Goal: Task Accomplishment & Management: Use online tool/utility

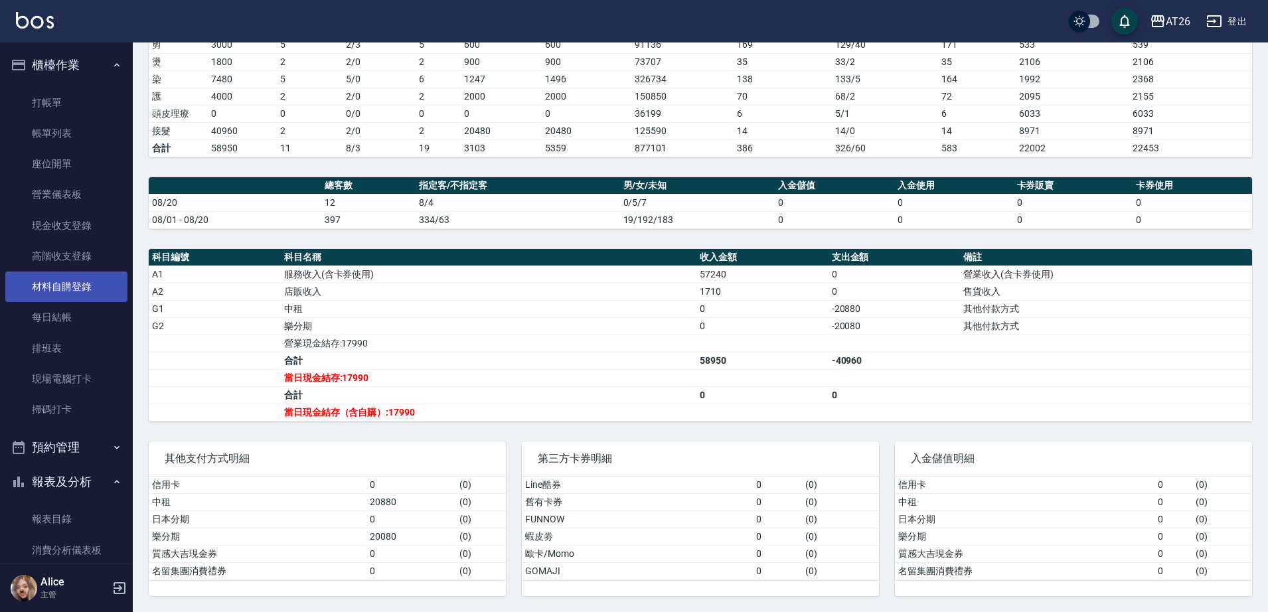
click at [95, 294] on link "材料自購登錄" at bounding box center [66, 287] width 122 height 31
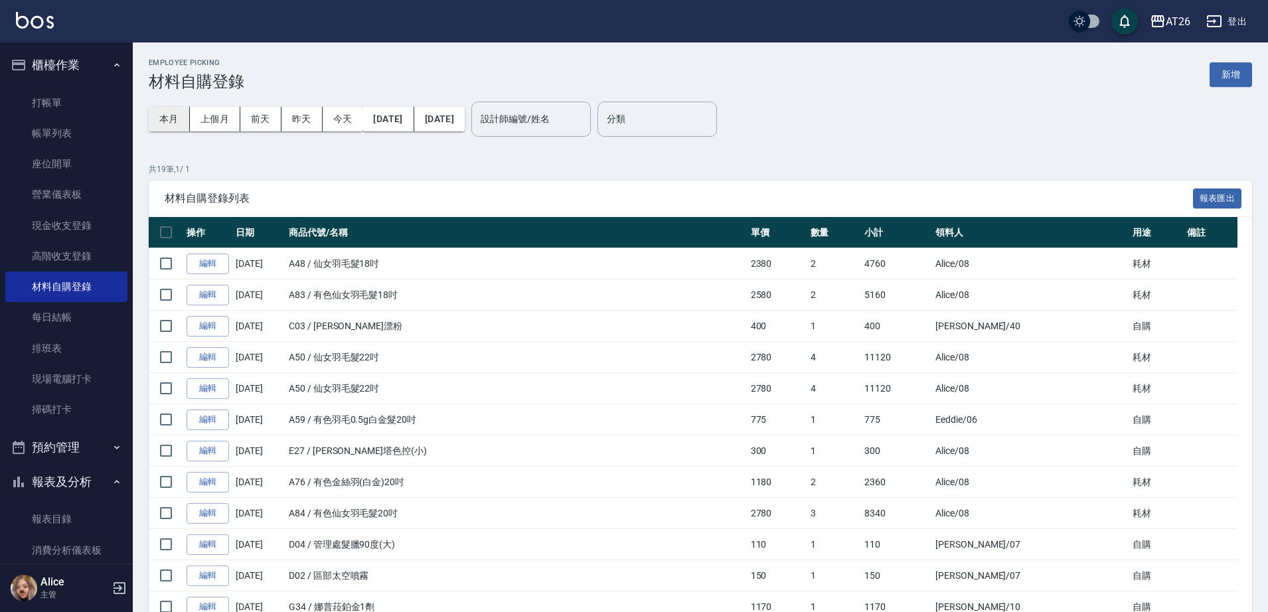
click at [176, 120] on button "本月" at bounding box center [169, 119] width 41 height 25
click at [577, 126] on input "設計師編號/姓名" at bounding box center [531, 119] width 108 height 23
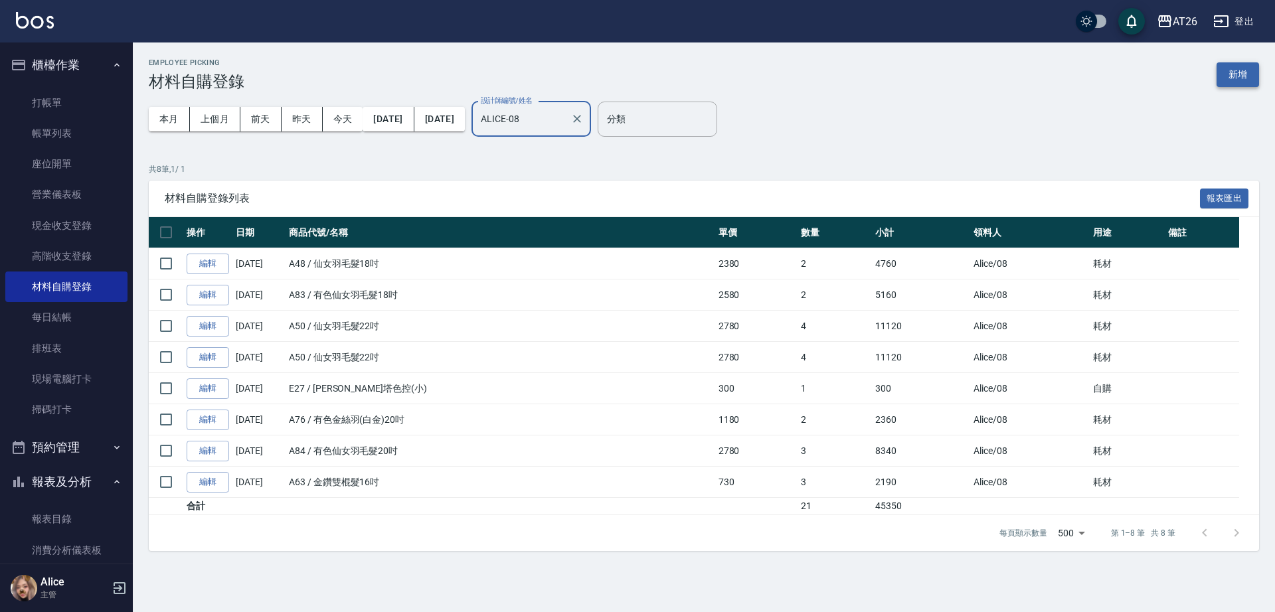
type input "ALICE-08"
click at [1231, 78] on button "新增" at bounding box center [1237, 74] width 42 height 25
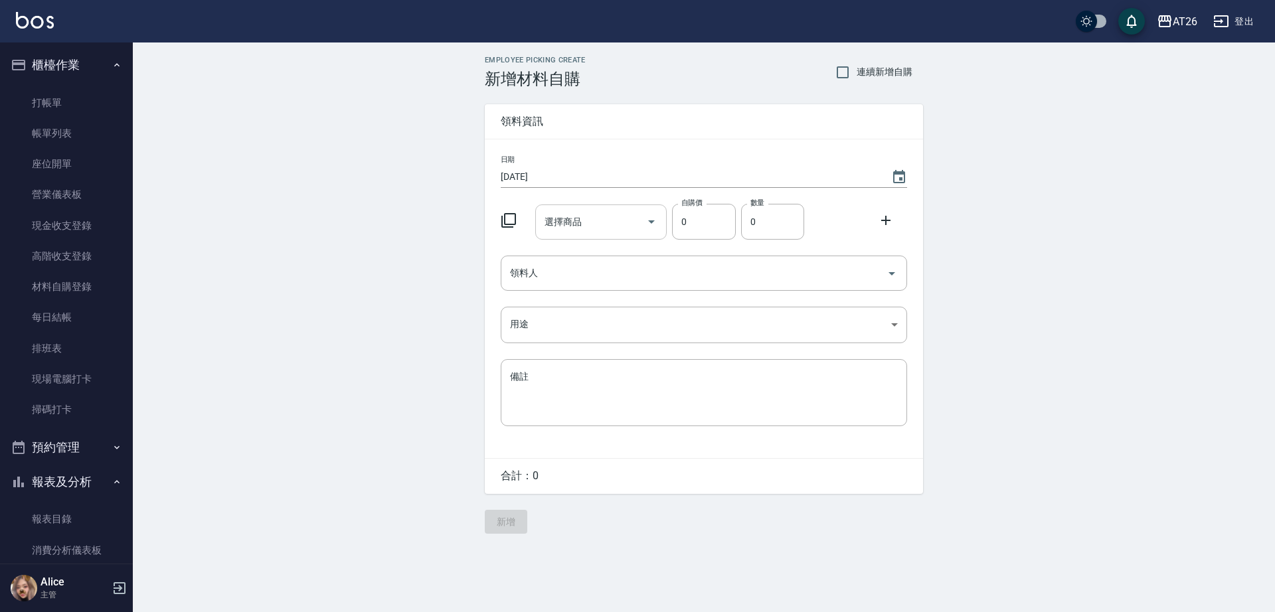
click at [584, 228] on input "選擇商品" at bounding box center [591, 221] width 100 height 23
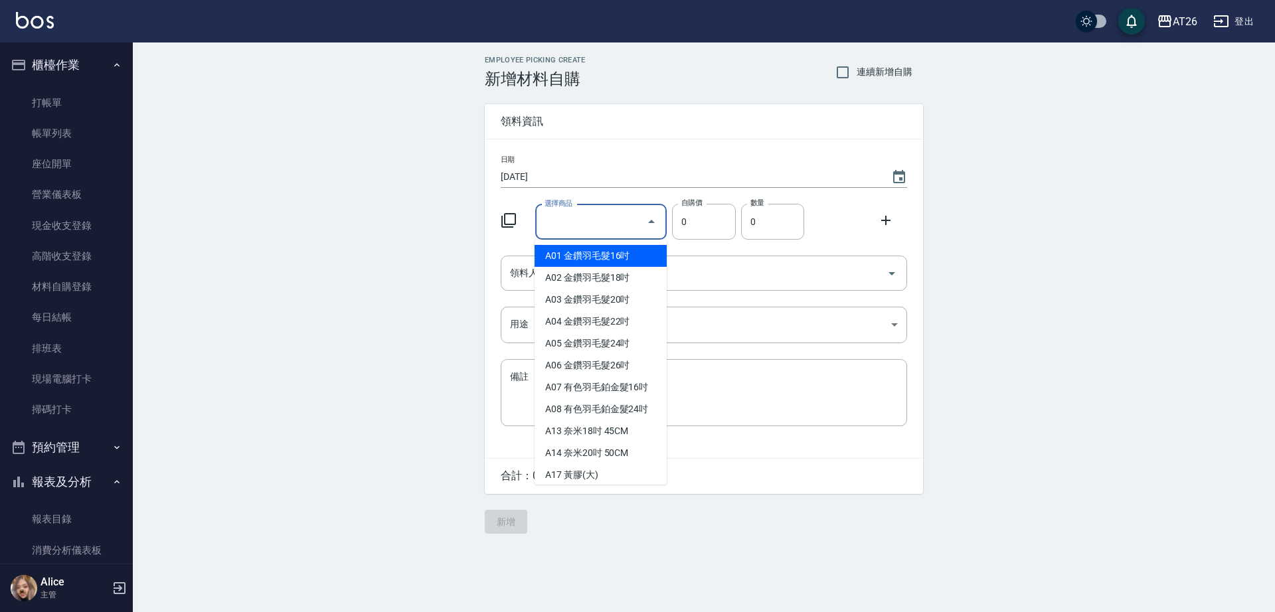
click at [430, 193] on div "Employee Picking Create 新增材料自購 連續新增自購 領料資訊 日期 2025/08/21 選擇商品 選擇商品 自購價 0 自購價 數量…" at bounding box center [704, 294] width 1142 height 505
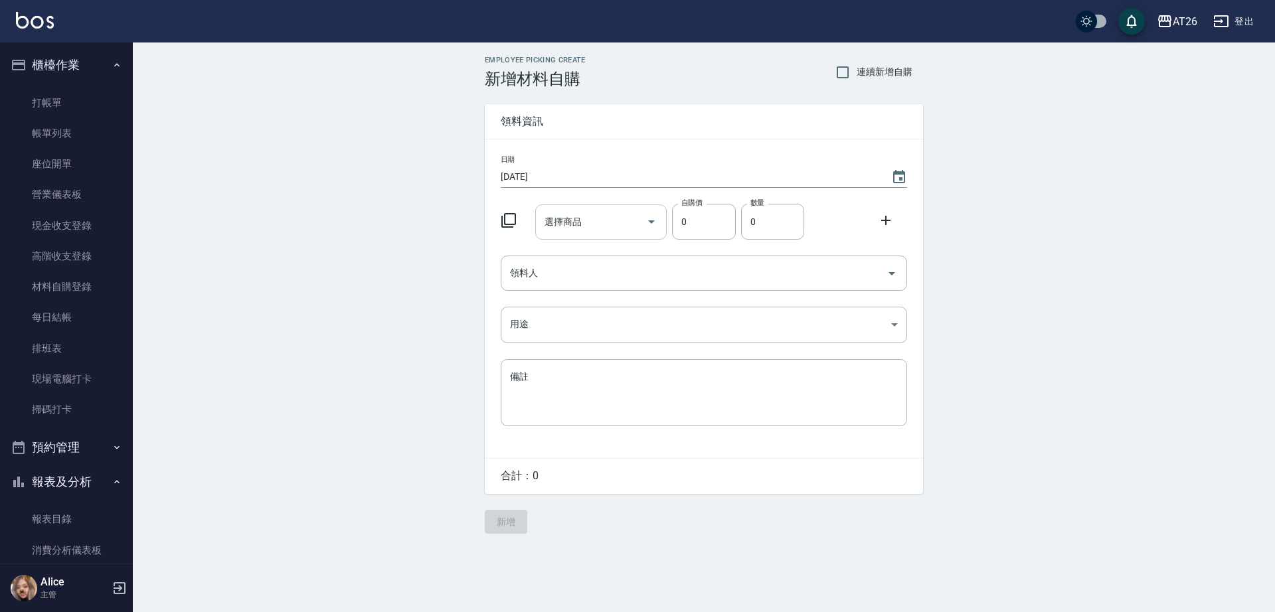
click at [565, 224] on div "選擇商品 選擇商品" at bounding box center [601, 221] width 132 height 35
click at [78, 106] on link "打帳單" at bounding box center [66, 103] width 122 height 31
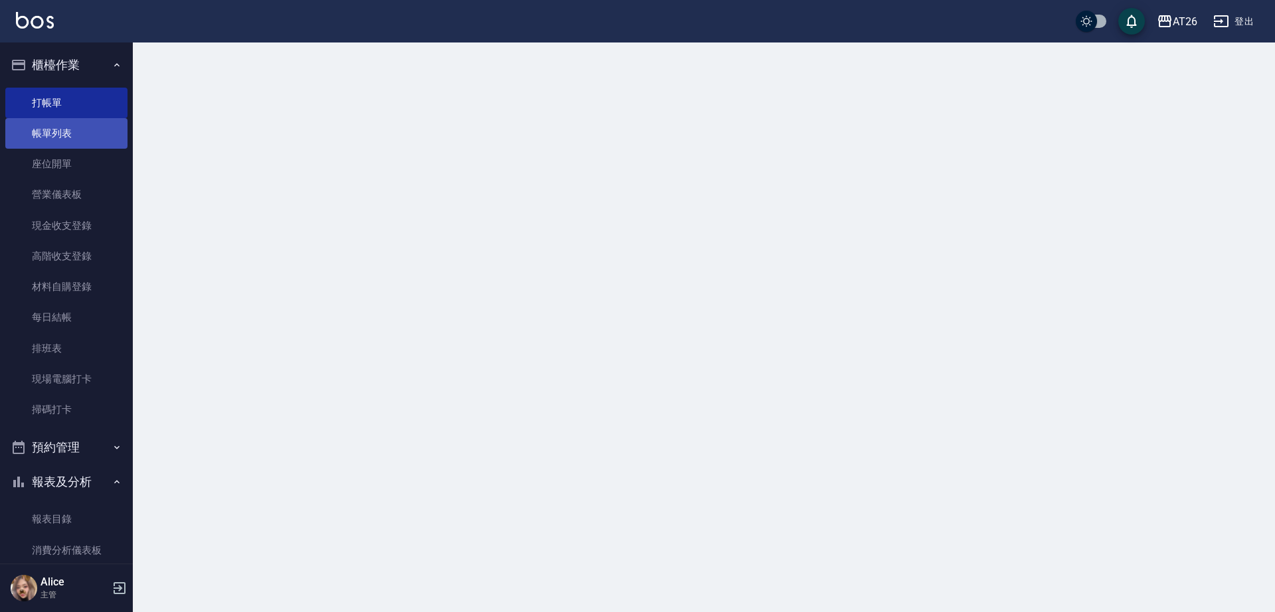
click at [93, 129] on link "帳單列表" at bounding box center [66, 133] width 122 height 31
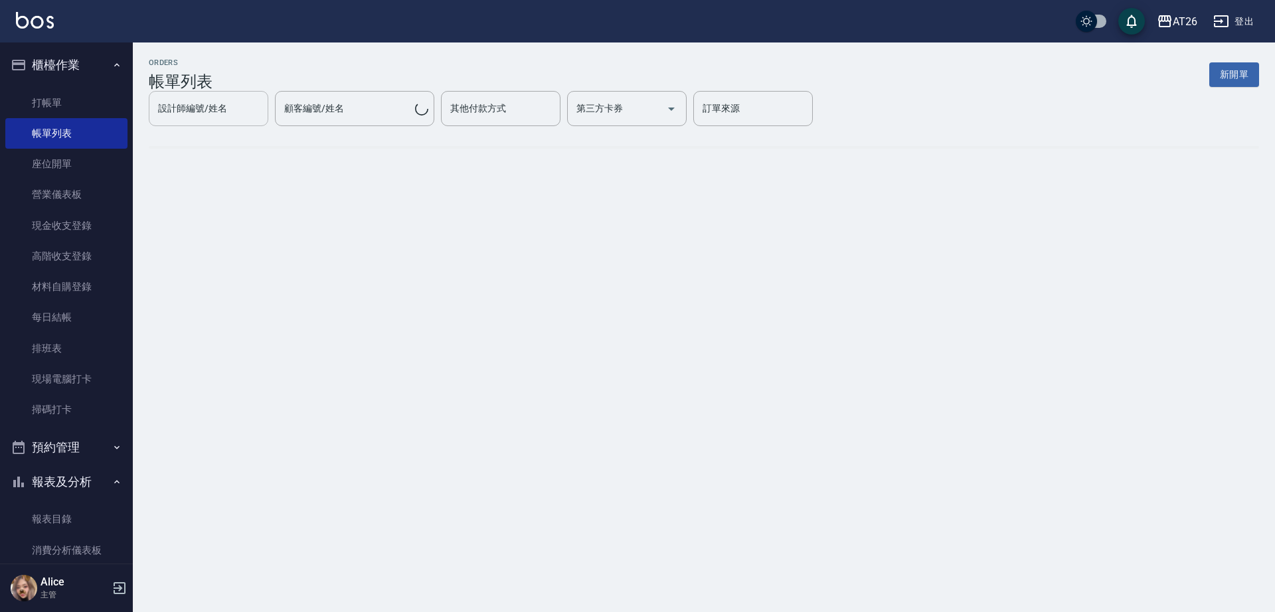
click at [206, 105] on input "設計師編號/姓名" at bounding box center [209, 108] width 108 height 23
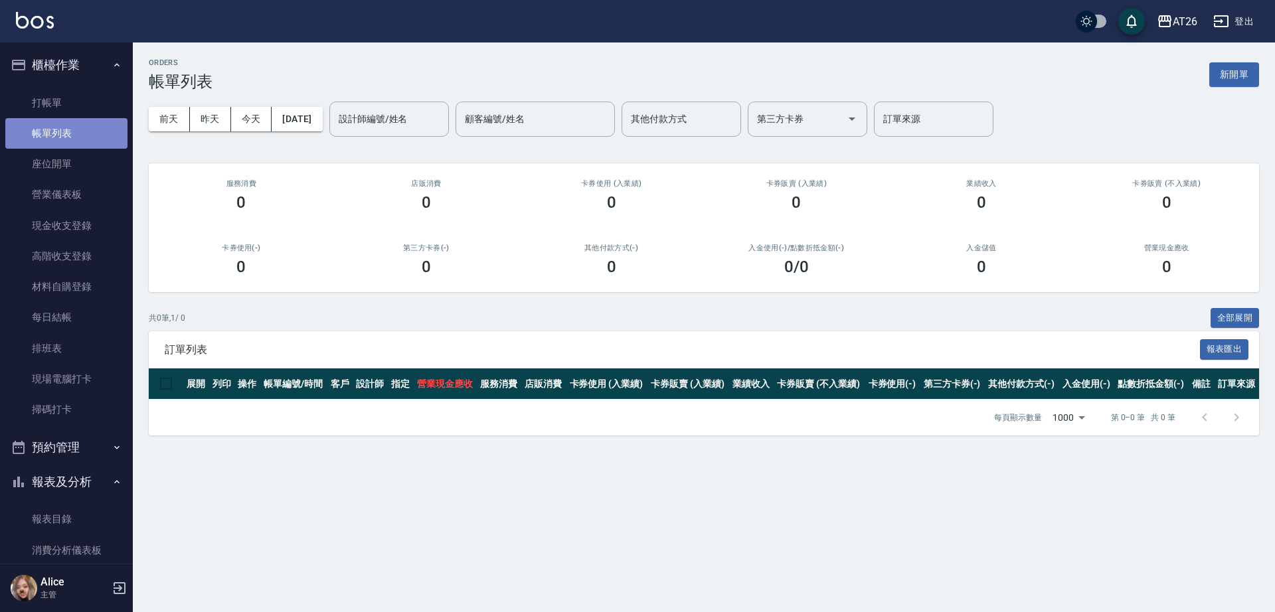
click at [78, 134] on link "帳單列表" at bounding box center [66, 133] width 122 height 31
click at [322, 120] on button "[DATE]" at bounding box center [297, 119] width 50 height 25
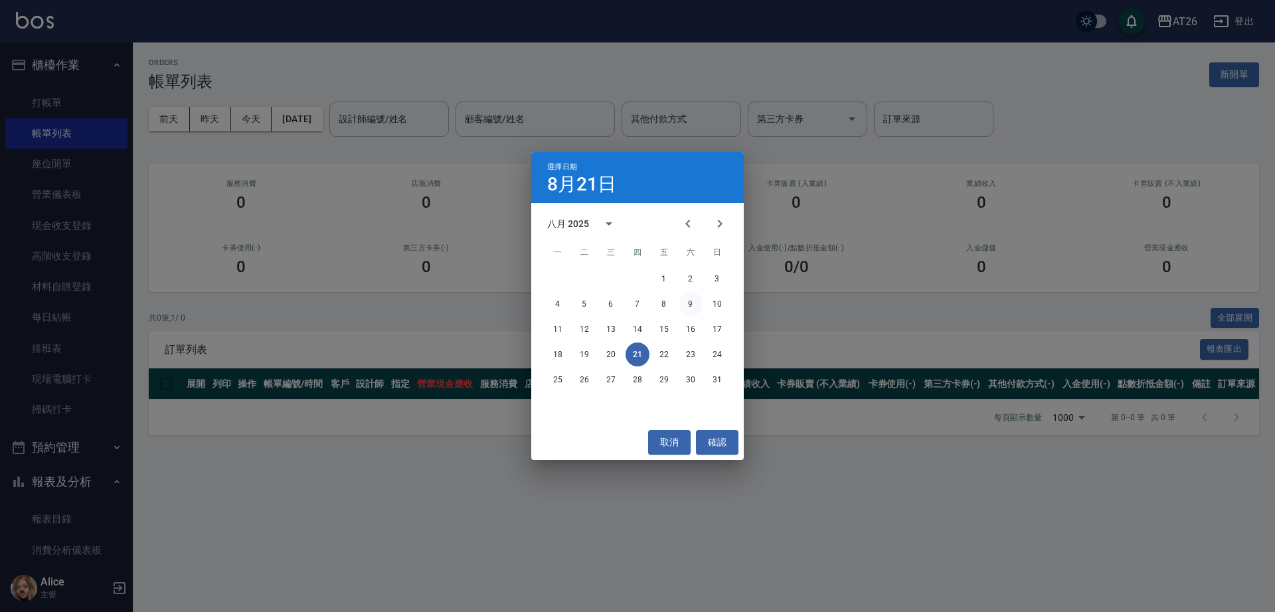
click at [684, 303] on button "9" at bounding box center [690, 304] width 24 height 24
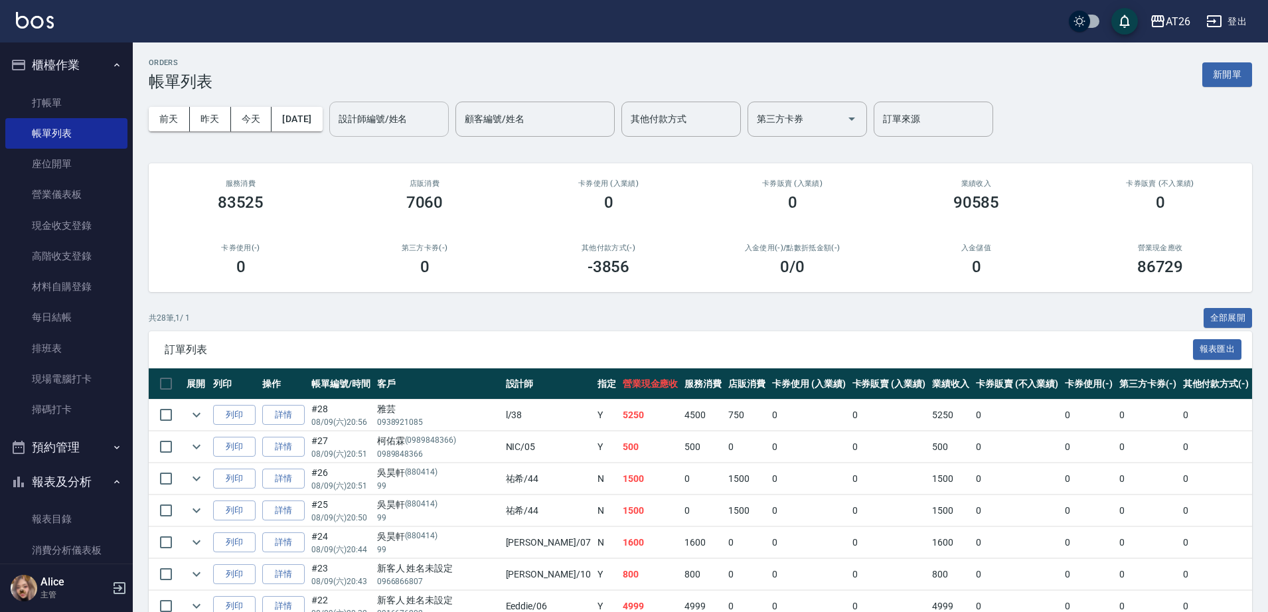
click at [421, 115] on input "設計師編號/姓名" at bounding box center [389, 119] width 108 height 23
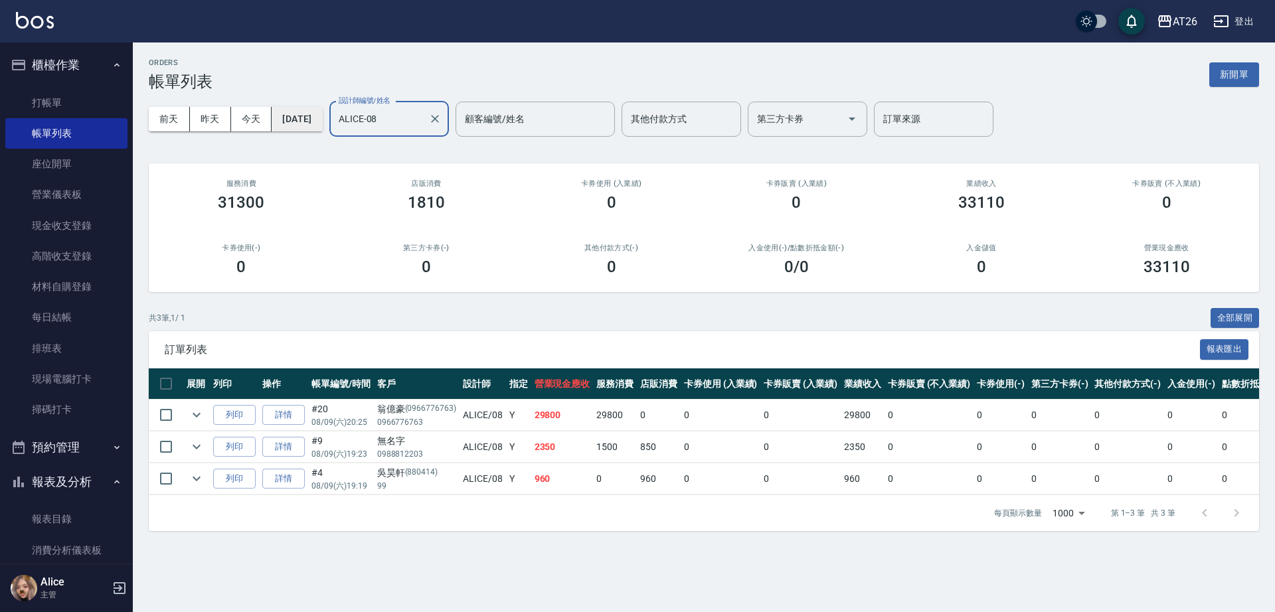
type input "ALICE-08"
click at [297, 108] on button "2025/08/09" at bounding box center [297, 119] width 50 height 25
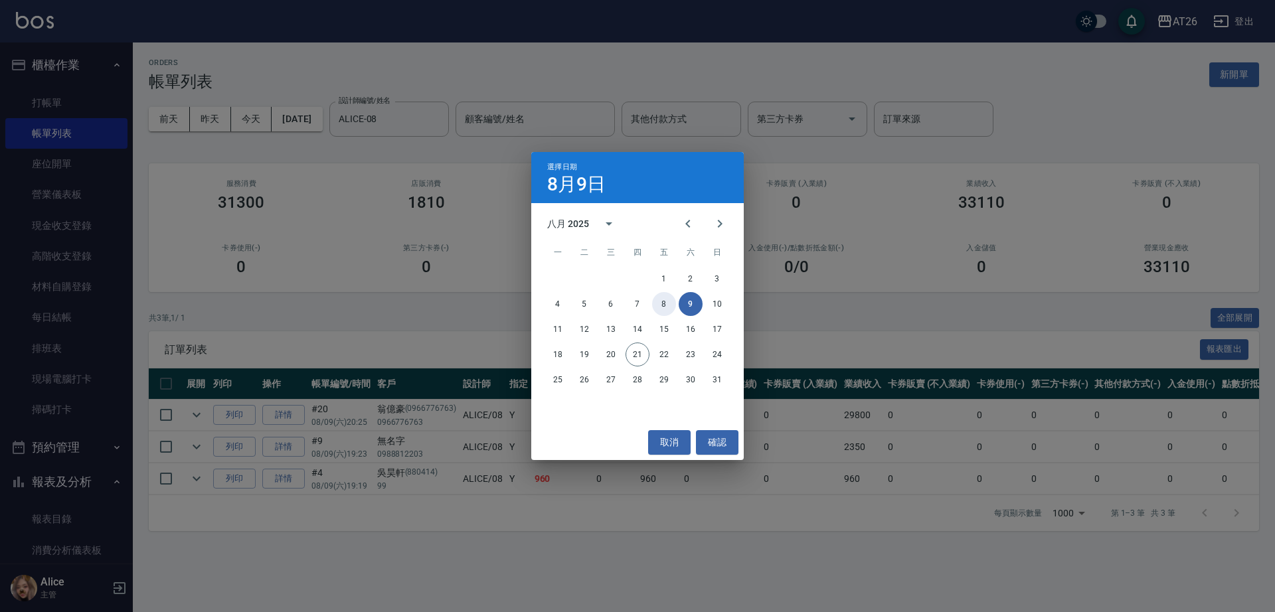
click at [652, 305] on button "8" at bounding box center [664, 304] width 24 height 24
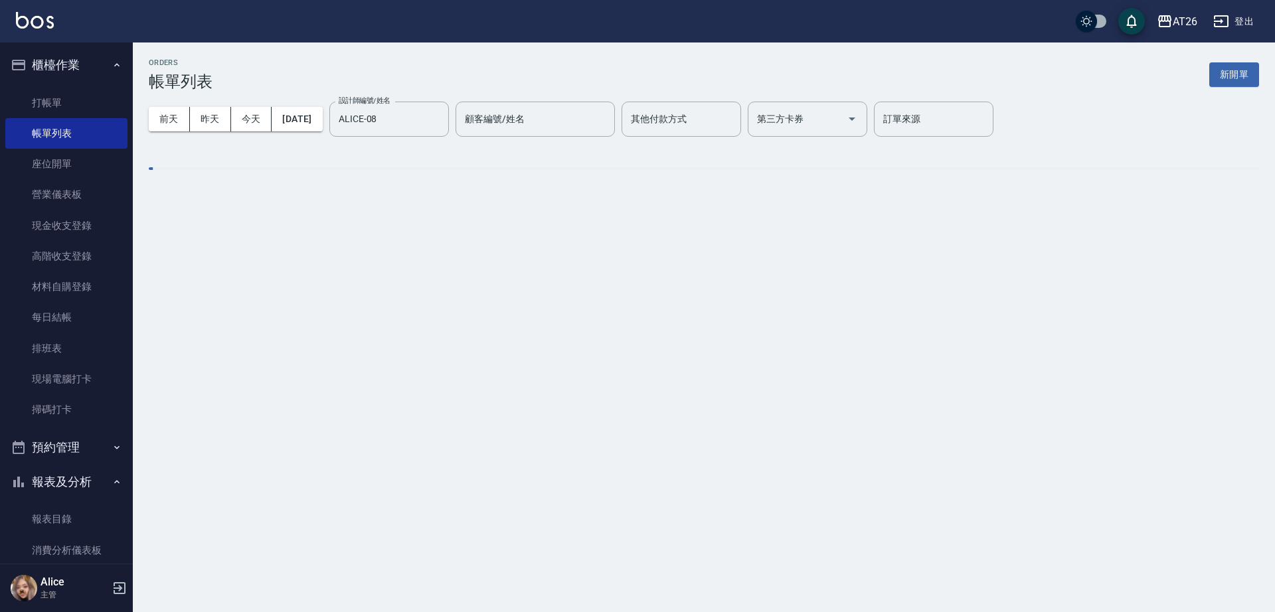
click at [655, 206] on div "ORDERS 帳單列表 新開單 前天 昨天 今天 2025/08/08 設計師編號/姓名 ALICE-08 設計師編號/姓名 顧客編號/姓名 顧客編號/姓名 …" at bounding box center [704, 123] width 1142 height 163
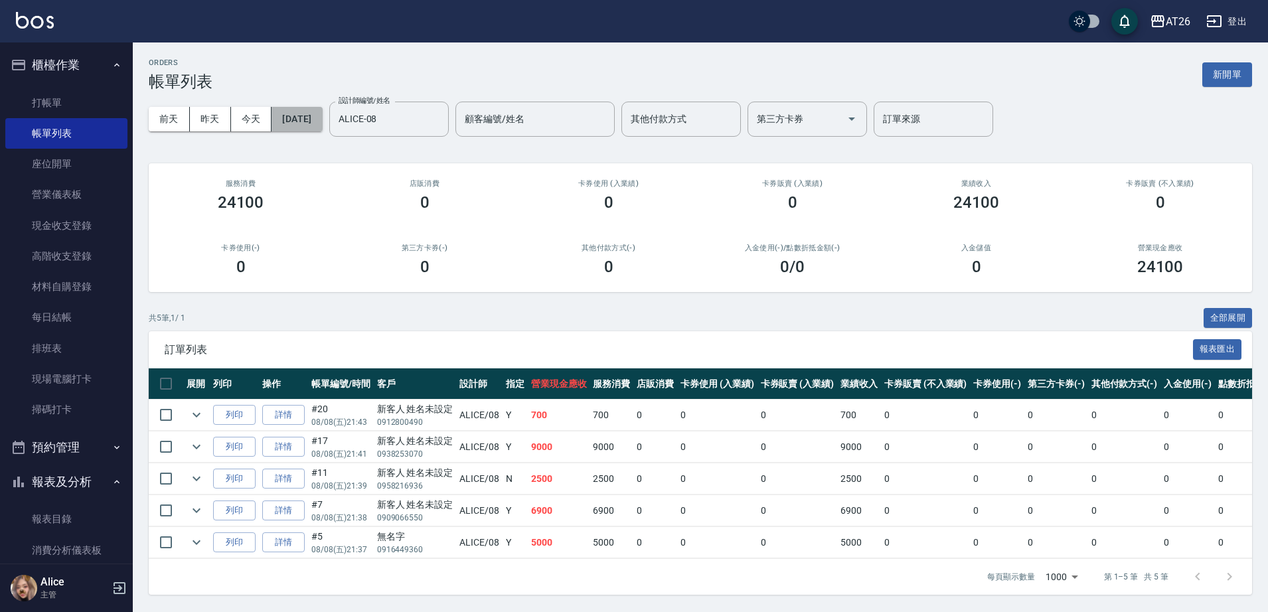
click at [315, 120] on button "2025/08/08" at bounding box center [297, 119] width 50 height 25
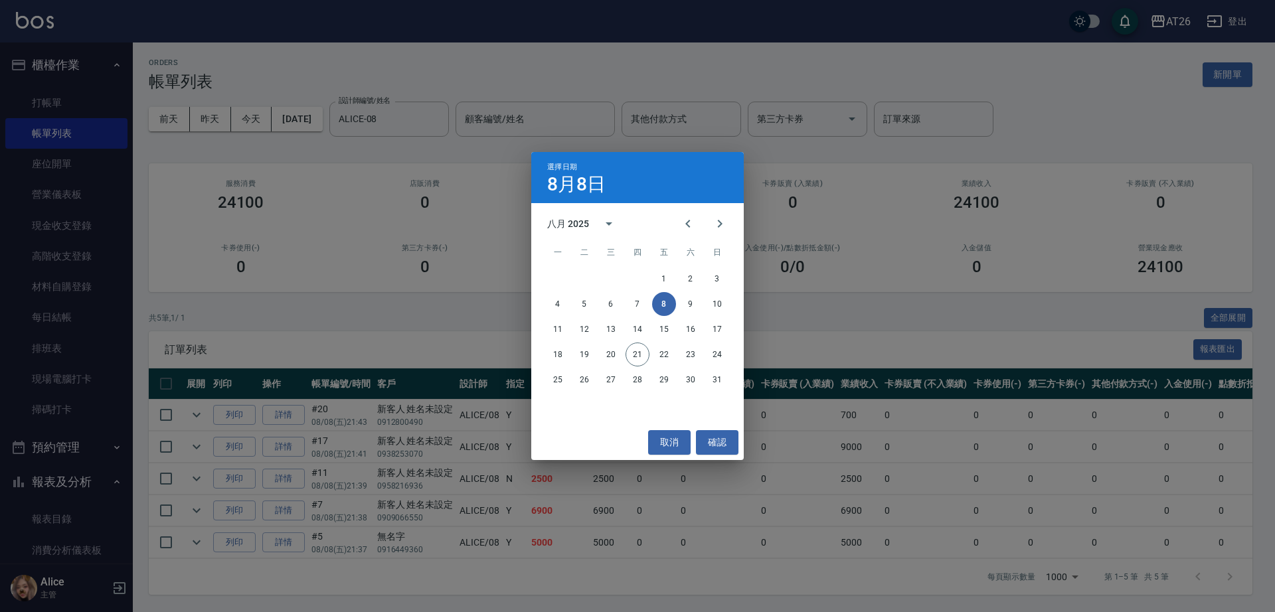
click at [466, 270] on div "選擇日期 8月8日 八月 2025 一 二 三 四 五 六 日 1 2 3 4 5 6 7 8 9 10 11 12 13 14 15 16 17 18 19…" at bounding box center [637, 306] width 1275 height 612
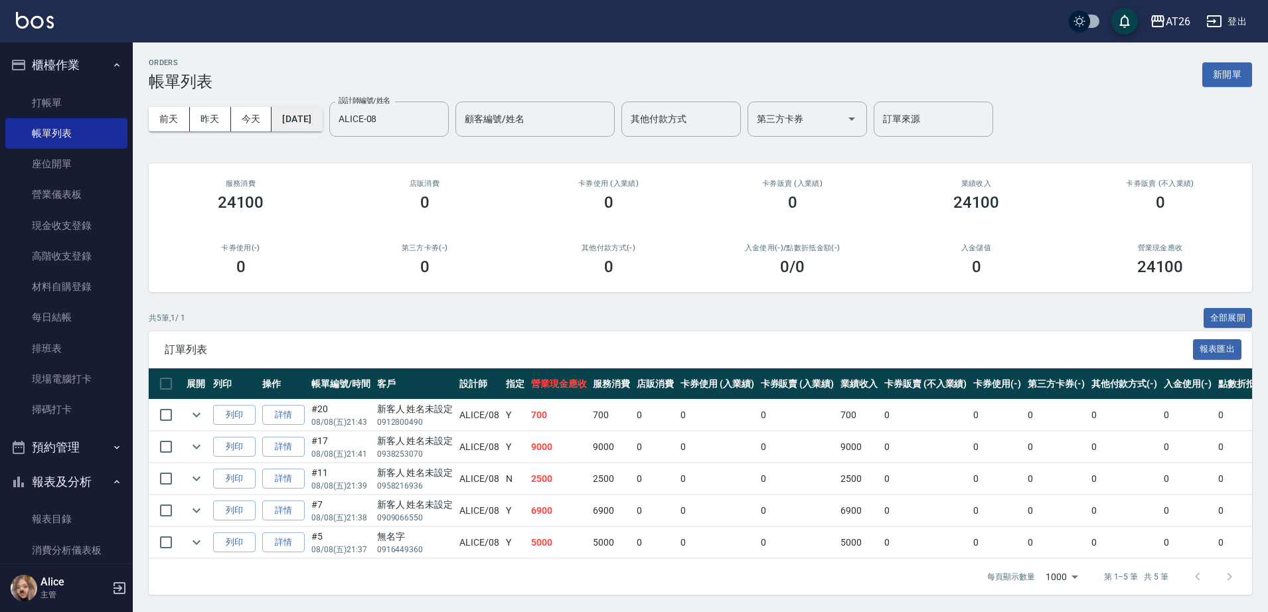
click at [295, 108] on button "2025/08/08" at bounding box center [297, 119] width 50 height 25
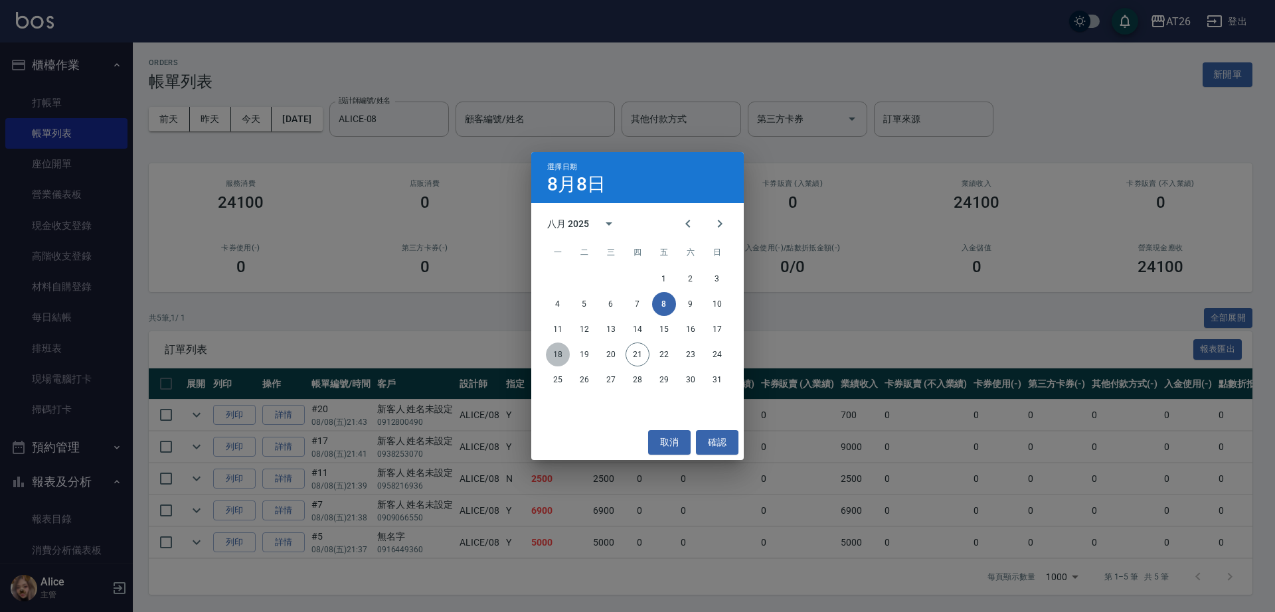
click at [554, 352] on button "18" at bounding box center [558, 355] width 24 height 24
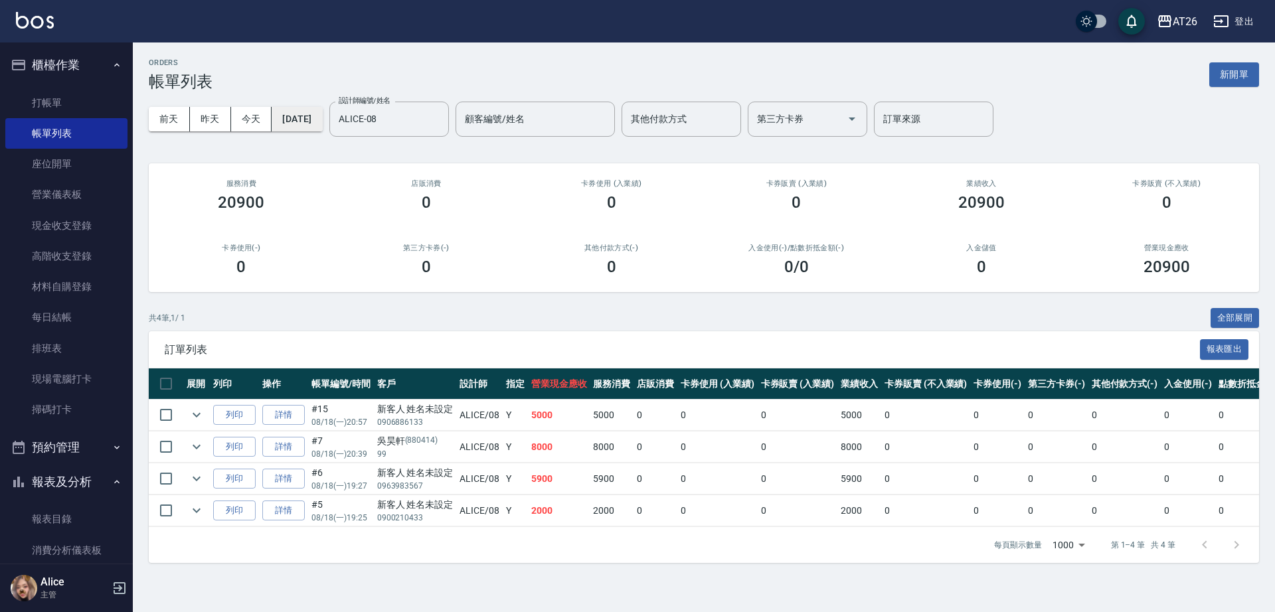
click at [322, 118] on button "2025/08/18" at bounding box center [297, 119] width 50 height 25
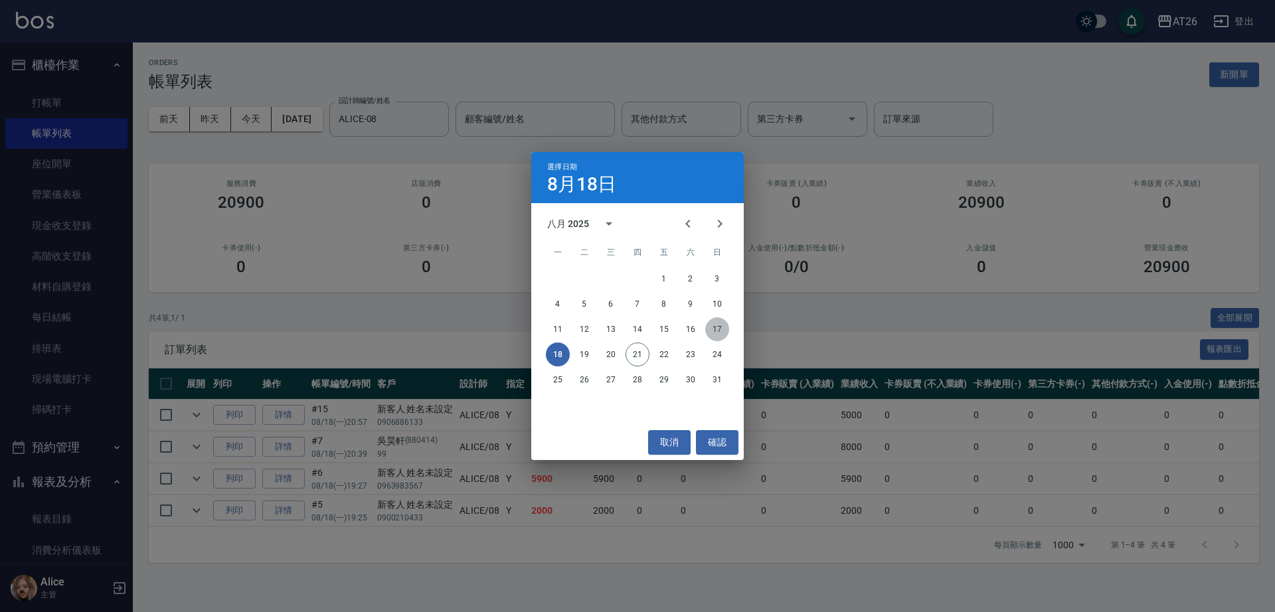
click at [716, 327] on button "17" at bounding box center [717, 329] width 24 height 24
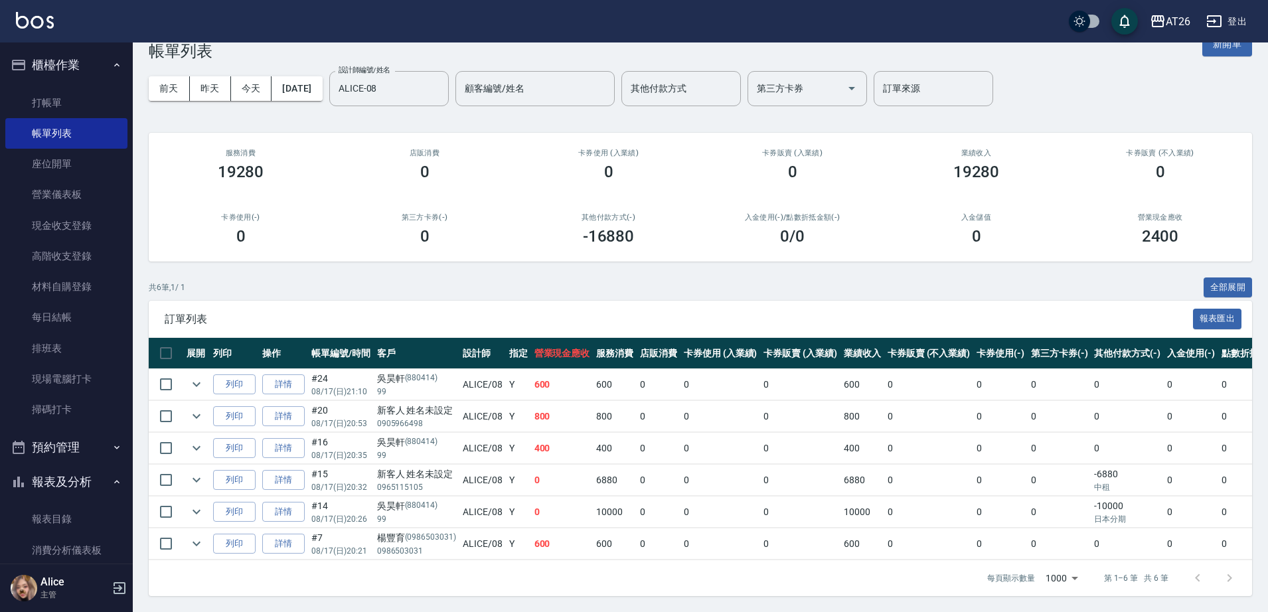
scroll to position [43, 0]
click at [289, 506] on link "詳情" at bounding box center [283, 512] width 42 height 21
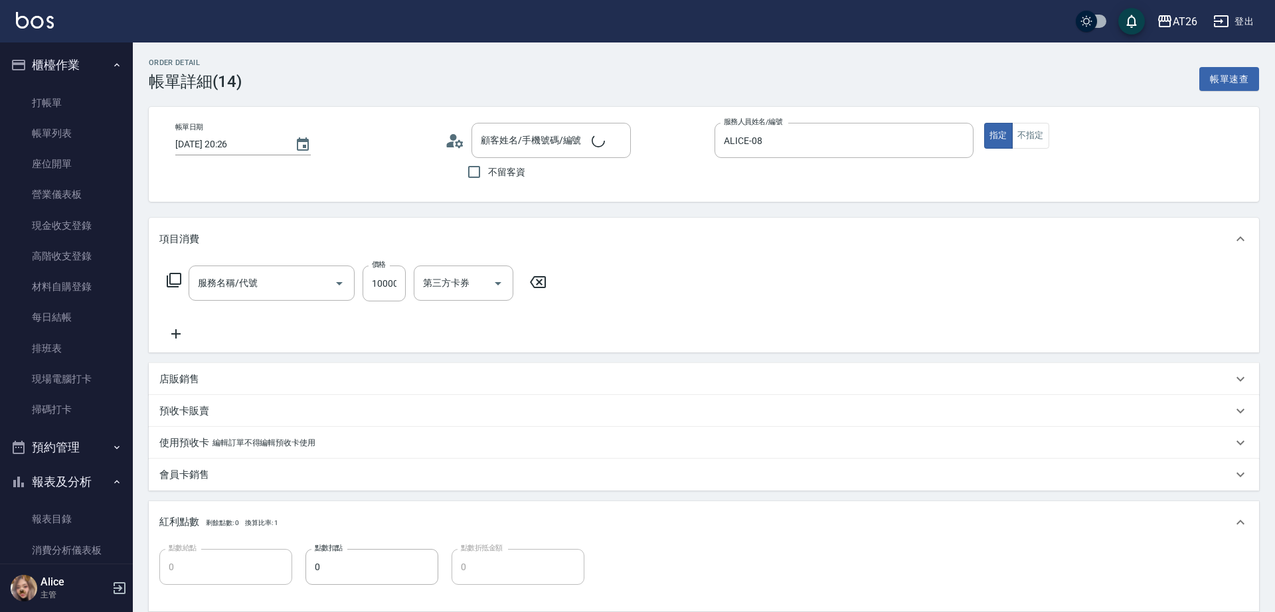
type input "2025/08/17 20:26"
type input "ALICE-08"
type input "0"
type input "吳昊軒/99/880414"
type input "仙女羽毛髮(716)"
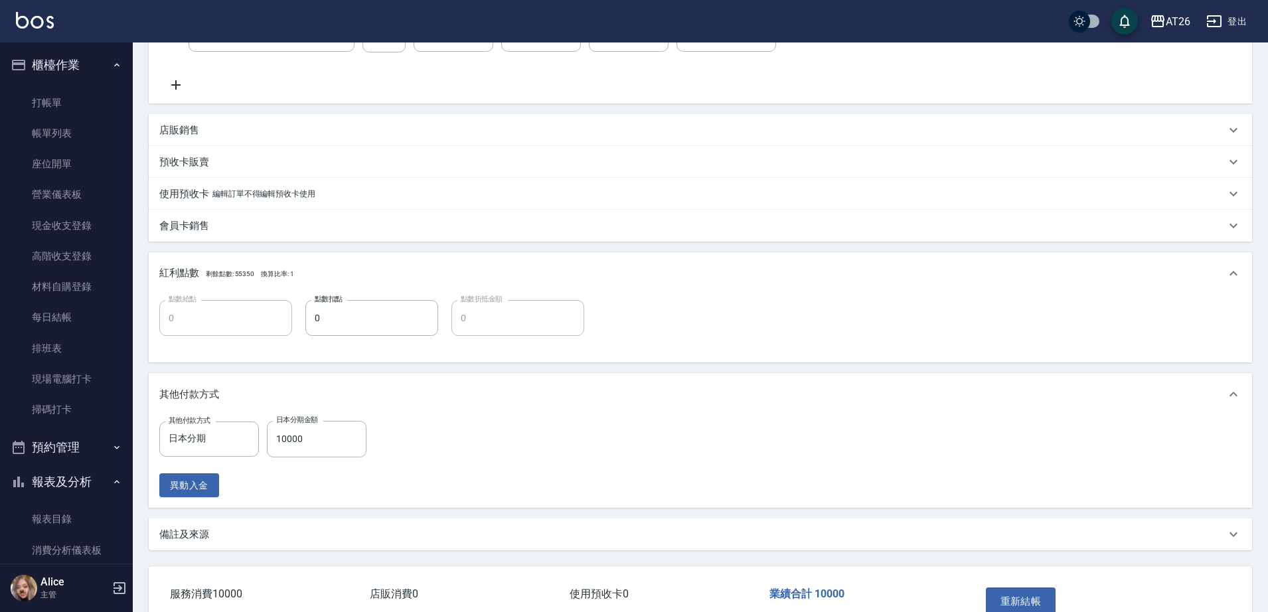
scroll to position [166, 0]
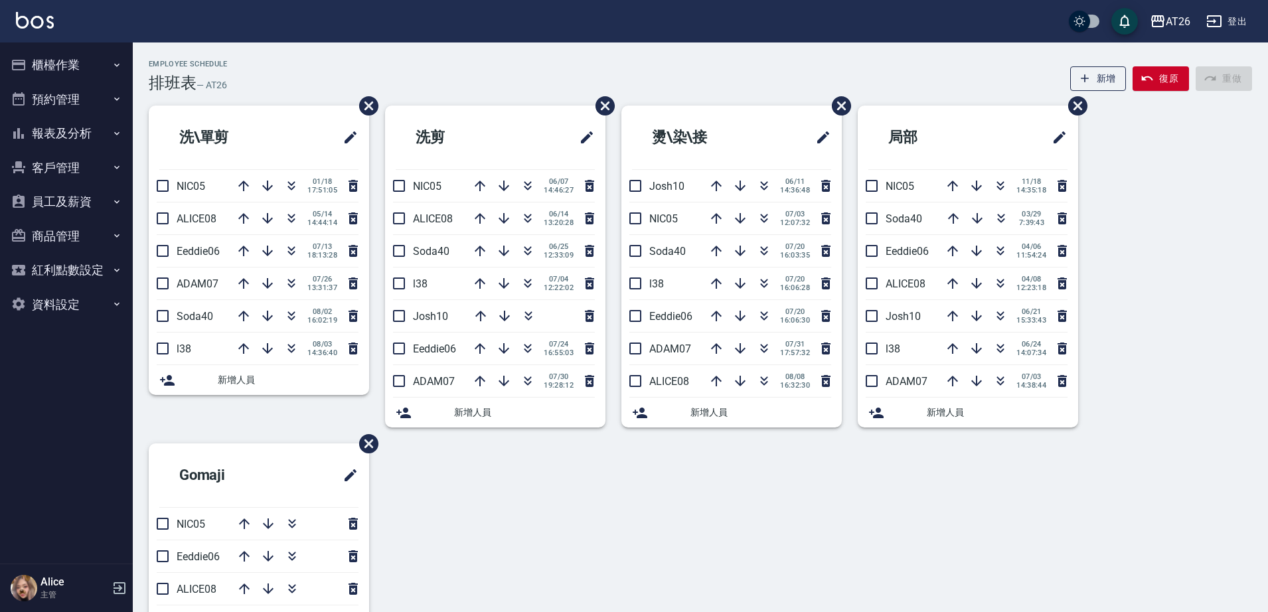
click at [80, 74] on button "櫃檯作業" at bounding box center [66, 65] width 122 height 35
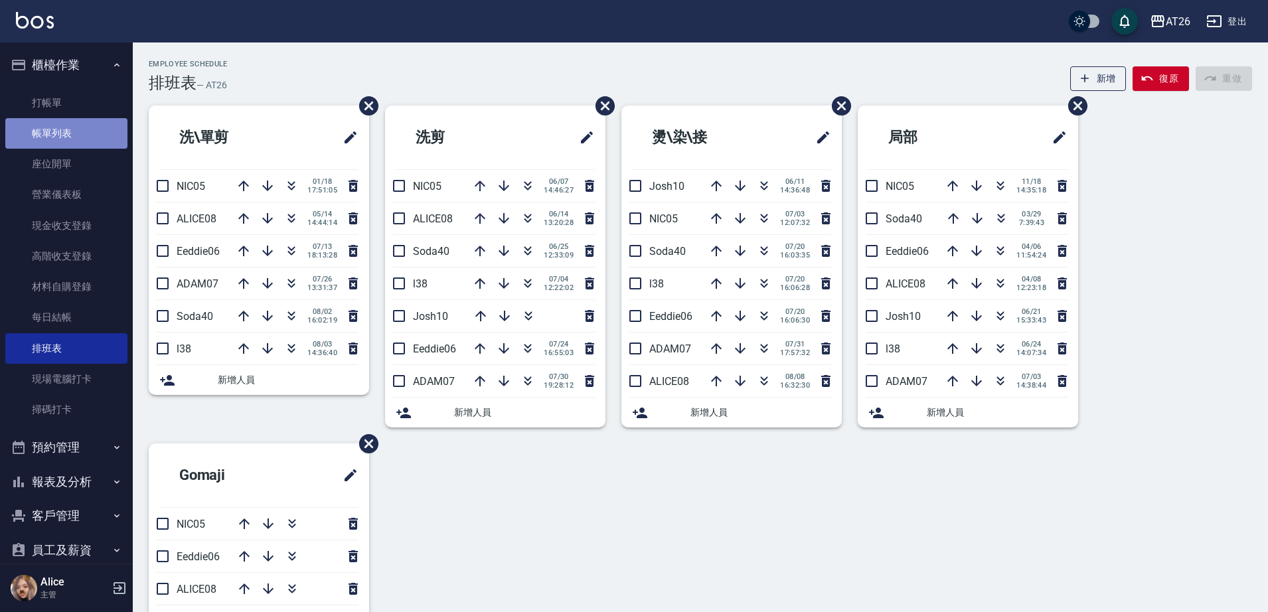
click at [100, 126] on link "帳單列表" at bounding box center [66, 133] width 122 height 31
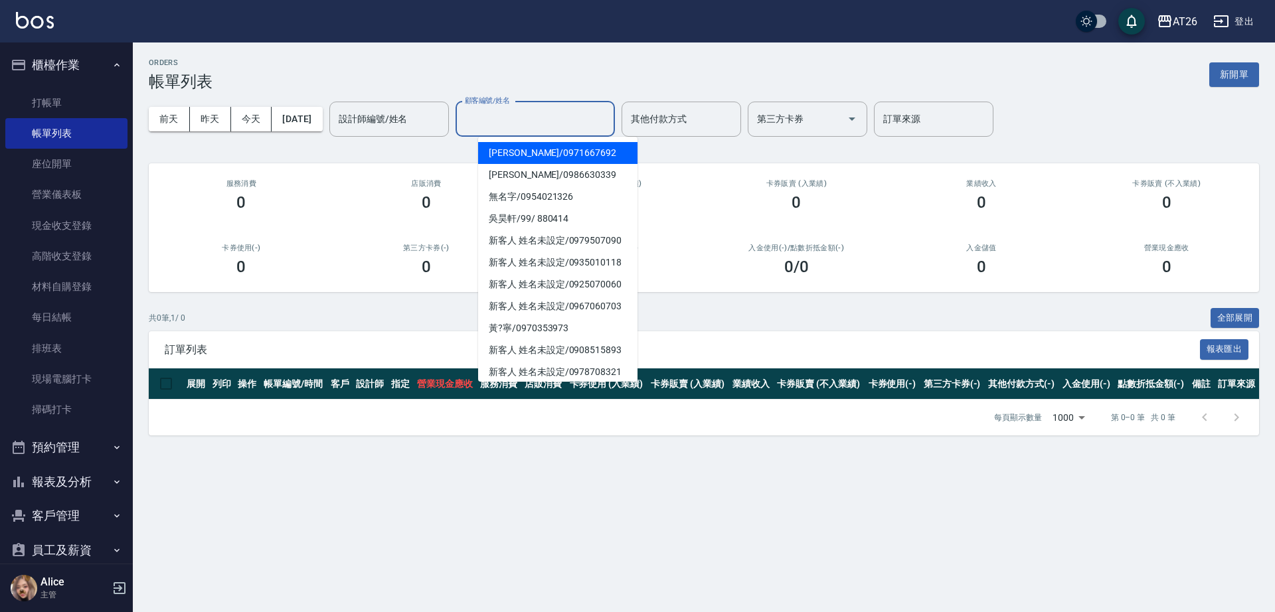
click at [524, 130] on input "顧客編號/姓名" at bounding box center [534, 119] width 147 height 23
click at [296, 112] on button "[DATE]" at bounding box center [297, 119] width 50 height 25
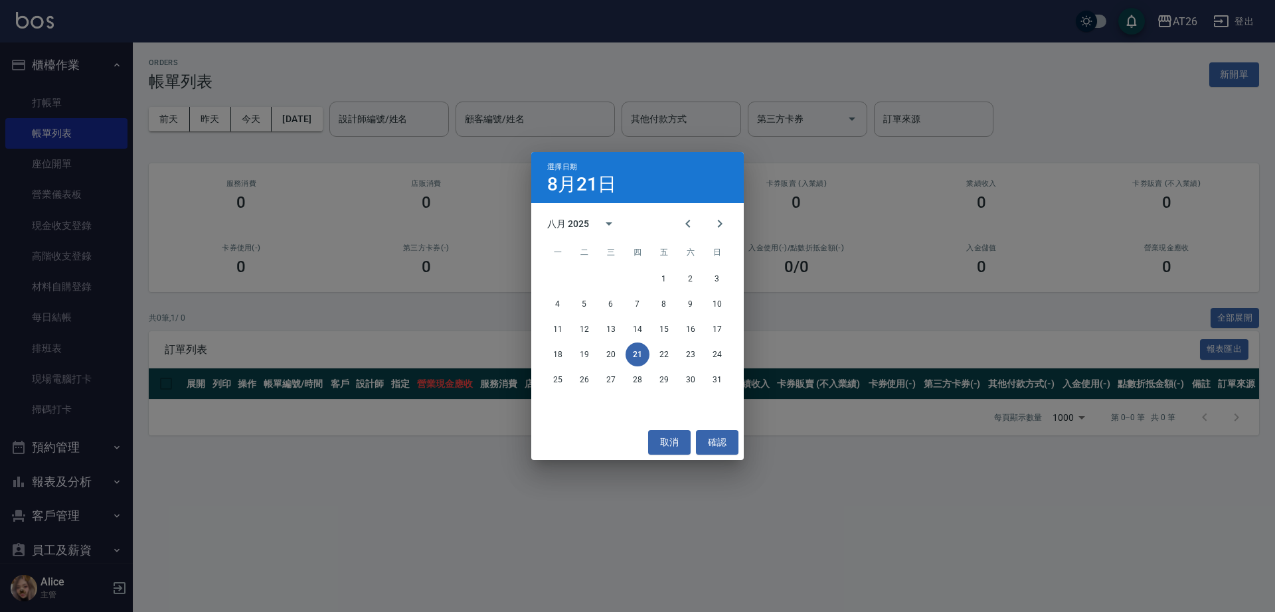
drag, startPoint x: 270, startPoint y: 147, endPoint x: 306, endPoint y: 153, distance: 37.0
click at [274, 149] on div "選擇日期 8月21日 八月 2025 一 二 三 四 五 六 日 1 2 3 4 5 6 7 8 9 10 11 12 13 14 15 16 17 18 1…" at bounding box center [637, 306] width 1275 height 612
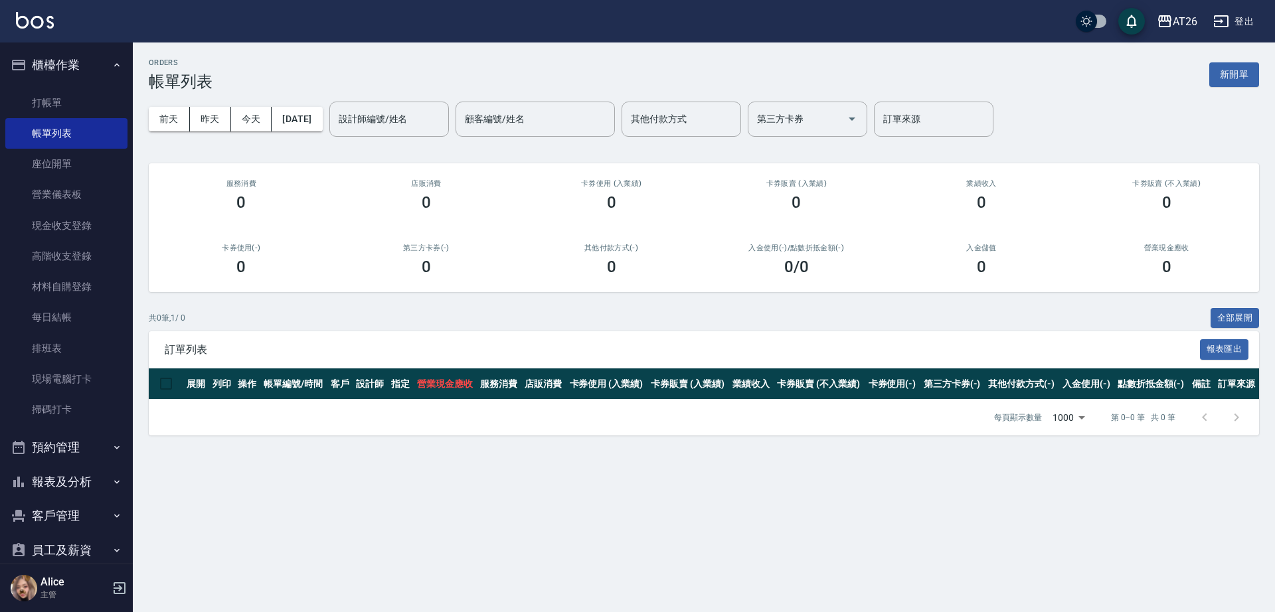
scroll to position [83, 0]
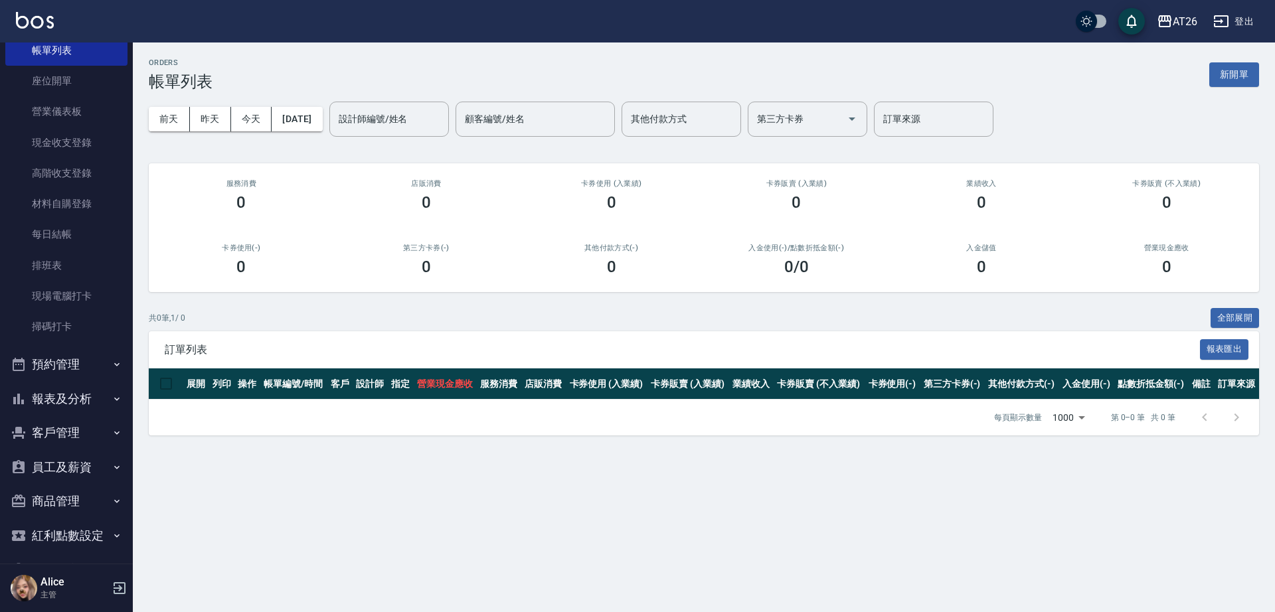
click at [85, 436] on button "客戶管理" at bounding box center [66, 433] width 122 height 35
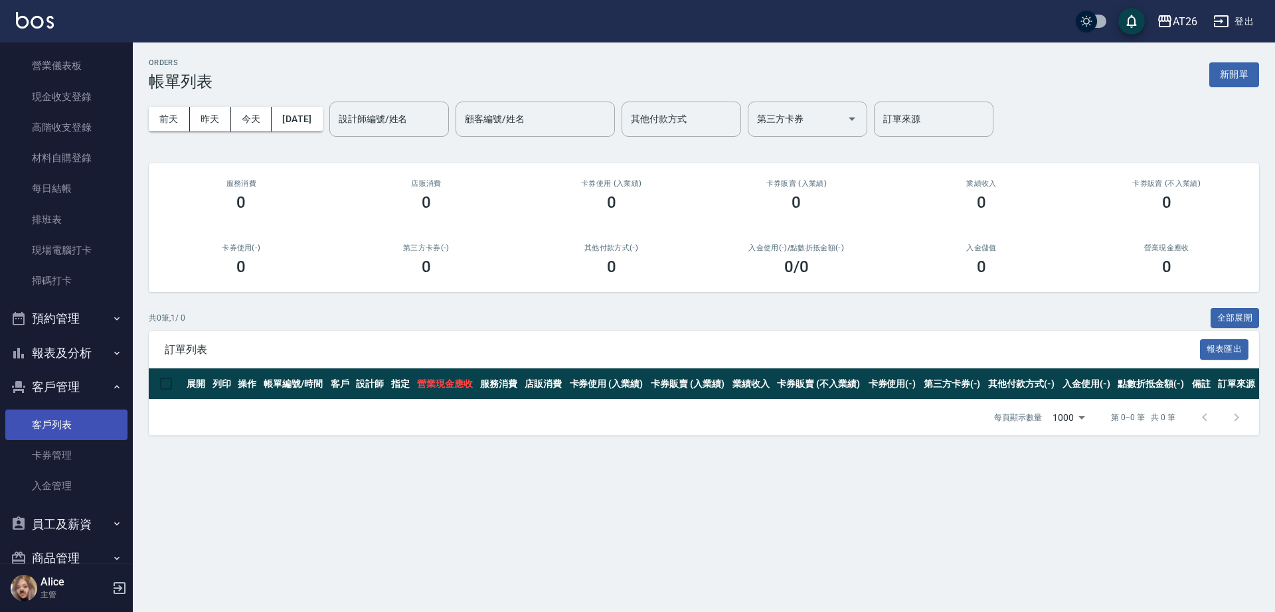
scroll to position [166, 0]
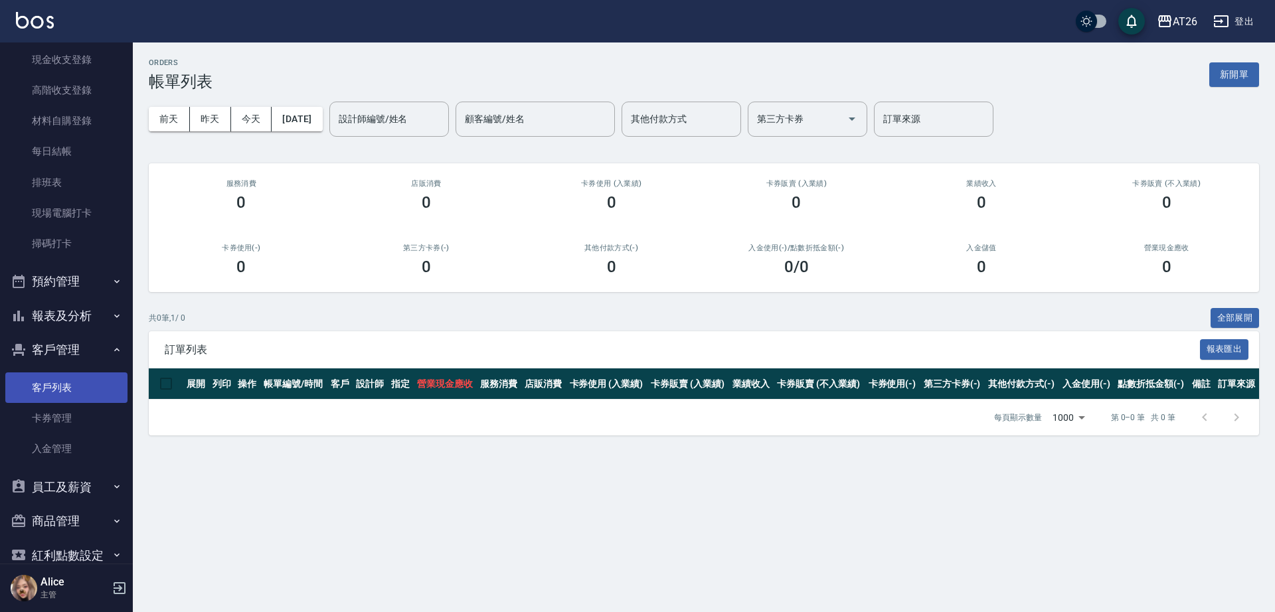
click at [76, 382] on link "客戶列表" at bounding box center [66, 387] width 122 height 31
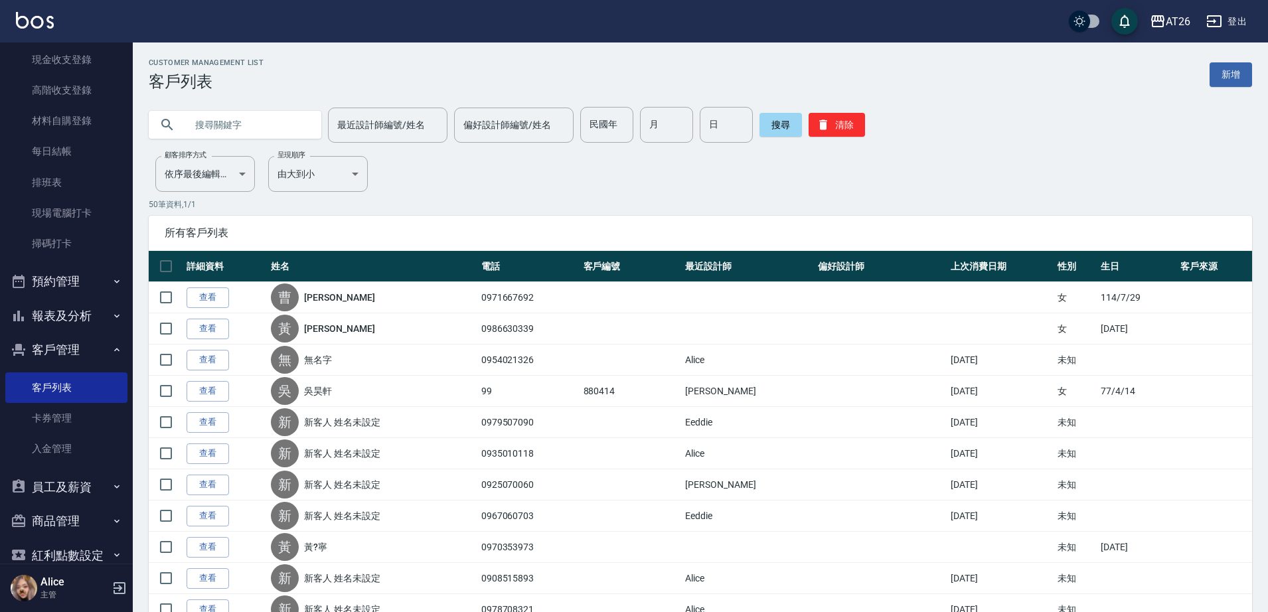
click at [246, 129] on input "text" at bounding box center [248, 125] width 125 height 36
click at [169, 128] on icon at bounding box center [167, 125] width 16 height 16
click at [167, 123] on icon at bounding box center [167, 125] width 16 height 16
click at [173, 117] on icon at bounding box center [167, 125] width 16 height 16
drag, startPoint x: 236, startPoint y: 124, endPoint x: 193, endPoint y: 122, distance: 42.5
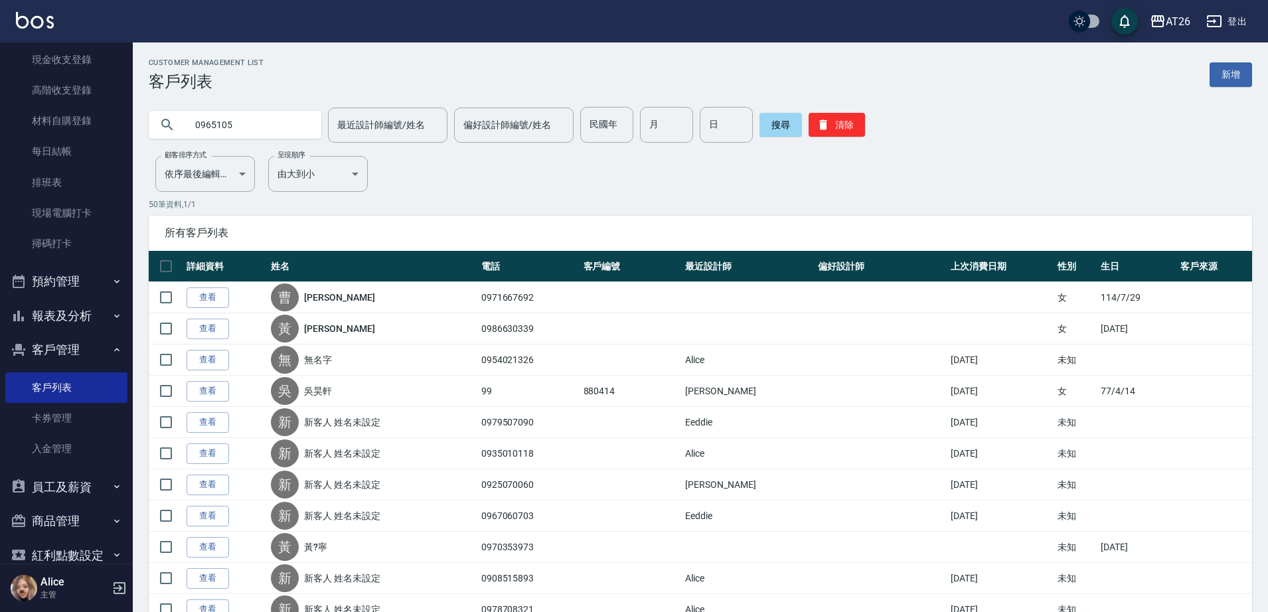
click at [193, 122] on input "0965105" at bounding box center [248, 125] width 125 height 36
click at [243, 59] on h2 "Customer Management List" at bounding box center [206, 62] width 115 height 9
click at [236, 130] on input "0965105" at bounding box center [248, 125] width 125 height 36
drag, startPoint x: 236, startPoint y: 130, endPoint x: 183, endPoint y: 127, distance: 53.2
click at [183, 127] on div "0965105" at bounding box center [235, 125] width 173 height 28
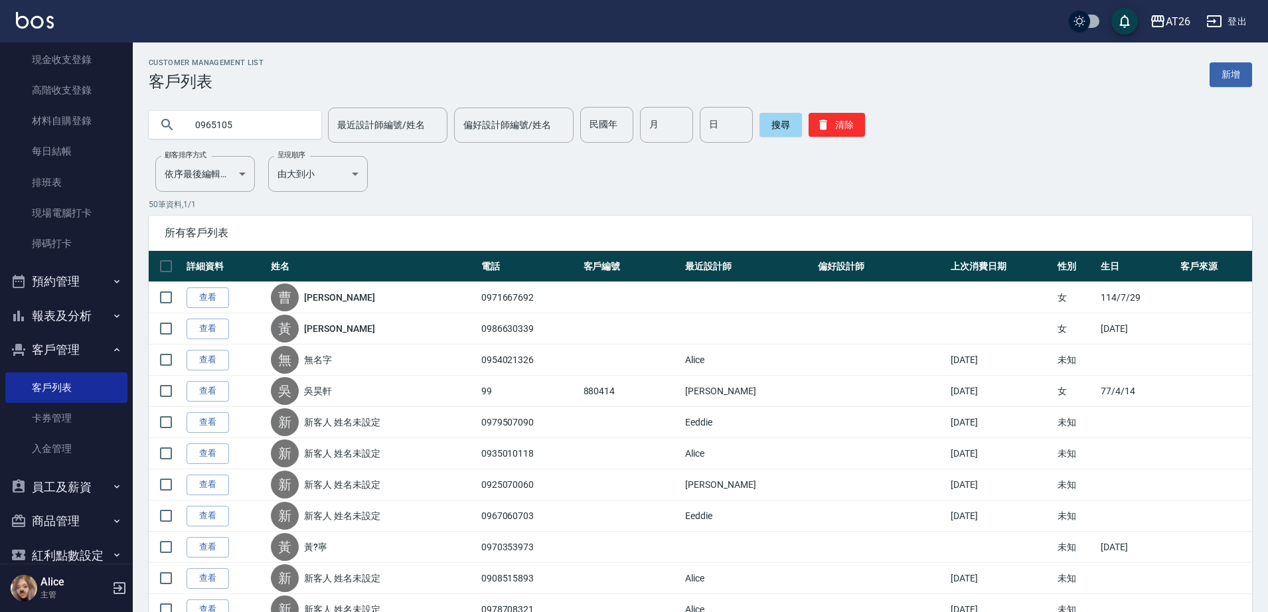
click at [252, 123] on input "0965105" at bounding box center [248, 125] width 125 height 36
type input "0965115105"
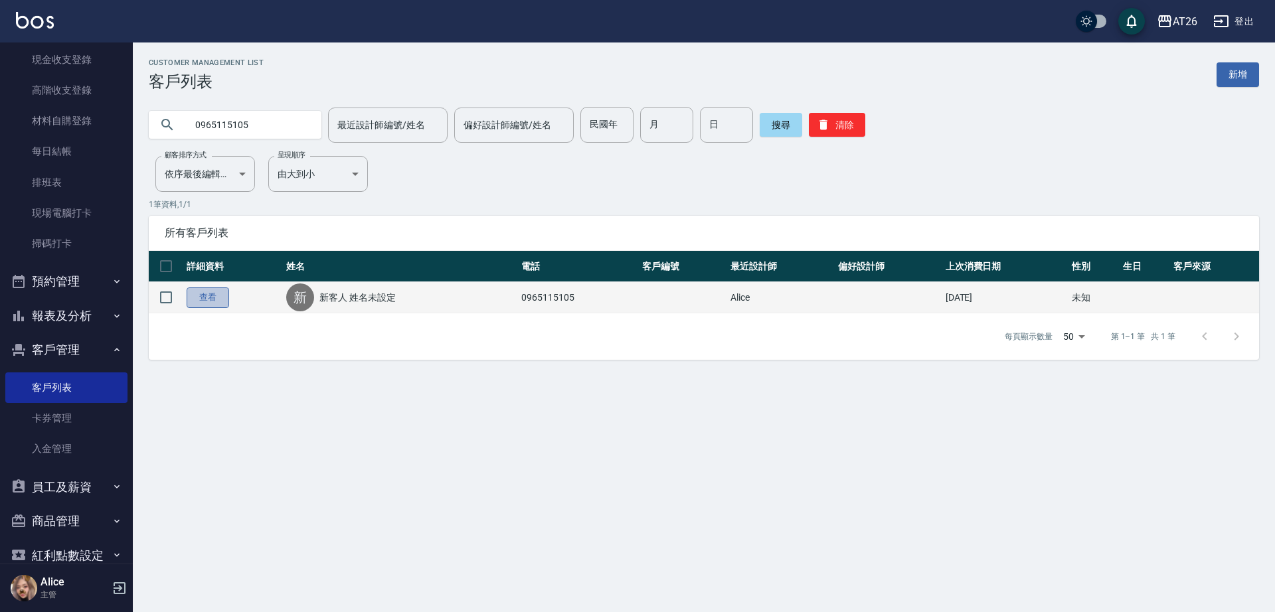
click at [208, 301] on link "查看" at bounding box center [208, 297] width 42 height 21
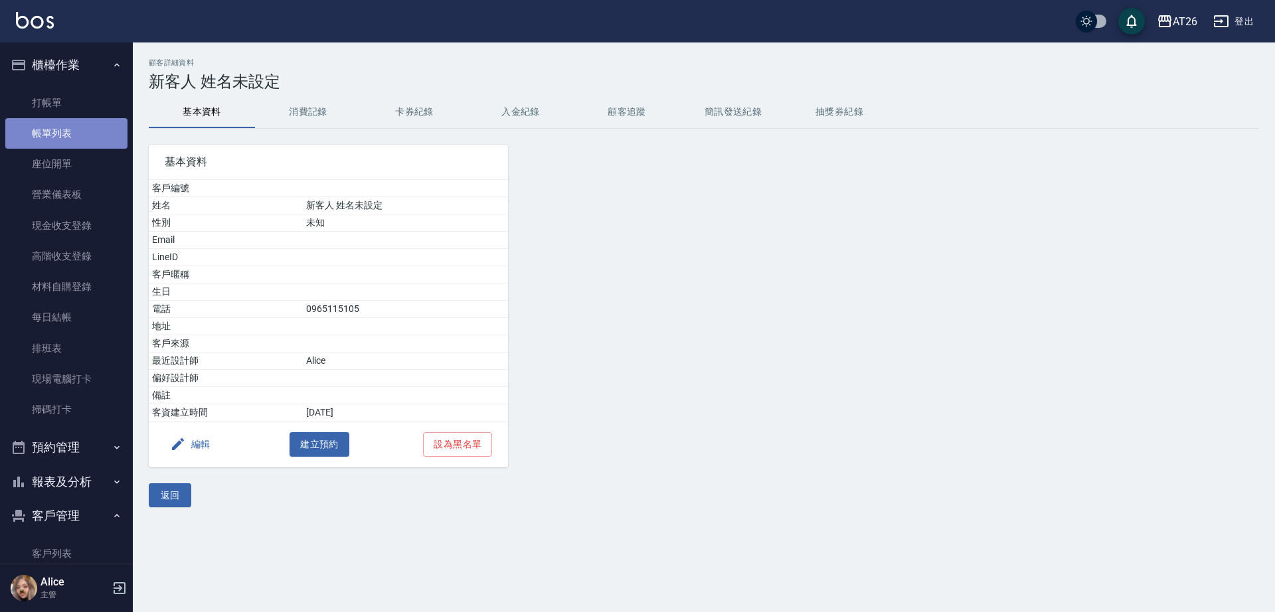
click at [73, 119] on link "帳單列表" at bounding box center [66, 133] width 122 height 31
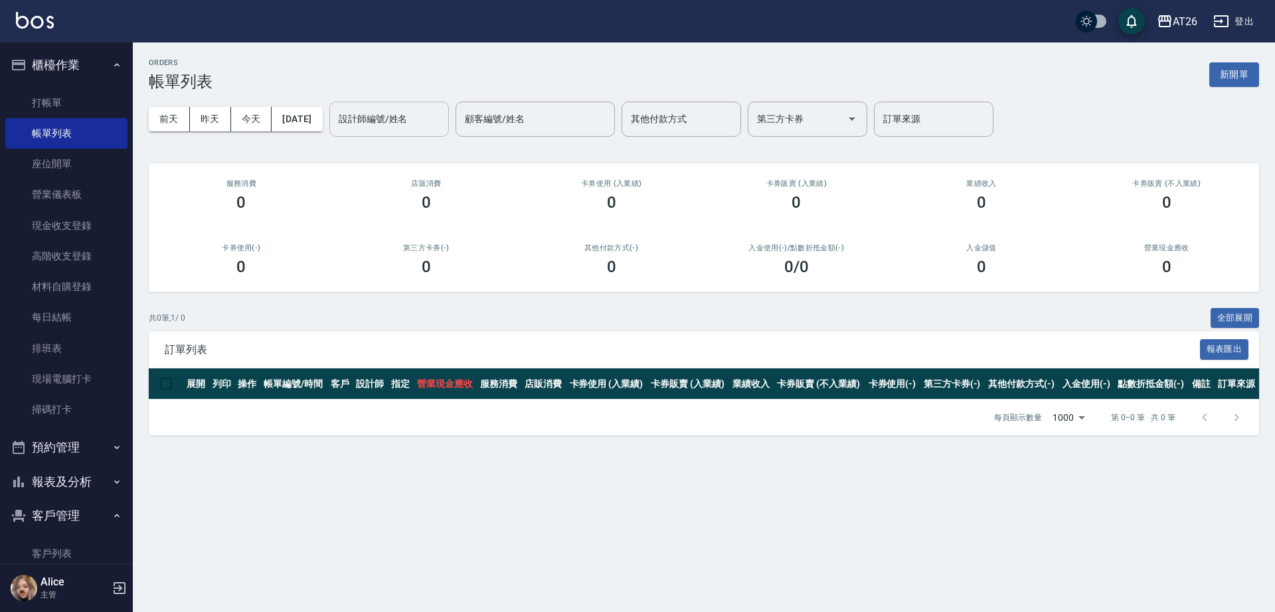
click at [422, 131] on div "設計師編號/姓名" at bounding box center [388, 119] width 119 height 35
click at [291, 121] on button "[DATE]" at bounding box center [297, 119] width 50 height 25
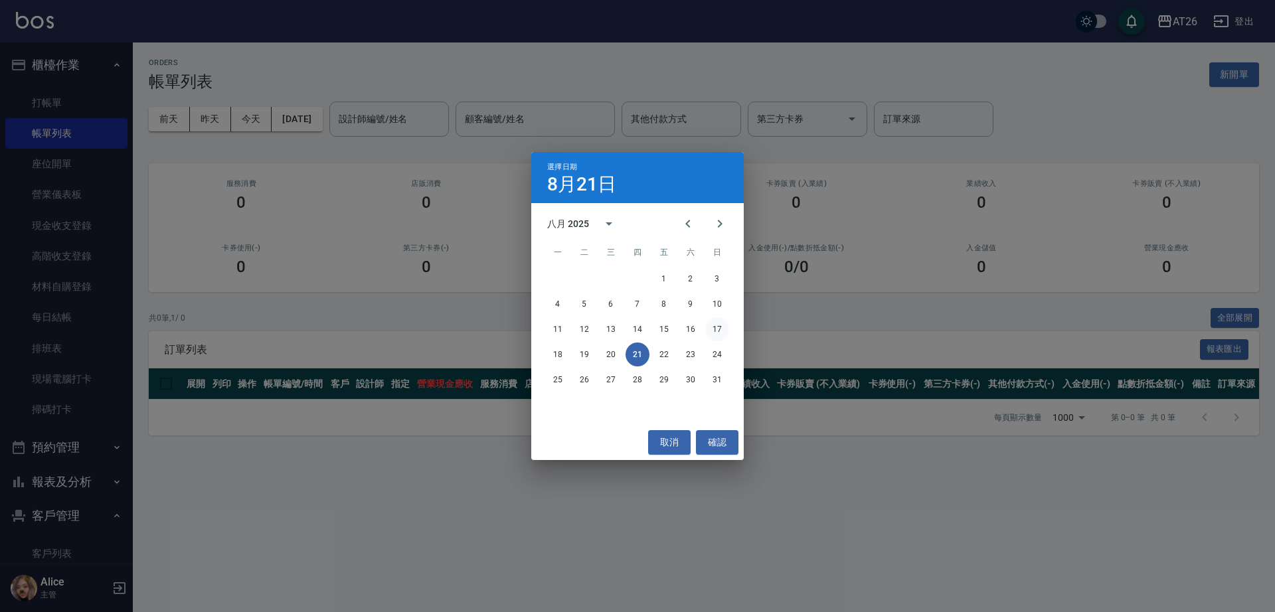
click at [710, 327] on button "17" at bounding box center [717, 329] width 24 height 24
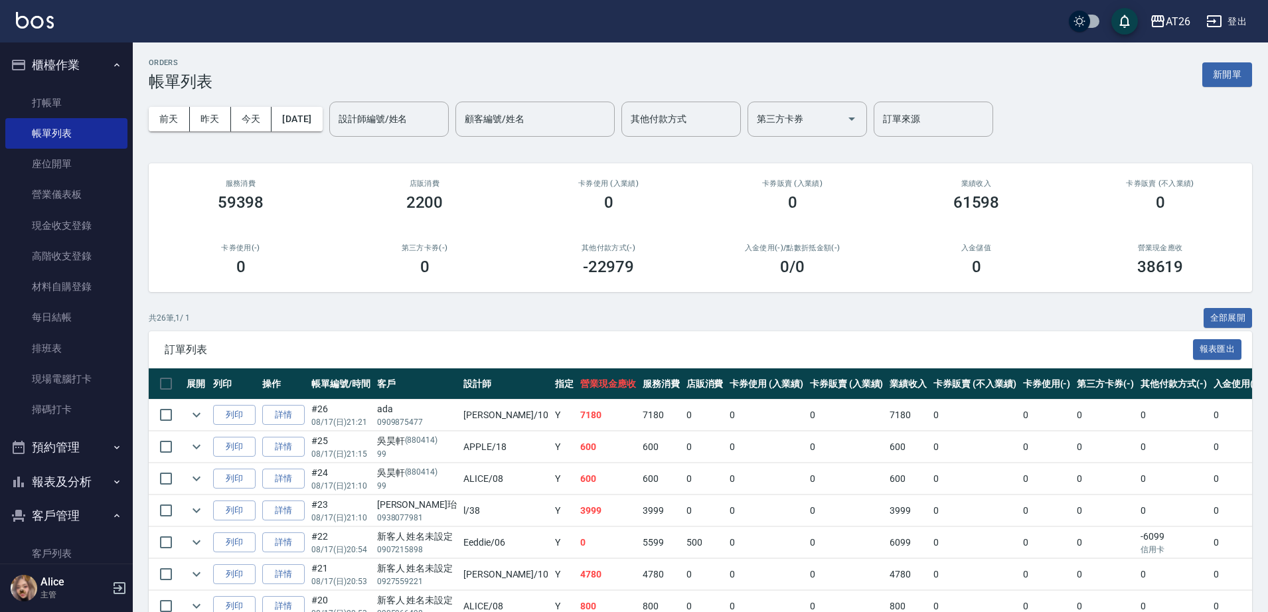
click at [422, 120] on input "設計師編號/姓名" at bounding box center [389, 119] width 108 height 23
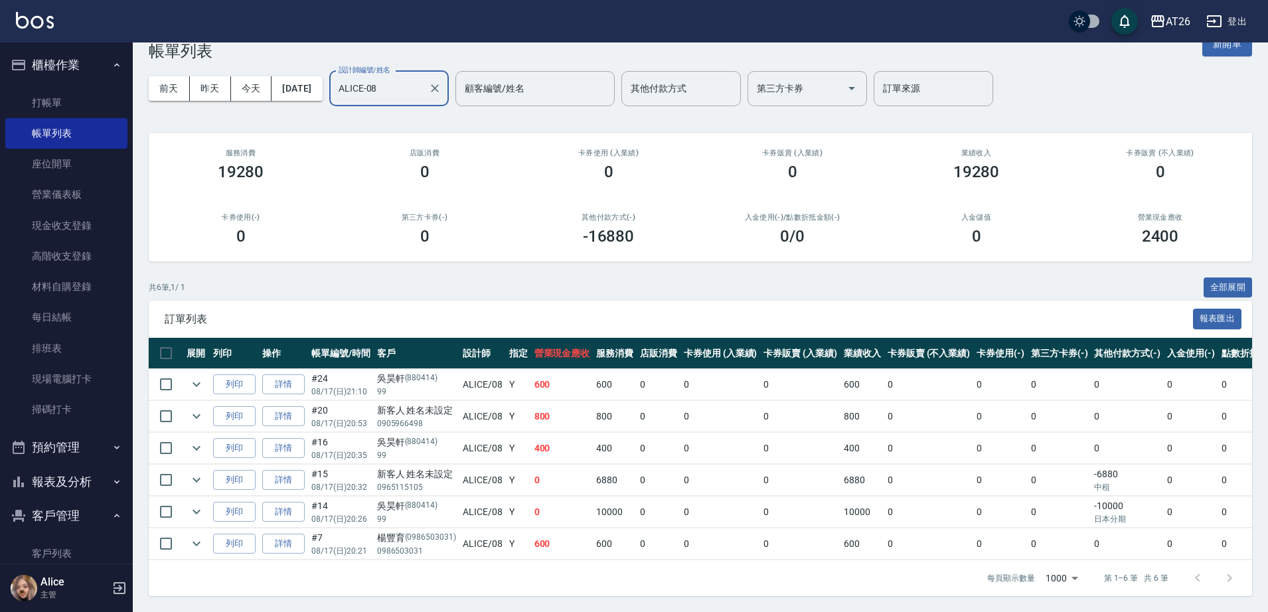
scroll to position [43, 0]
type input "ALICE-08"
click at [293, 470] on link "詳情" at bounding box center [283, 480] width 42 height 21
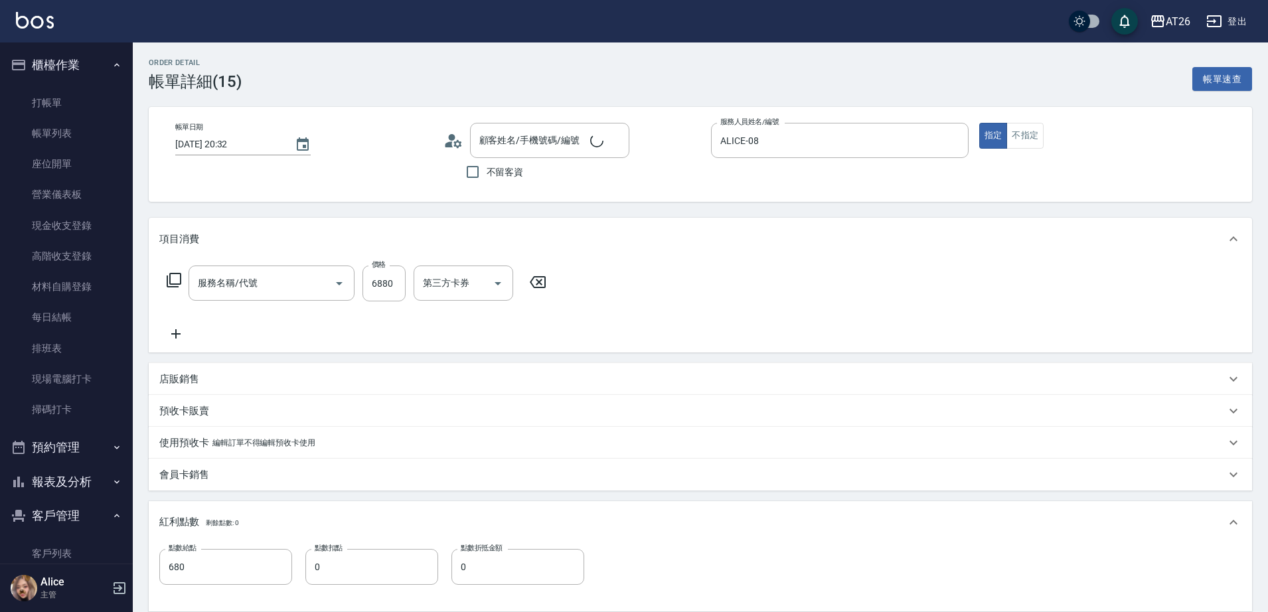
type input "2025/08/17 20:32"
type input "ALICE-08"
type input "680"
type input "仙女羽毛髮(716)"
type input "新客人 姓名未設定/0965115105/null"
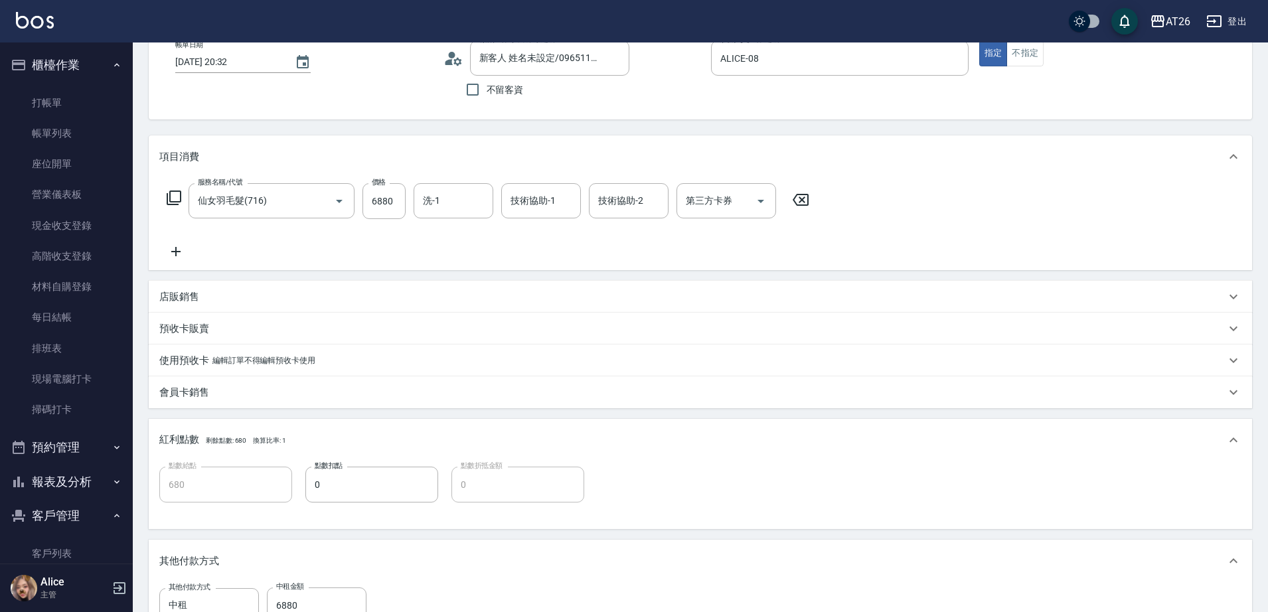
scroll to position [166, 0]
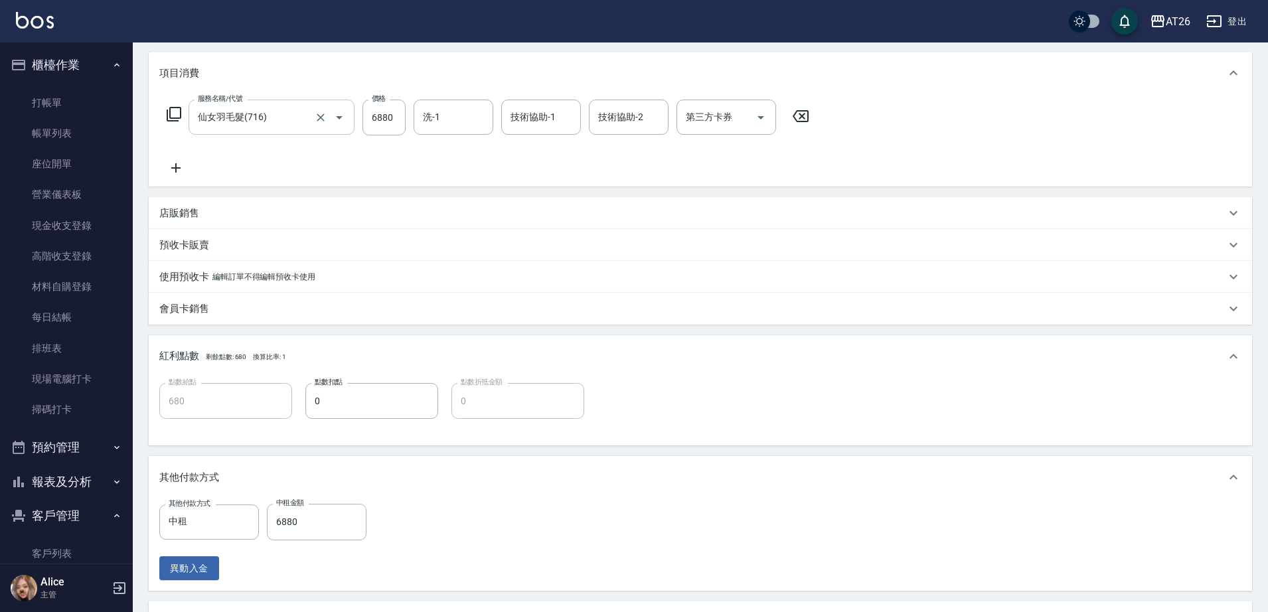
click at [270, 117] on input "仙女羽毛髮(716)" at bounding box center [253, 117] width 117 height 23
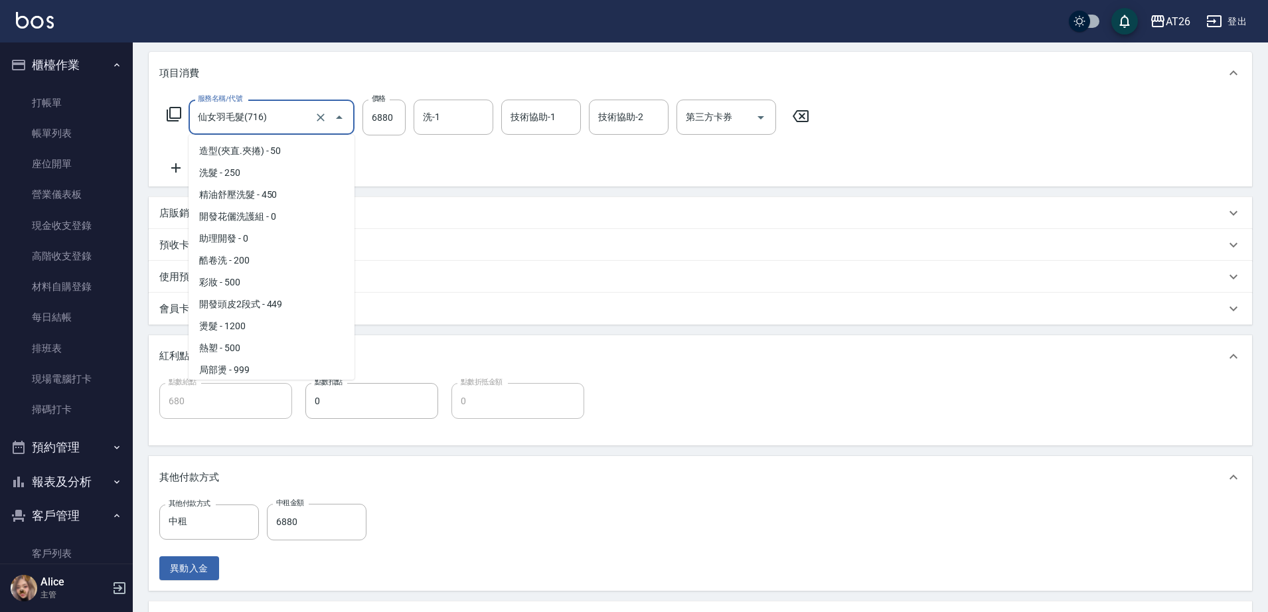
scroll to position [1513, 0]
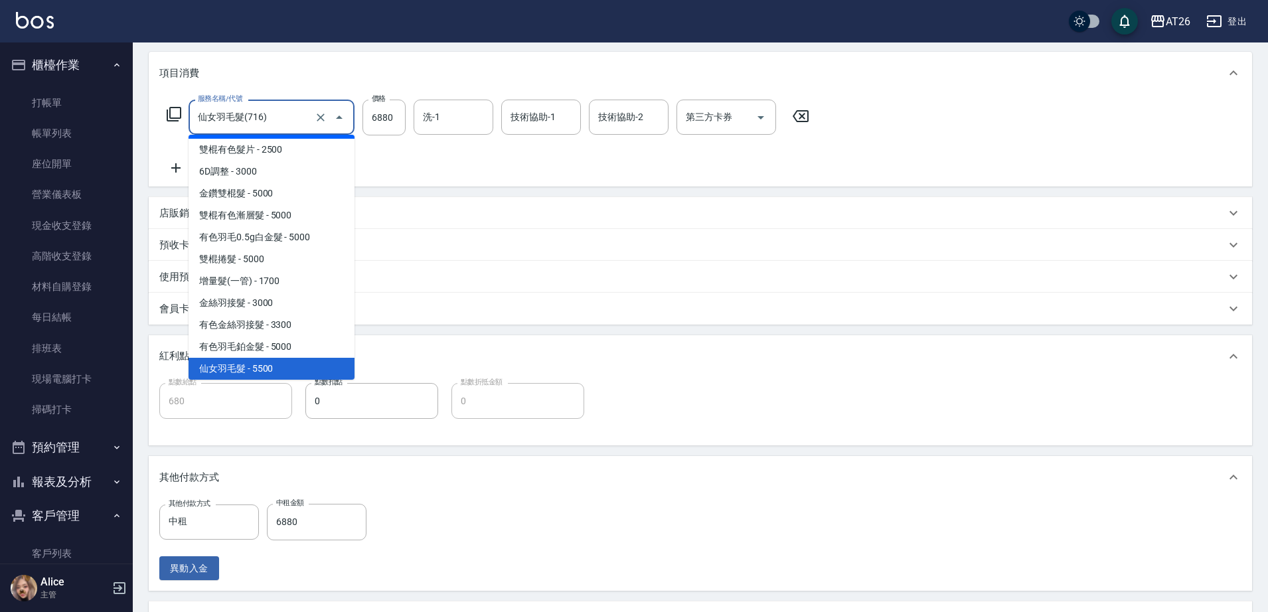
click at [287, 77] on div "項目消費" at bounding box center [692, 73] width 1066 height 14
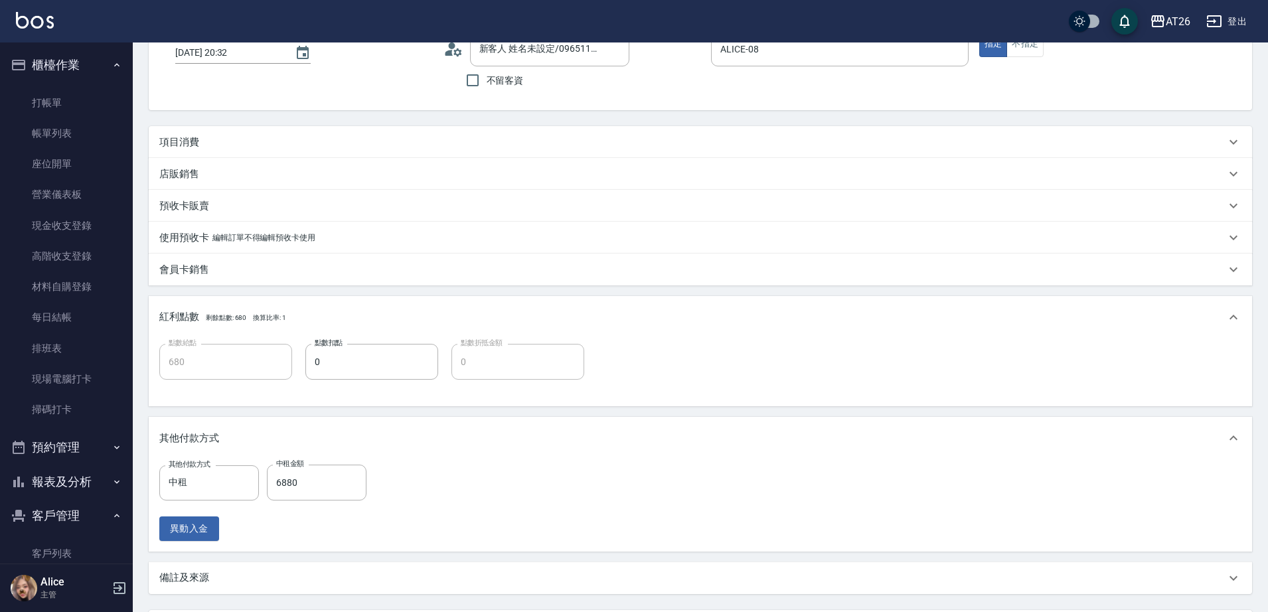
scroll to position [0, 0]
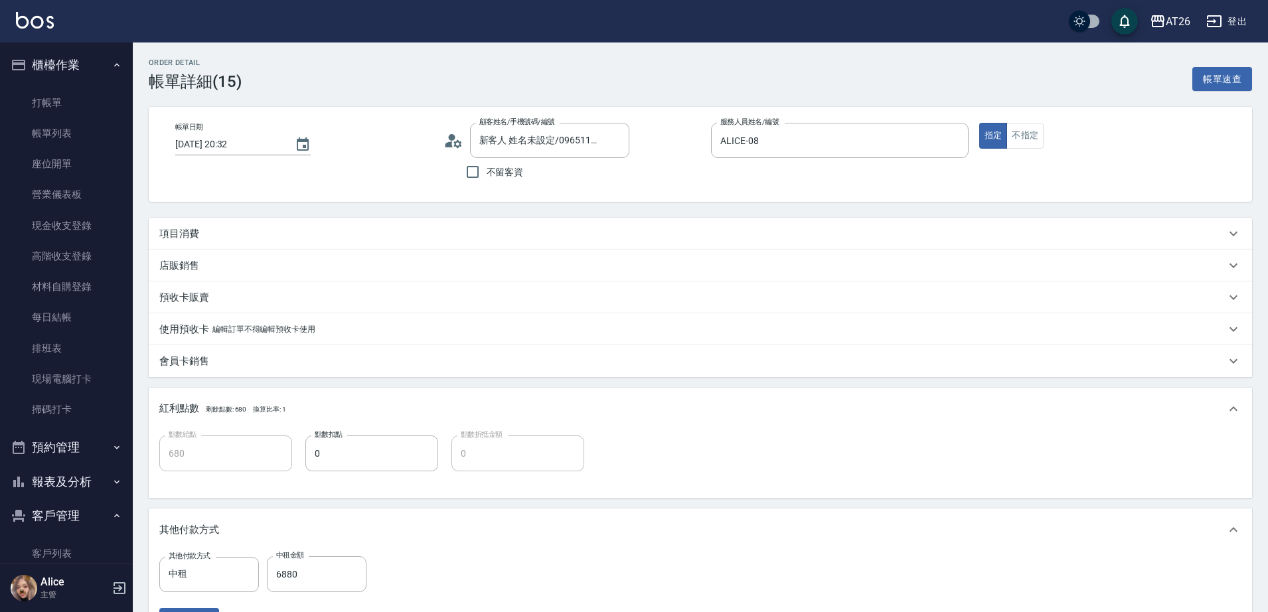
click at [236, 232] on div "項目消費" at bounding box center [692, 234] width 1066 height 14
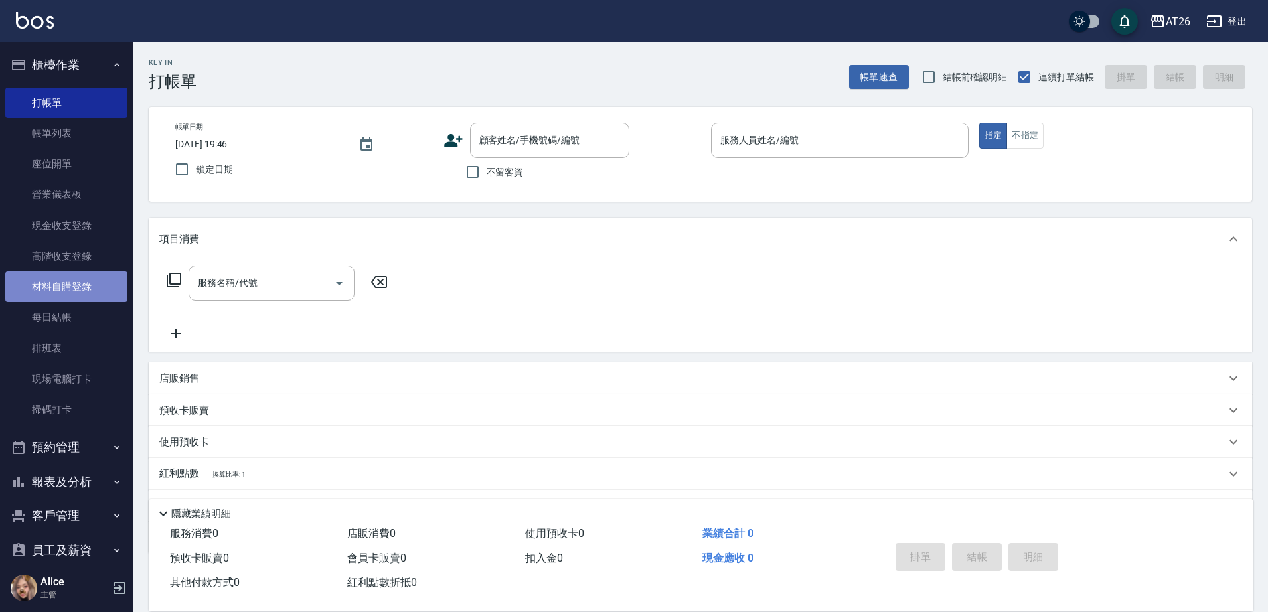
click at [77, 288] on link "材料自購登錄" at bounding box center [66, 287] width 122 height 31
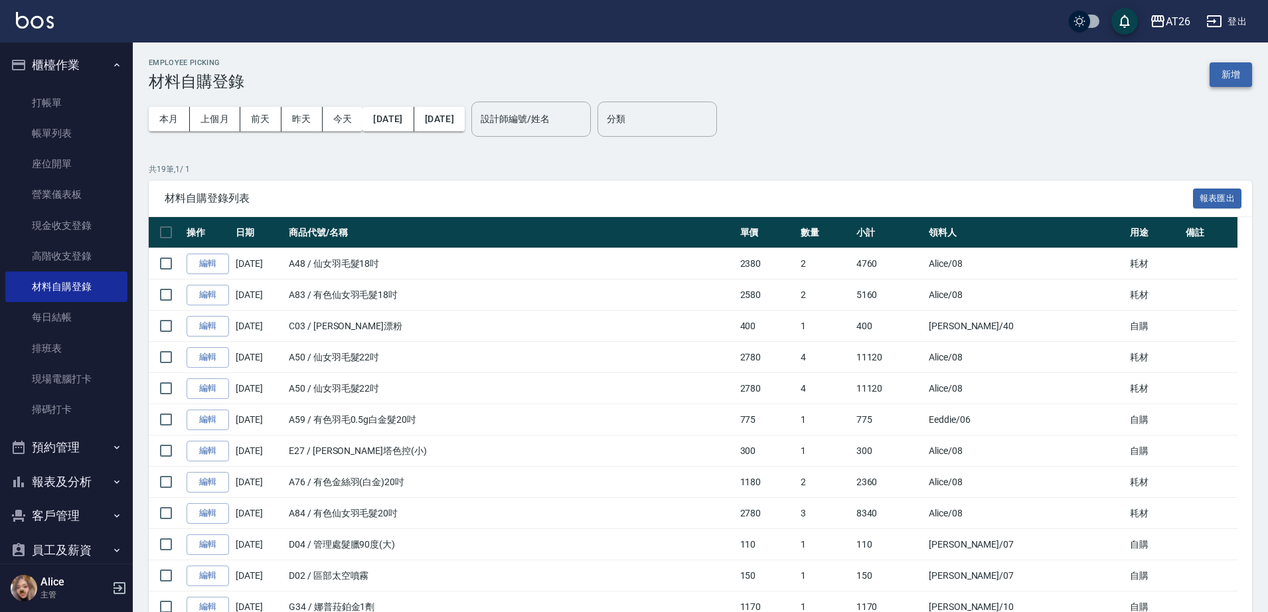
click at [1239, 83] on button "新增" at bounding box center [1231, 74] width 42 height 25
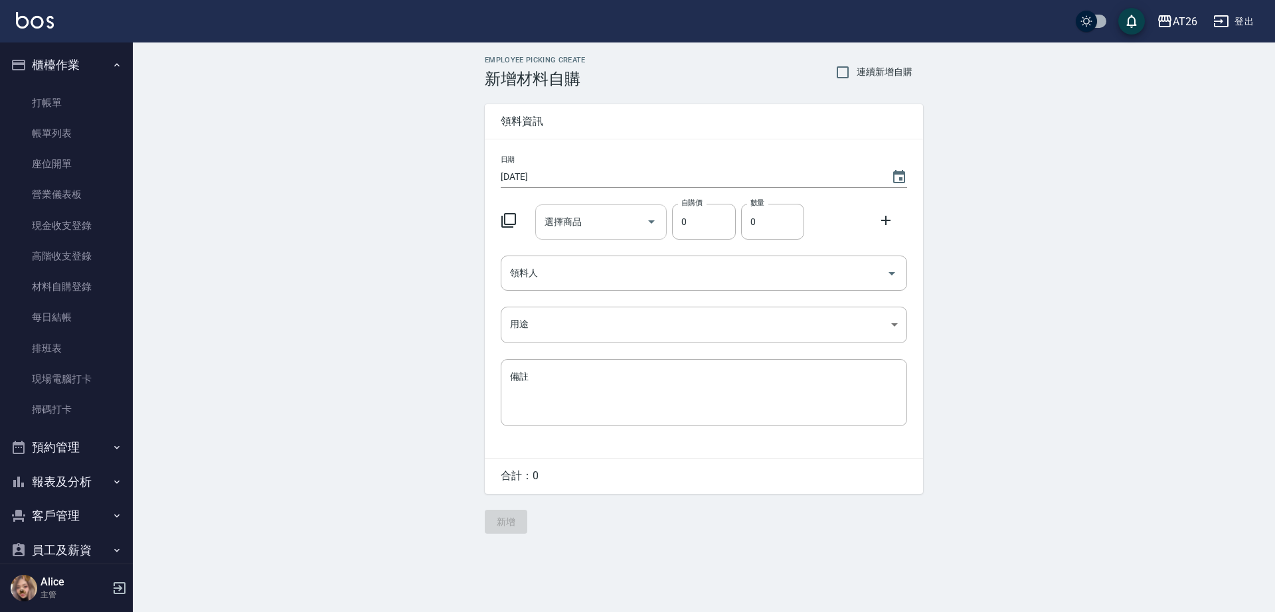
click at [605, 227] on input "選擇商品" at bounding box center [591, 221] width 100 height 23
type input "有色仙女羽毛髮22吋"
type input "2980"
type input "1"
click at [654, 279] on input "領料人" at bounding box center [694, 273] width 374 height 23
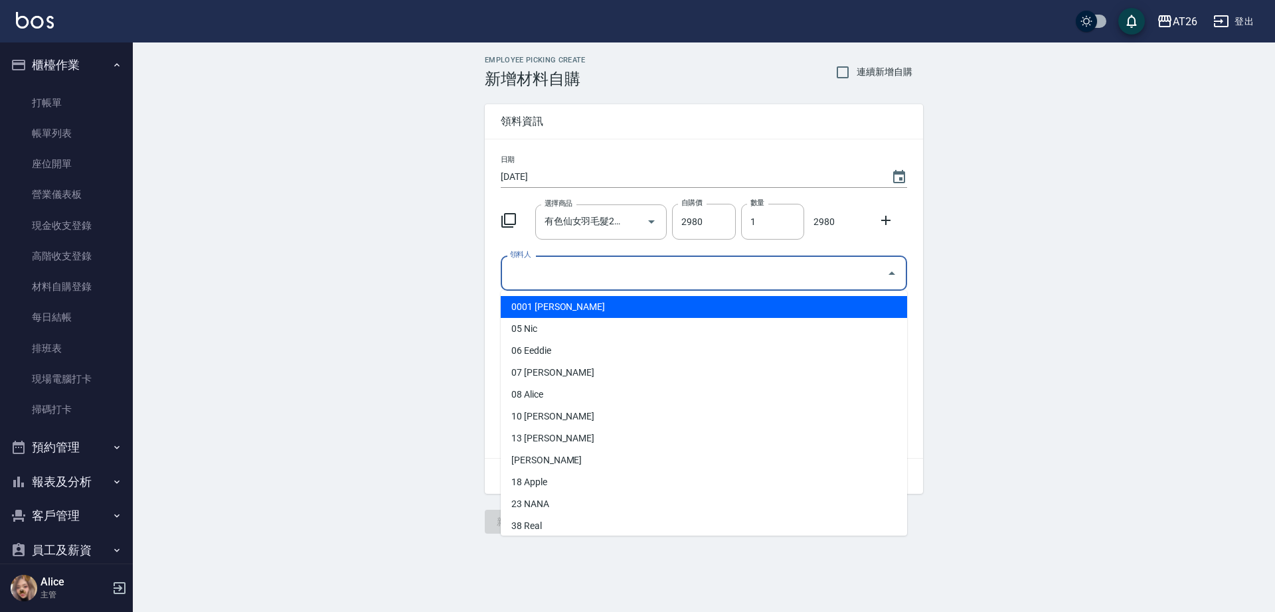
type input "08 Alice"
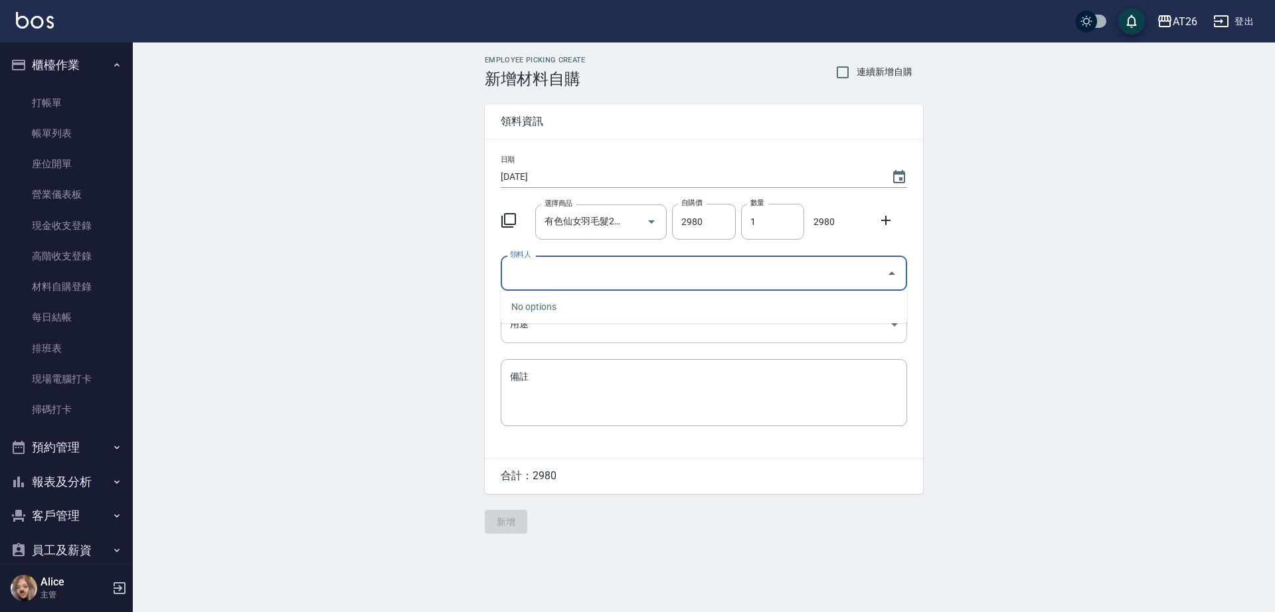
click at [612, 324] on body "AT26 登出 櫃檯作業 打帳單 帳單列表 座位開單 營業儀表板 現金收支登錄 高階收支登錄 材料自購登錄 每日結帳 排班表 現場電腦打卡 掃碼打卡 預約管理…" at bounding box center [637, 306] width 1275 height 612
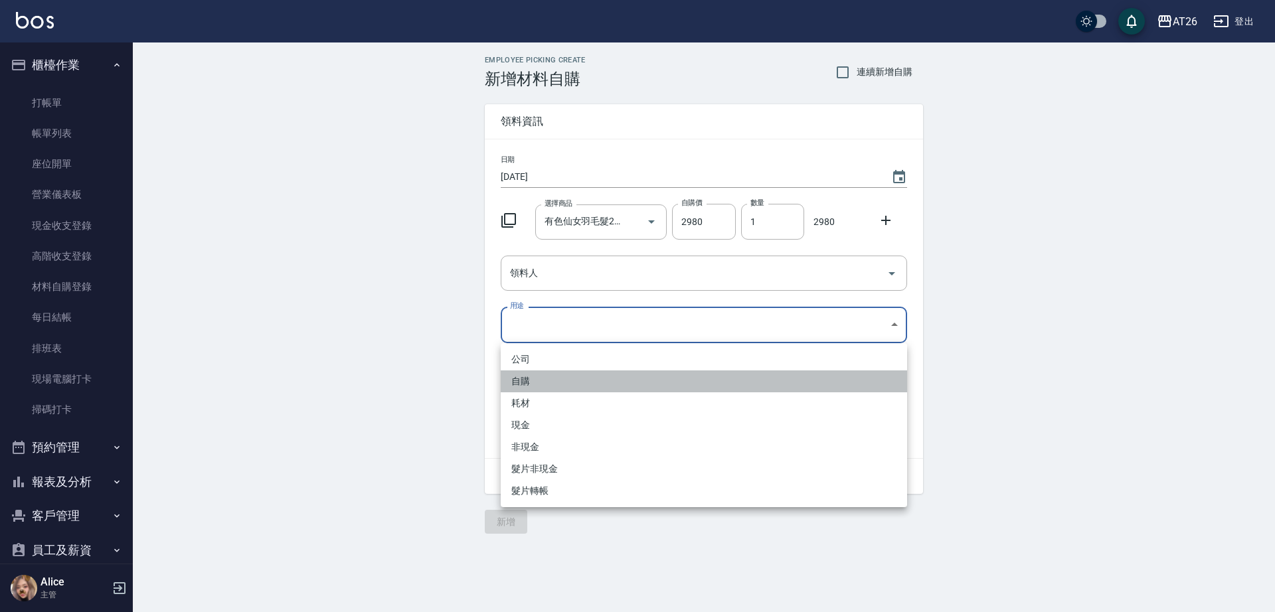
click at [564, 381] on li "自購" at bounding box center [704, 381] width 406 height 22
type input "自購"
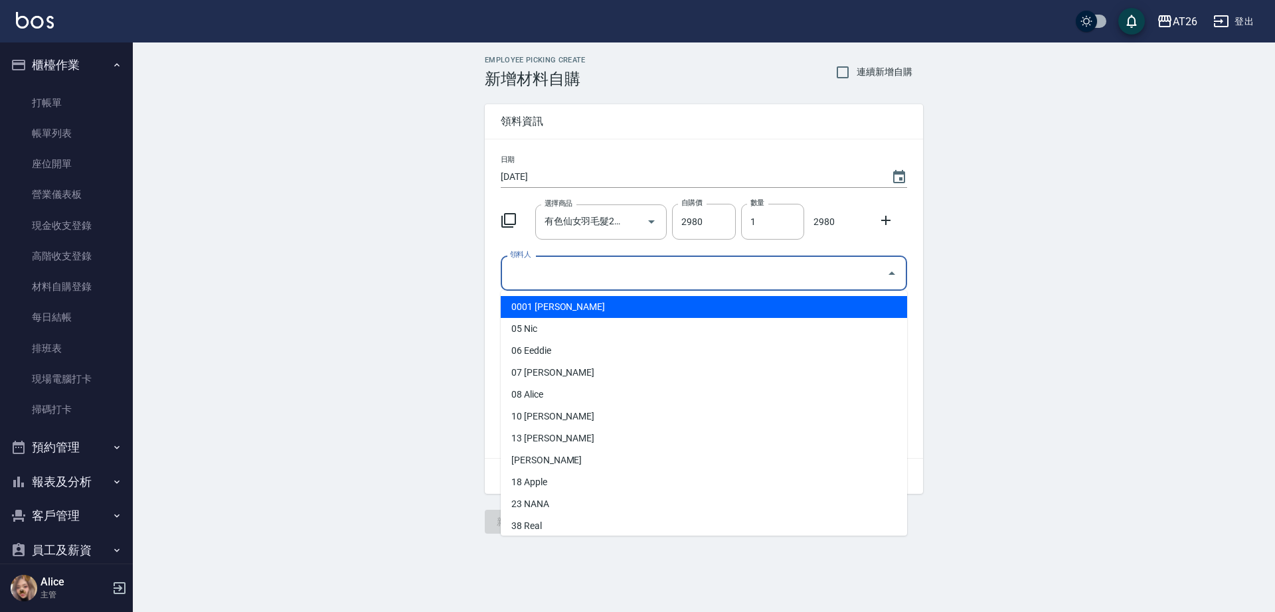
drag, startPoint x: 593, startPoint y: 278, endPoint x: 586, endPoint y: 278, distance: 7.3
click at [593, 278] on input "領料人" at bounding box center [694, 273] width 374 height 23
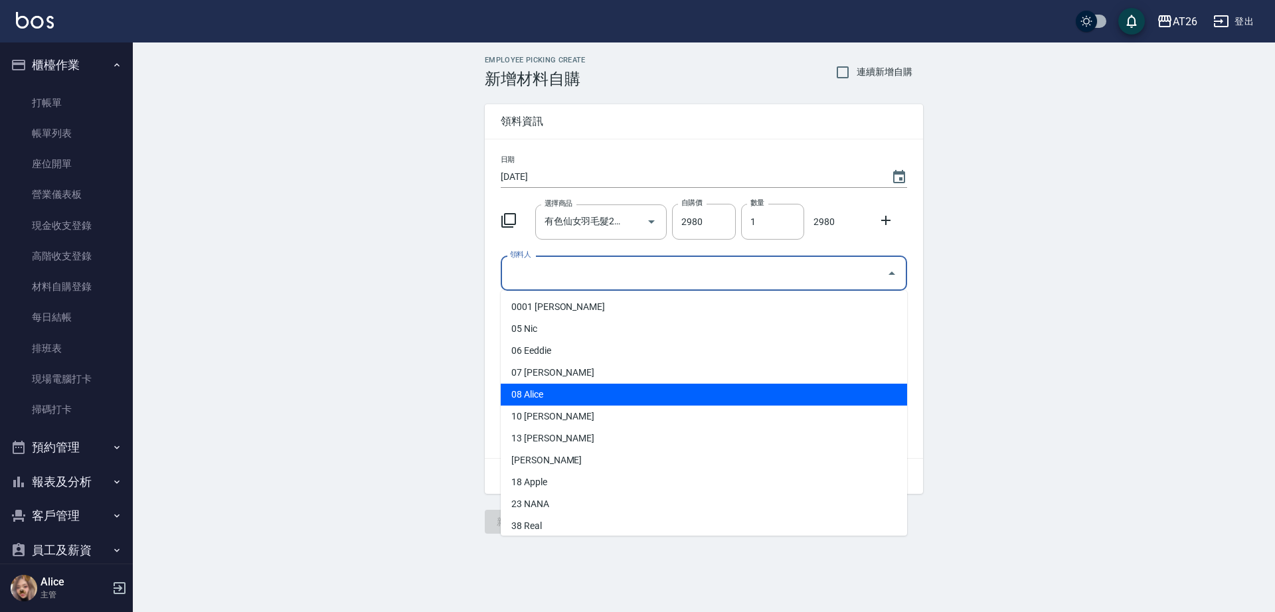
click at [556, 391] on li "08 Alice" at bounding box center [704, 395] width 406 height 22
type input "Alice"
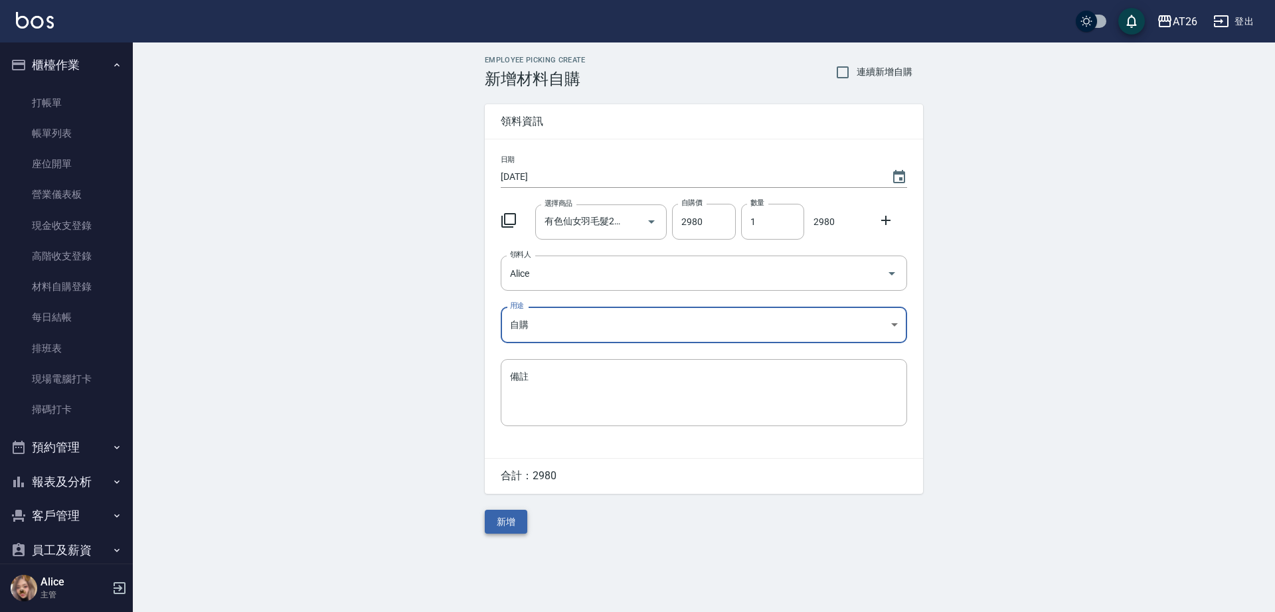
click at [514, 516] on button "新增" at bounding box center [506, 522] width 42 height 25
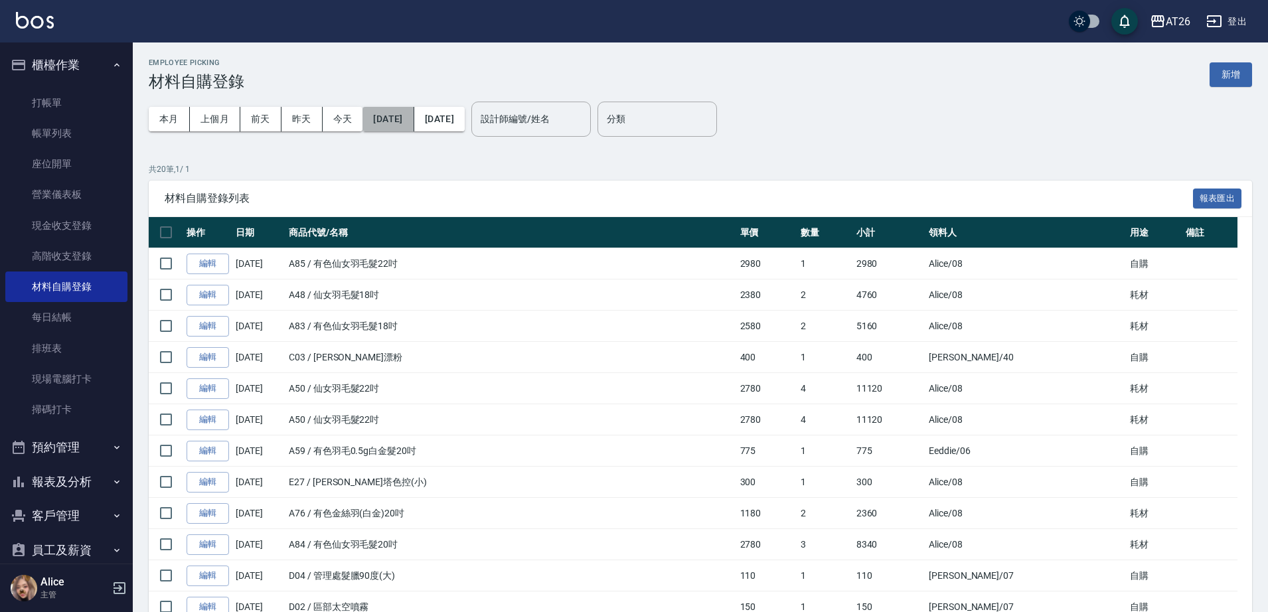
click at [398, 127] on button "2025/08/01" at bounding box center [387, 119] width 51 height 25
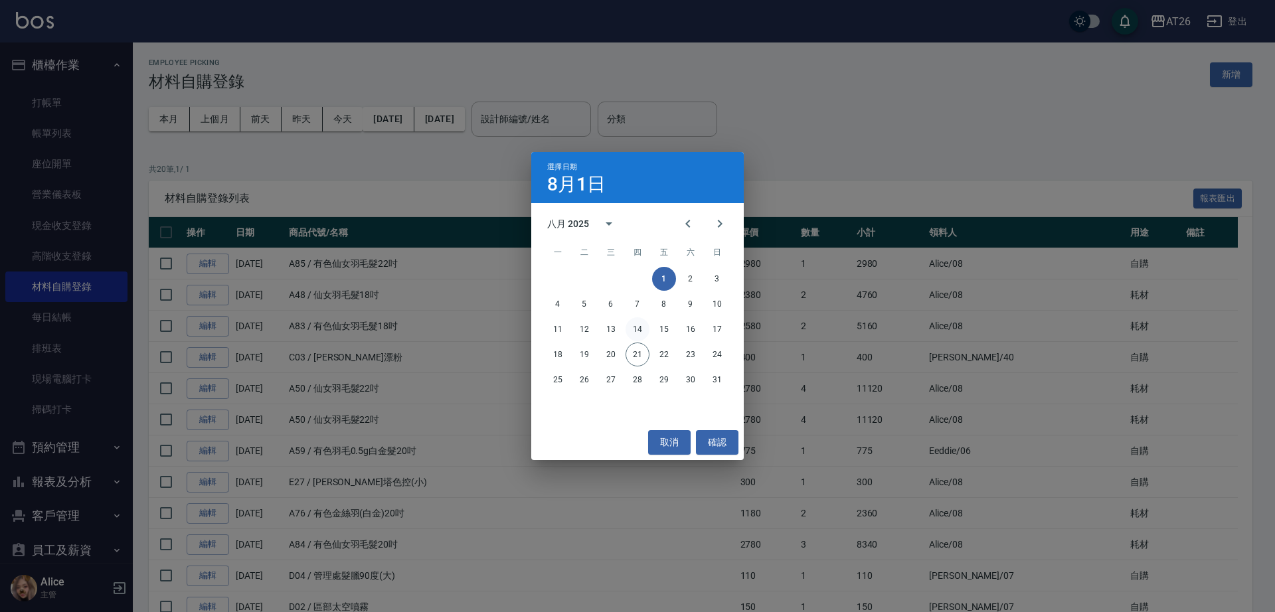
click at [639, 329] on button "14" at bounding box center [637, 329] width 24 height 24
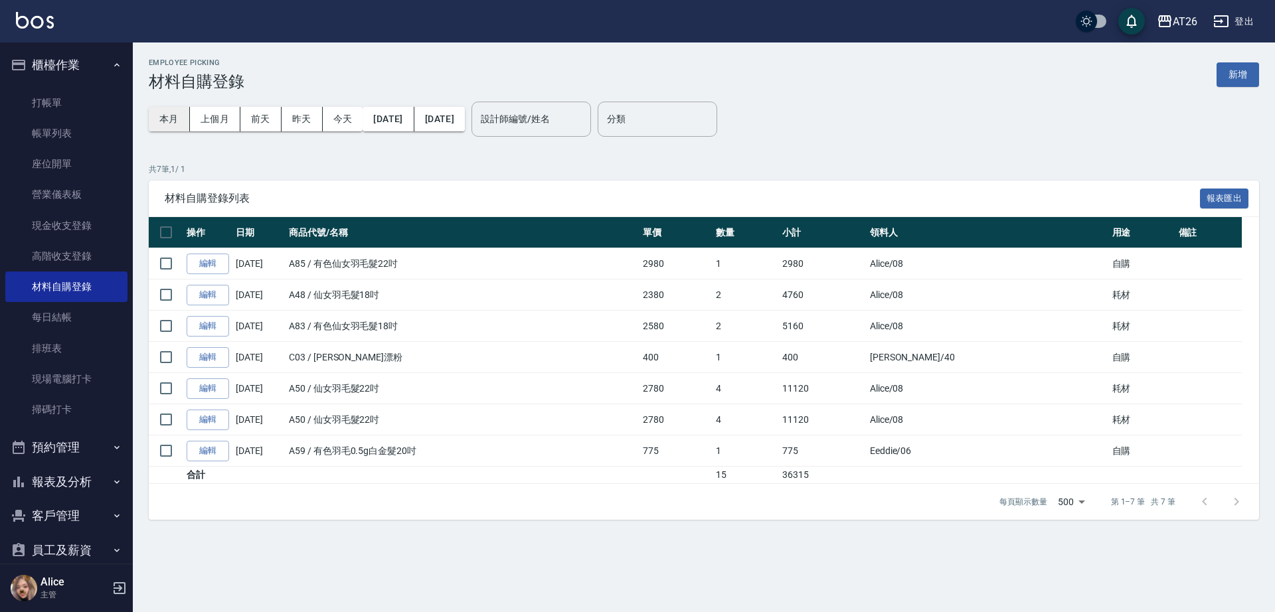
click at [169, 121] on button "本月" at bounding box center [169, 119] width 41 height 25
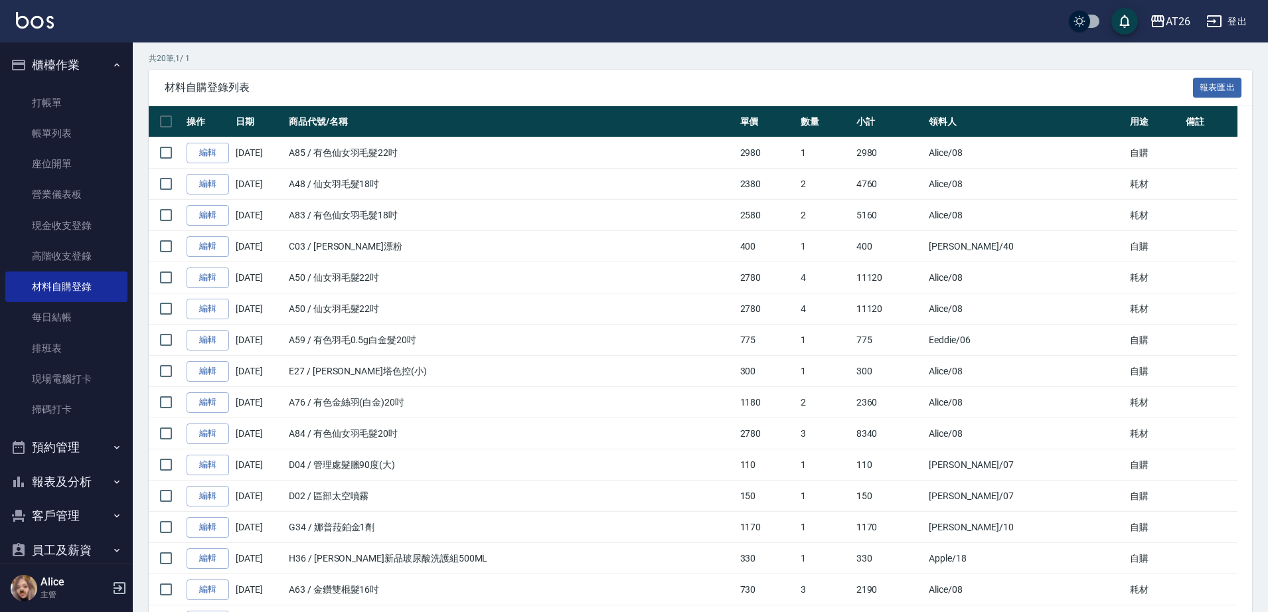
scroll to position [83, 0]
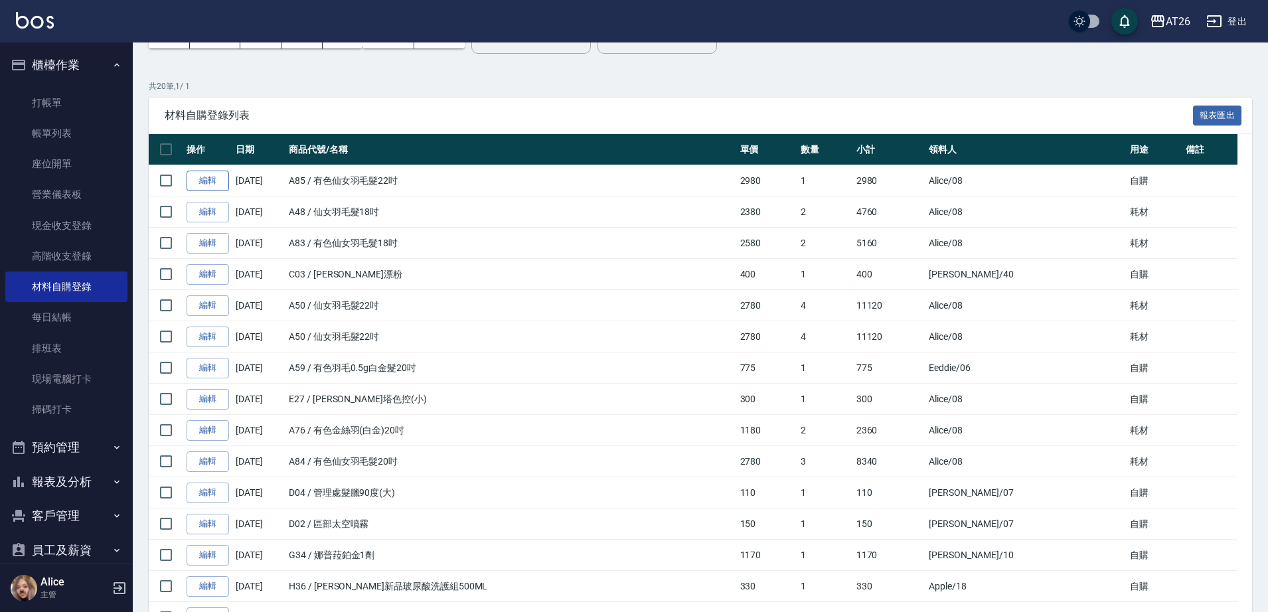
click at [207, 179] on link "編輯" at bounding box center [208, 181] width 42 height 21
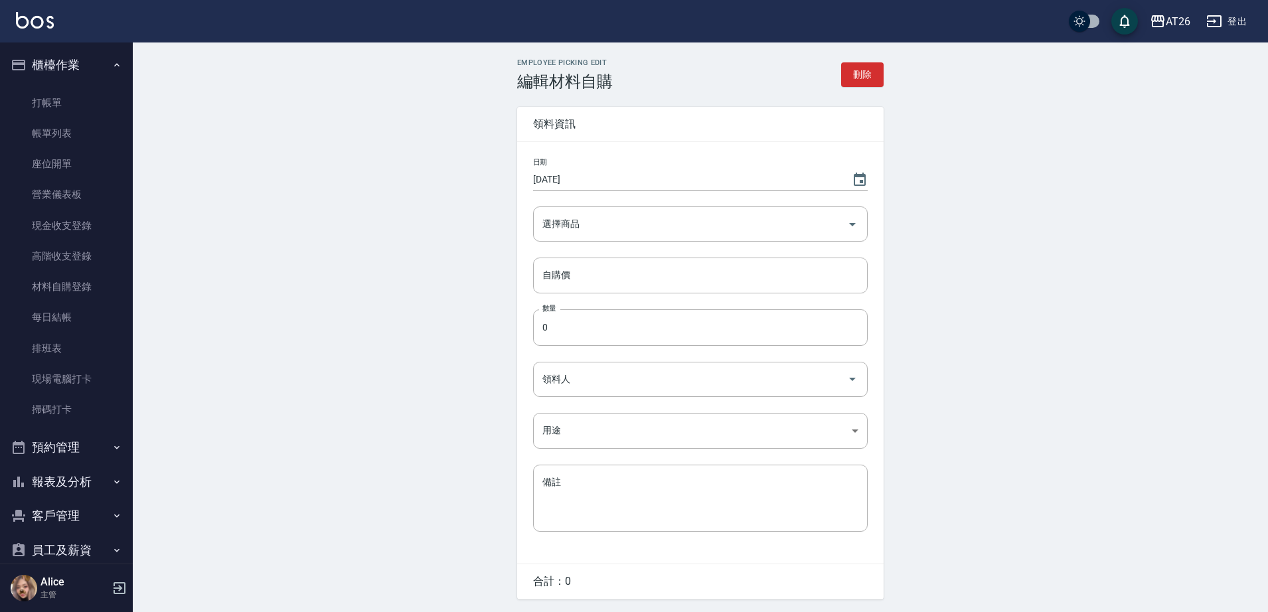
type input "有色仙女羽毛髮22吋"
type input "2980"
type input "1"
type input "Alice"
click at [574, 426] on body "AT26 登出 櫃檯作業 打帳單 帳單列表 座位開單 營業儀表板 現金收支登錄 高階收支登錄 材料自購登錄 每日結帳 排班表 現場電腦打卡 掃碼打卡 預約管理…" at bounding box center [637, 327] width 1275 height 655
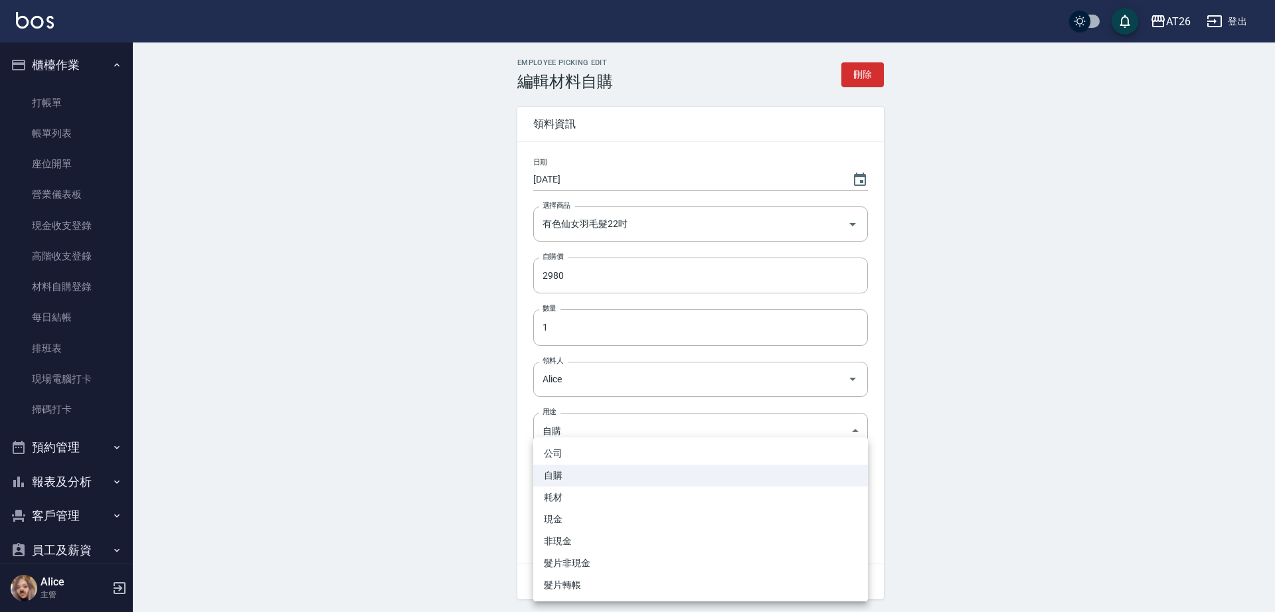
click at [560, 514] on li "現金" at bounding box center [700, 520] width 335 height 22
type input "現金"
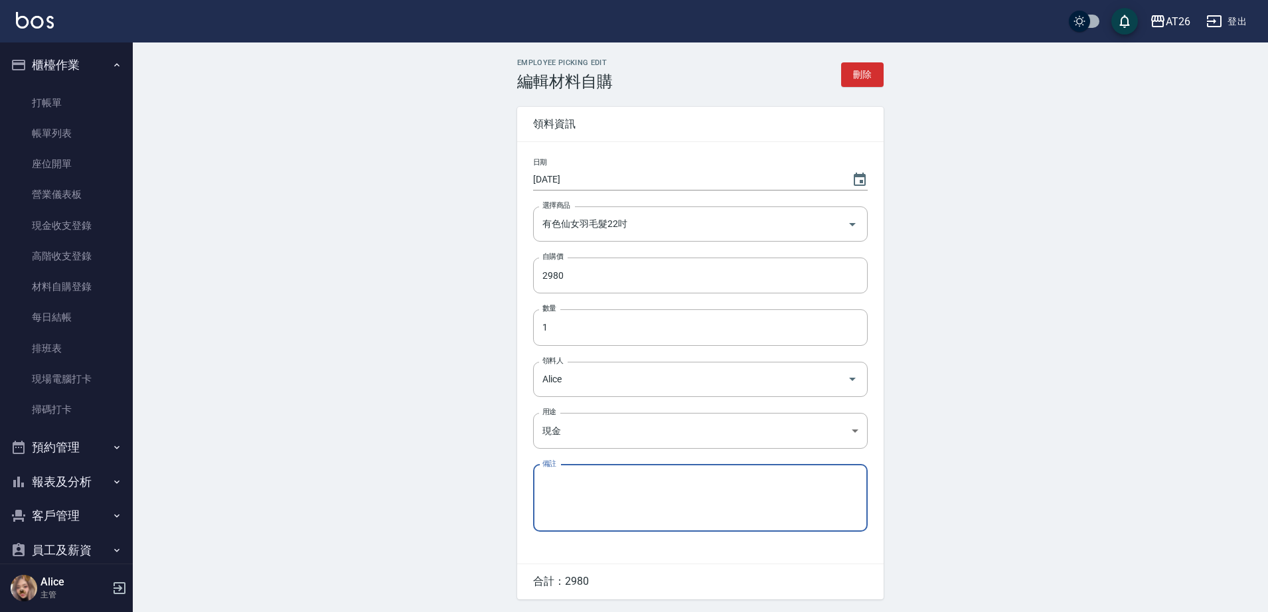
scroll to position [45, 0]
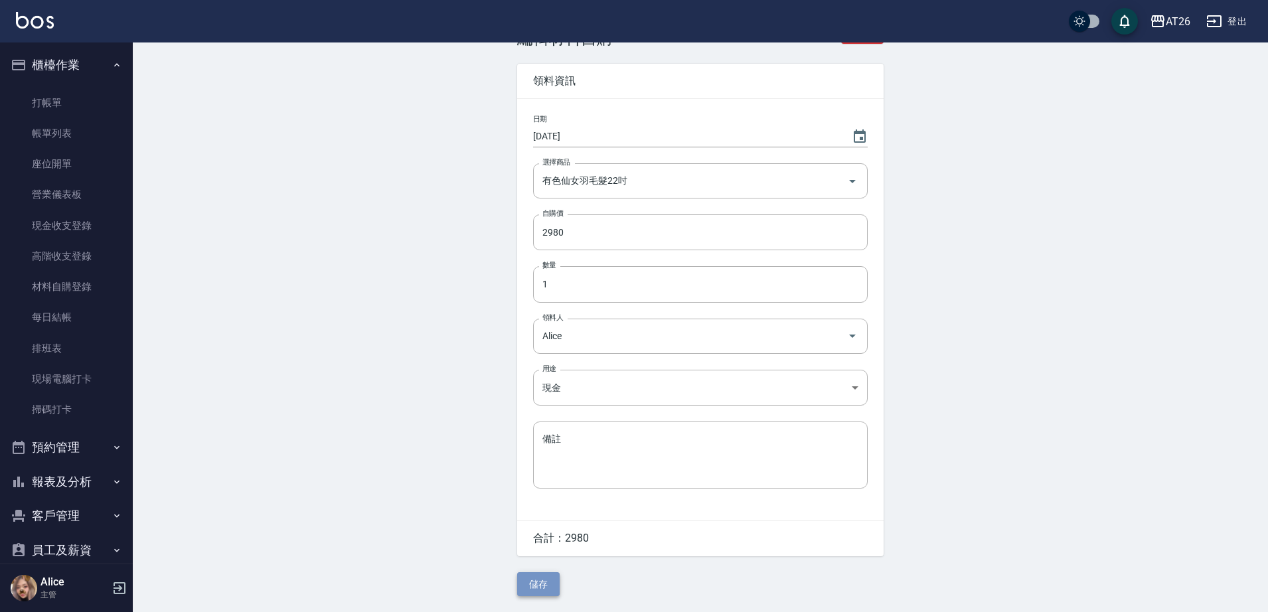
click at [534, 574] on button "儲存" at bounding box center [538, 584] width 42 height 25
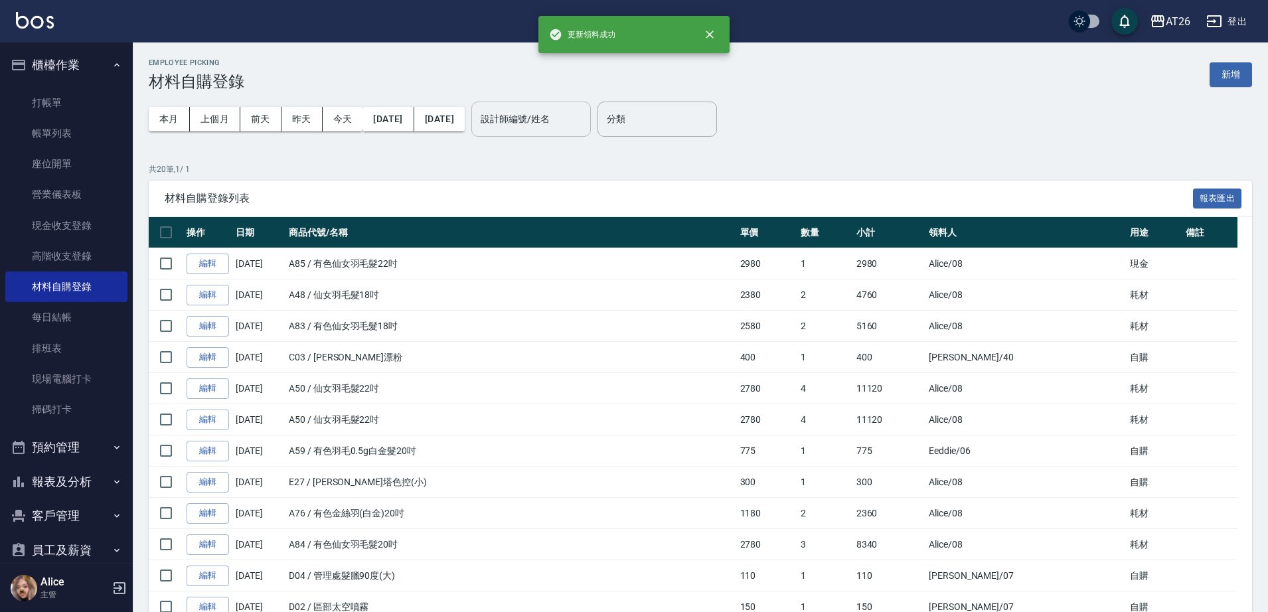
click at [576, 114] on div "設計師編號/姓名 設計師編號/姓名" at bounding box center [530, 119] width 119 height 35
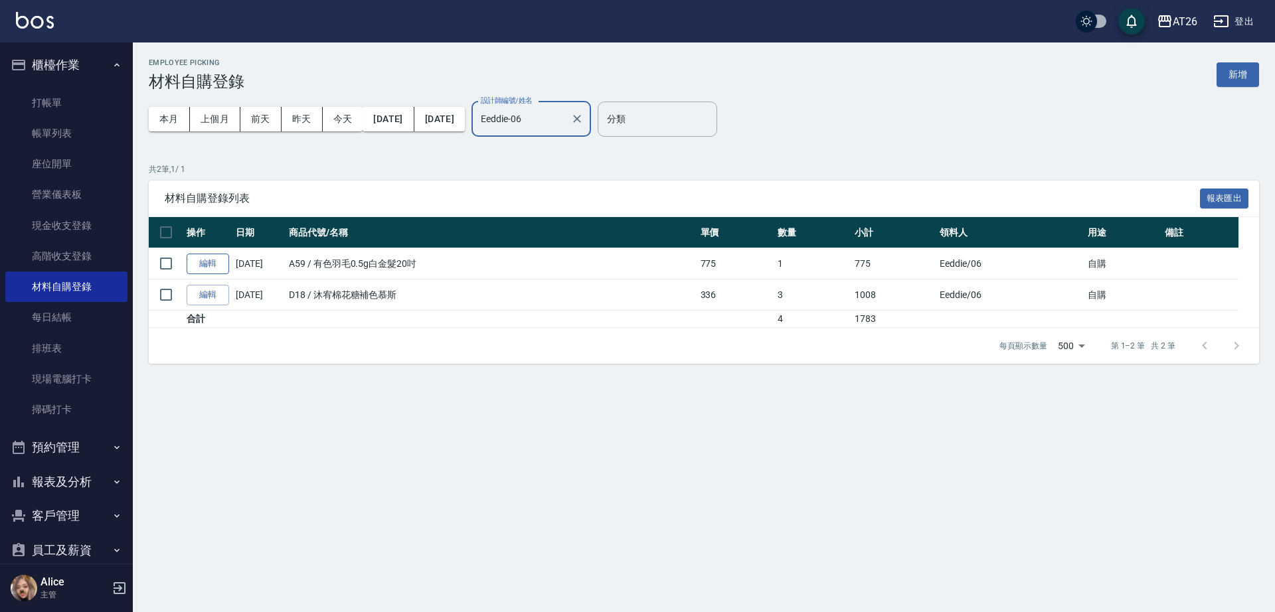
type input "Eeddie-06"
click at [215, 270] on link "編輯" at bounding box center [208, 264] width 42 height 21
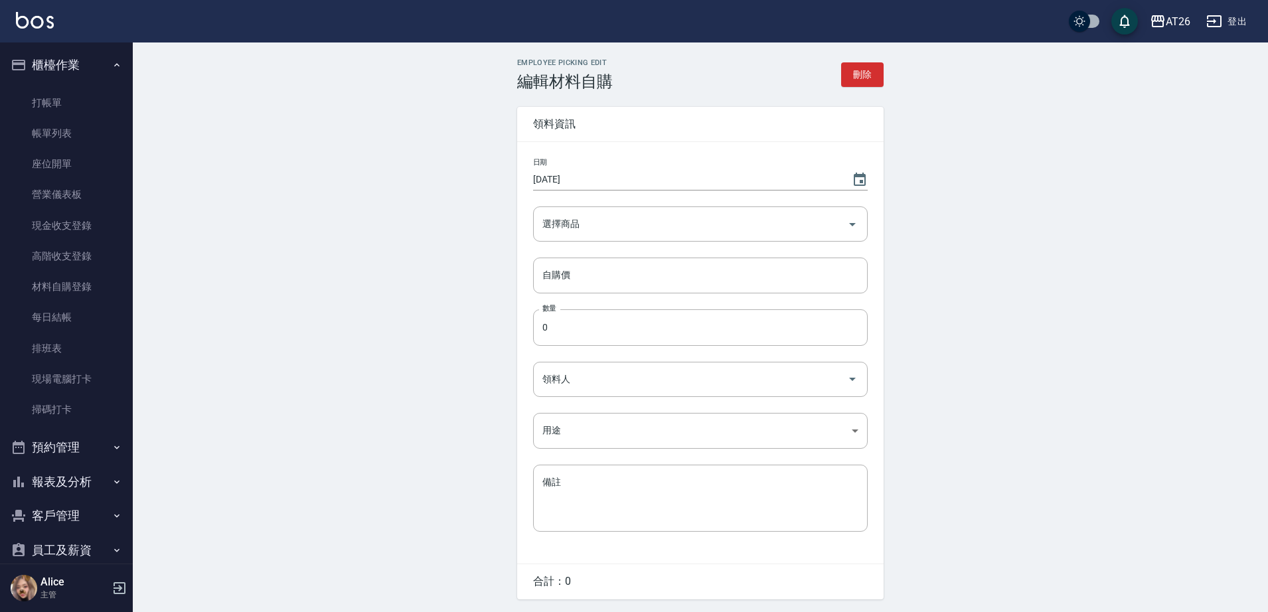
type input "2025/08/14"
type input "有色羽毛0.5g白金髮20吋"
type input "775"
type input "1"
type input "Eeddie"
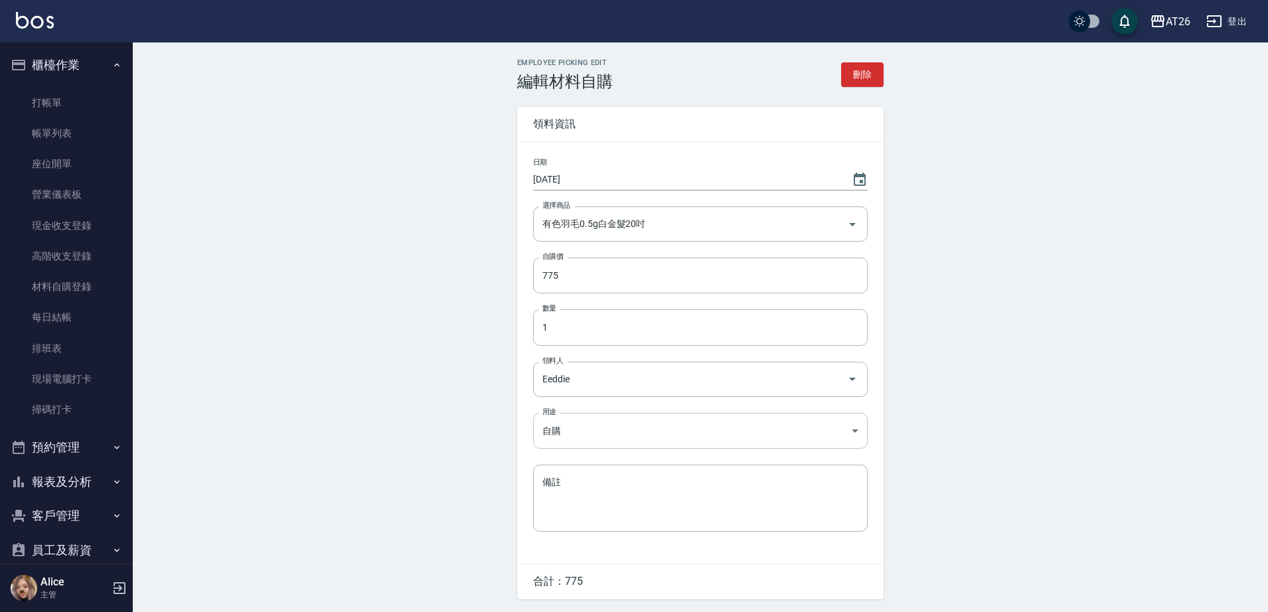
click at [671, 440] on body "AT26 登出 櫃檯作業 打帳單 帳單列表 座位開單 營業儀表板 現金收支登錄 高階收支登錄 材料自購登錄 每日結帳 排班表 現場電腦打卡 掃碼打卡 預約管理…" at bounding box center [634, 327] width 1268 height 655
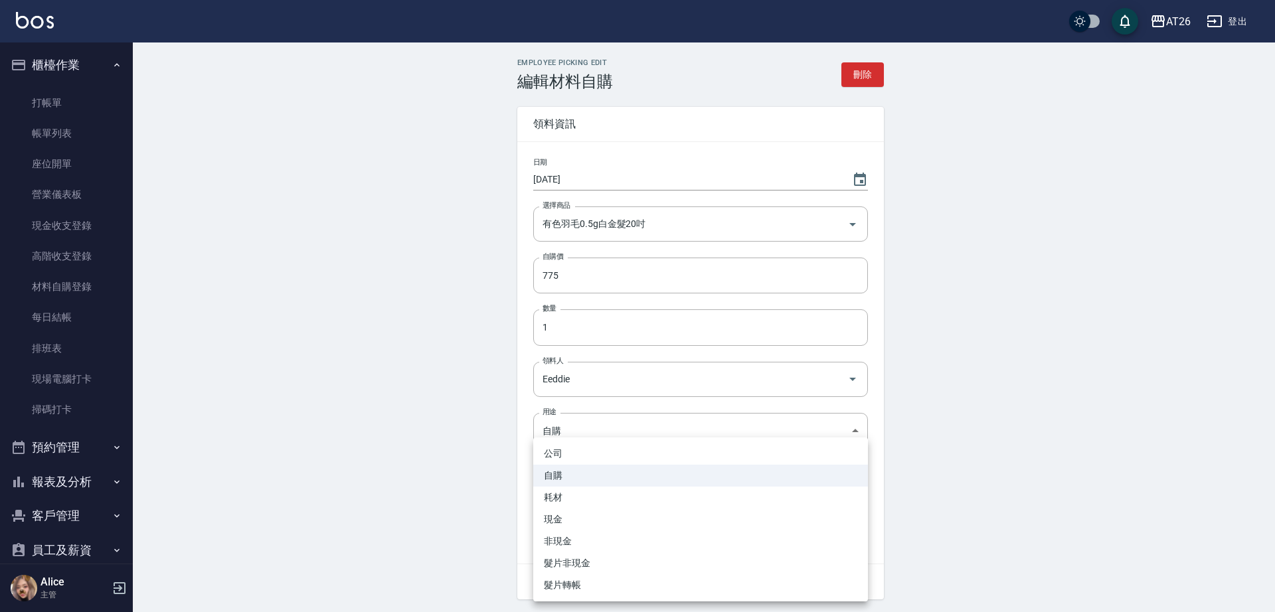
click at [592, 513] on li "現金" at bounding box center [700, 520] width 335 height 22
type input "現金"
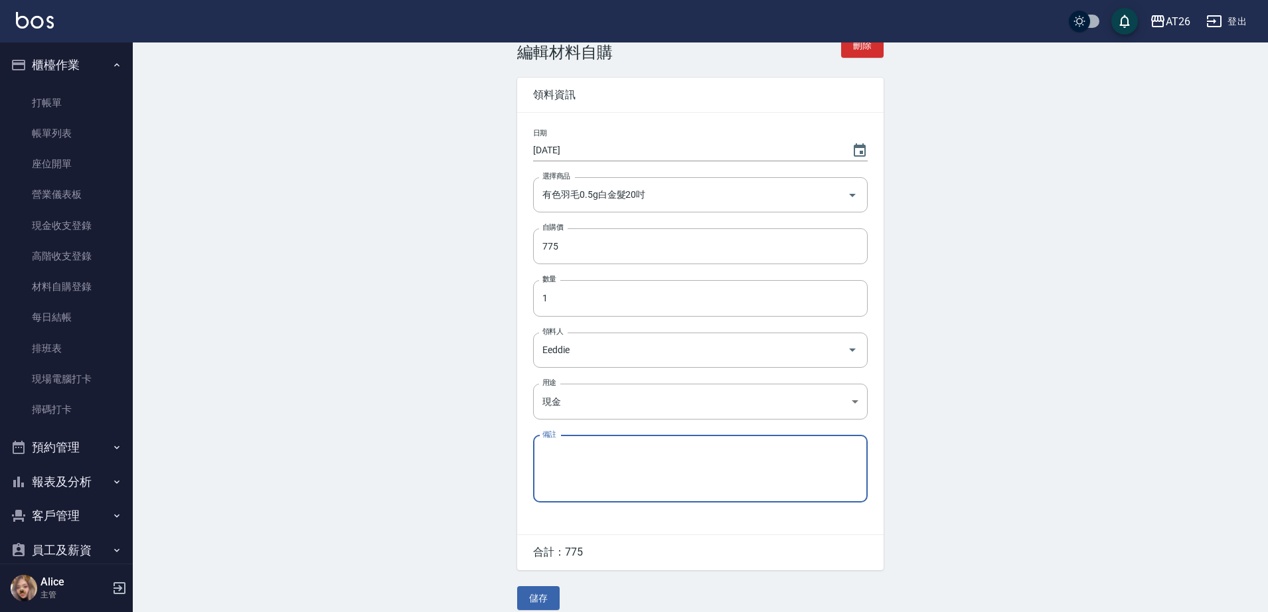
scroll to position [45, 0]
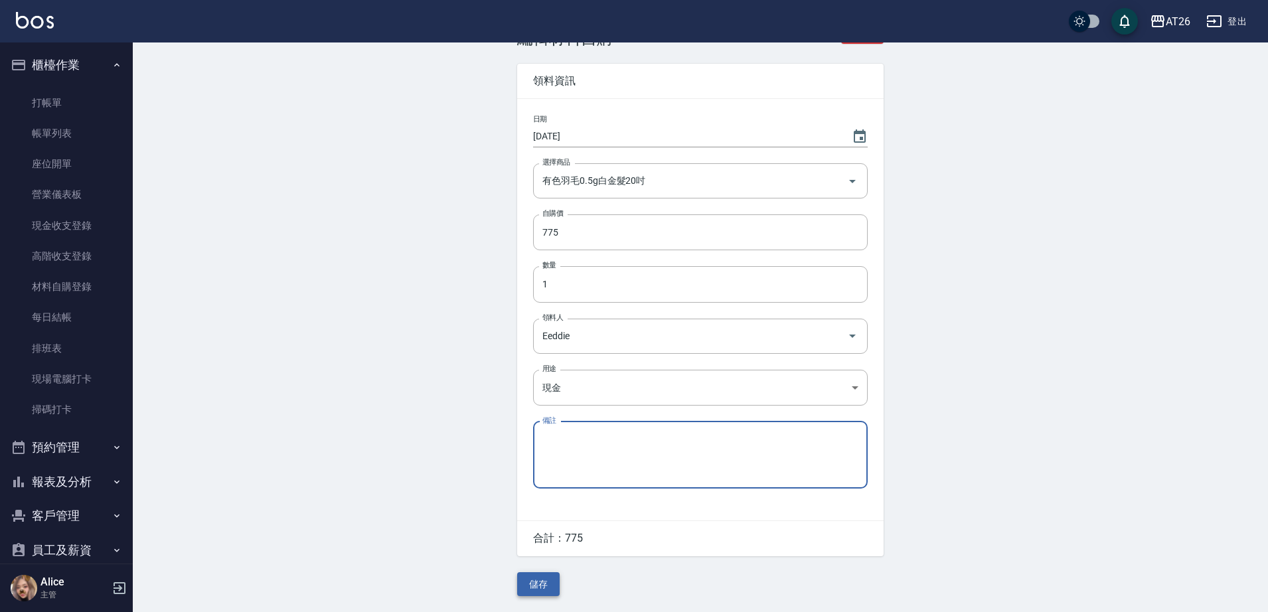
click at [539, 578] on button "儲存" at bounding box center [538, 584] width 42 height 25
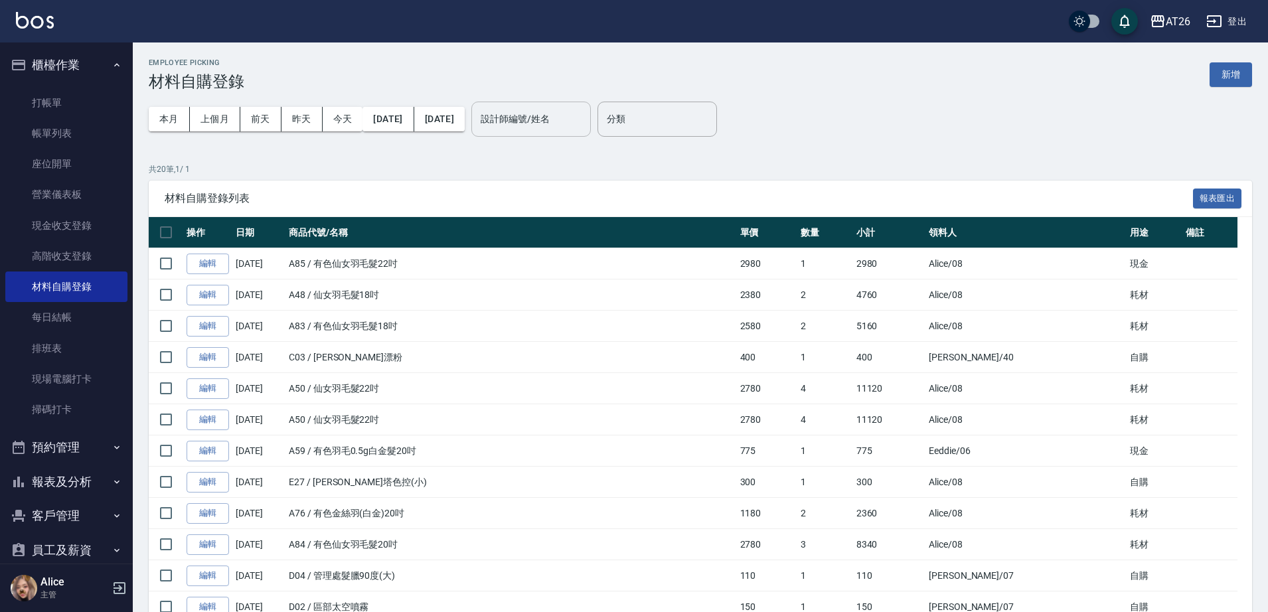
click at [580, 121] on input "設計師編號/姓名" at bounding box center [531, 119] width 108 height 23
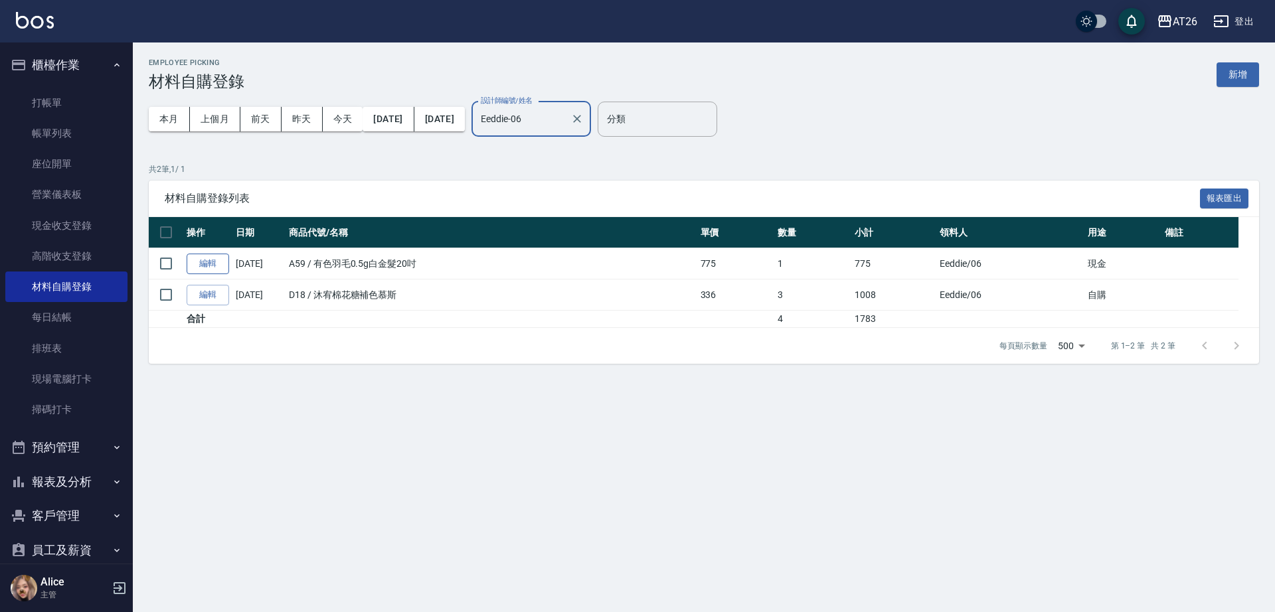
type input "Eeddie-06"
click at [210, 262] on link "編輯" at bounding box center [208, 264] width 42 height 21
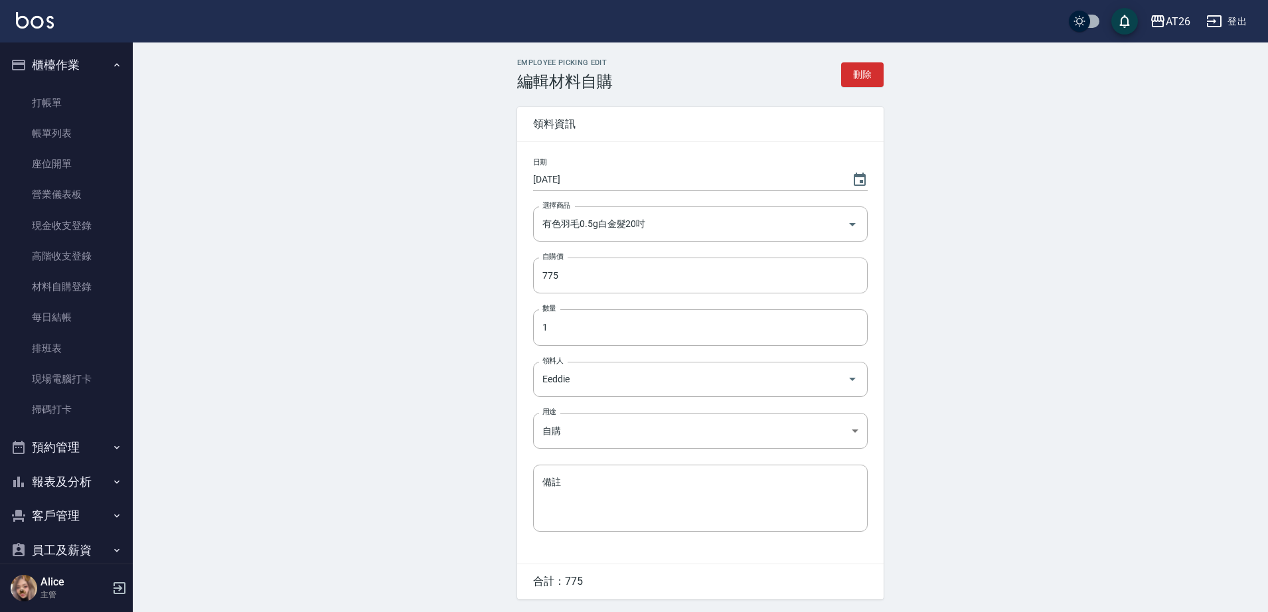
type input "現金"
click at [871, 79] on button "刪除" at bounding box center [862, 74] width 42 height 25
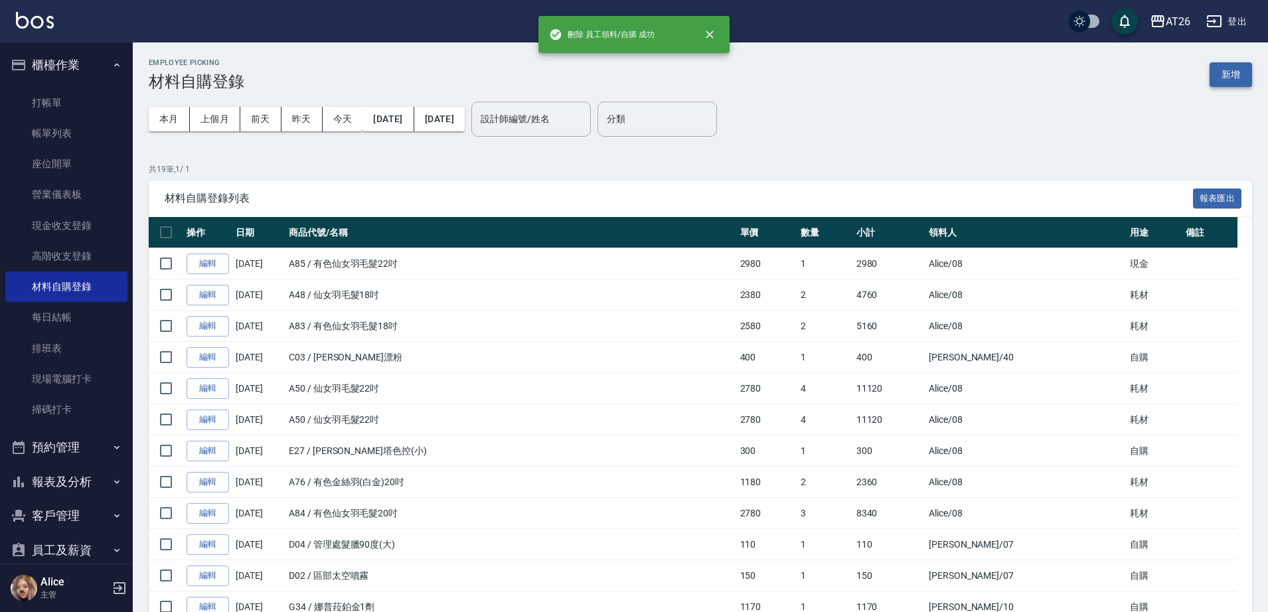
click at [1241, 82] on button "新增" at bounding box center [1231, 74] width 42 height 25
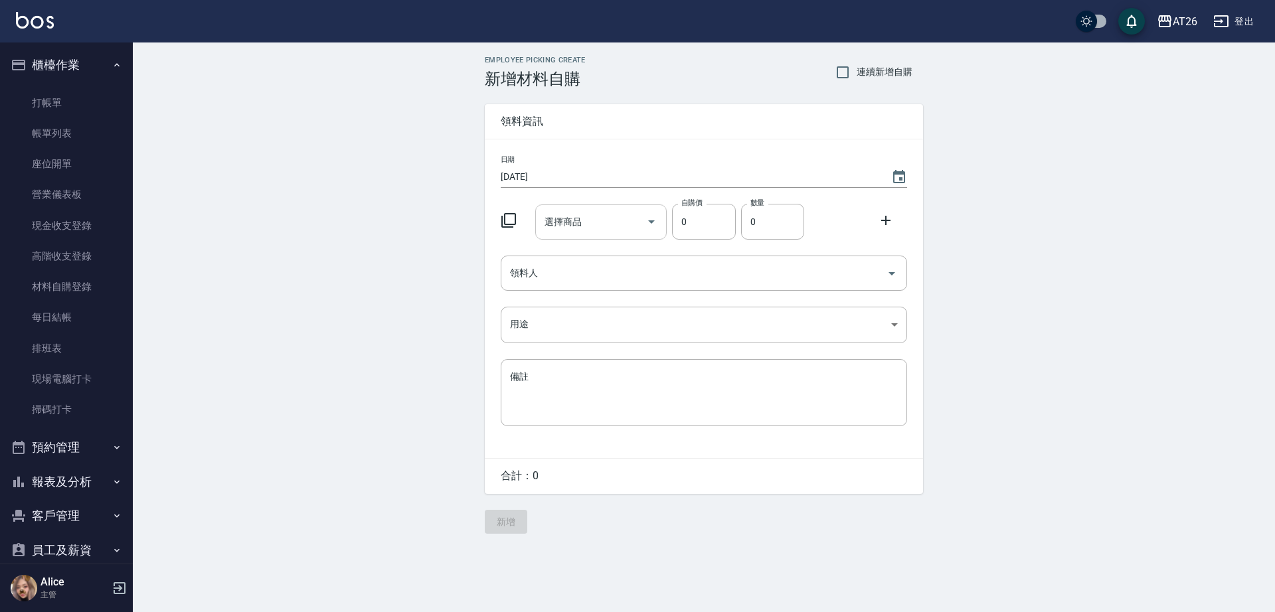
click at [599, 218] on input "選擇商品" at bounding box center [591, 221] width 100 height 23
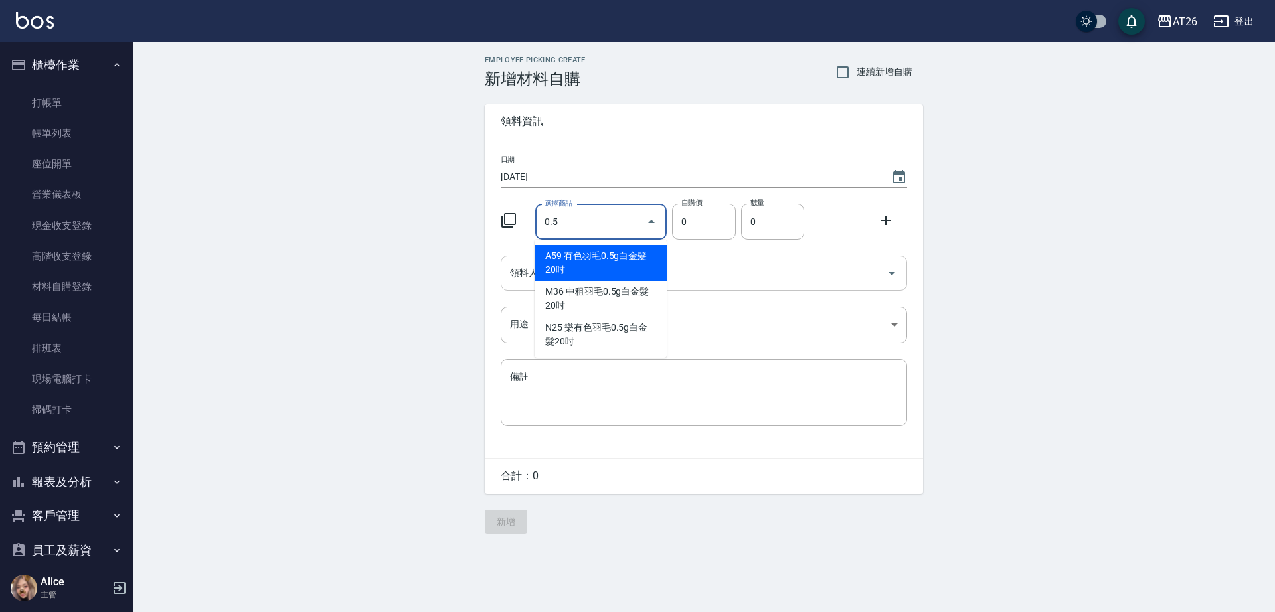
type input "有色羽毛0.5g白金髮20吋"
type input "775"
type input "1"
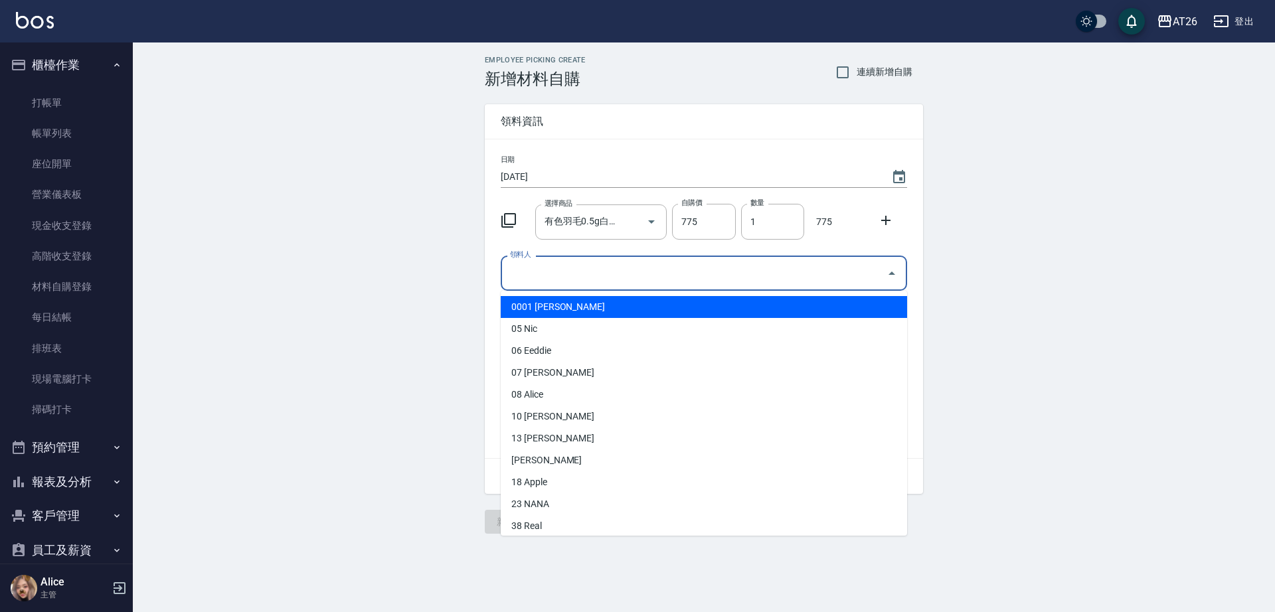
click at [706, 266] on input "領料人" at bounding box center [694, 273] width 374 height 23
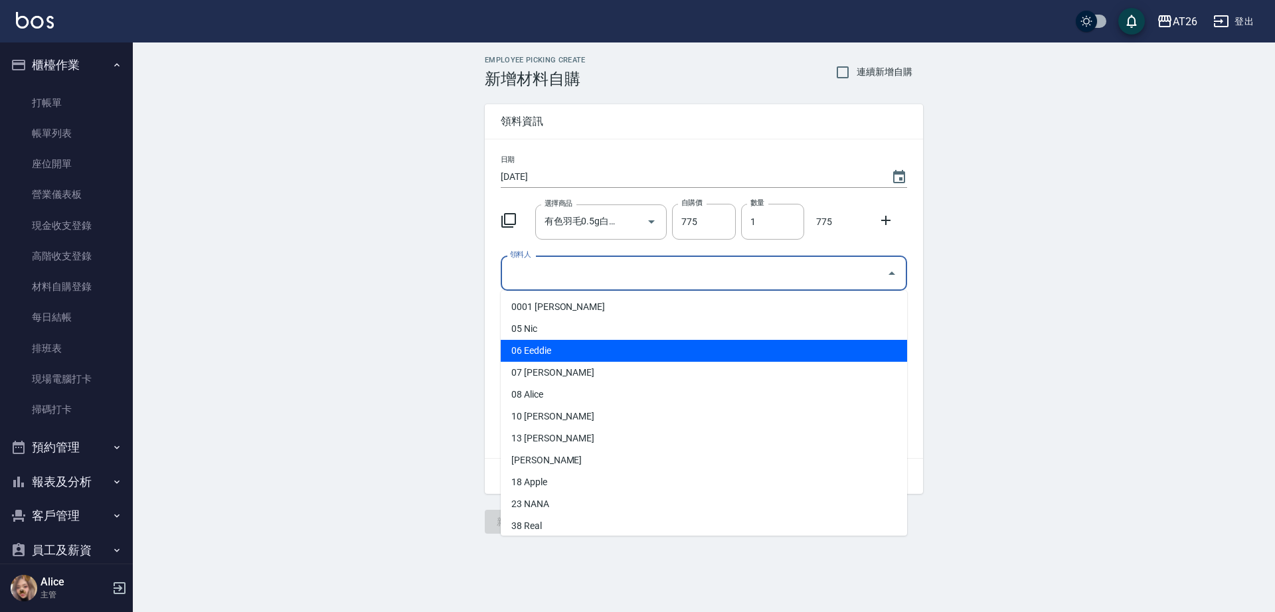
click at [535, 355] on li "06 Eeddie" at bounding box center [704, 351] width 406 height 22
type input "Eeddie"
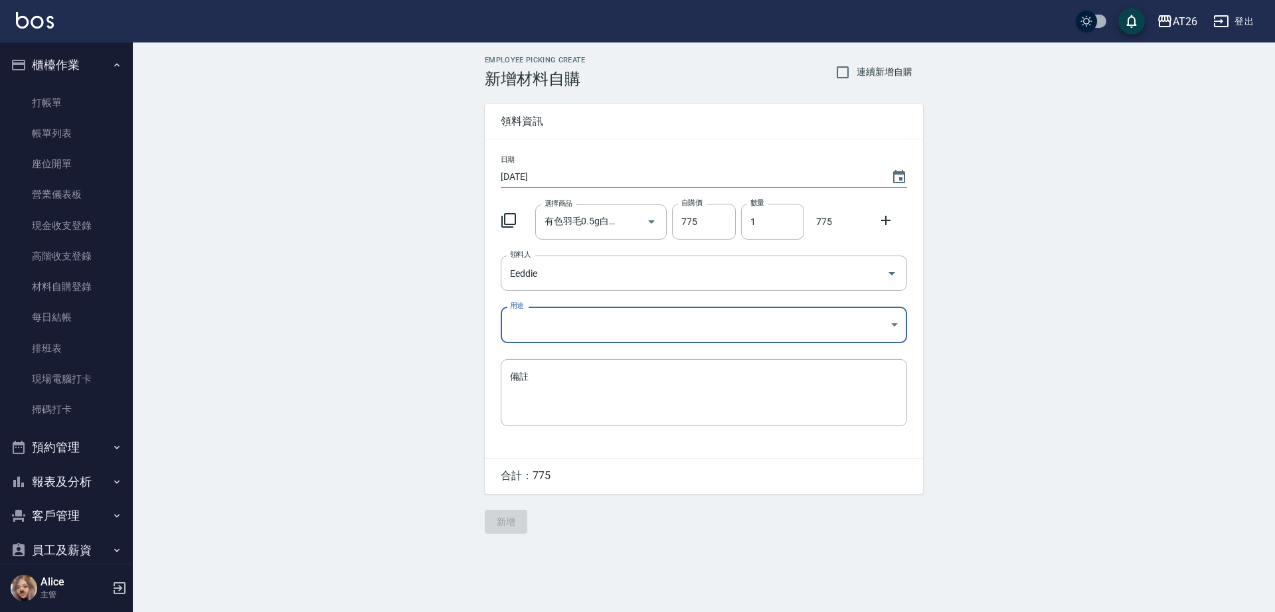
click at [546, 331] on body "AT26 登出 櫃檯作業 打帳單 帳單列表 座位開單 營業儀表板 現金收支登錄 高階收支登錄 材料自購登錄 每日結帳 排班表 現場電腦打卡 掃碼打卡 預約管理…" at bounding box center [637, 306] width 1275 height 612
click at [536, 426] on li "現金" at bounding box center [704, 425] width 406 height 22
type input "現金"
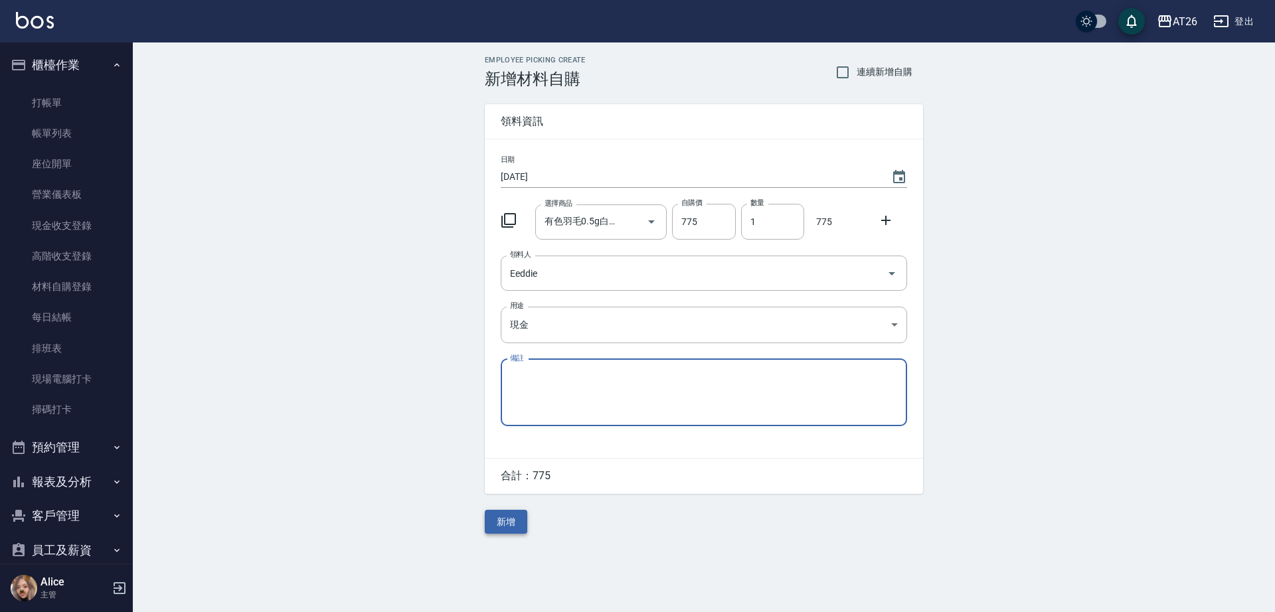
click at [501, 509] on div "Employee Picking Create 新增材料自購 連續新增自購 領料資訊 日期 2025/08/21 選擇商品 有色羽毛0.5g白金髮20吋 選擇…" at bounding box center [703, 294] width 465 height 505
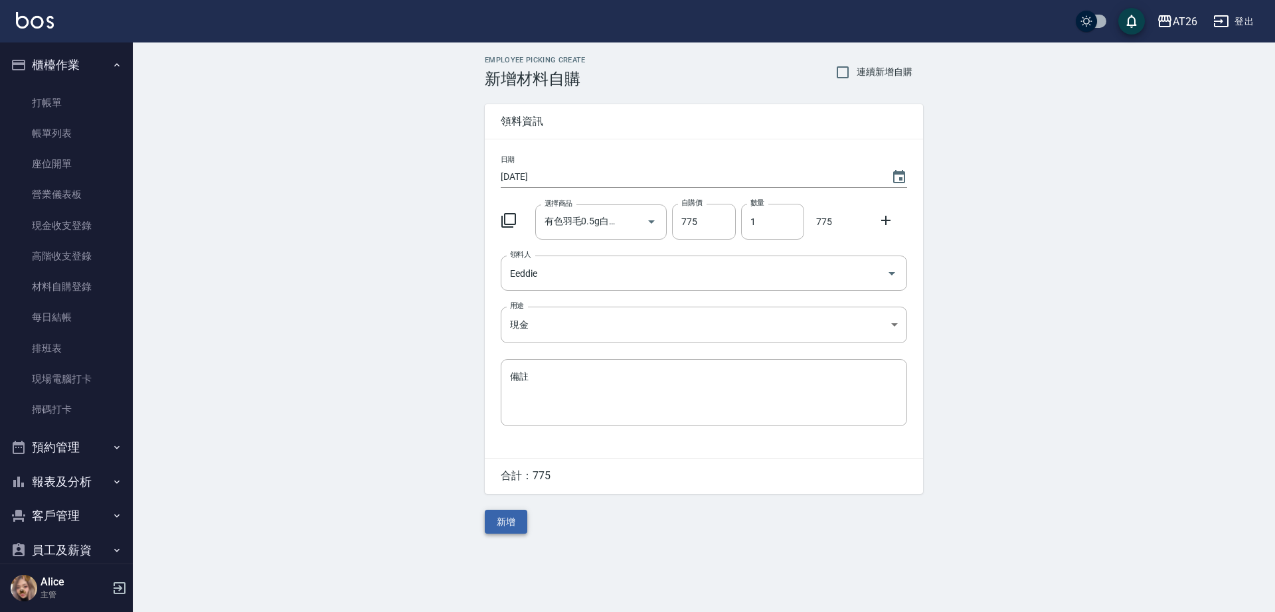
click at [499, 515] on button "新增" at bounding box center [506, 522] width 42 height 25
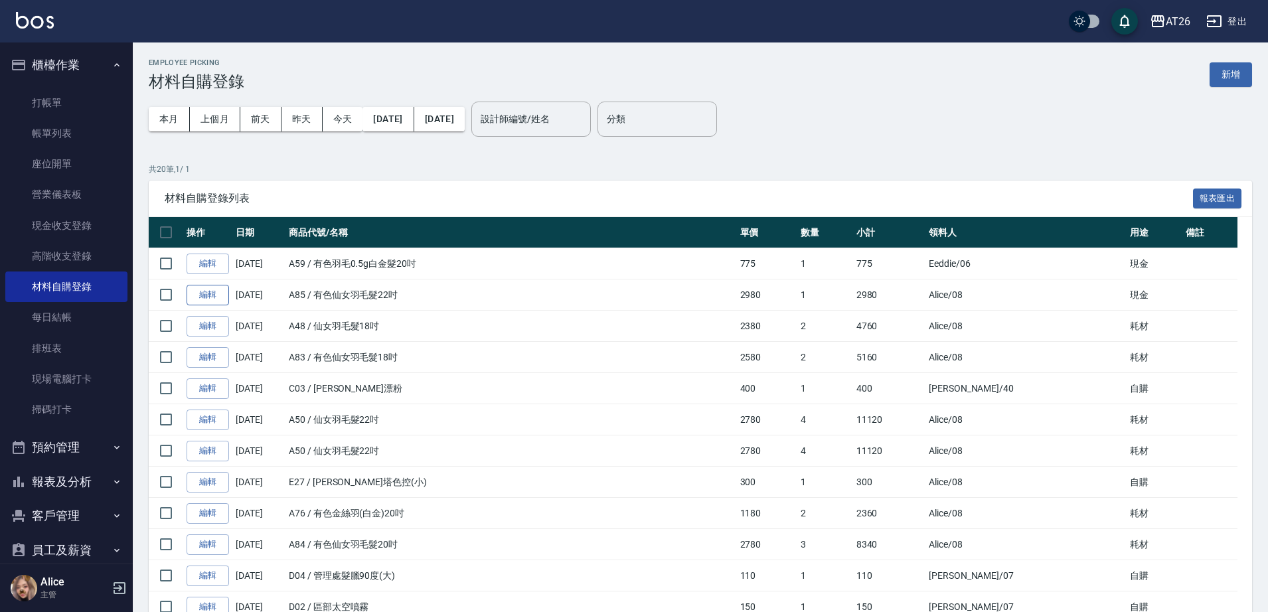
click at [201, 293] on link "編輯" at bounding box center [208, 295] width 42 height 21
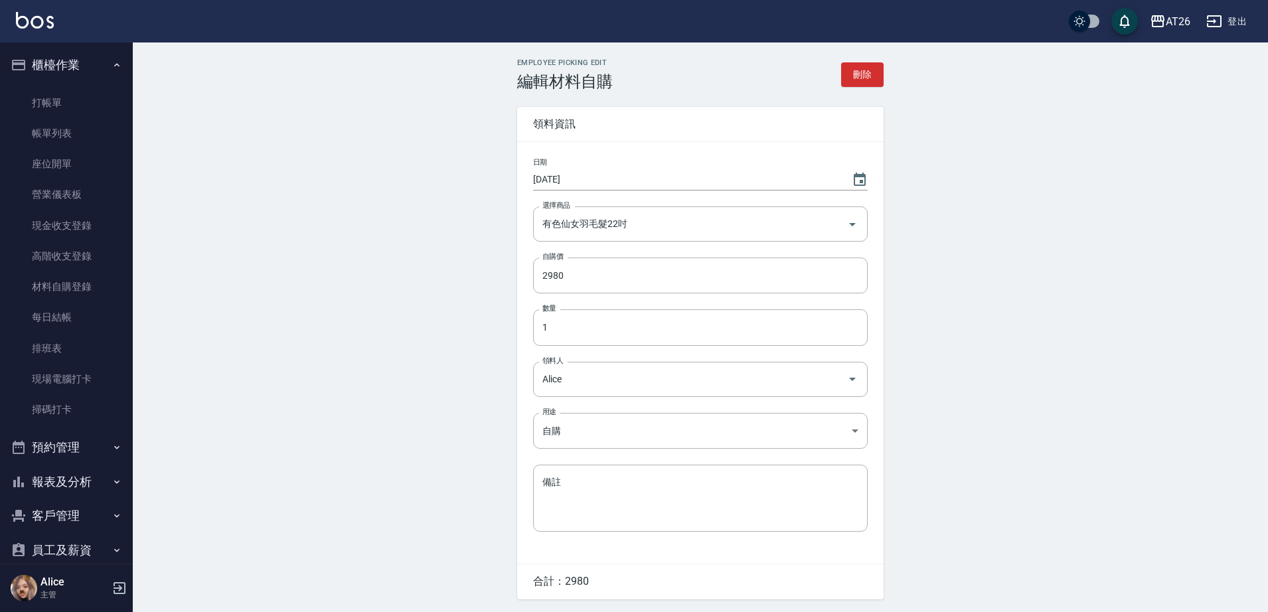
type input "現金"
click at [862, 82] on button "刪除" at bounding box center [862, 74] width 42 height 25
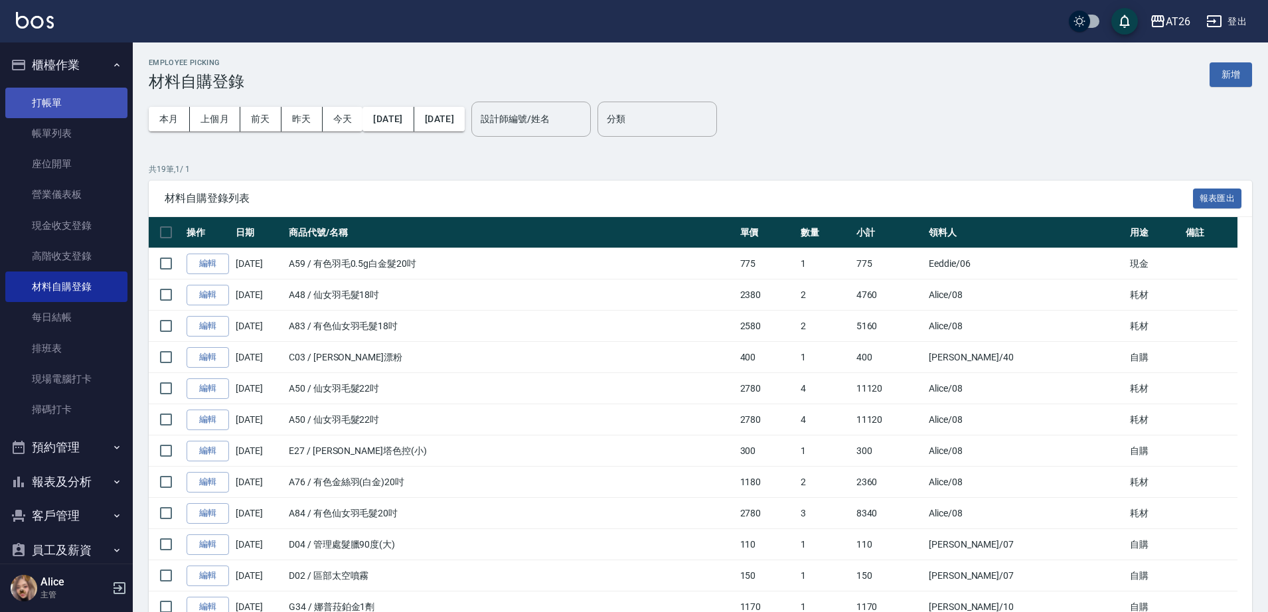
click at [87, 109] on link "打帳單" at bounding box center [66, 103] width 122 height 31
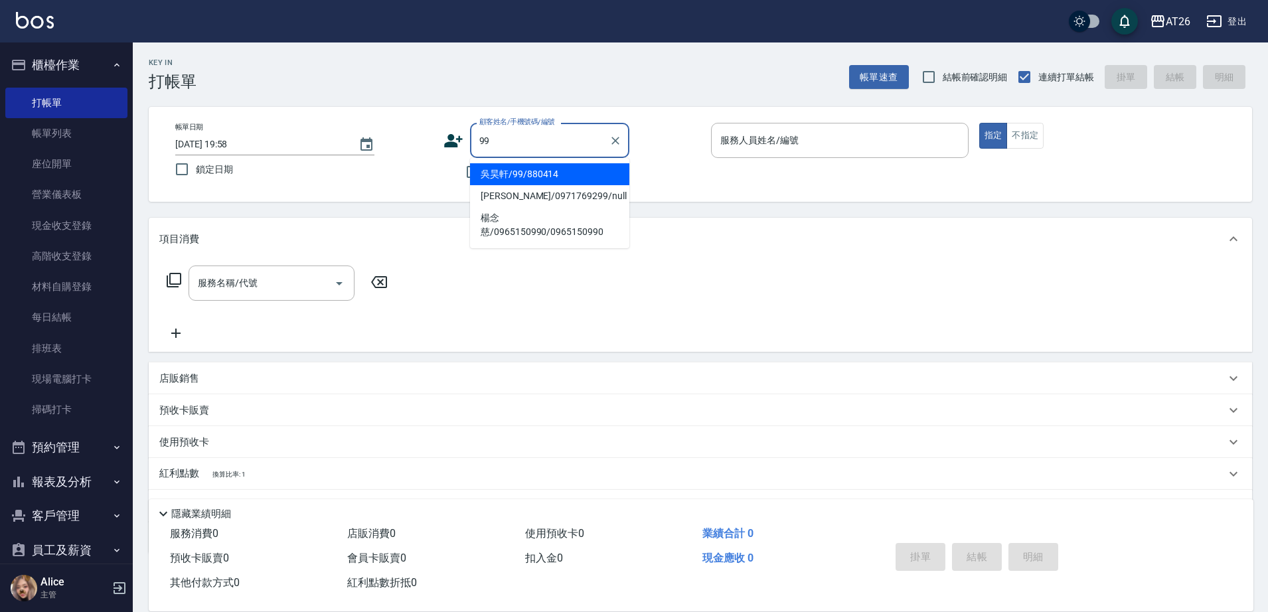
type input "吳昊軒/99/880414"
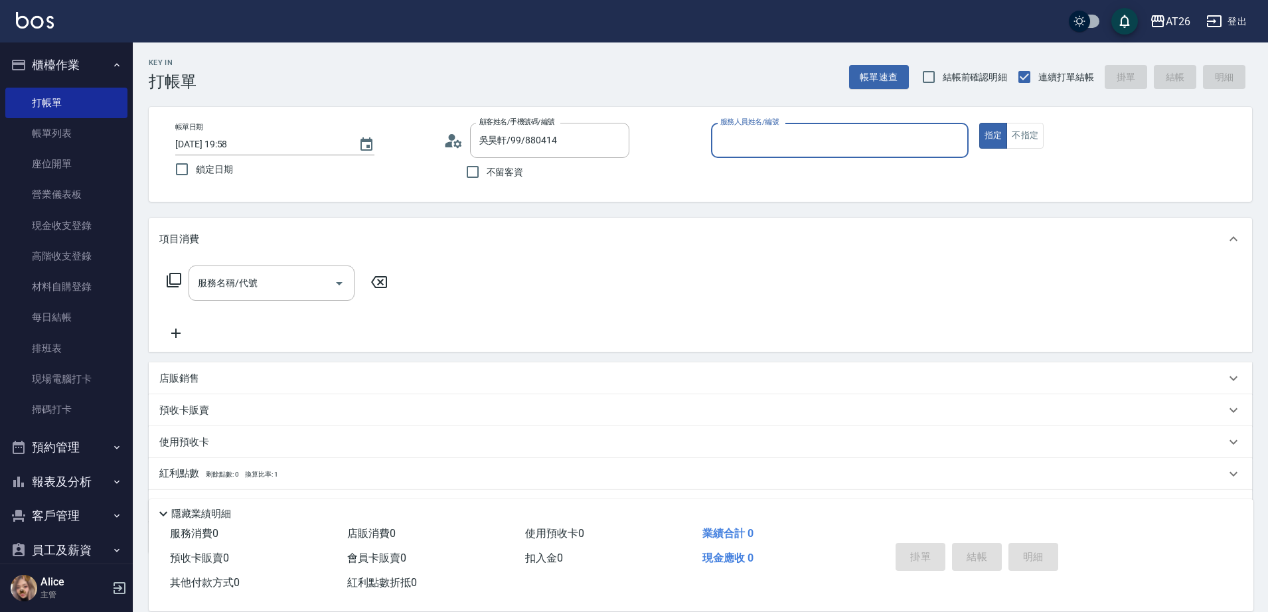
click at [979, 123] on button "指定" at bounding box center [993, 136] width 29 height 26
type button "true"
click at [744, 123] on div "服務人員姓名/編號" at bounding box center [840, 140] width 258 height 35
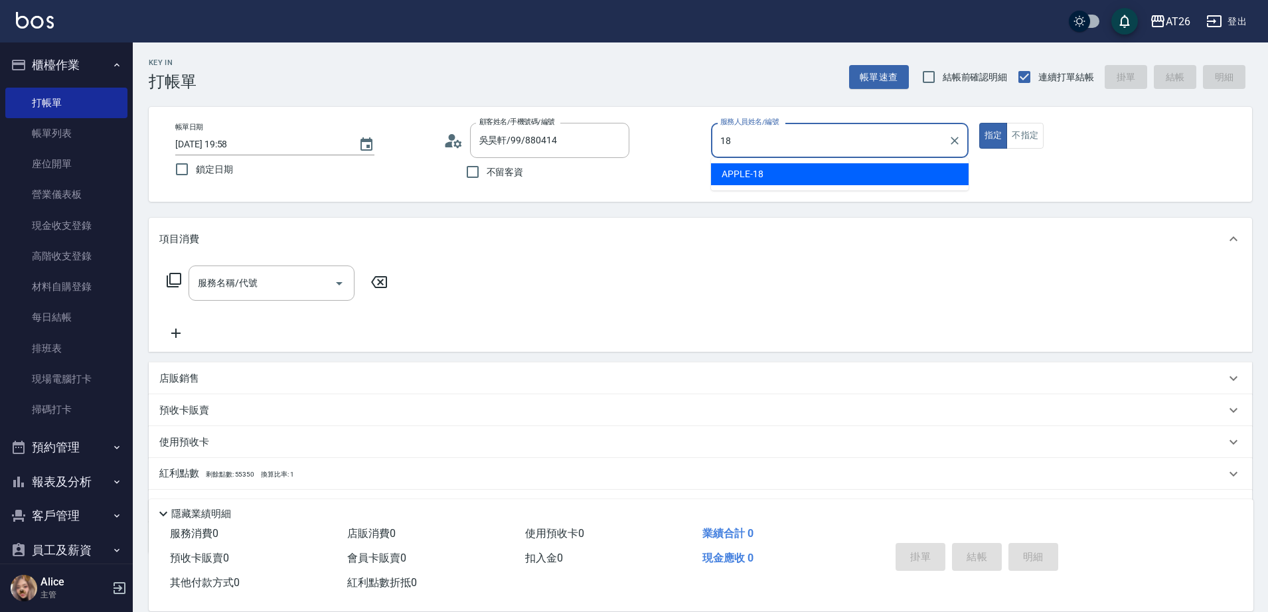
type input "APPLE-18"
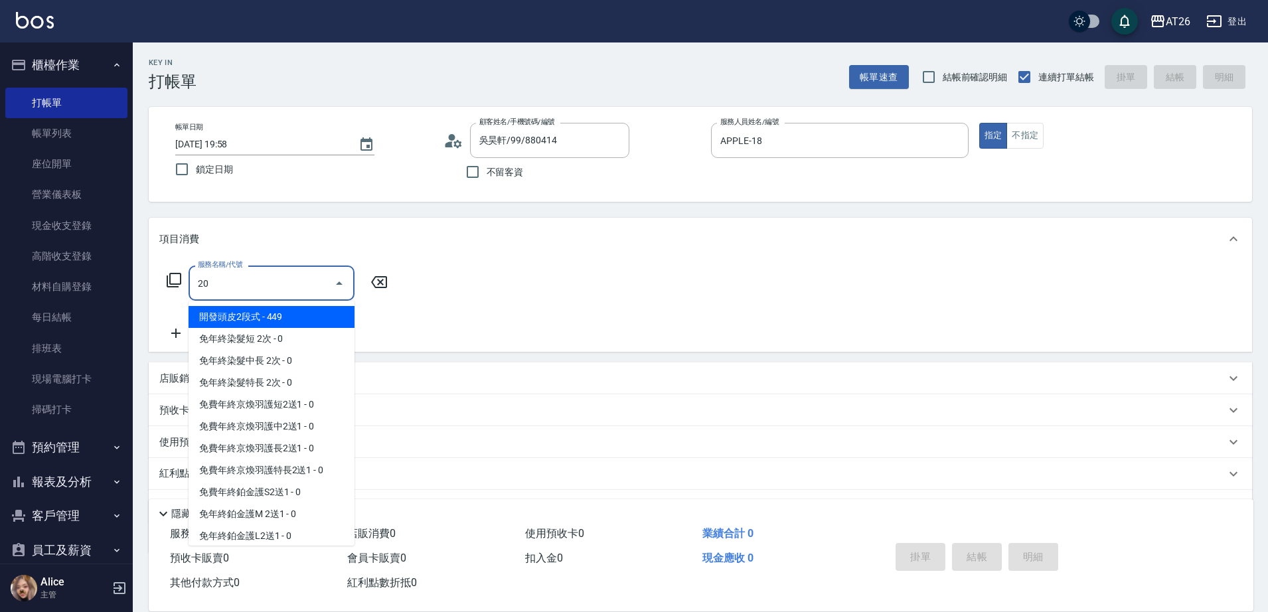
type input "201"
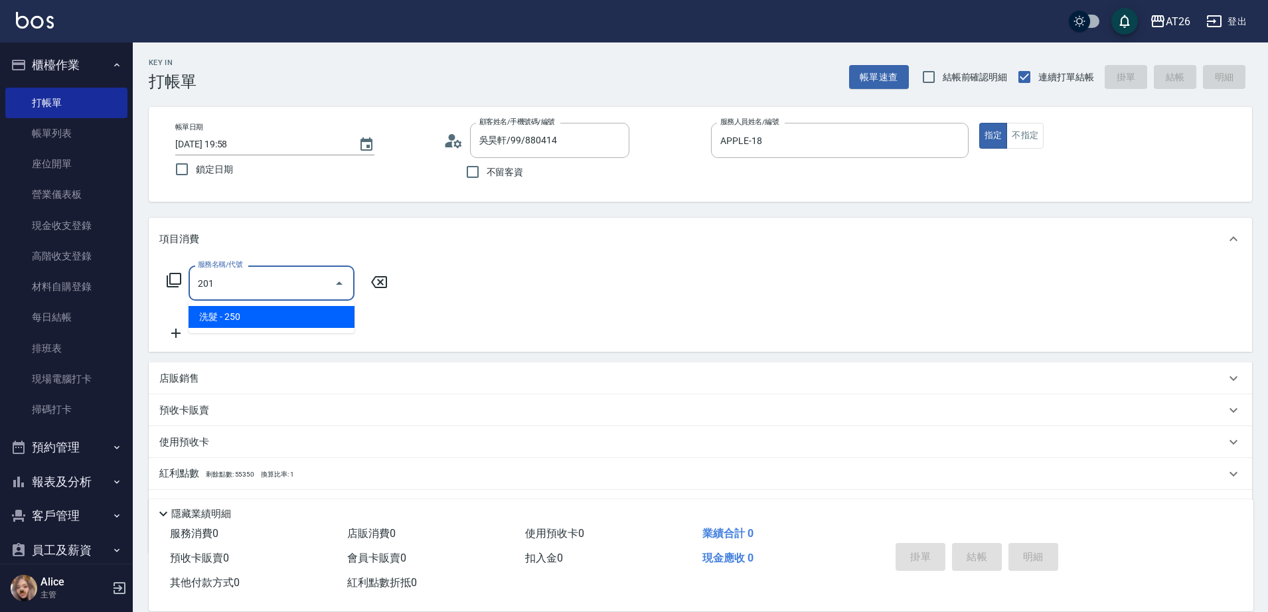
type input "20"
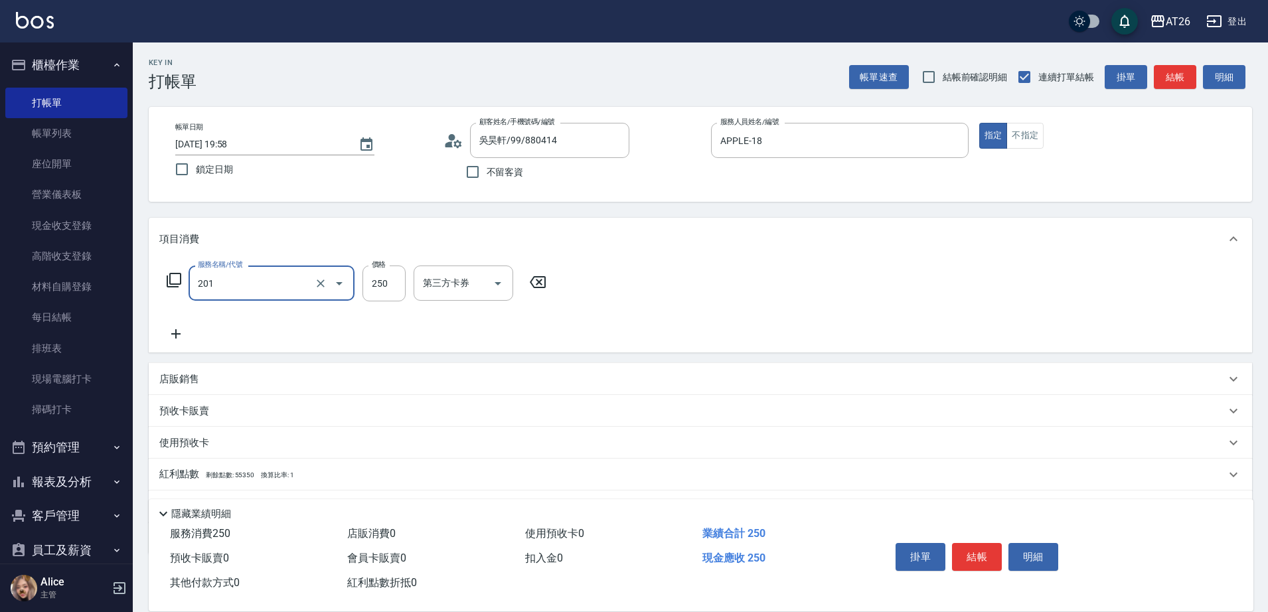
type input "洗髮(201)"
type input "6"
type input "0"
type input "600"
type input "60"
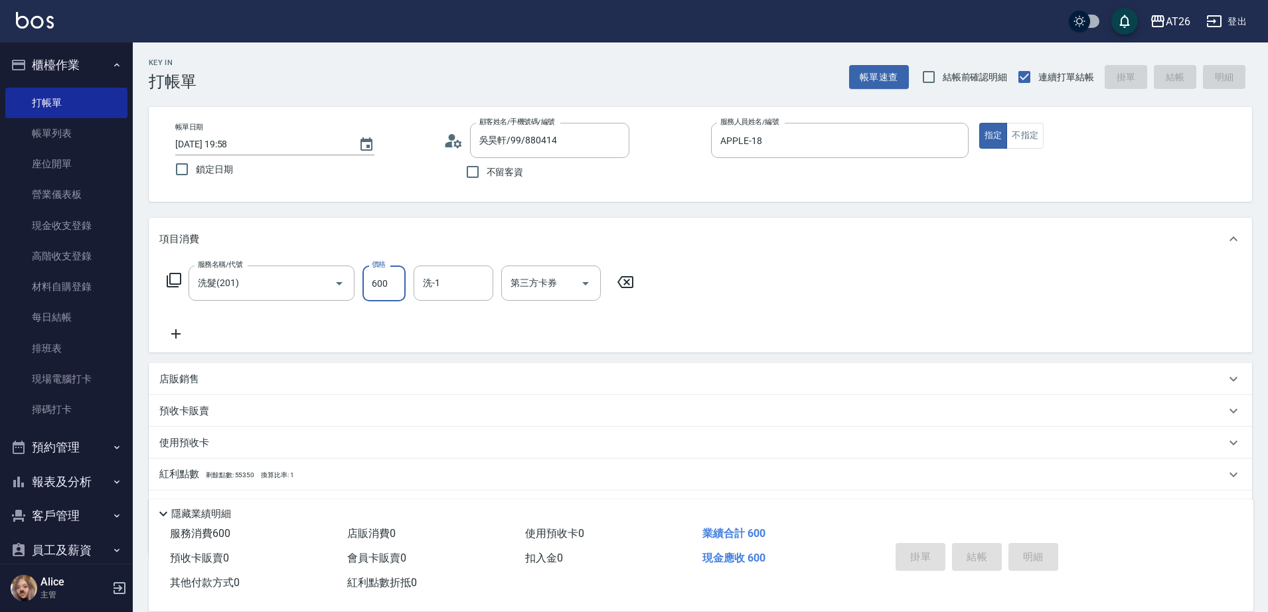
type input "0"
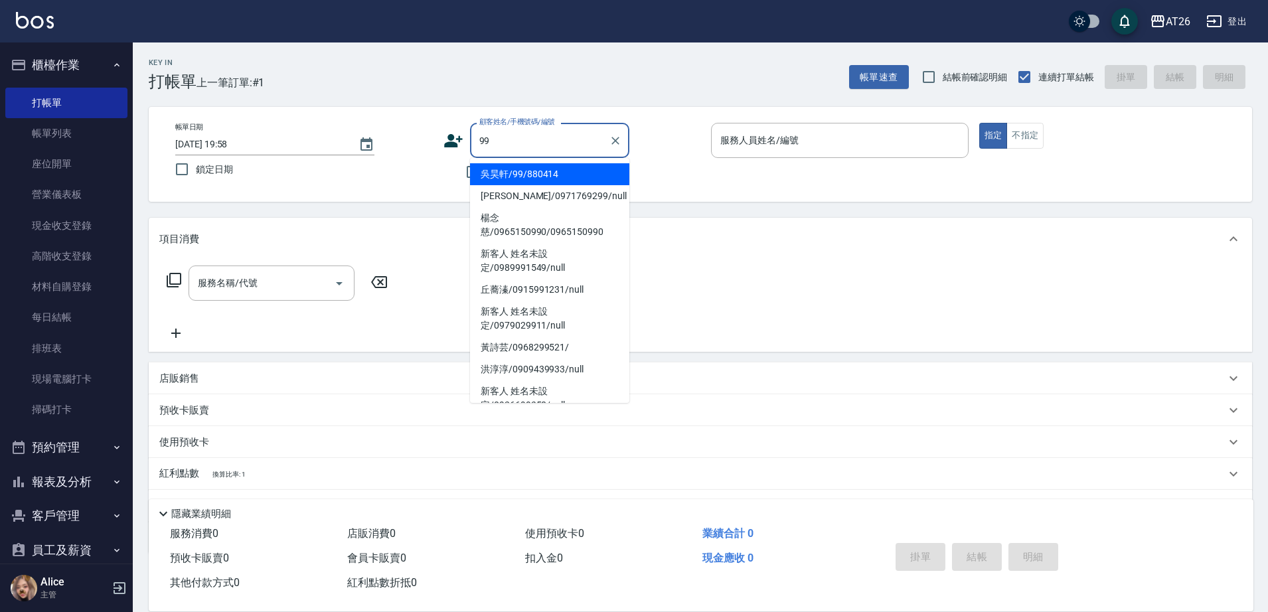
type input "吳昊軒/99/880414"
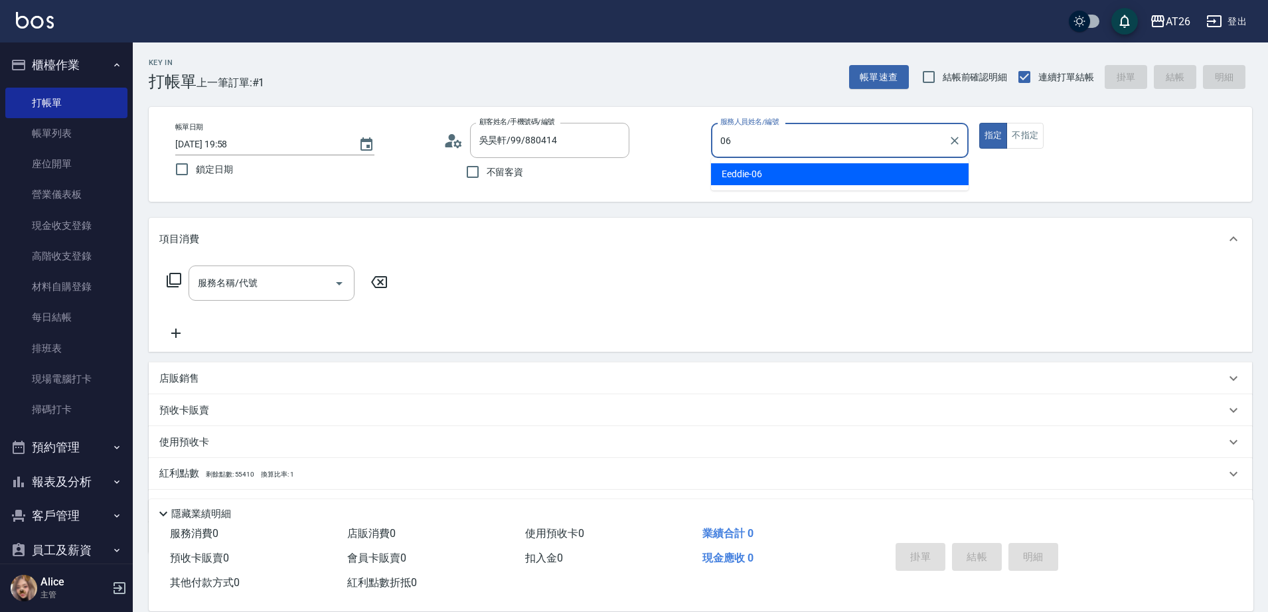
type input "Eeddie-06"
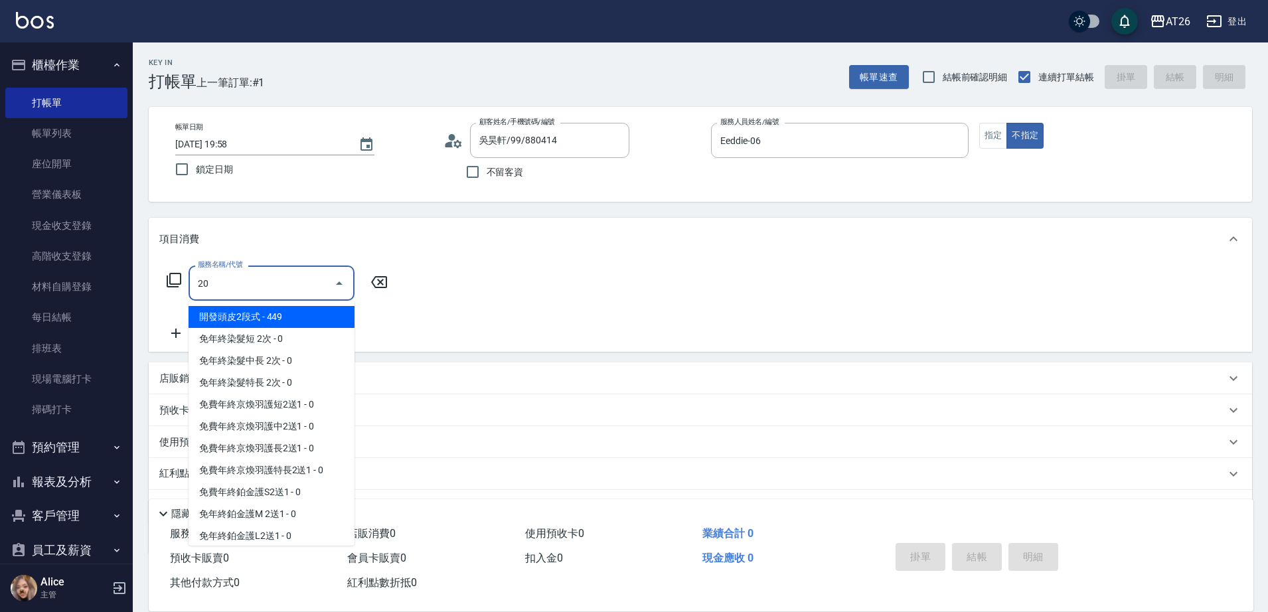
type input "201"
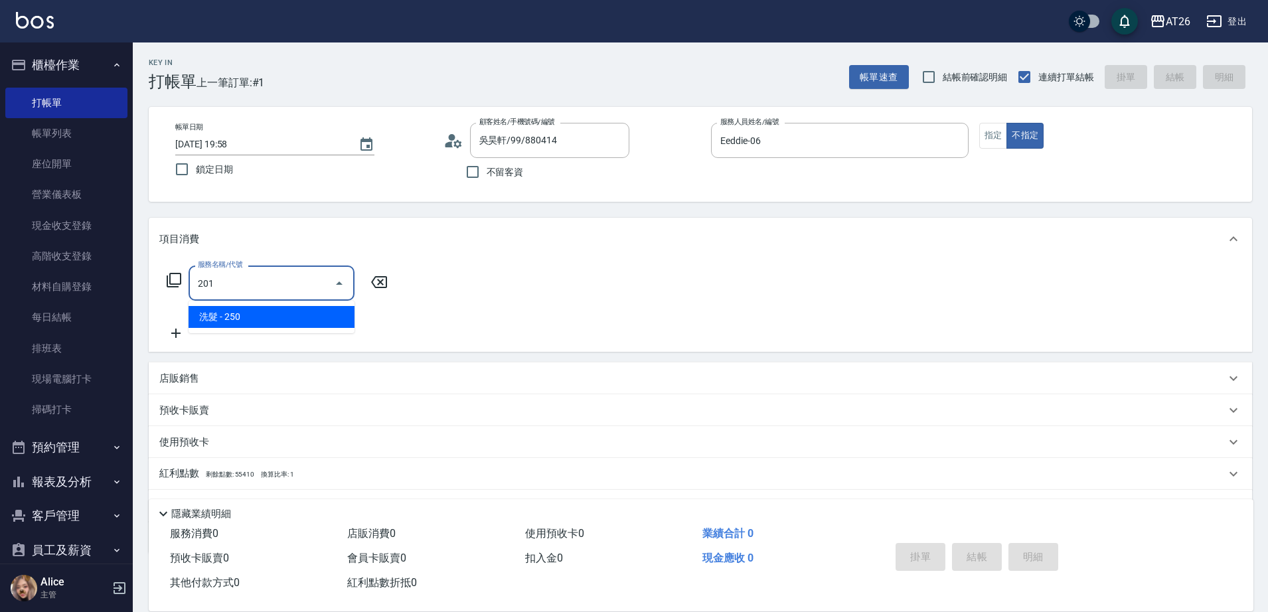
type input "20"
type input "洗髮(201)"
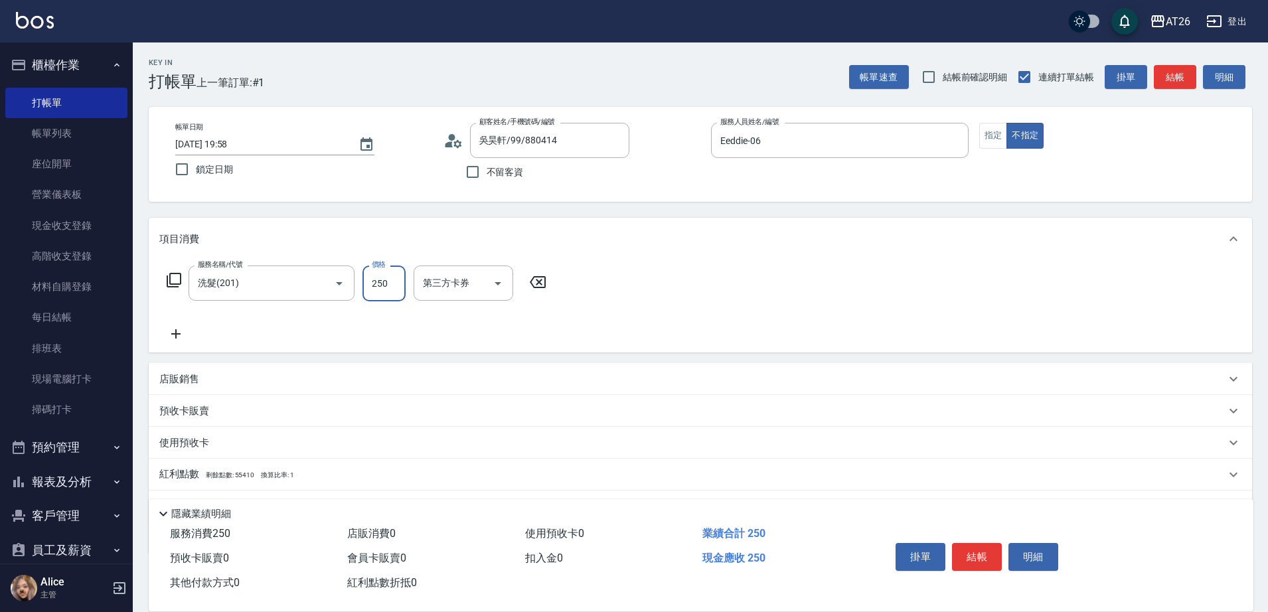
type input "1"
type input "0"
type input "100"
type input "10"
type input "100"
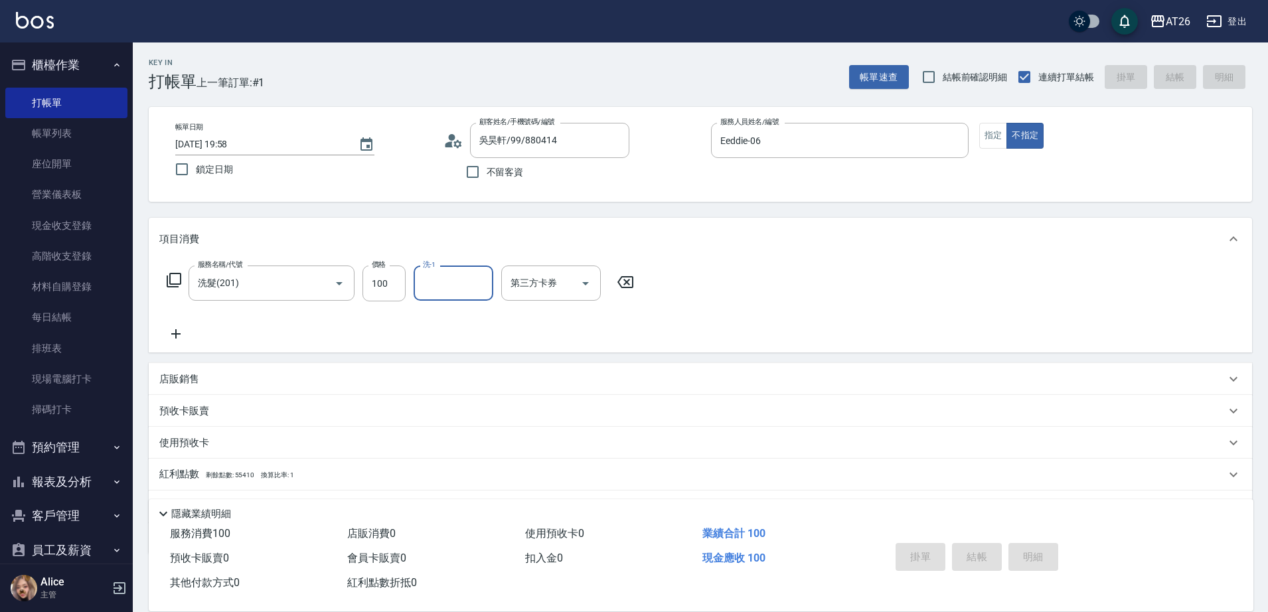
type input "2025/08/21 19:59"
type input "0"
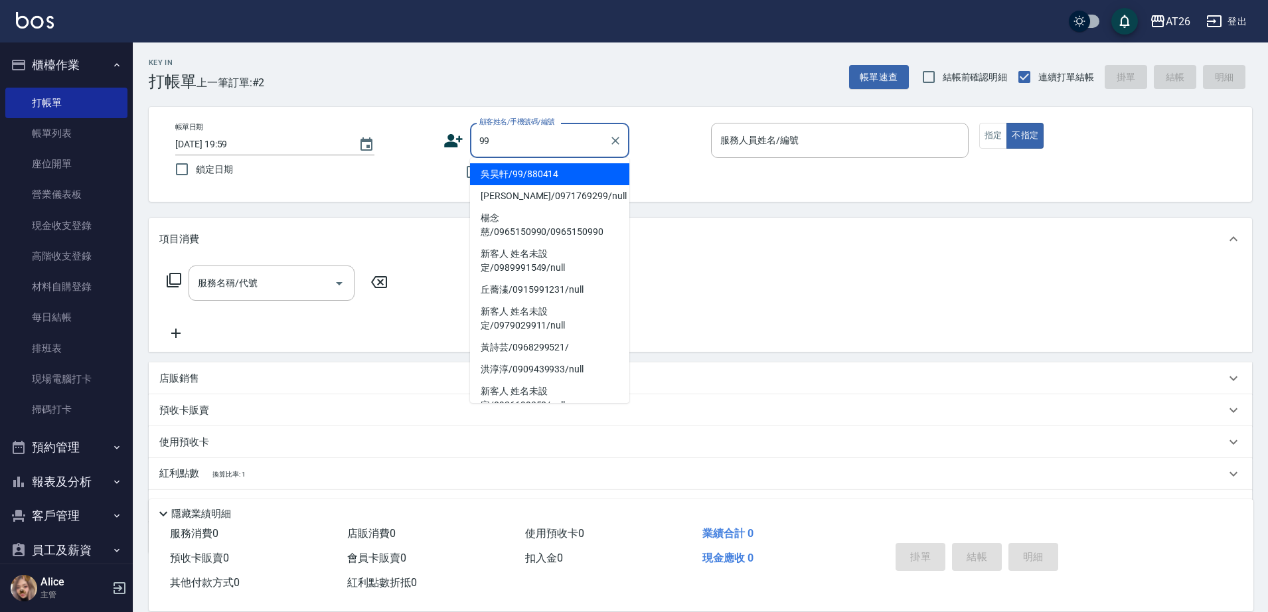
type input "吳昊軒/99/880414"
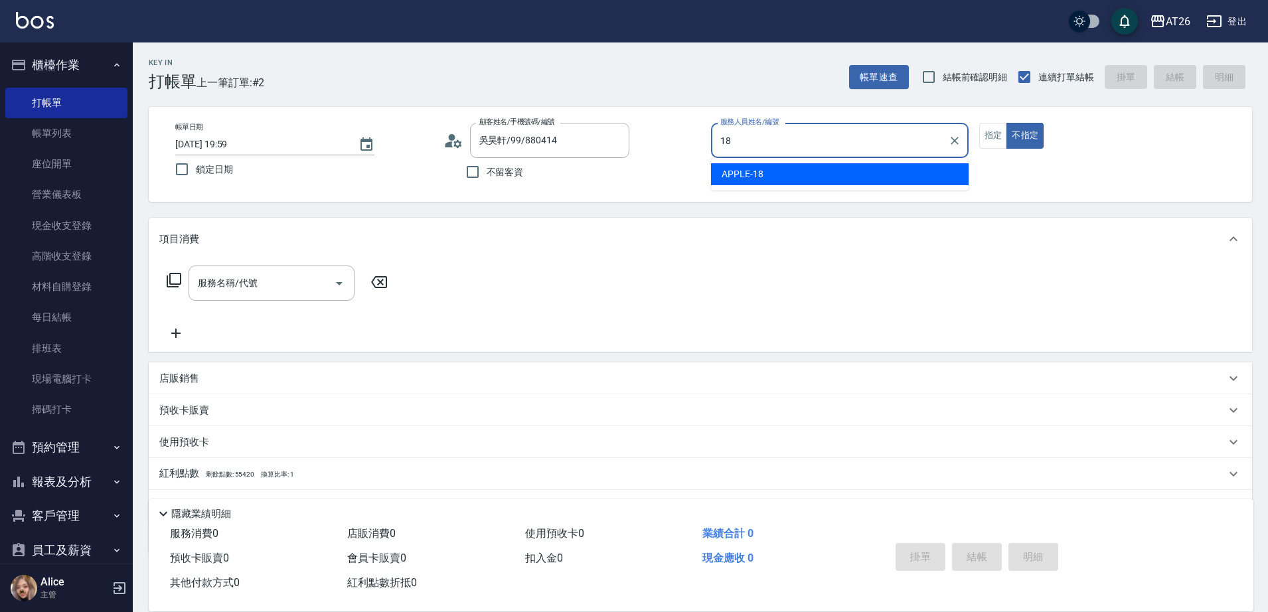
type input "APPLE-18"
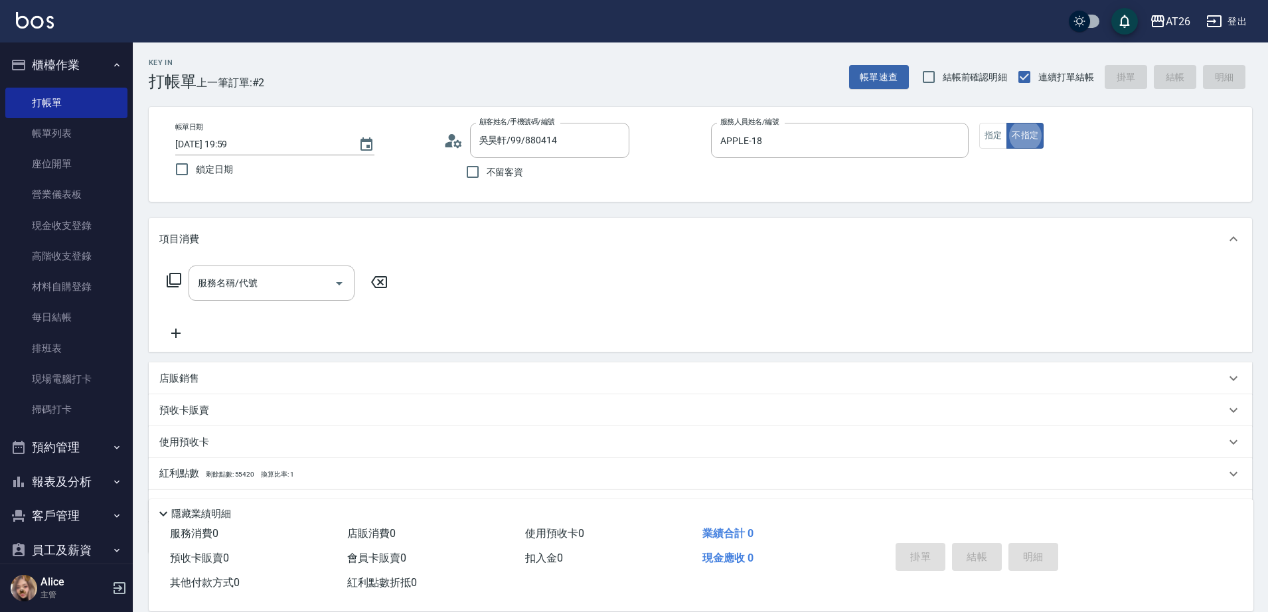
type button "false"
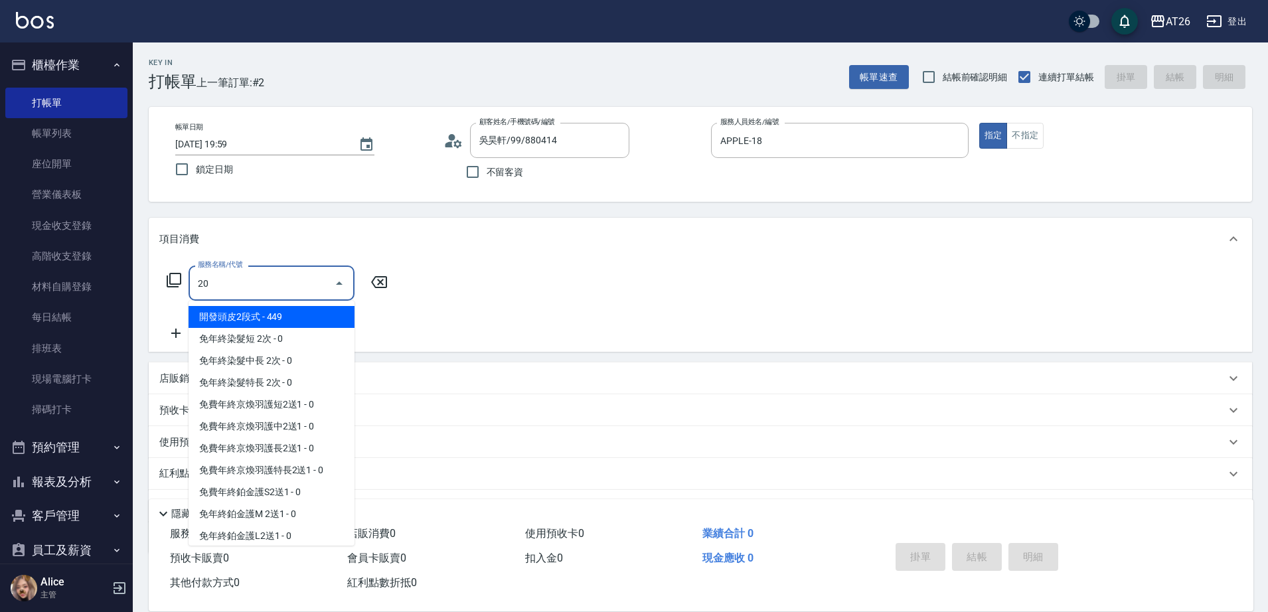
type input "201"
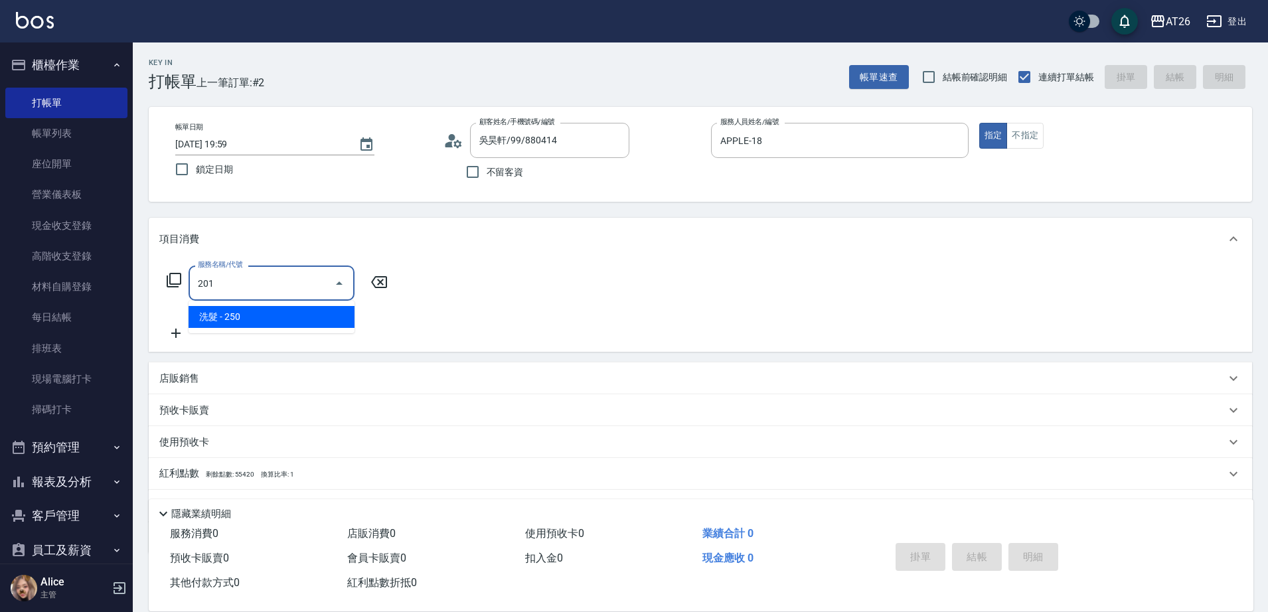
type input "20"
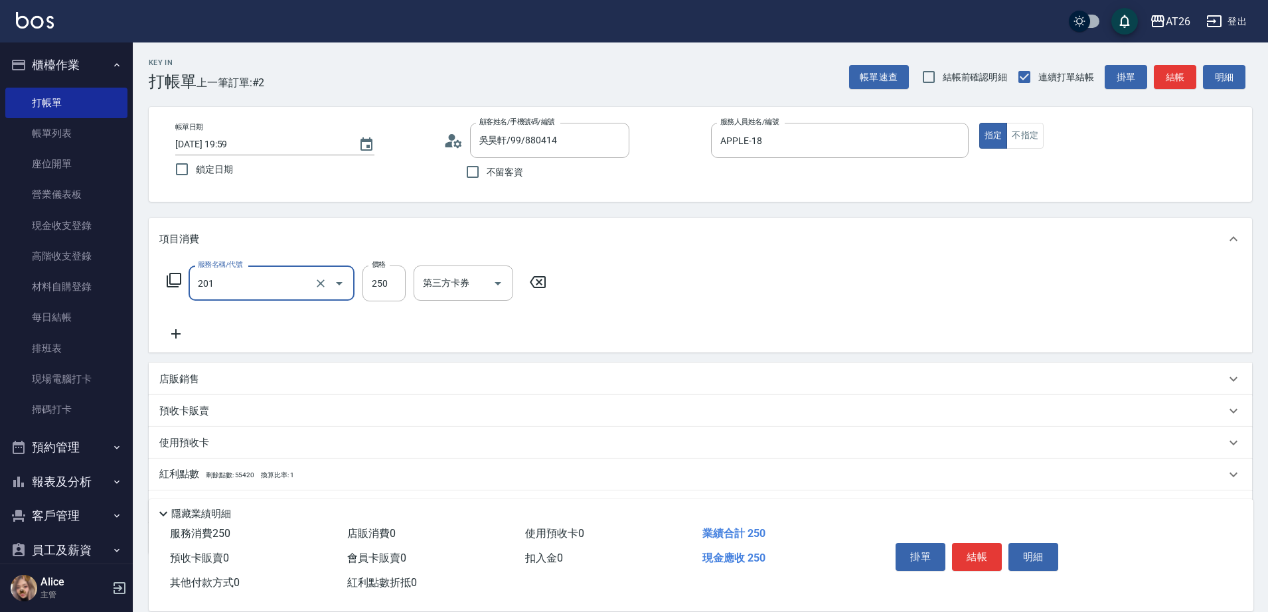
type input "洗髮(201)"
type input "6"
type input "0"
type input "600"
type input "60"
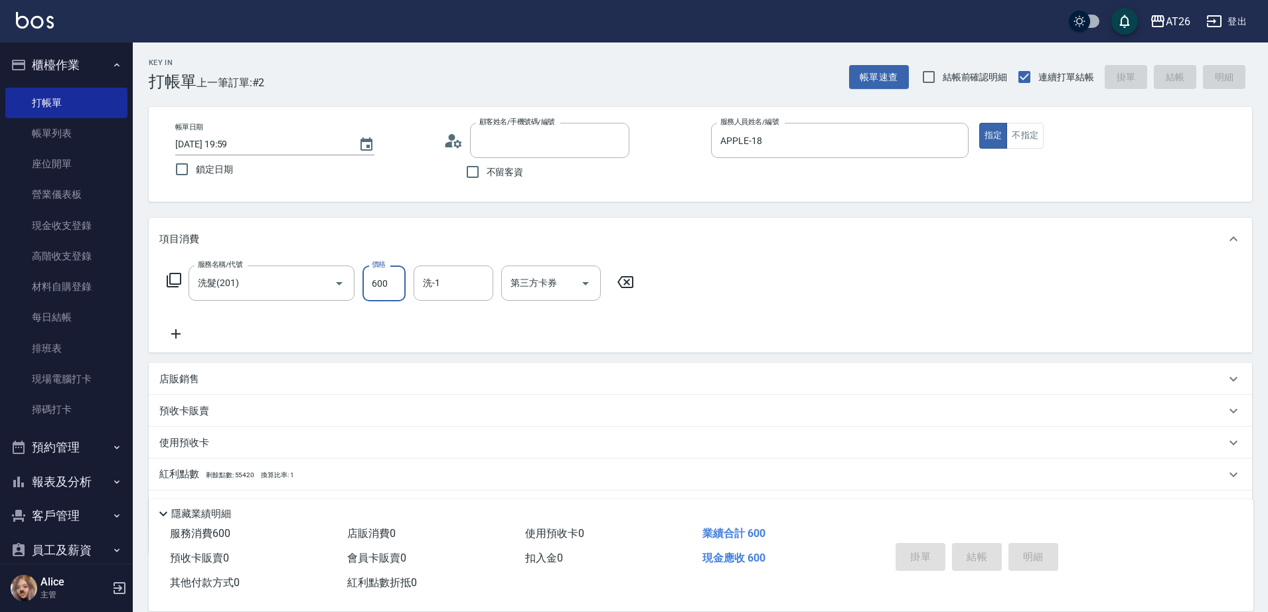
type input "0"
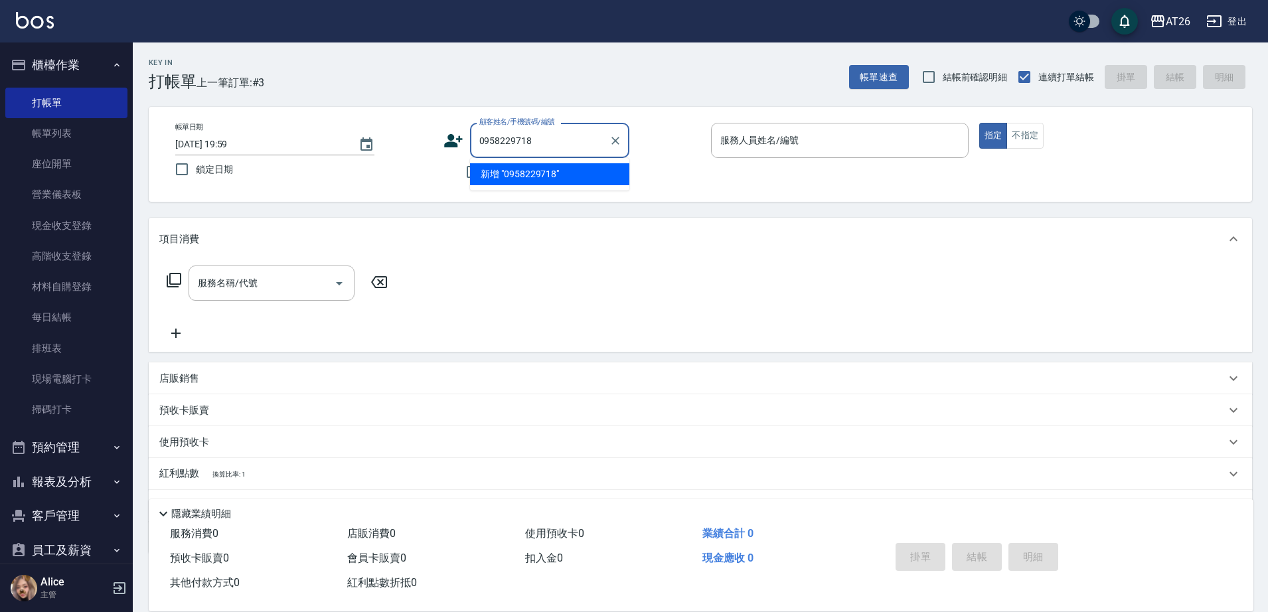
type input "0958229718"
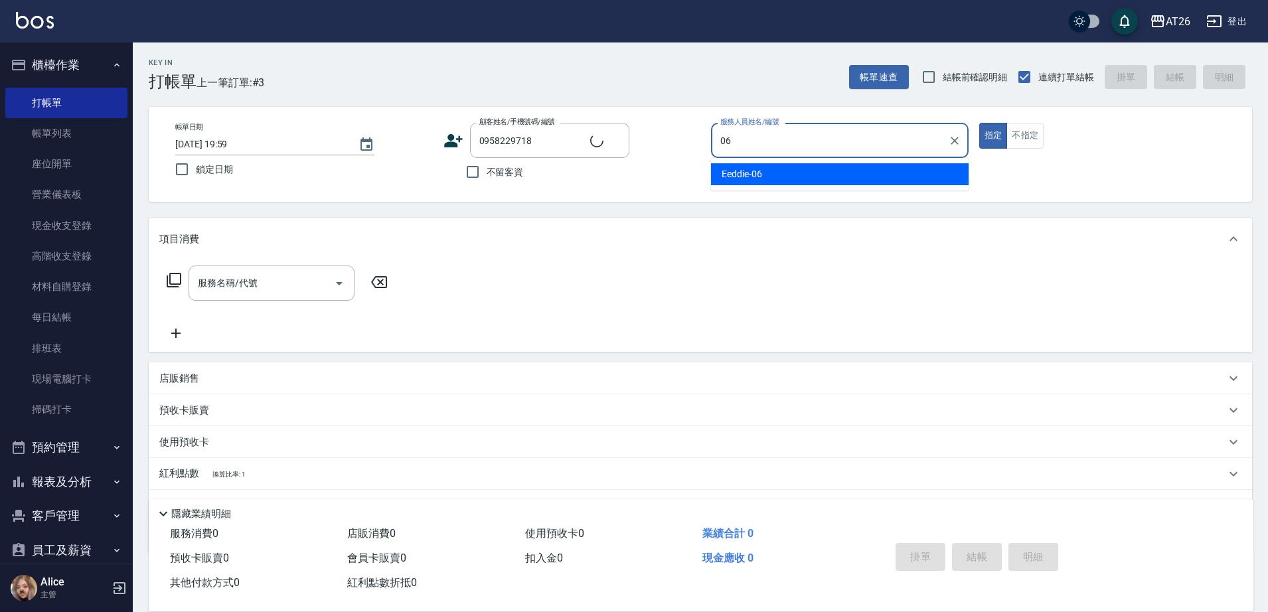
type input "Eeddie-06"
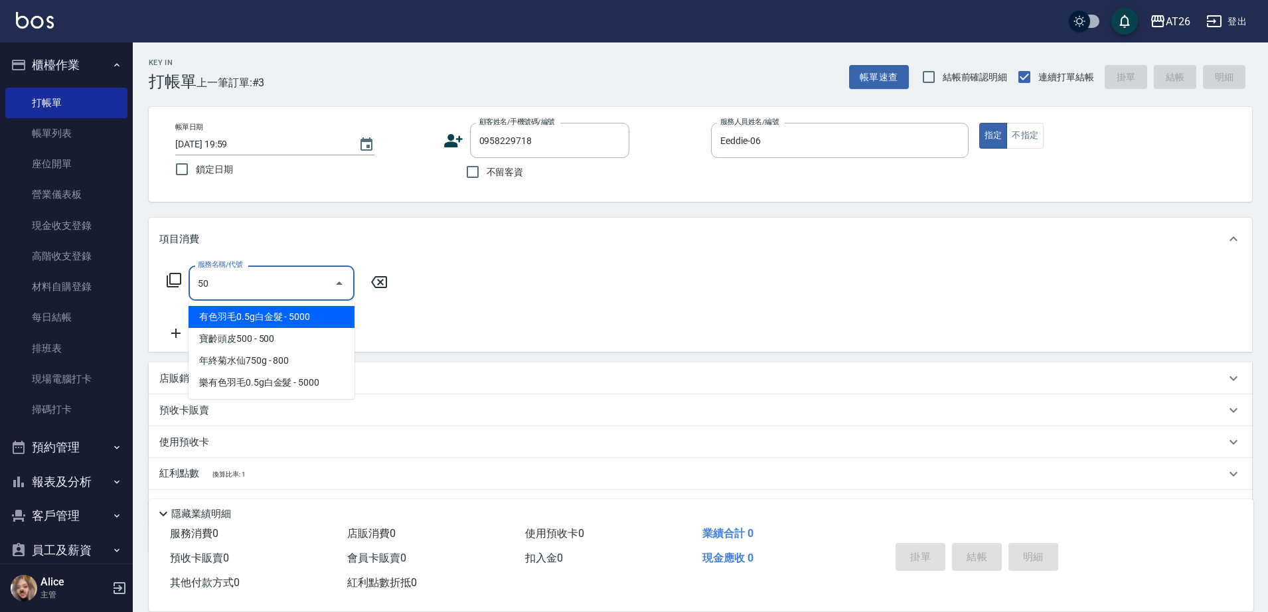
type input "501"
type input "120"
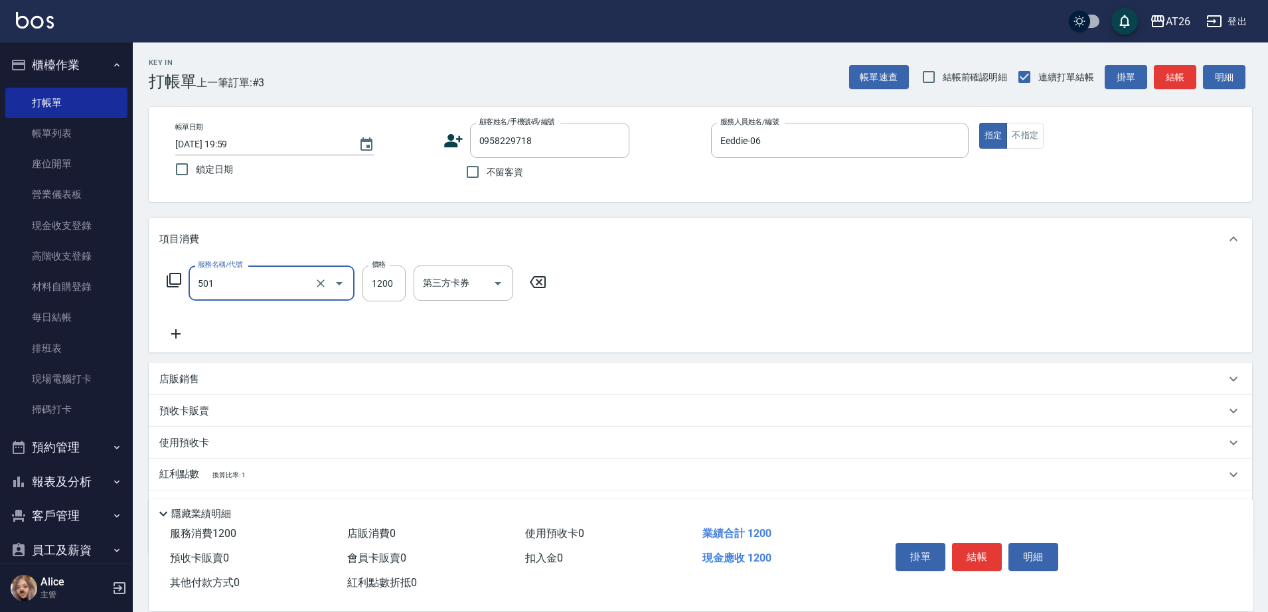
type input "染髮(501)"
type input "2"
type input "0"
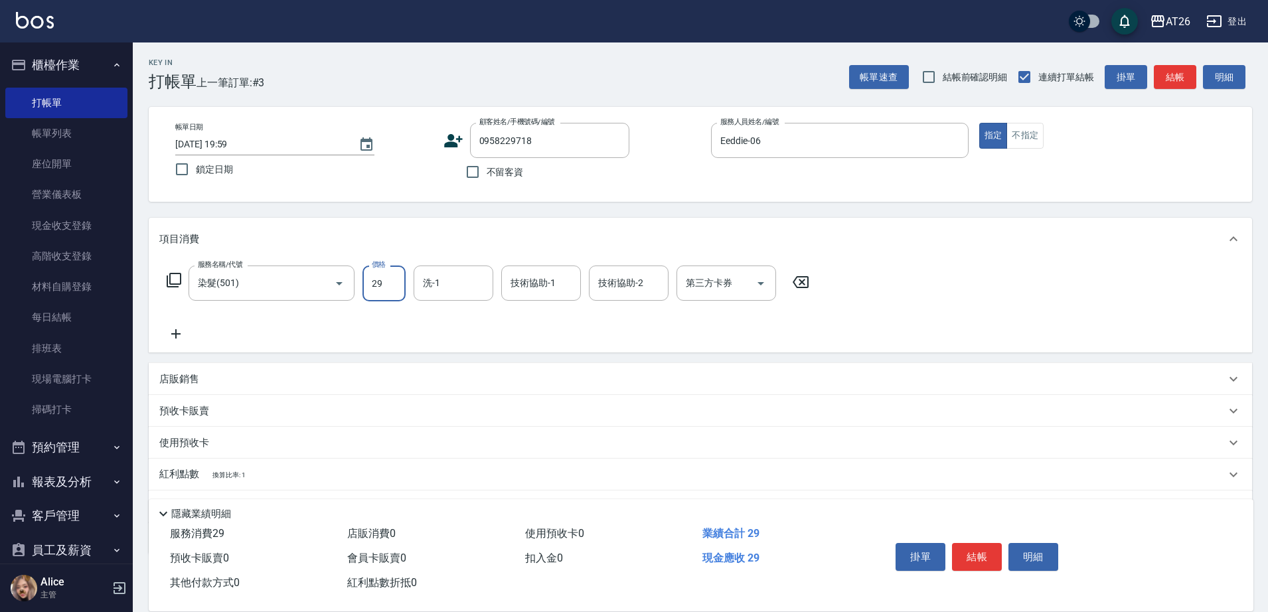
type input "299"
type input "20"
type input "2999"
type input "290"
type input "2999"
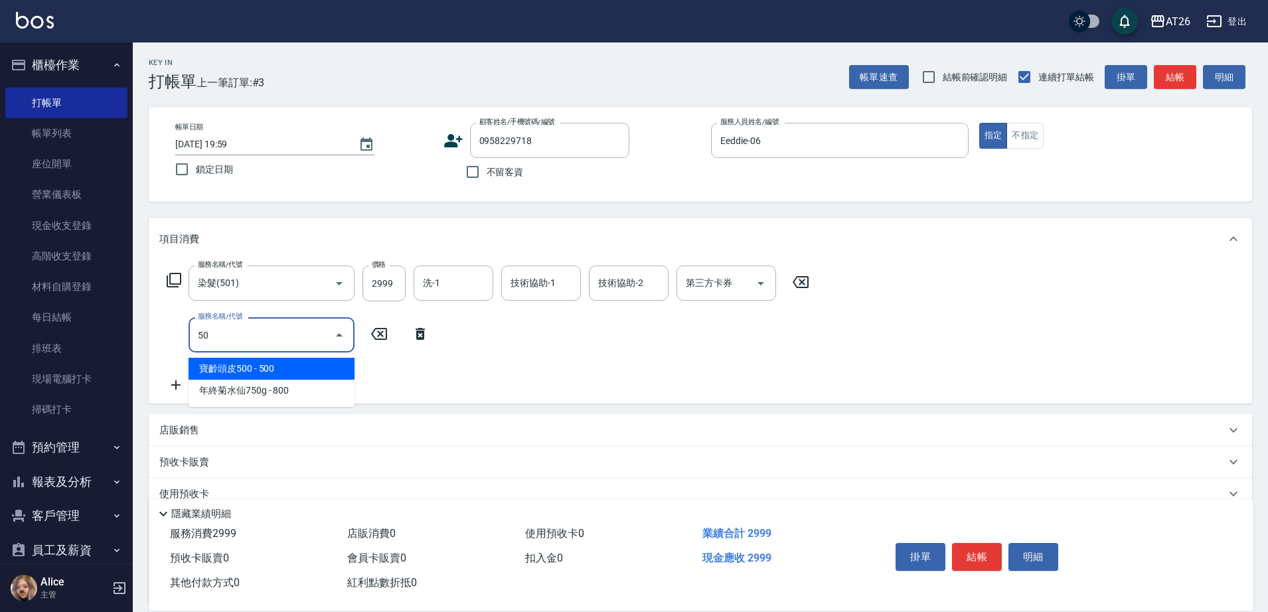
type input "502"
type input "340"
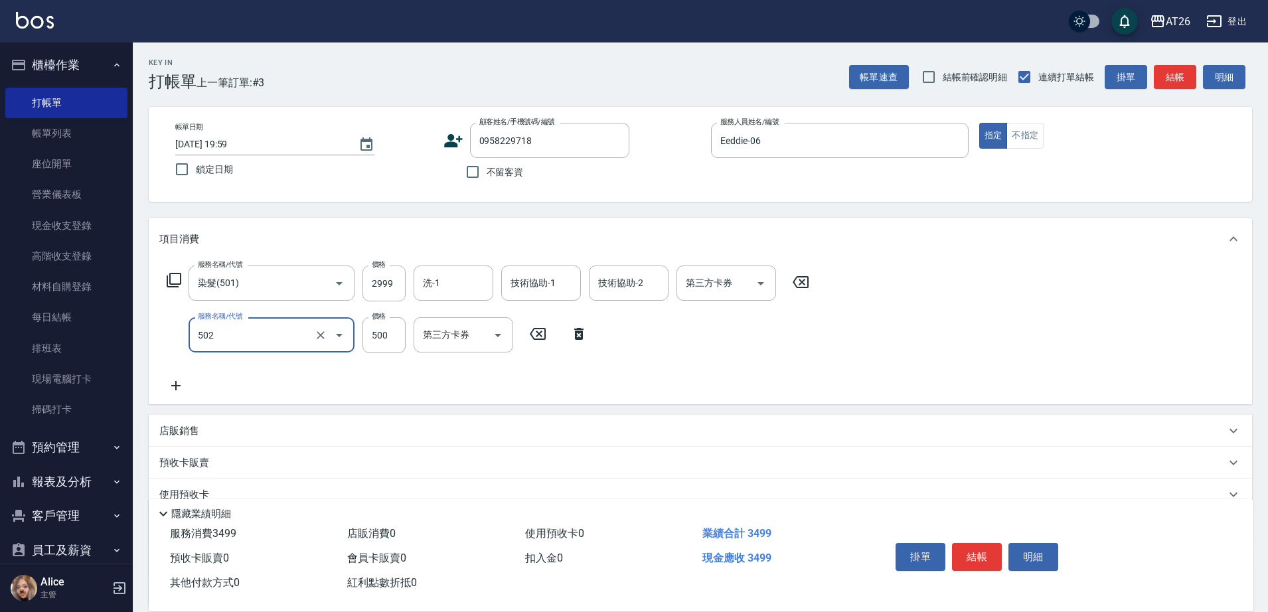
type input "漂髮(502)"
type input "0"
type input "290"
type input "0"
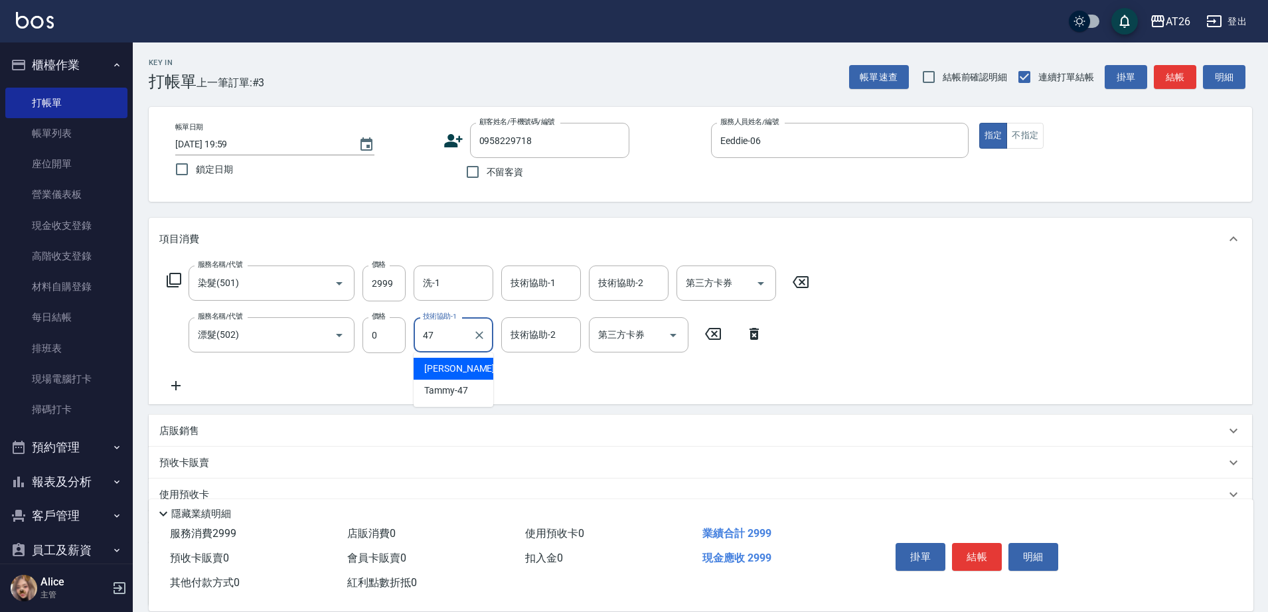
type input "Jessica-47"
click at [483, 335] on icon "Clear" at bounding box center [479, 335] width 13 height 13
click at [451, 334] on input "技術協助-1" at bounding box center [454, 334] width 68 height 23
click at [445, 400] on ul "Jessica -47 Tammy -47" at bounding box center [454, 380] width 80 height 54
click at [449, 396] on span "Tammy -47" at bounding box center [446, 391] width 44 height 14
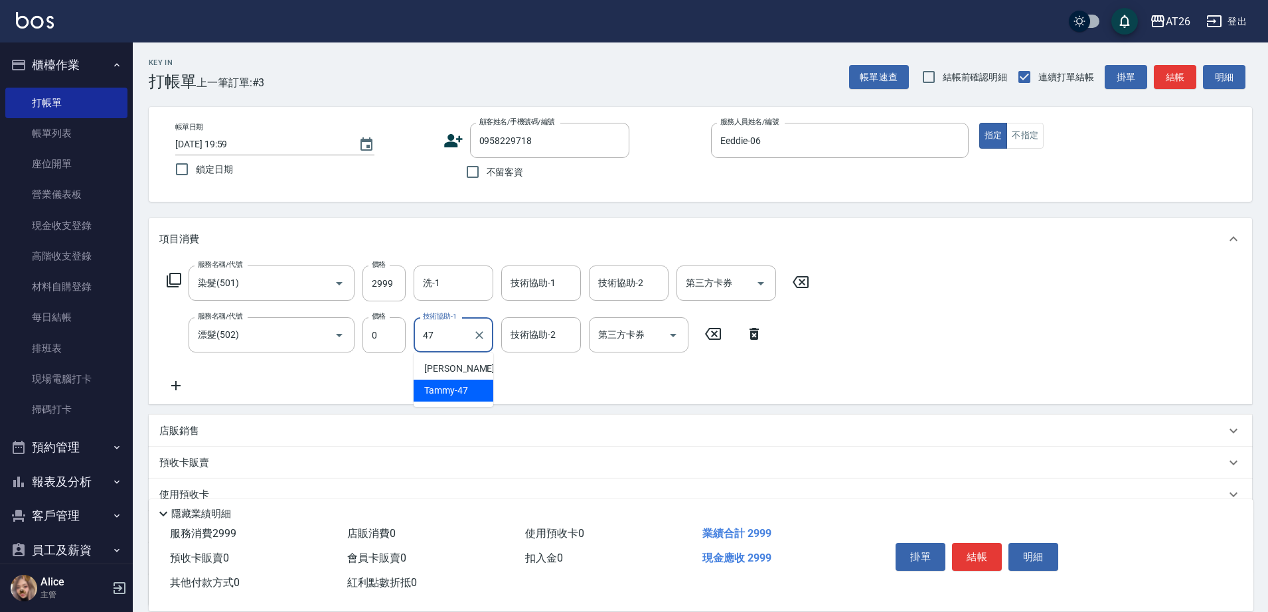
type input "Tammy-47"
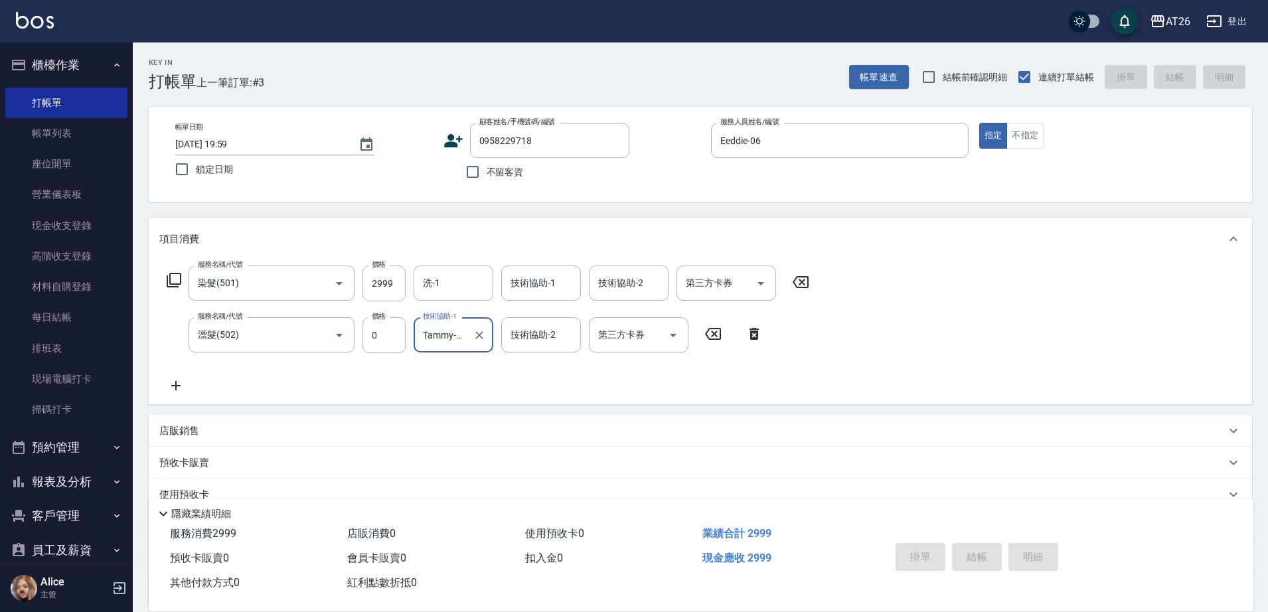
type input "0"
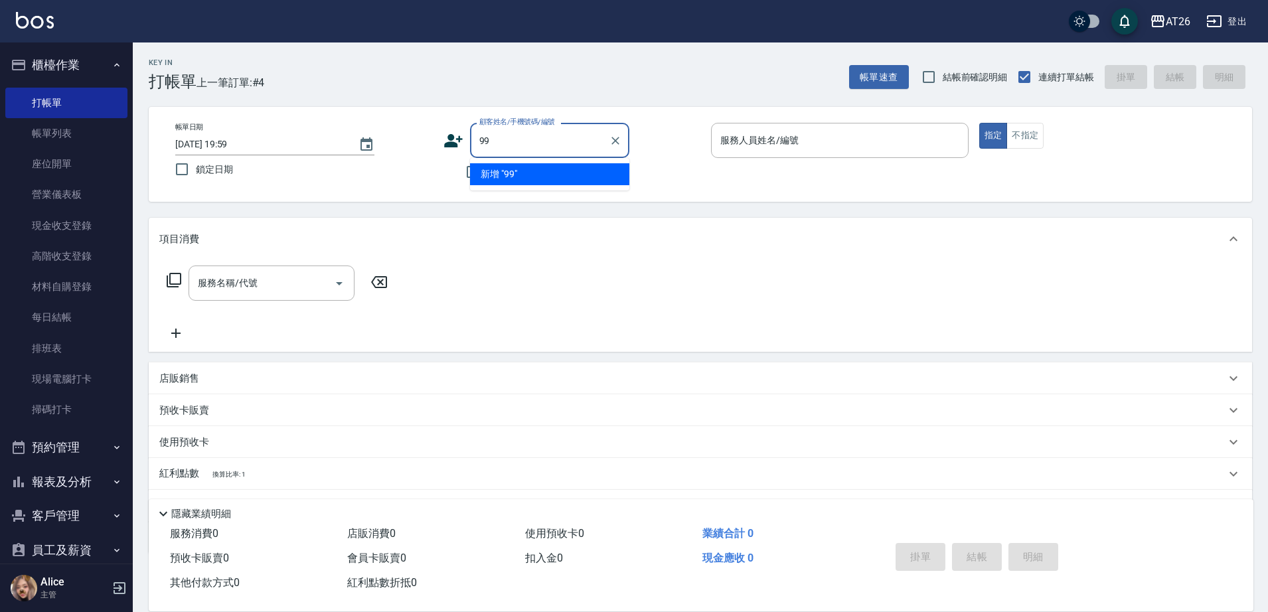
type input "99"
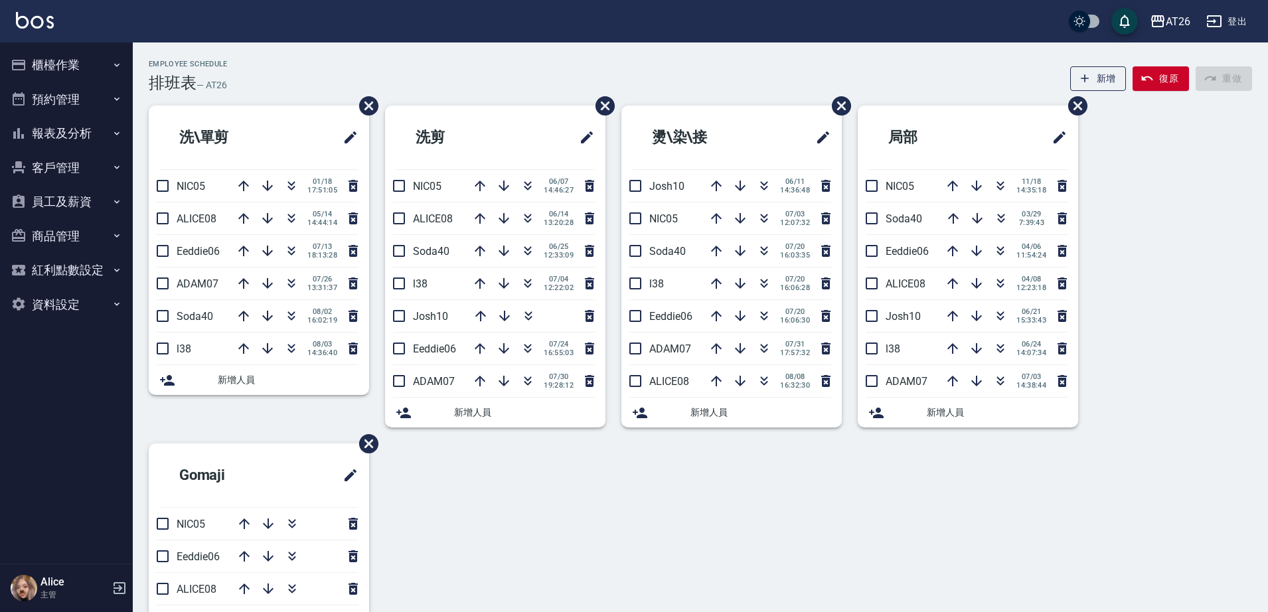
click at [108, 70] on button "櫃檯作業" at bounding box center [66, 65] width 122 height 35
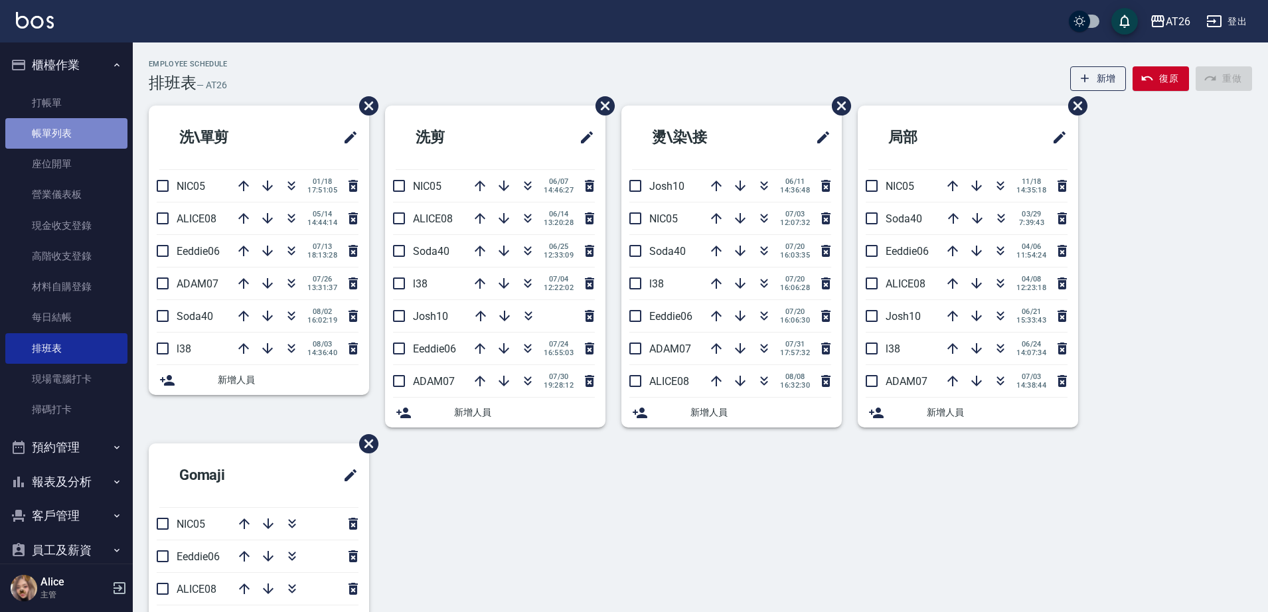
click at [103, 125] on link "帳單列表" at bounding box center [66, 133] width 122 height 31
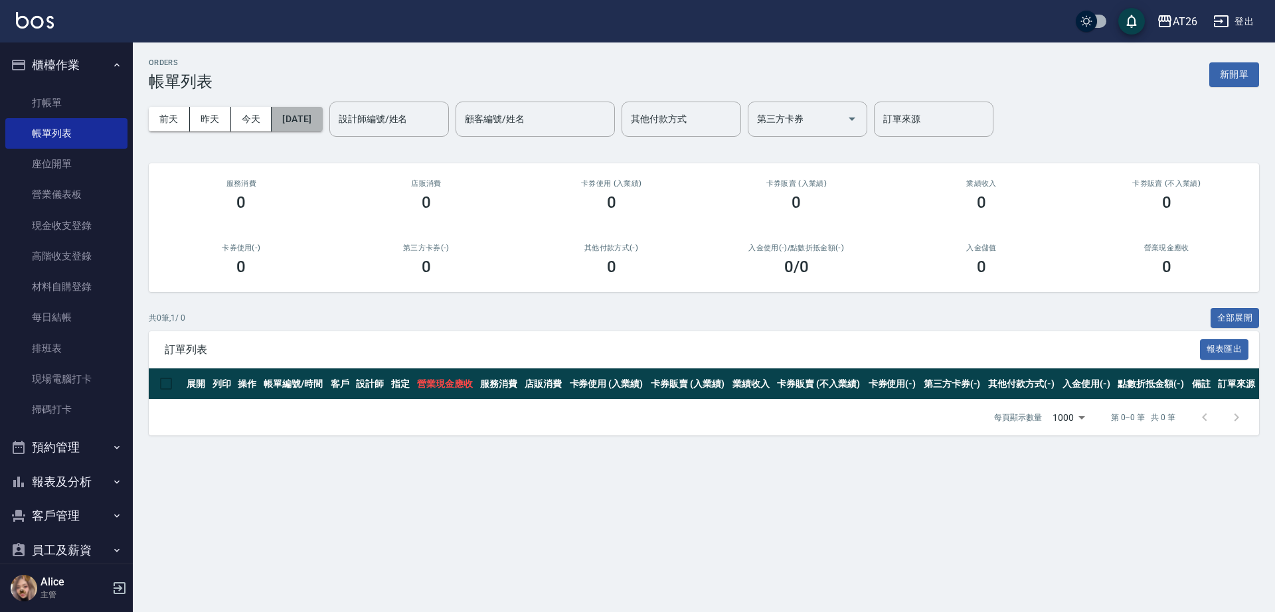
click at [296, 113] on button "[DATE]" at bounding box center [297, 119] width 50 height 25
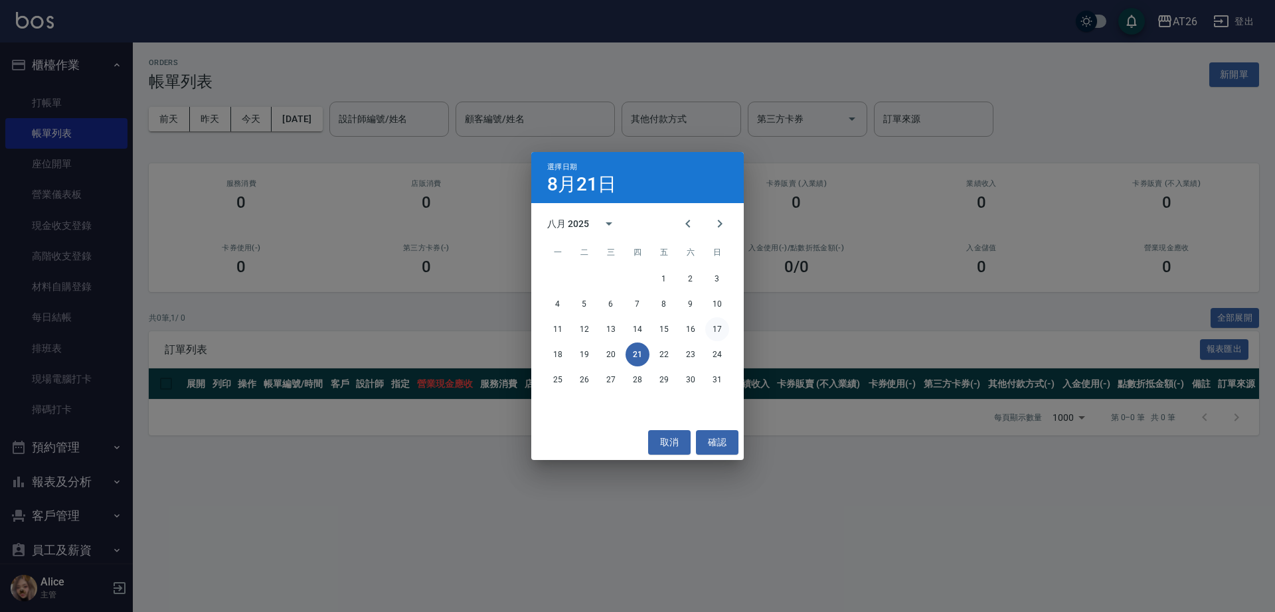
click at [724, 326] on button "17" at bounding box center [717, 329] width 24 height 24
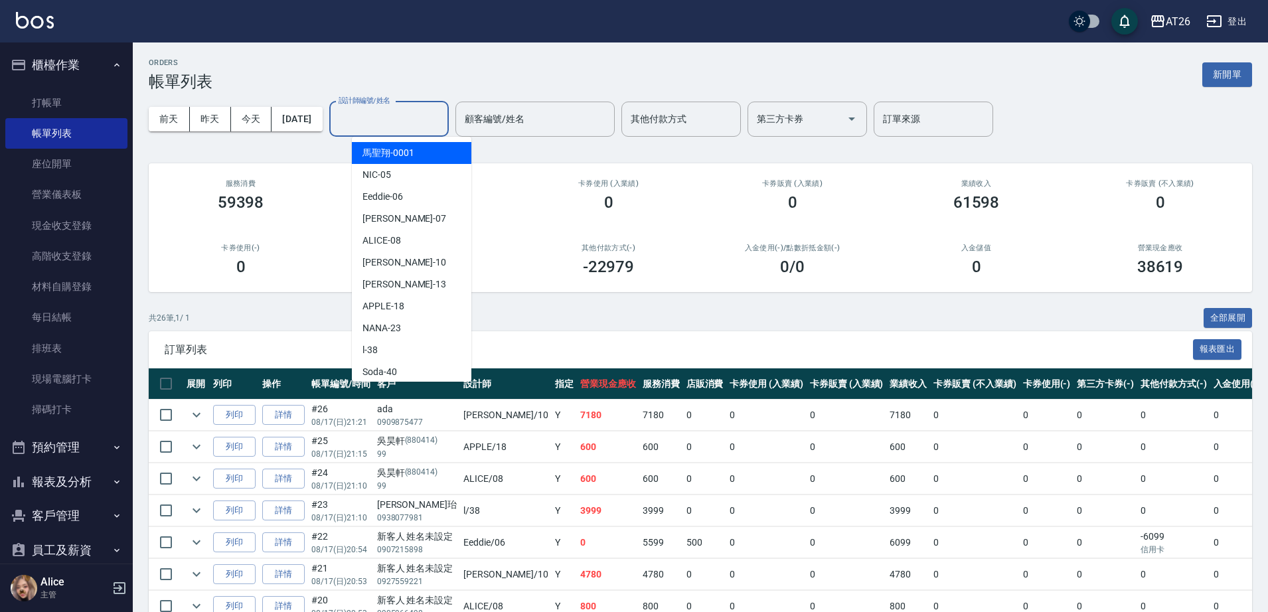
click at [422, 114] on div "設計師編號/姓名 設計師編號/姓名" at bounding box center [388, 119] width 119 height 35
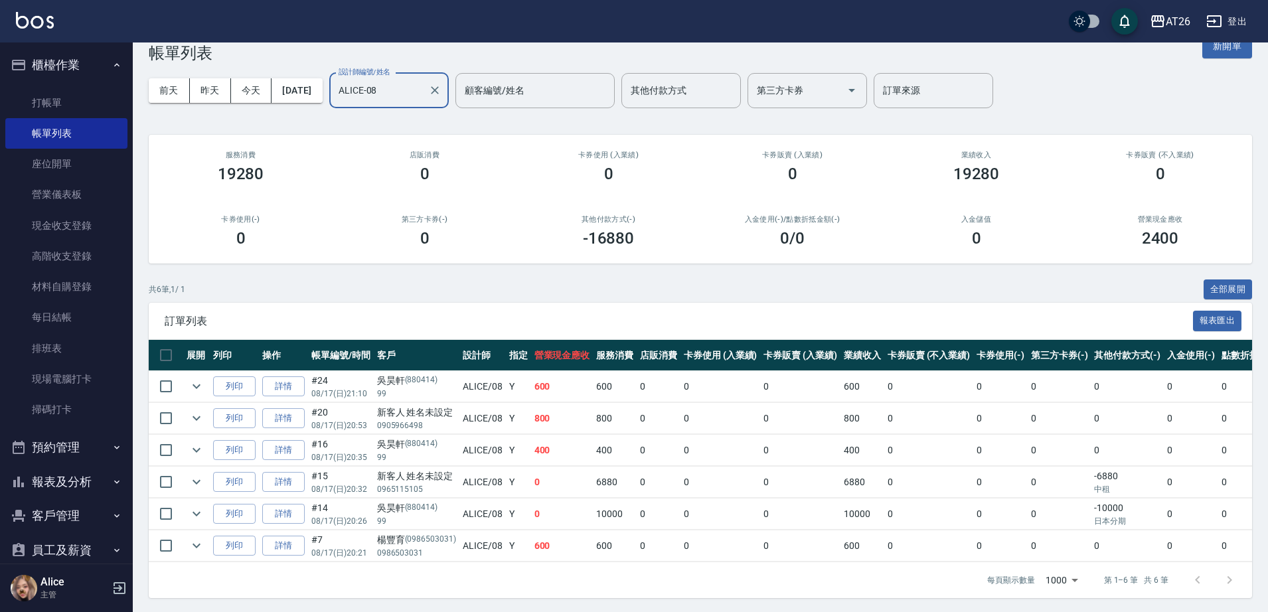
scroll to position [43, 0]
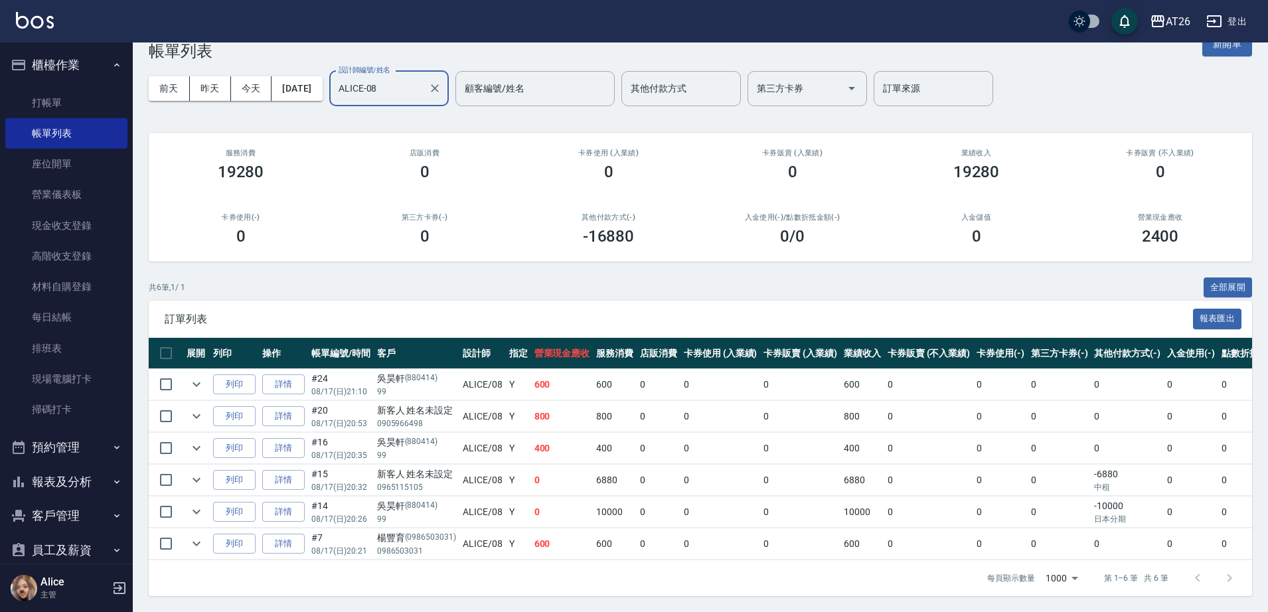
type input "ALICE-08"
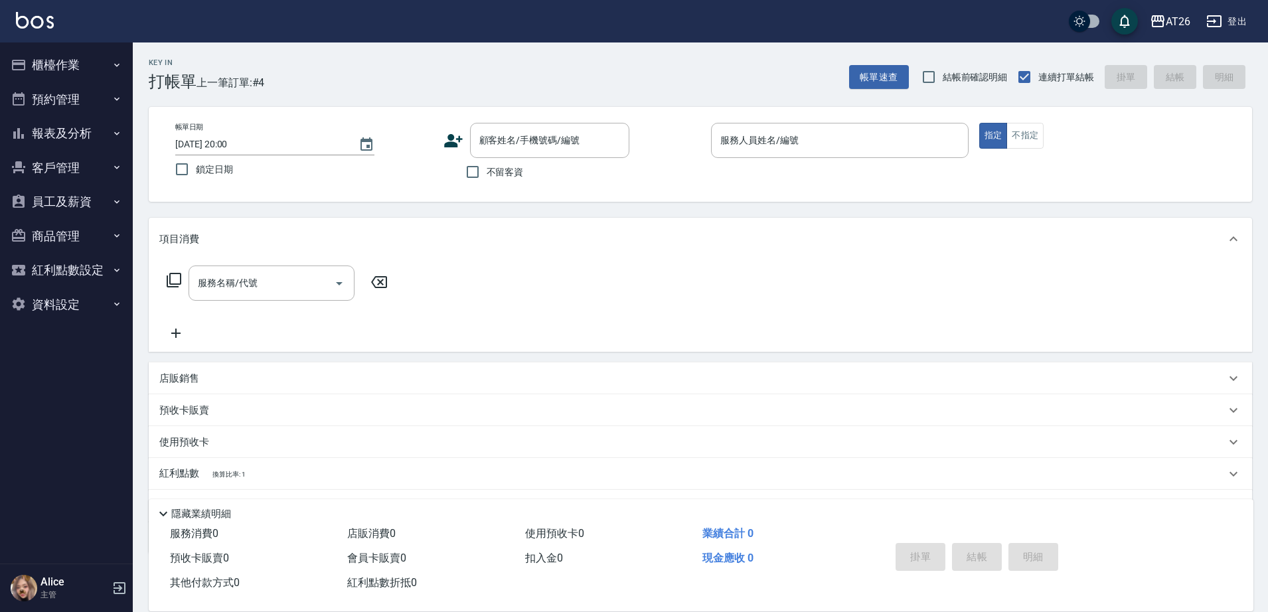
click at [84, 138] on button "報表及分析" at bounding box center [66, 133] width 122 height 35
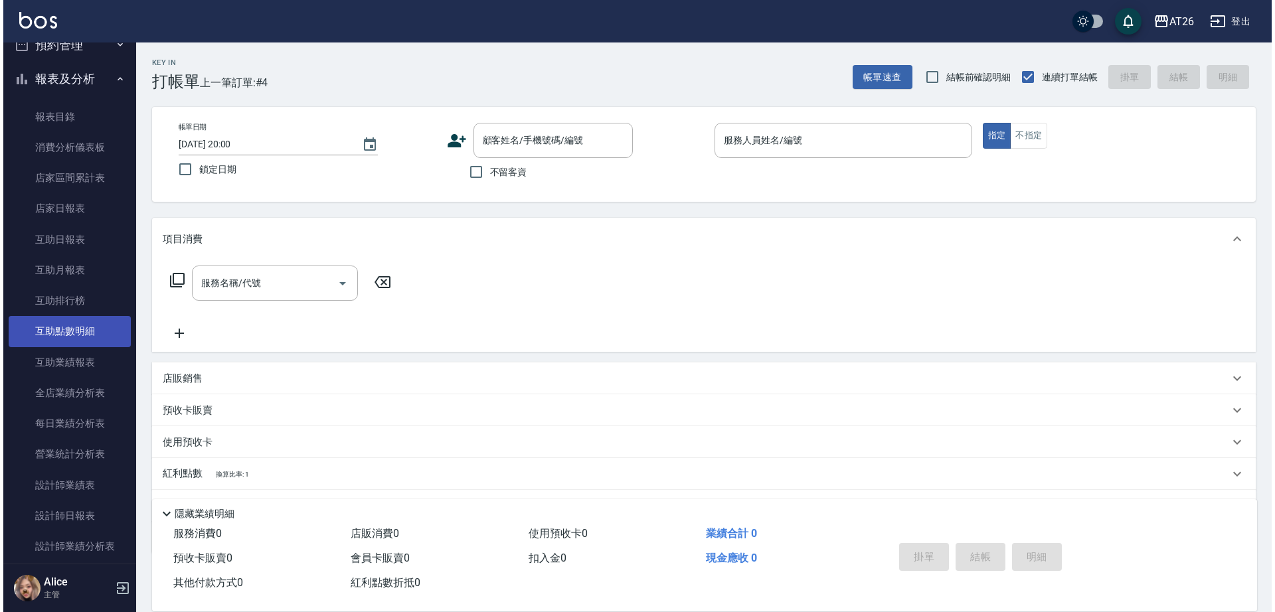
scroll to position [83, 0]
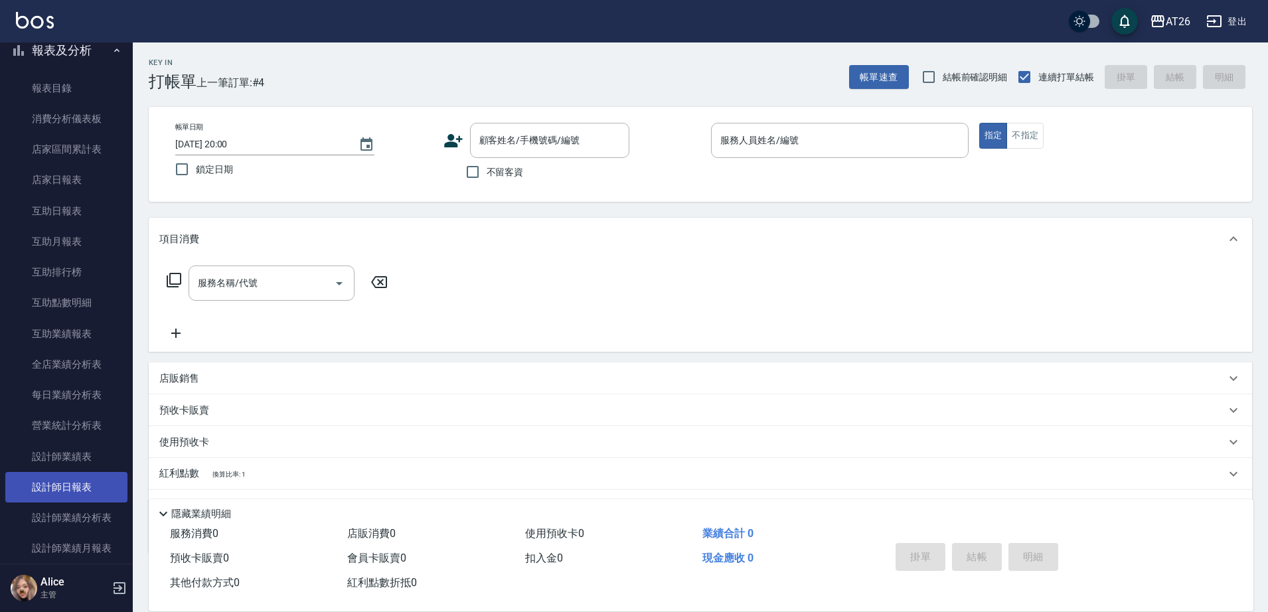
click at [101, 478] on link "設計師日報表" at bounding box center [66, 487] width 122 height 31
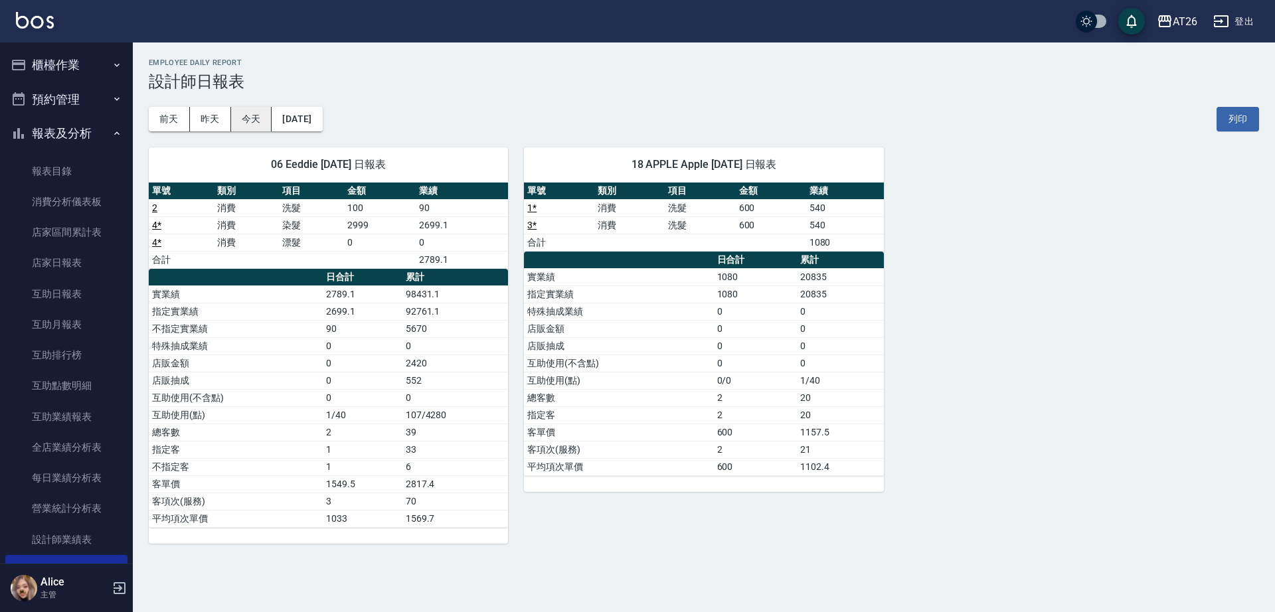
click at [240, 118] on button "今天" at bounding box center [251, 119] width 41 height 25
click at [96, 69] on button "櫃檯作業" at bounding box center [66, 65] width 122 height 35
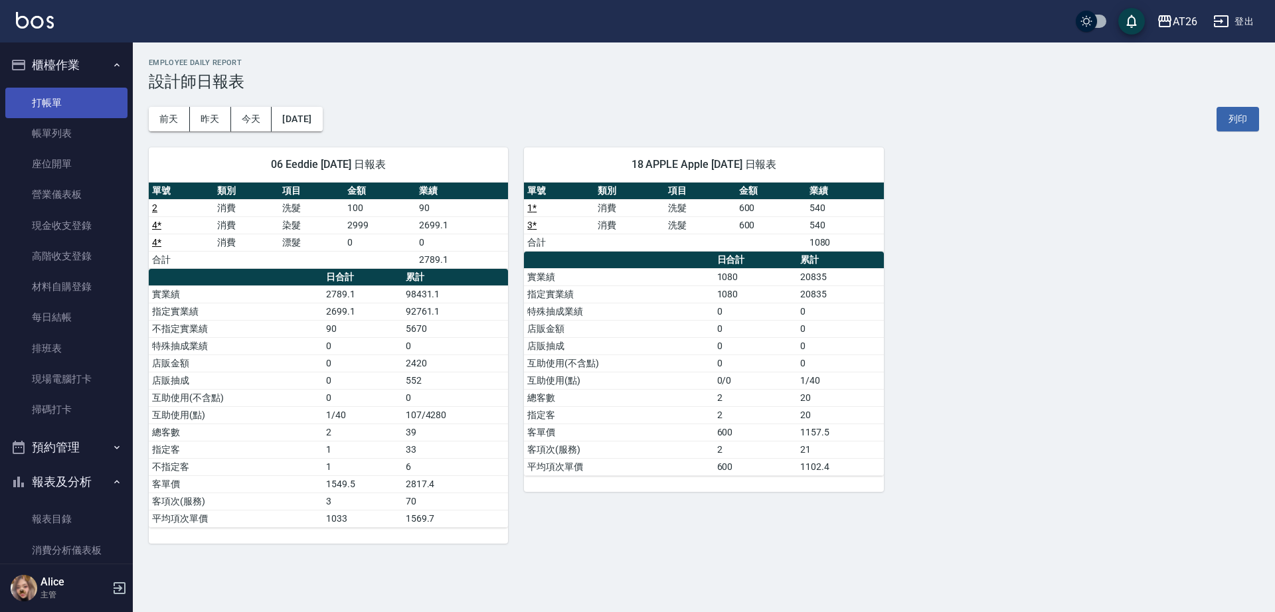
click at [85, 108] on link "打帳單" at bounding box center [66, 103] width 122 height 31
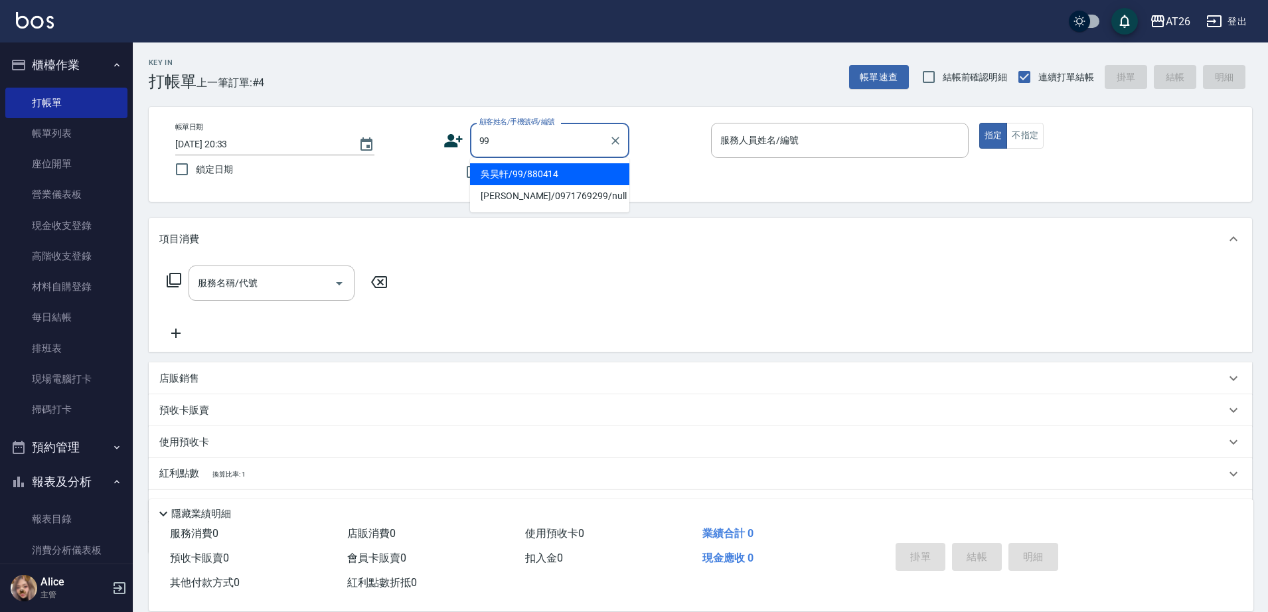
type input "吳昊軒/99/880414"
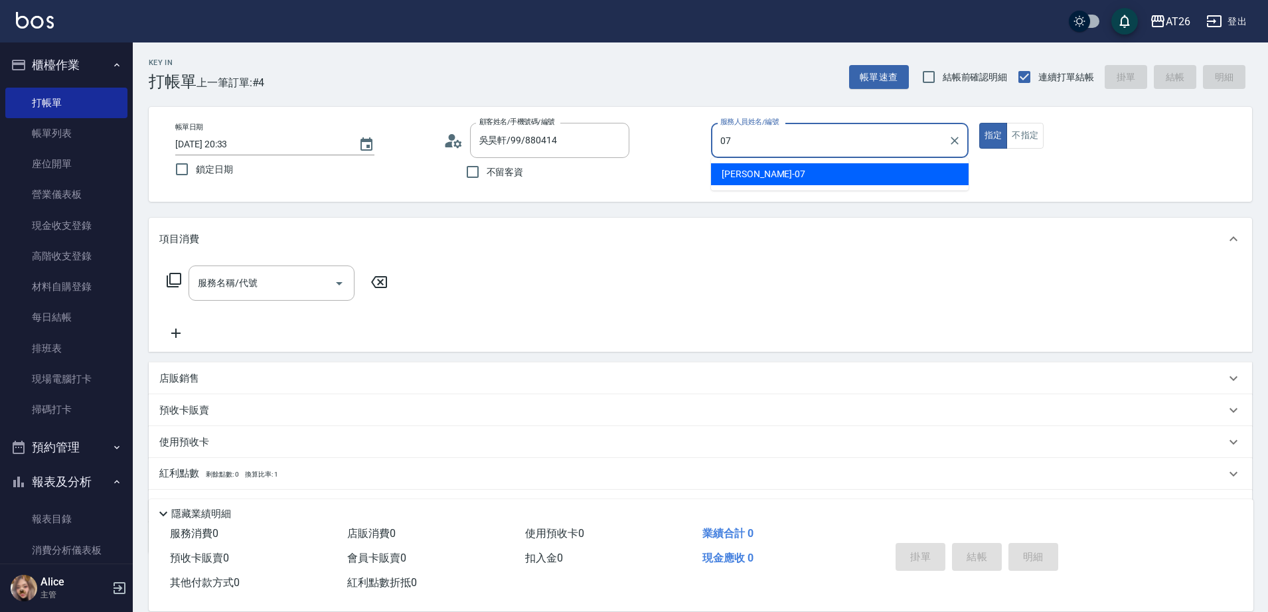
type input "[PERSON_NAME]-07"
type button "true"
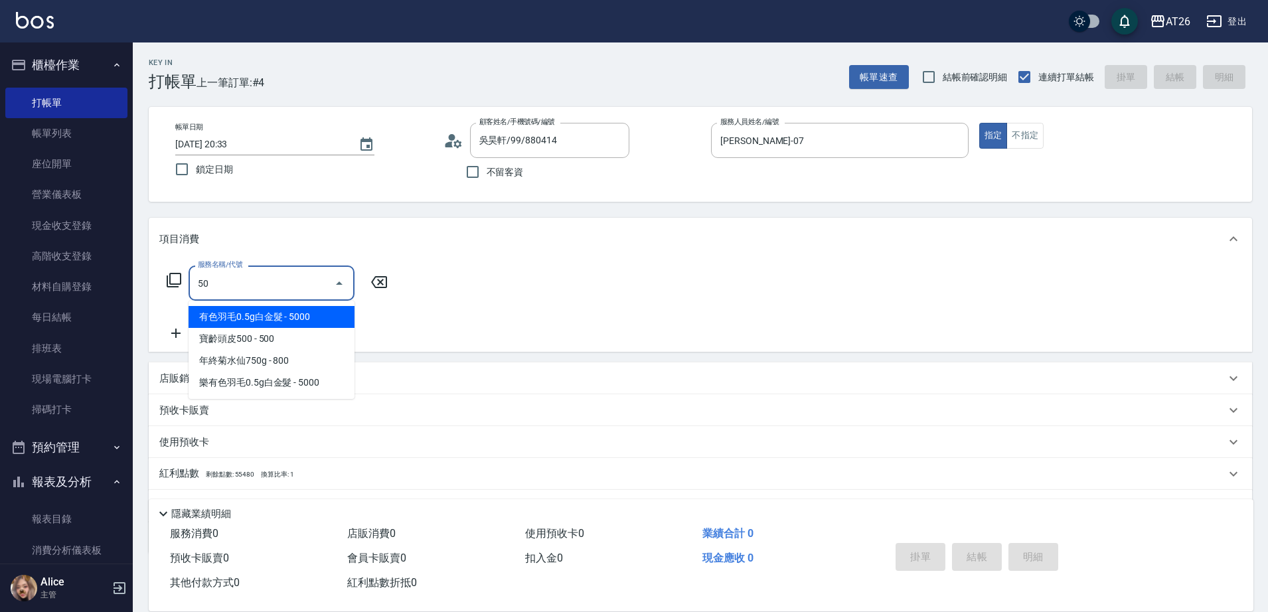
type input "501"
type input "120"
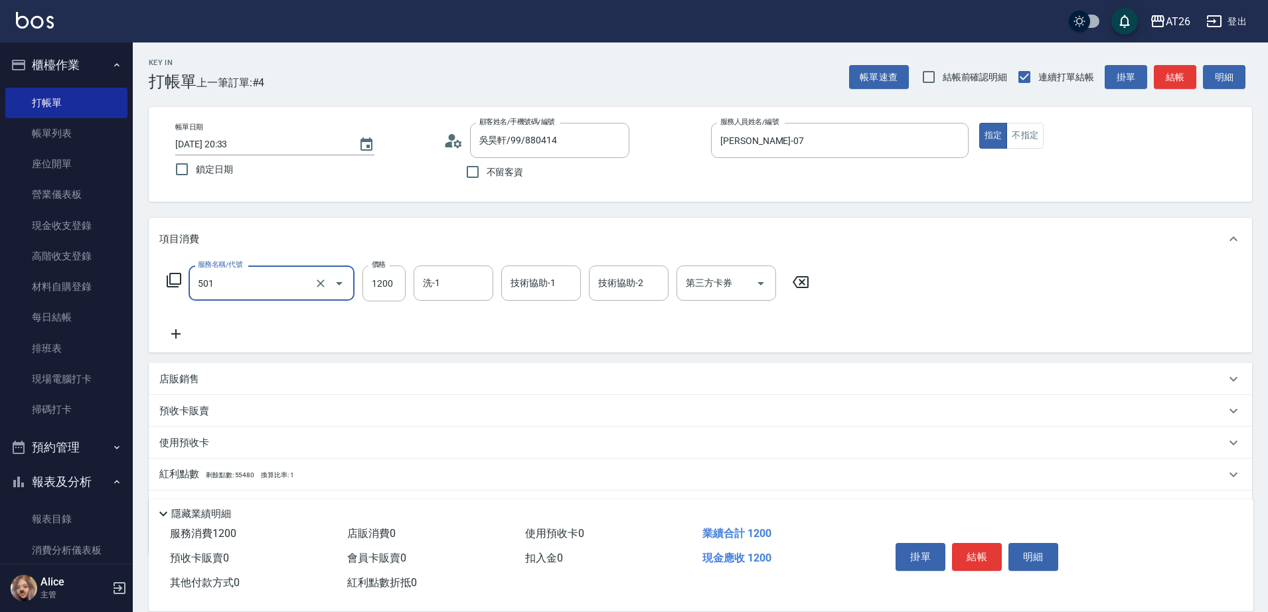
type input "染髮(501)"
type input "2"
type input "0"
type input "210"
type input "20"
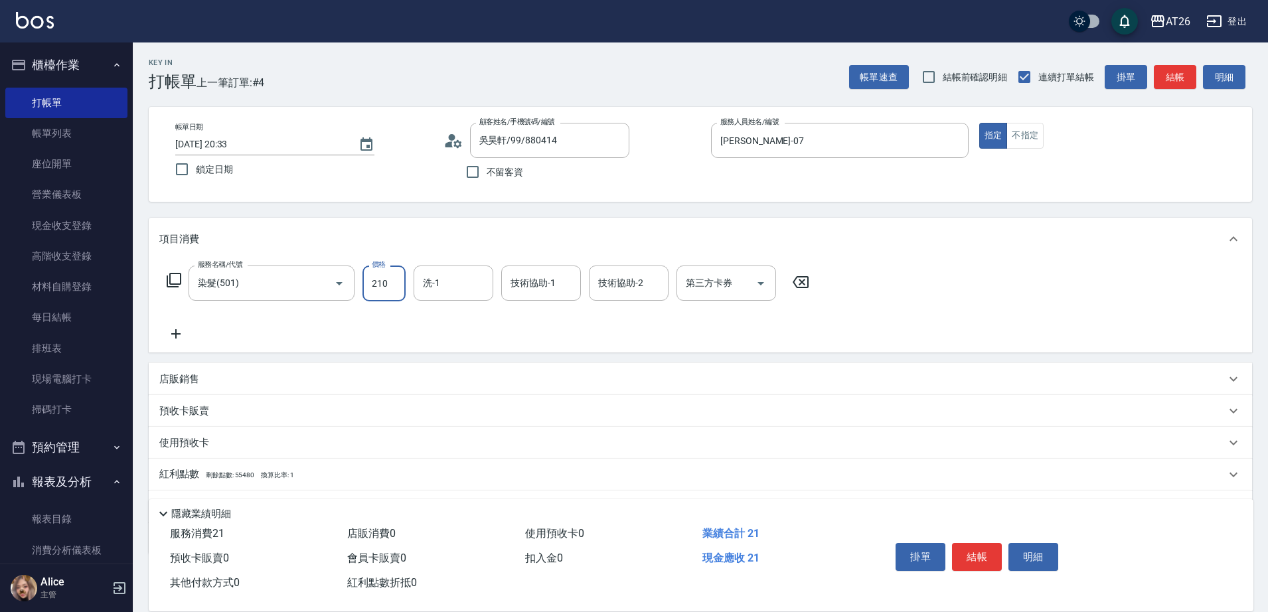
type input "2100"
type input "210"
type input "2100"
type input "Tammy-47"
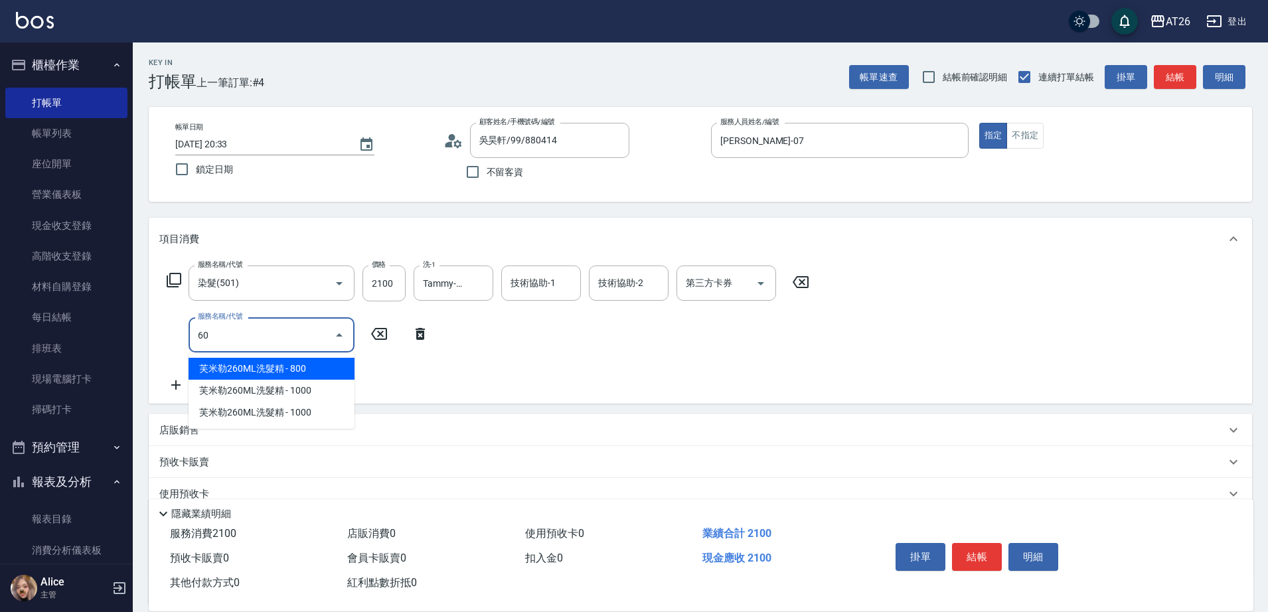
type input "609"
type input "310"
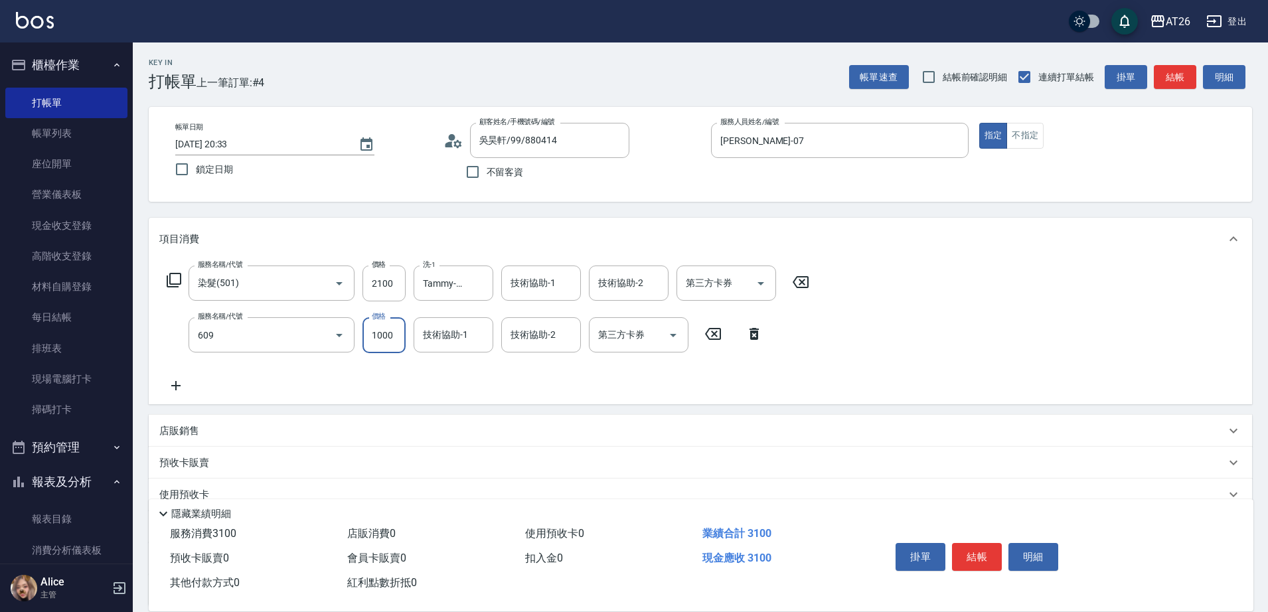
type input "自購三段(609)"
type input "1"
type input "210"
type input "160"
type input "220"
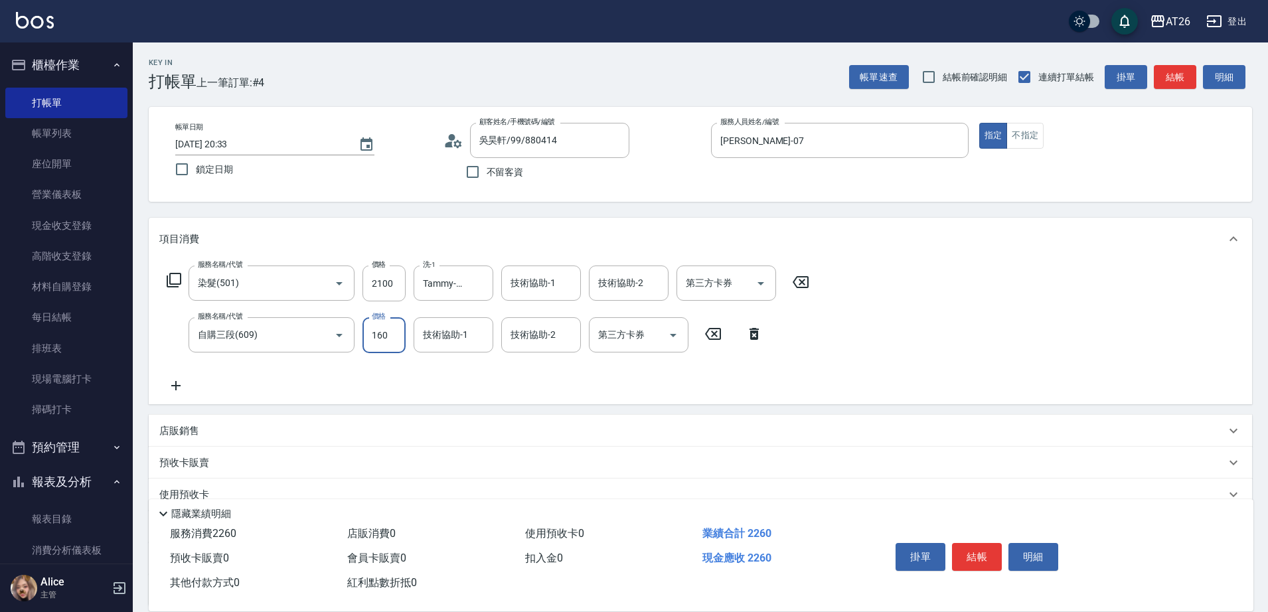
type input "1600"
type input "370"
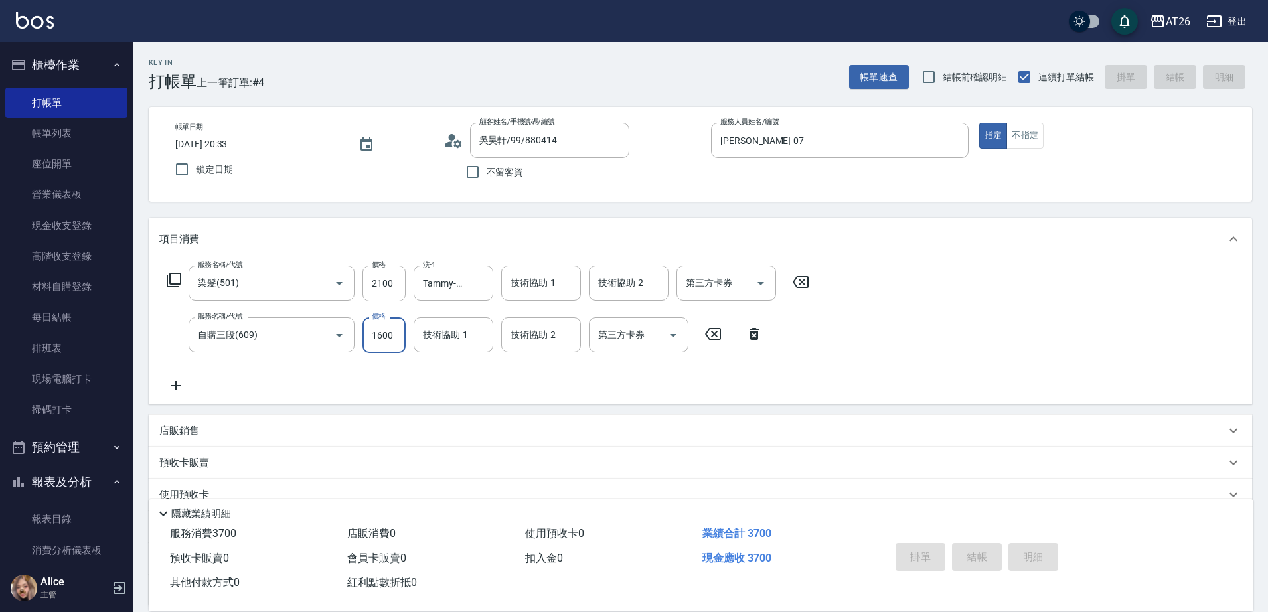
type input "0"
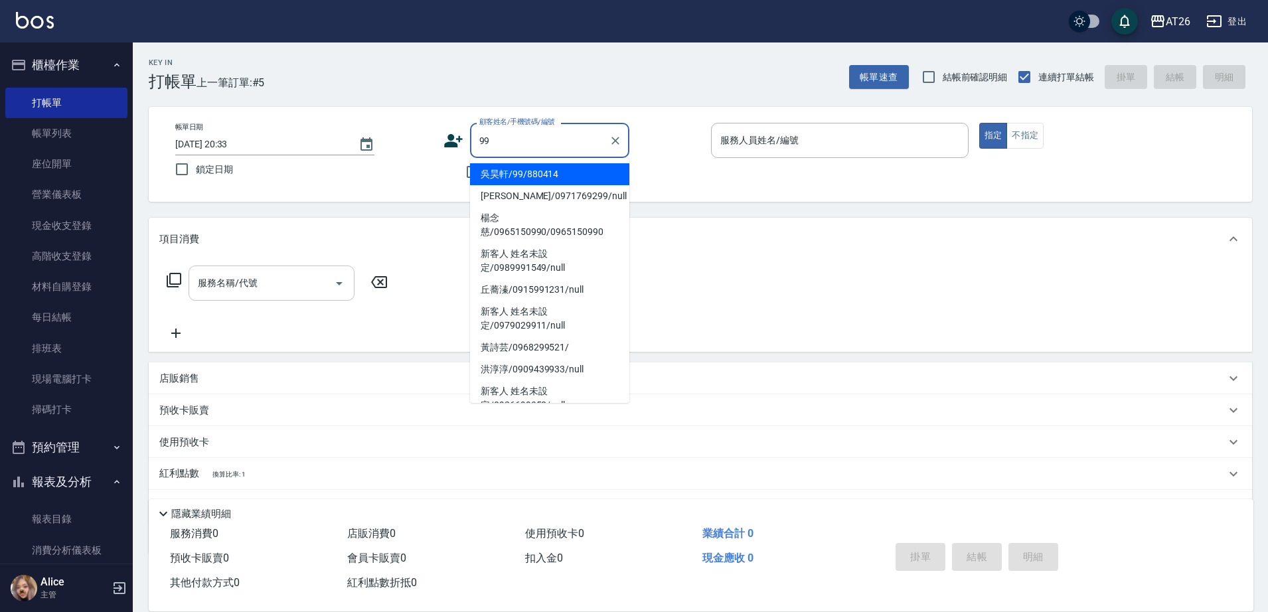
type input "吳昊軒/99/880414"
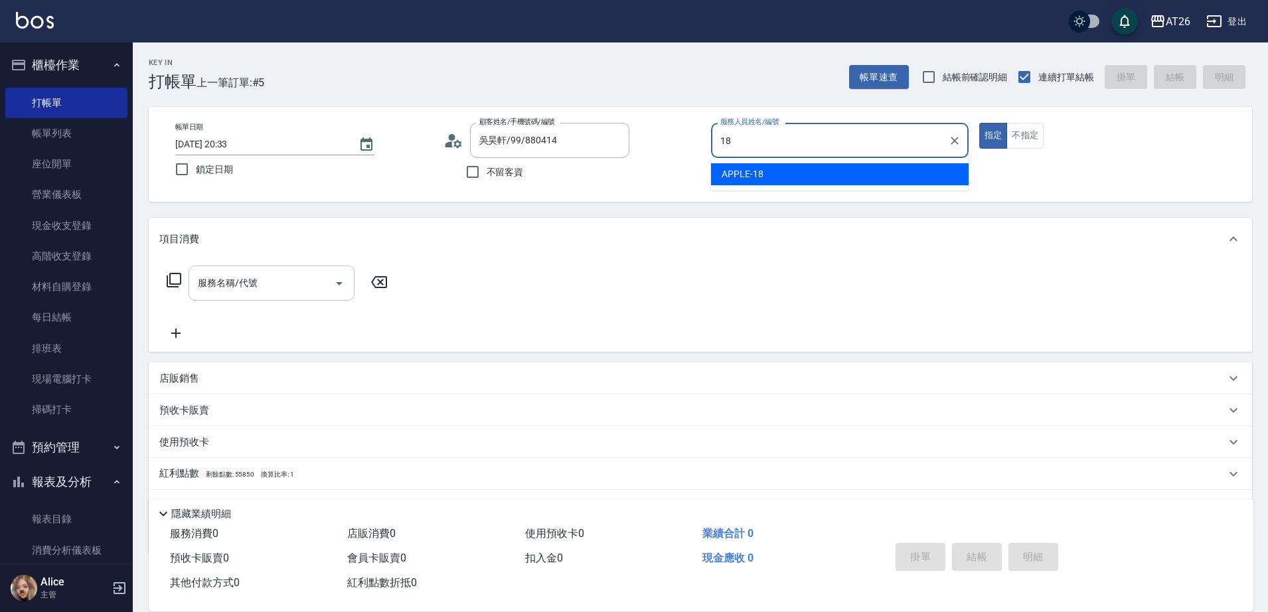
type input "APPLE-18"
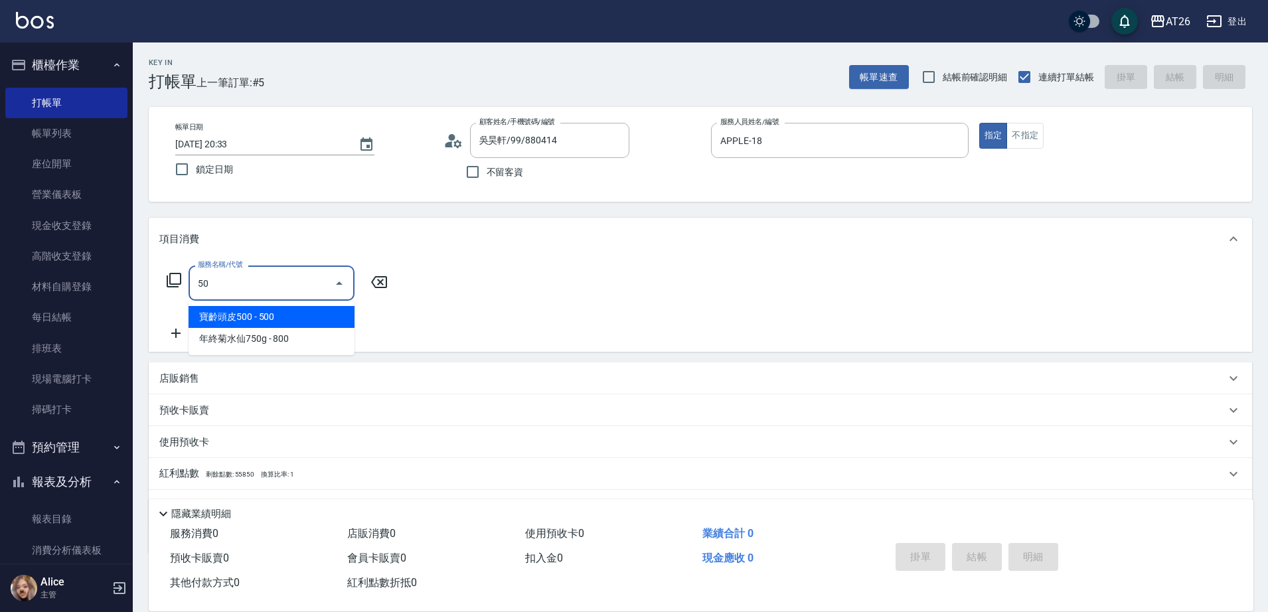
type input "501"
type input "120"
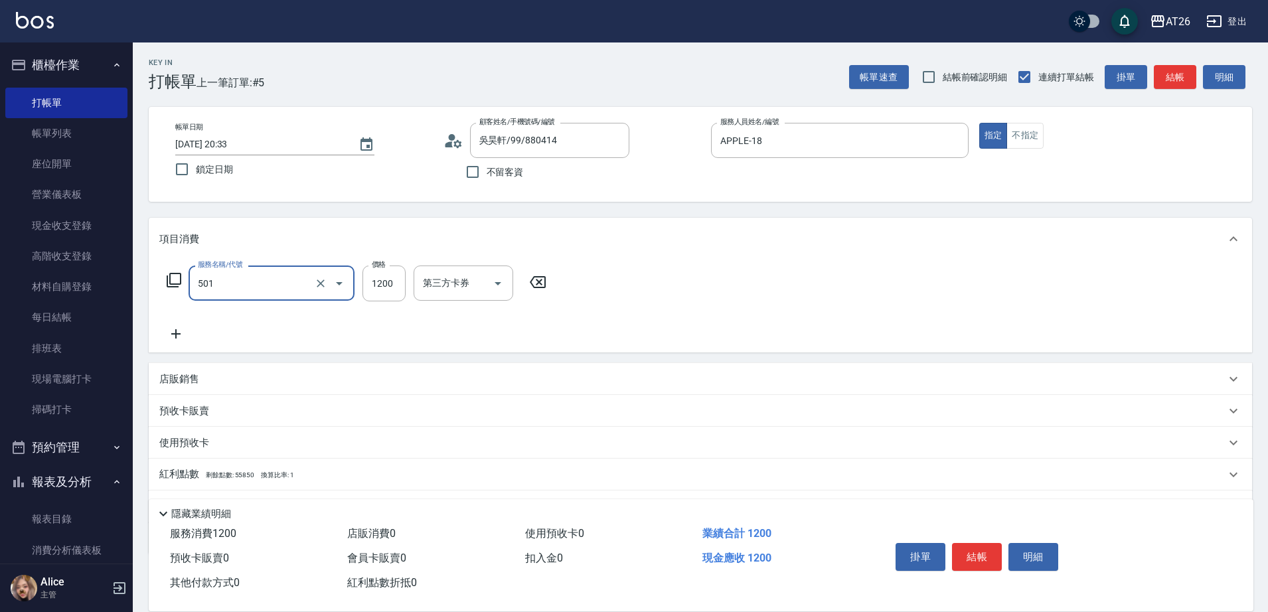
type input "染髮(501)"
type input "2"
type input "0"
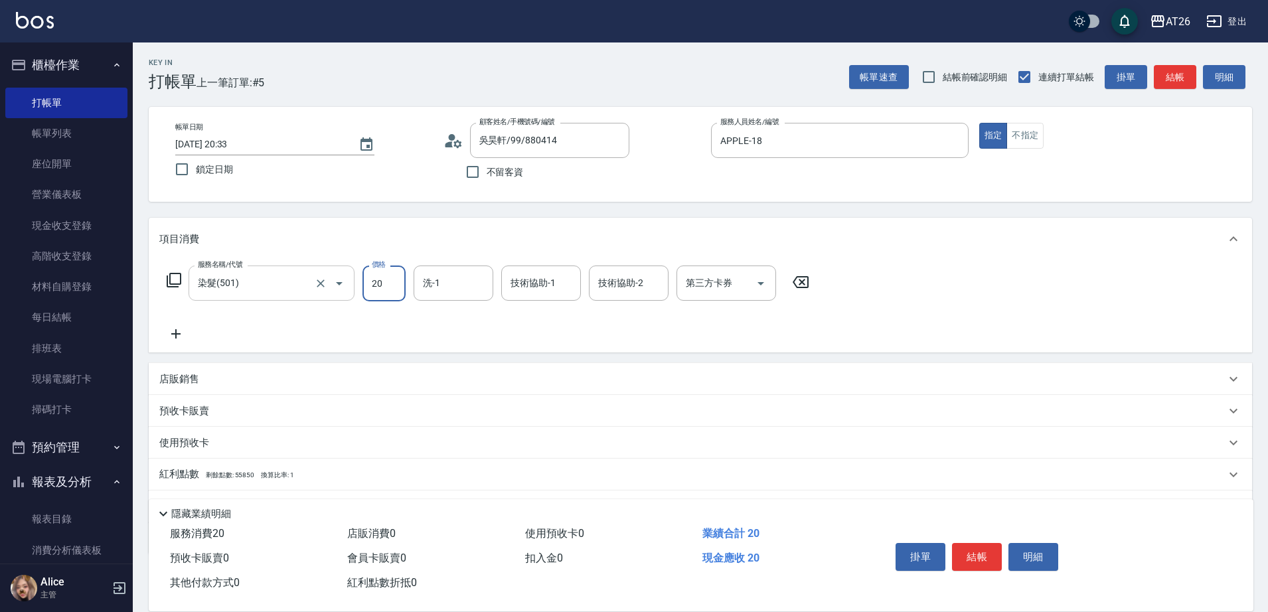
type input "200"
type input "20"
type input "2000"
type input "200"
type input "2000"
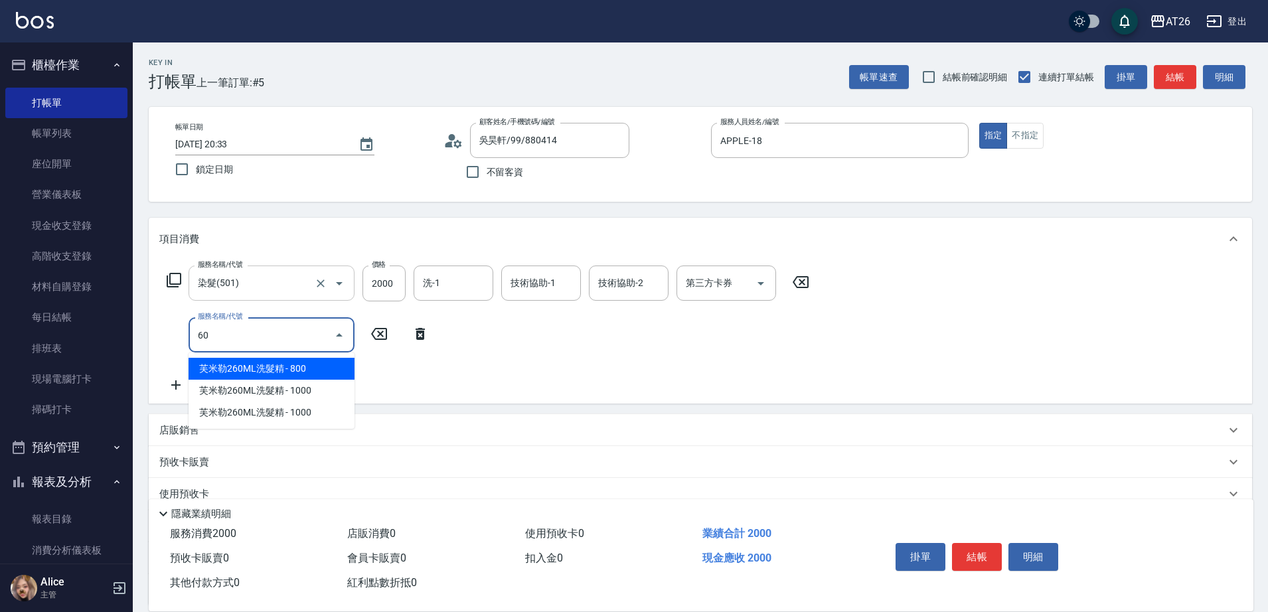
type input "609"
type input "300"
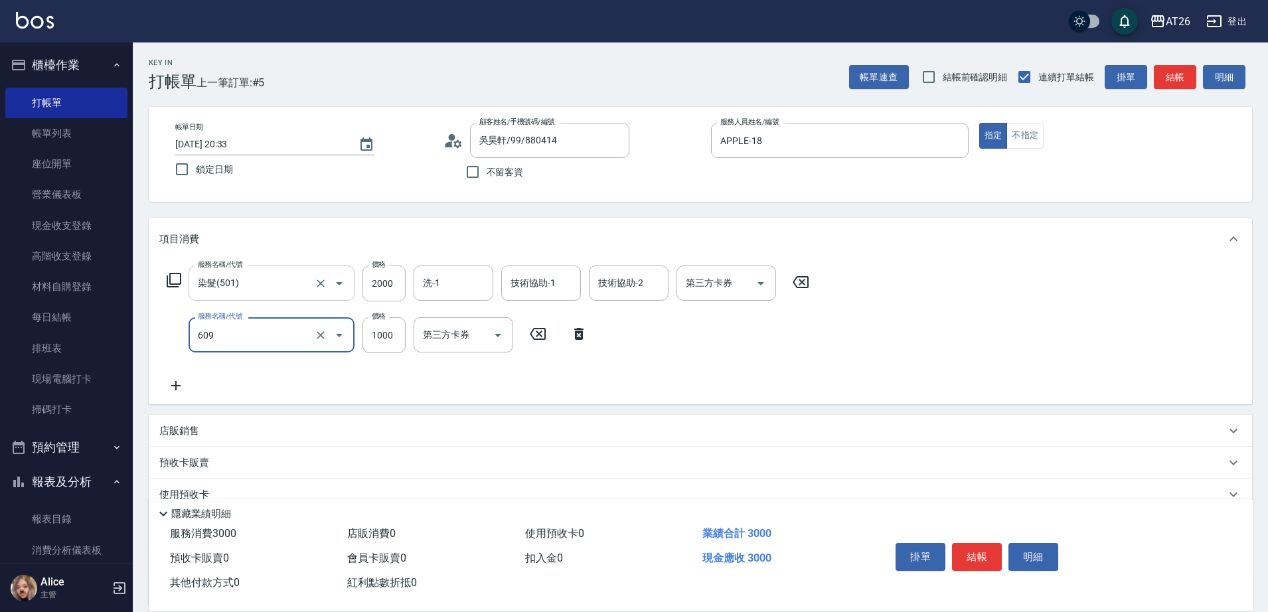
type input "自購三段(609)"
type input "2"
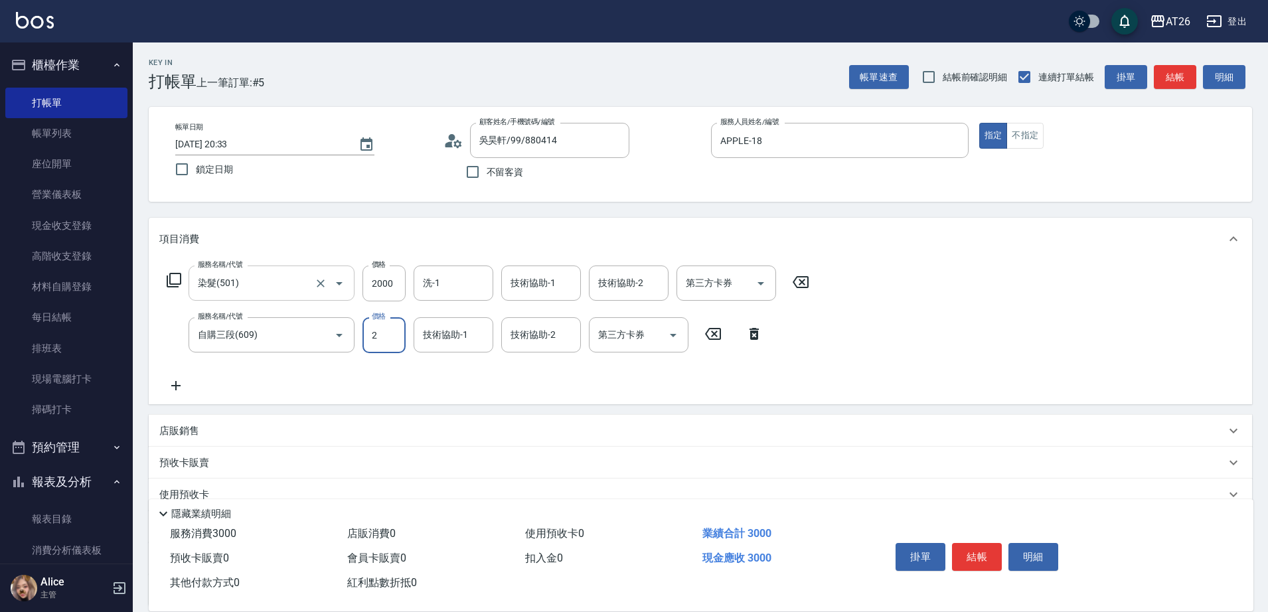
type input "200"
type input "250"
type input "220"
type input "2500"
type input "450"
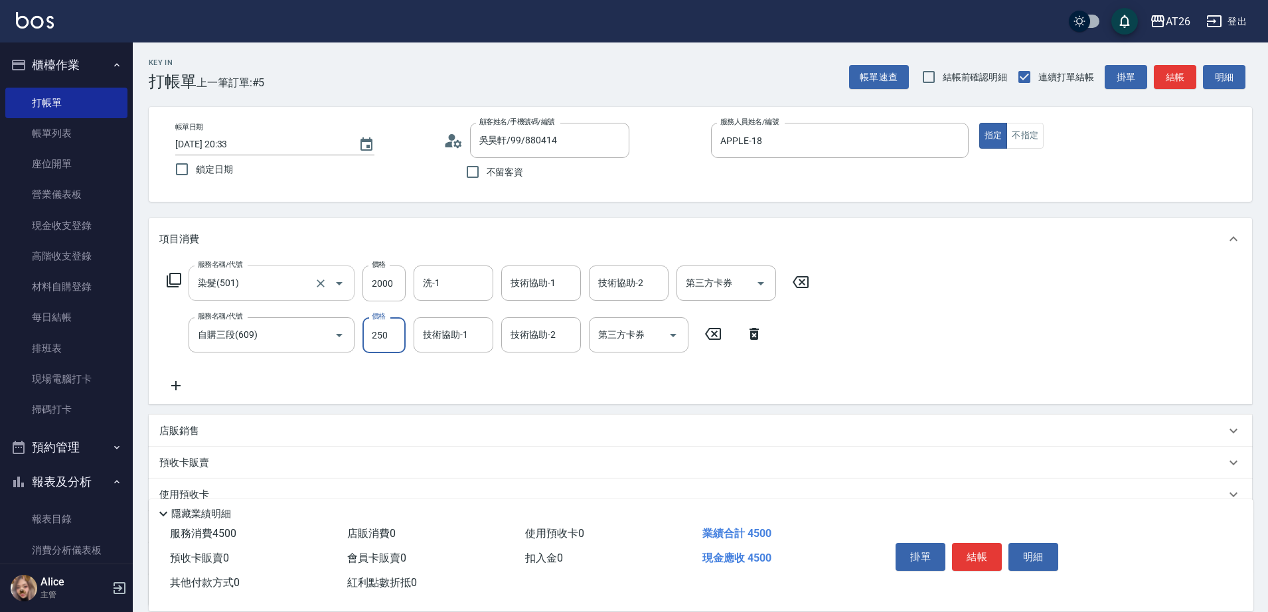
type input "25"
type input "200"
type input "236"
type input "220"
type input "2365"
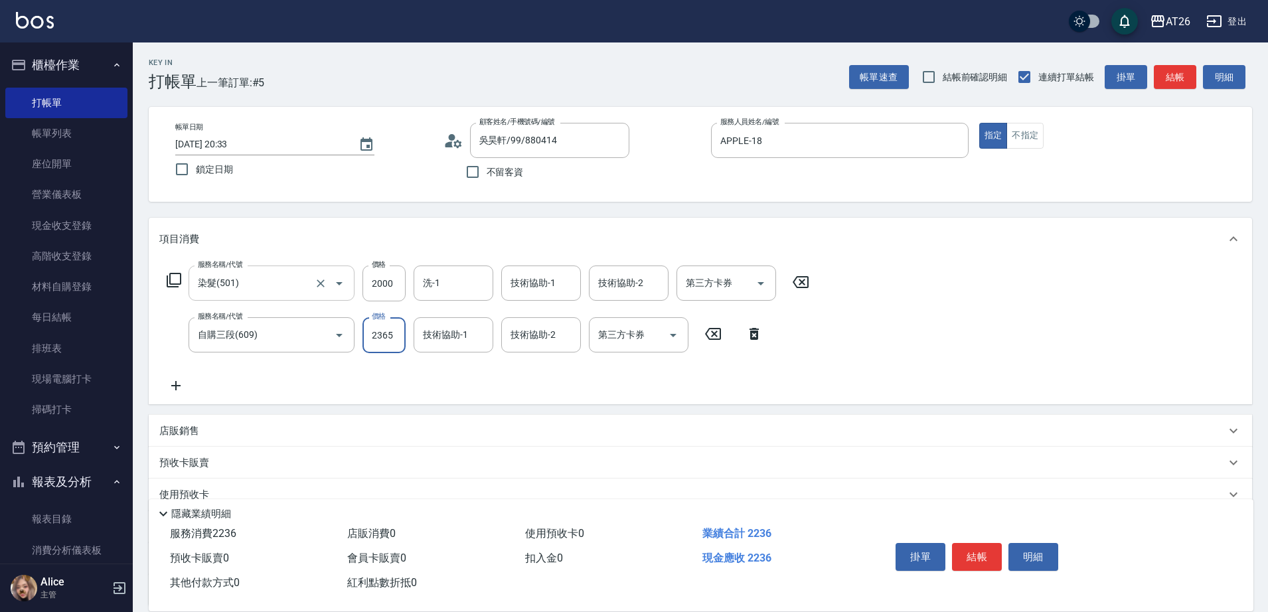
type input "430"
type input "2365"
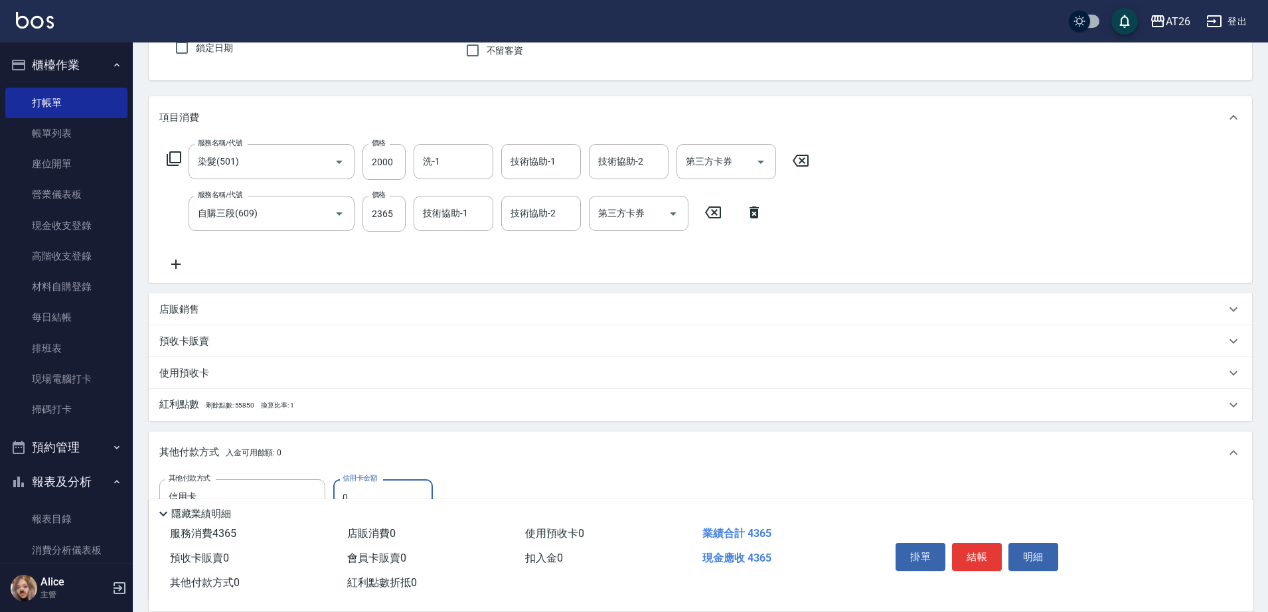
type input "信用卡"
type input "436"
type input "390"
type input "4365"
type input "0"
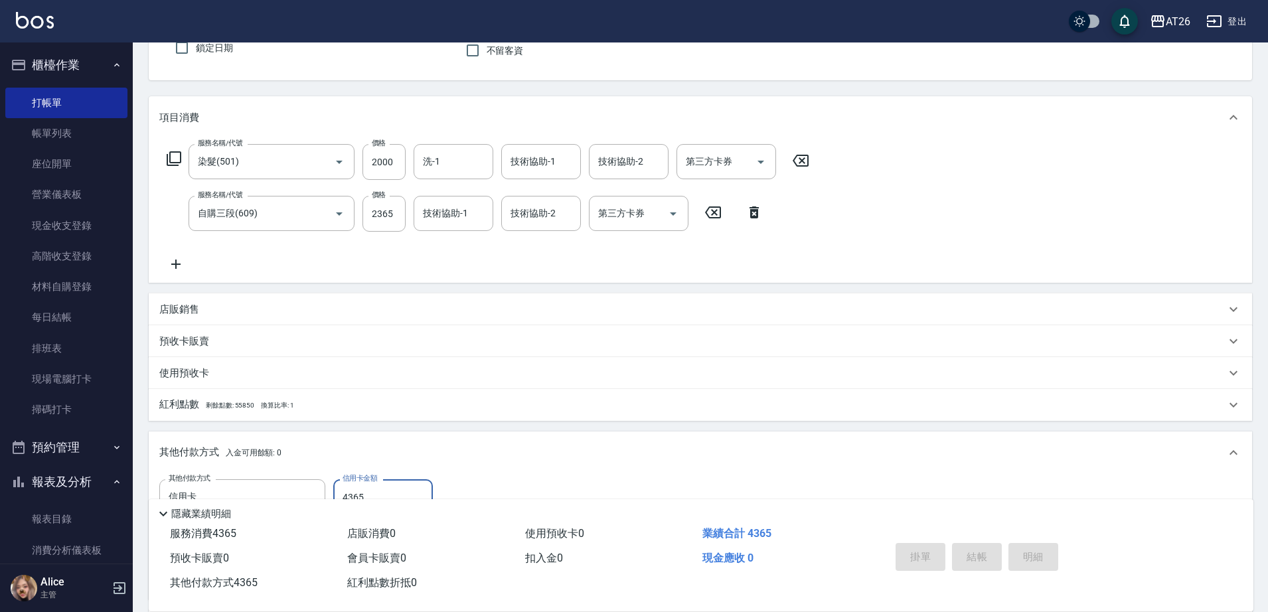
type input "[DATE] 20:34"
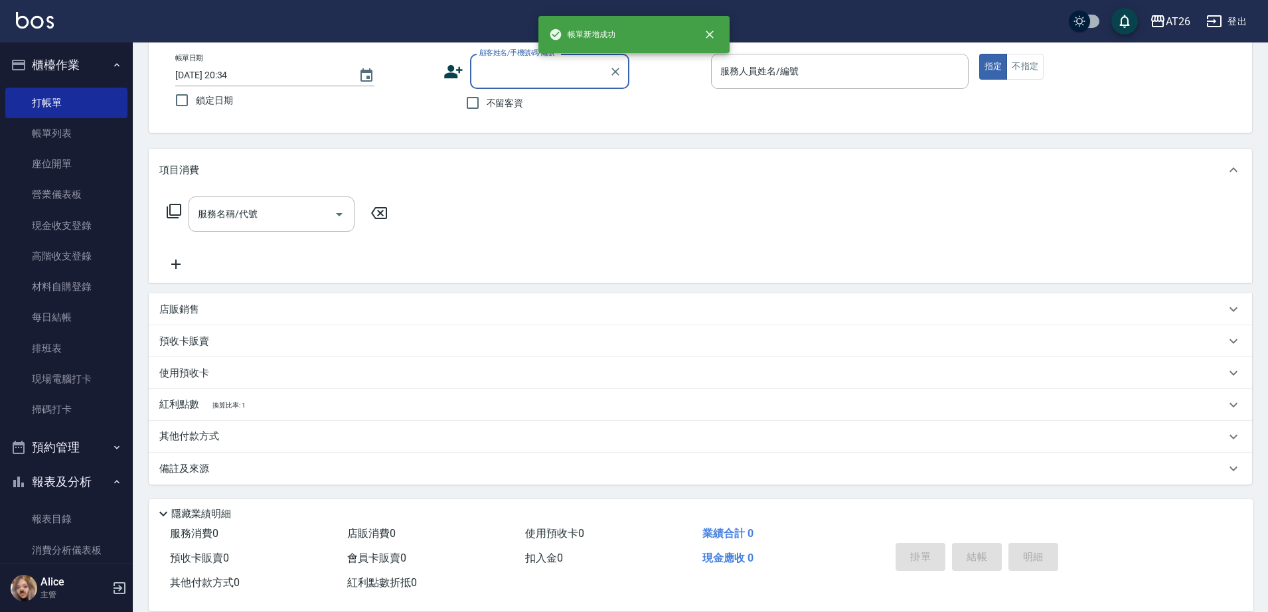
scroll to position [69, 0]
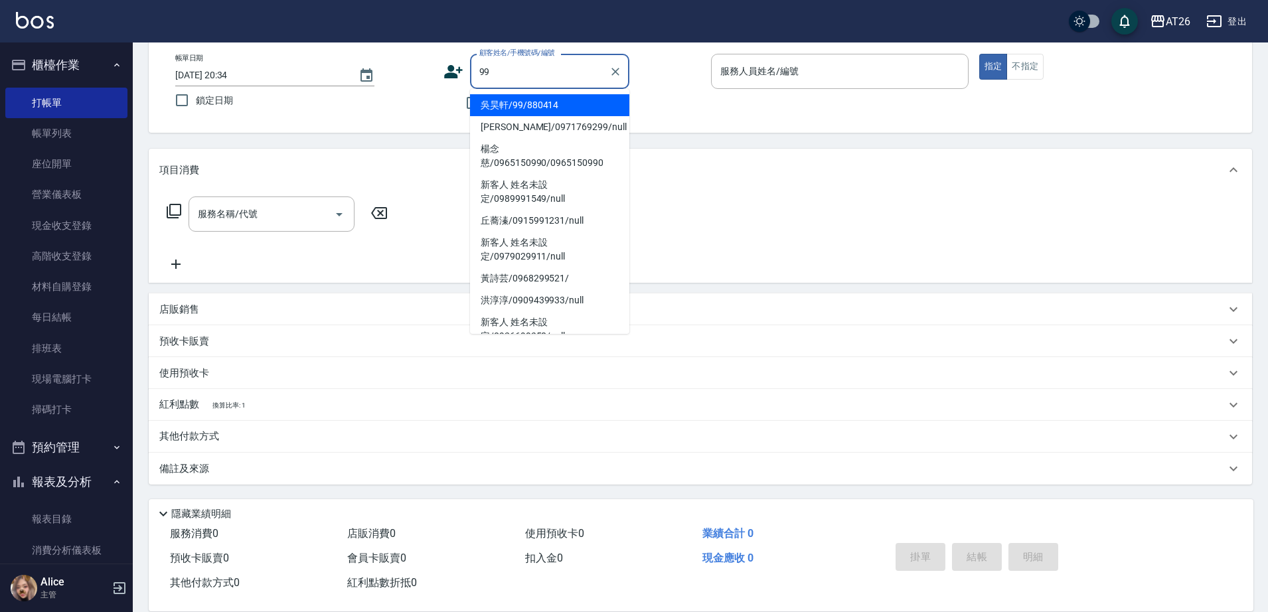
type input "吳昊軒/99/880414"
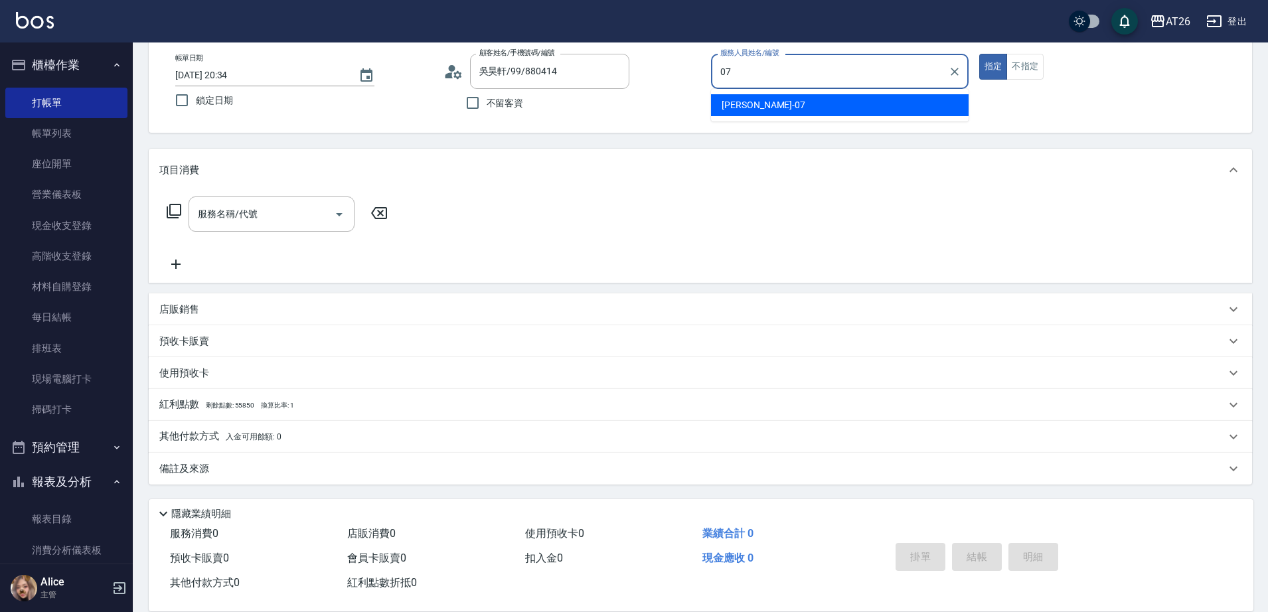
type input "[PERSON_NAME]-07"
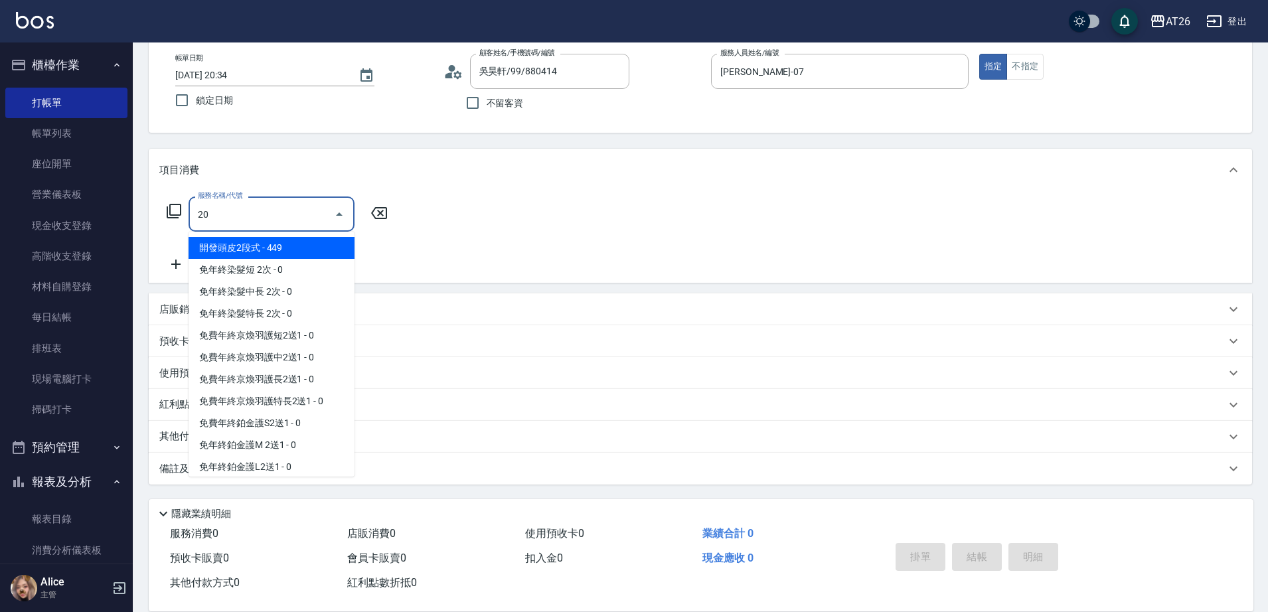
type input "201"
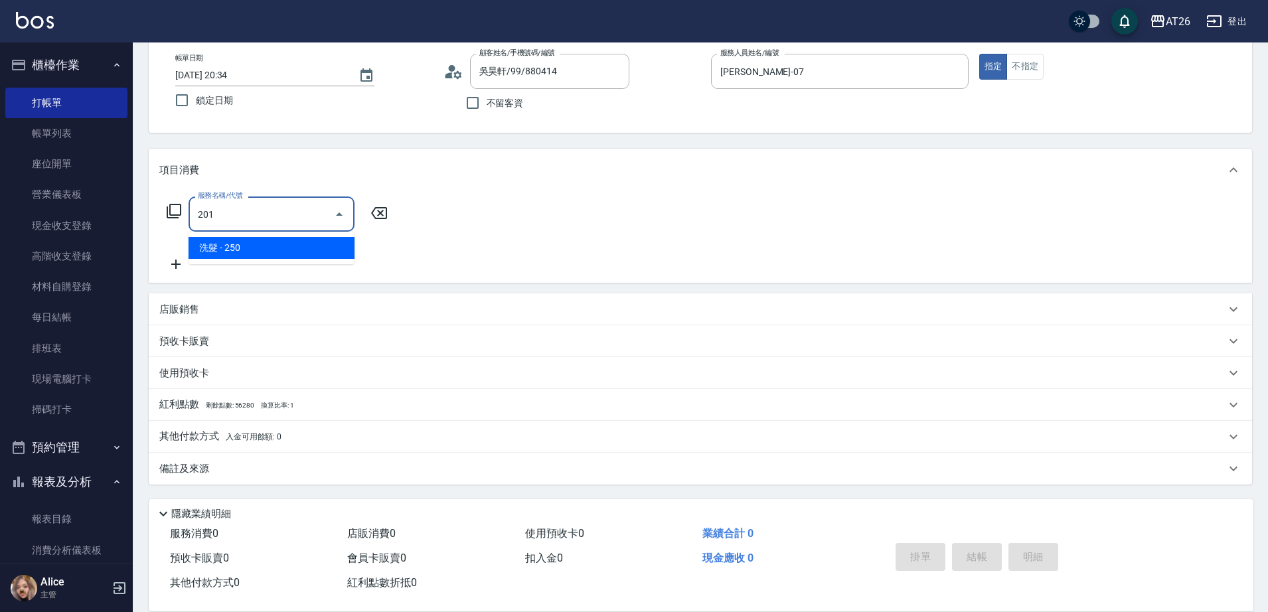
type input "20"
type input "洗髮(201)"
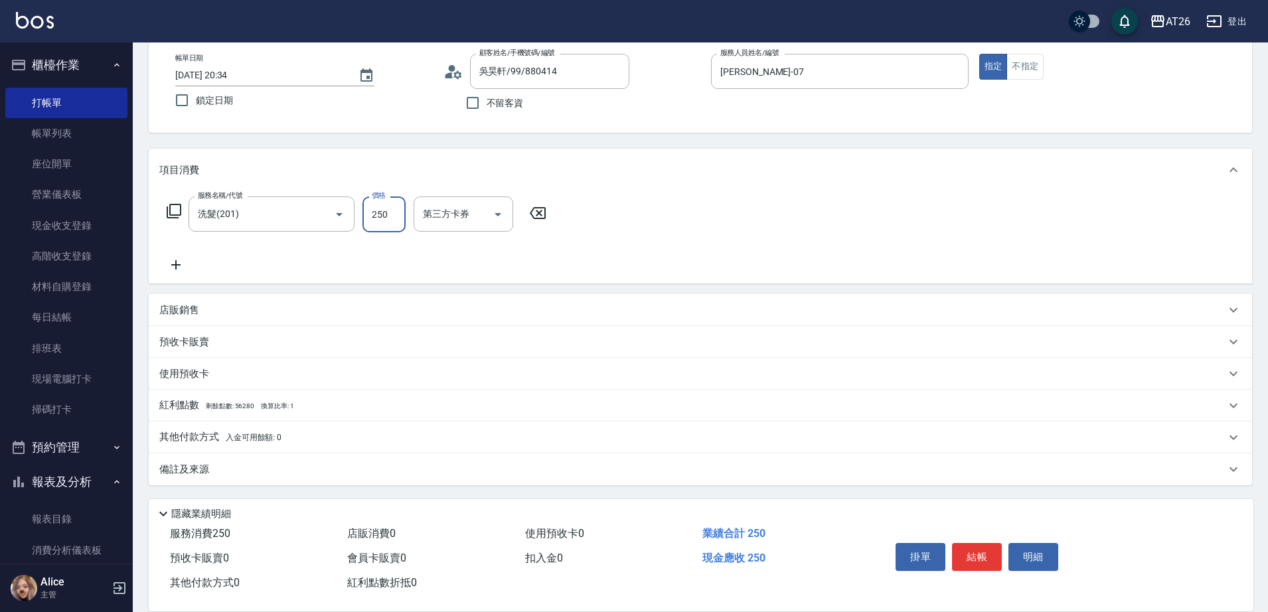
type input "3"
type input "0"
type input "350"
type input "30"
type input "350"
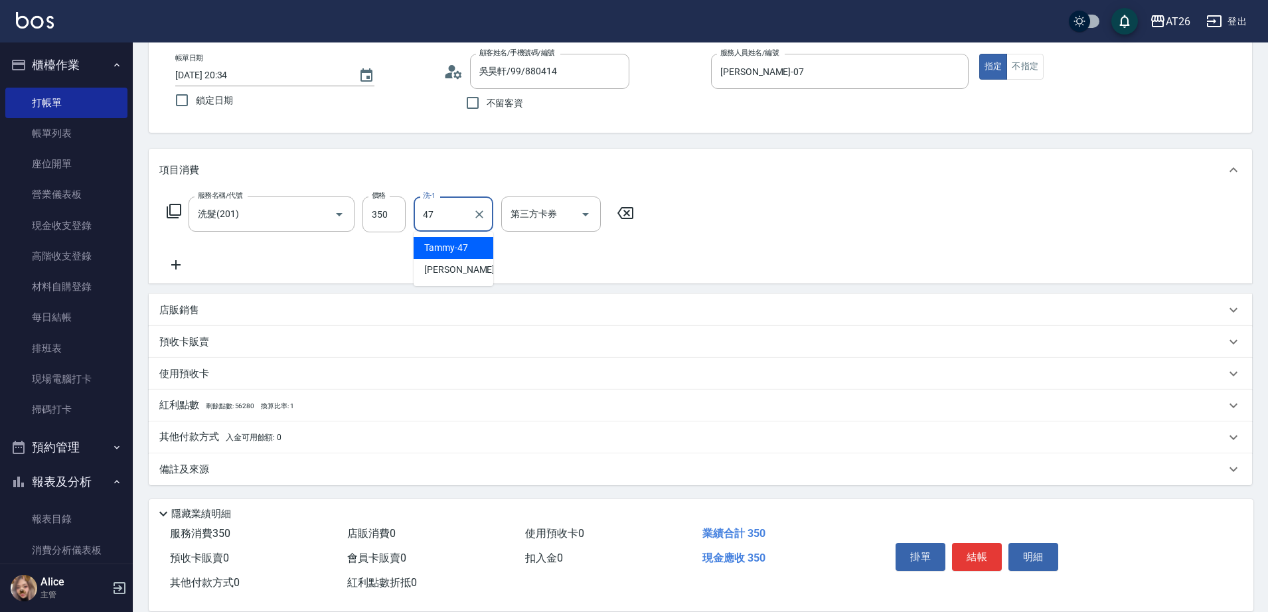
type input "Tammy-47"
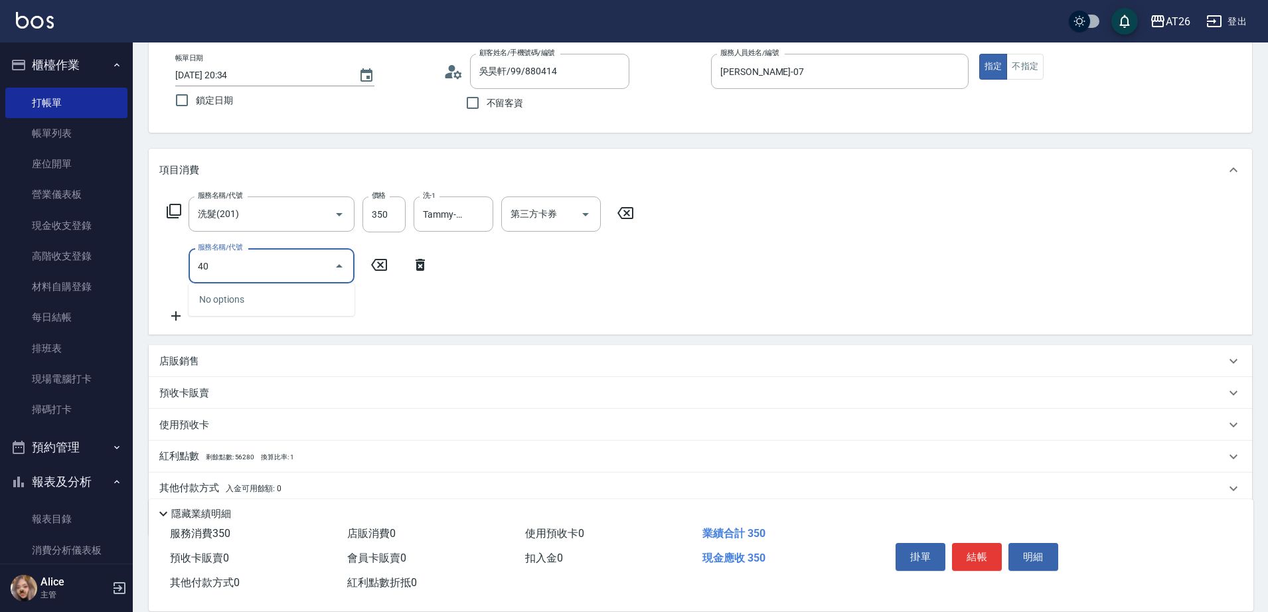
type input "401"
type input "60"
type input "剪髮(401)"
type input "3"
type input "30"
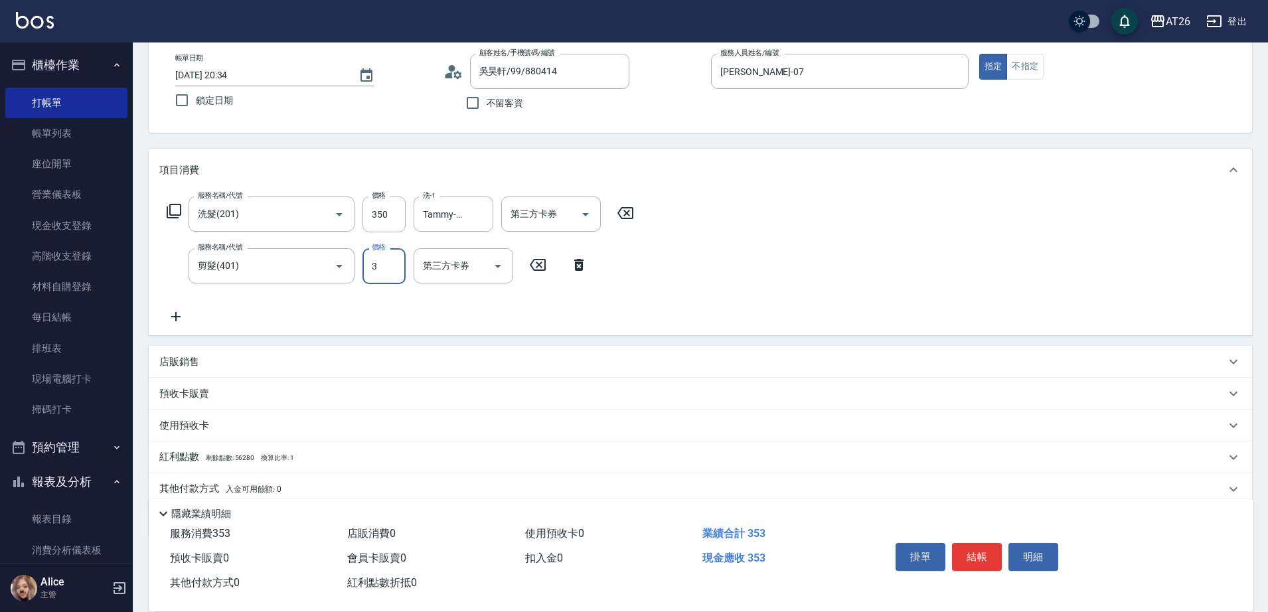
type input "35"
type input "70"
type input "350"
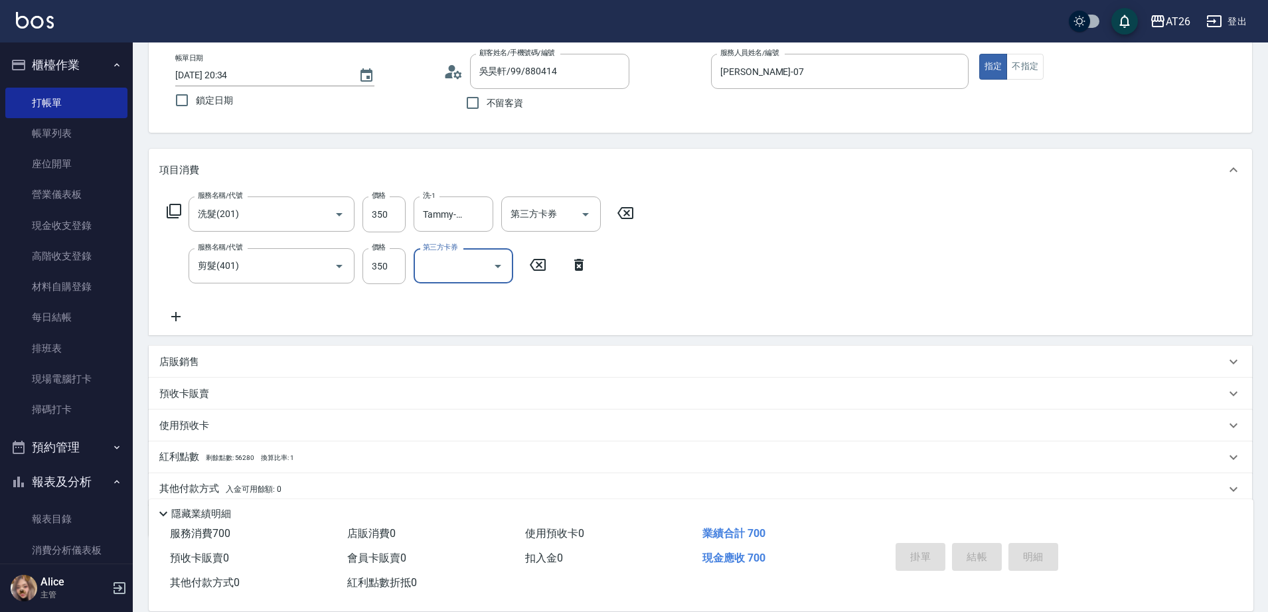
type input "0"
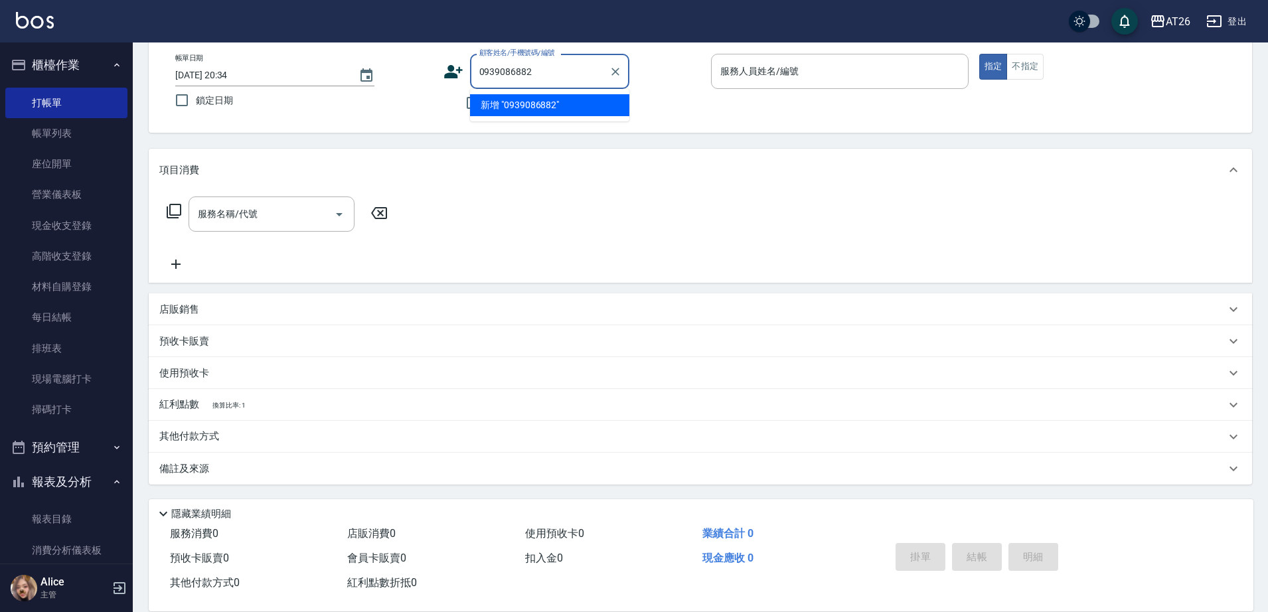
type input "0939086882"
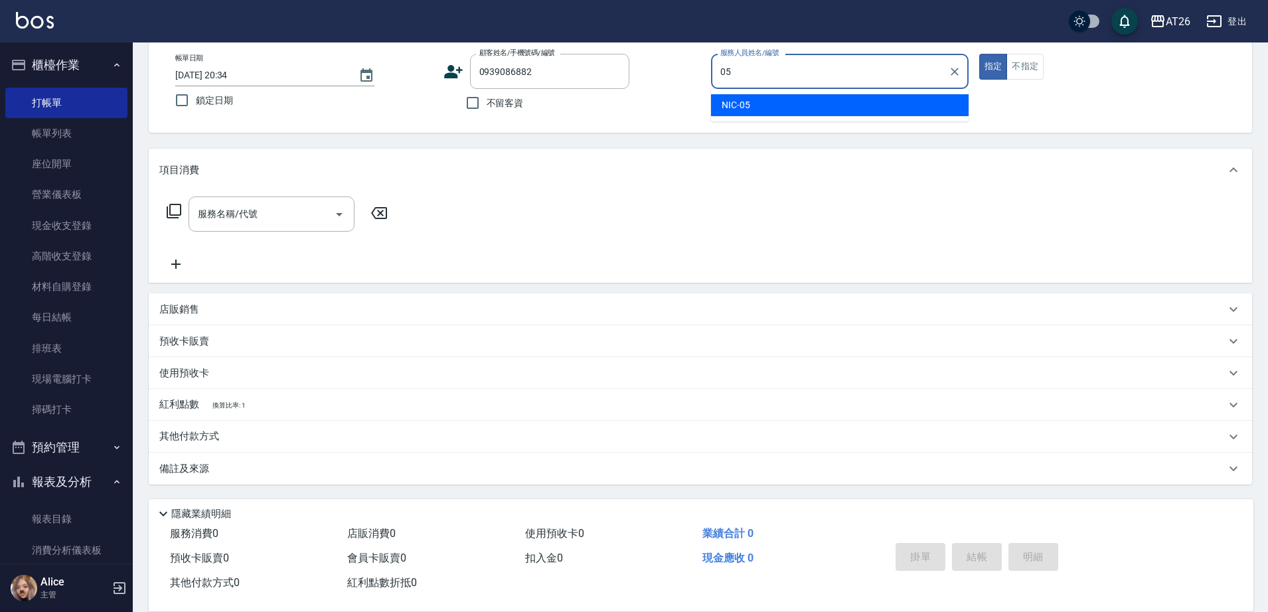
type input "NIC-05"
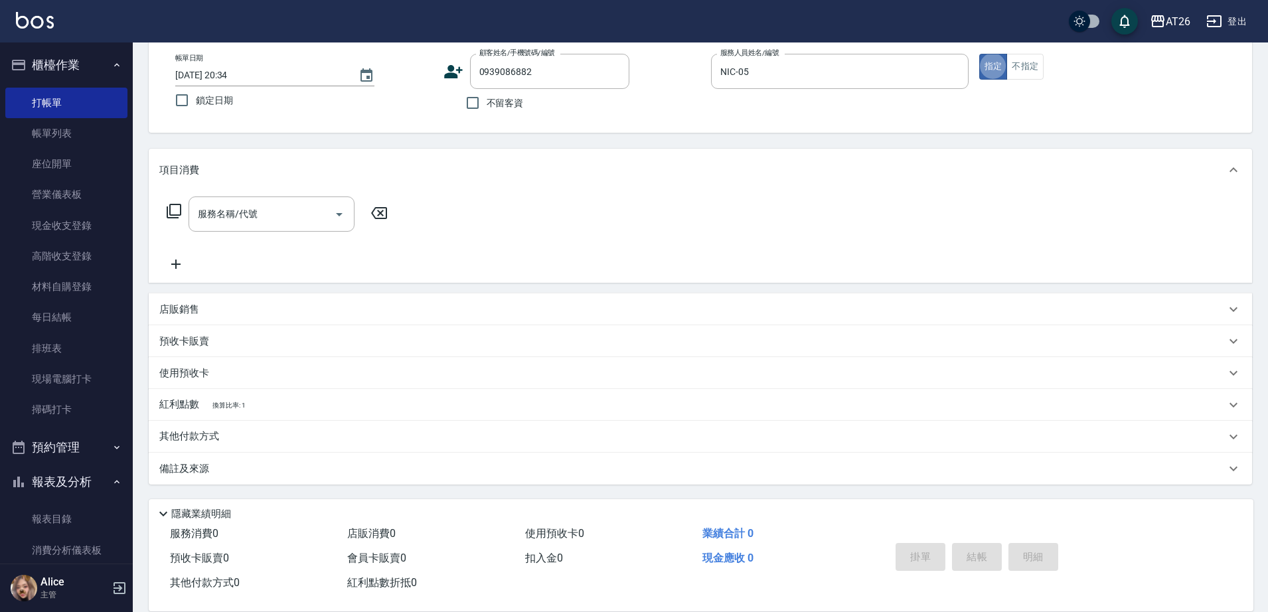
type input "無名字/0939086882/null"
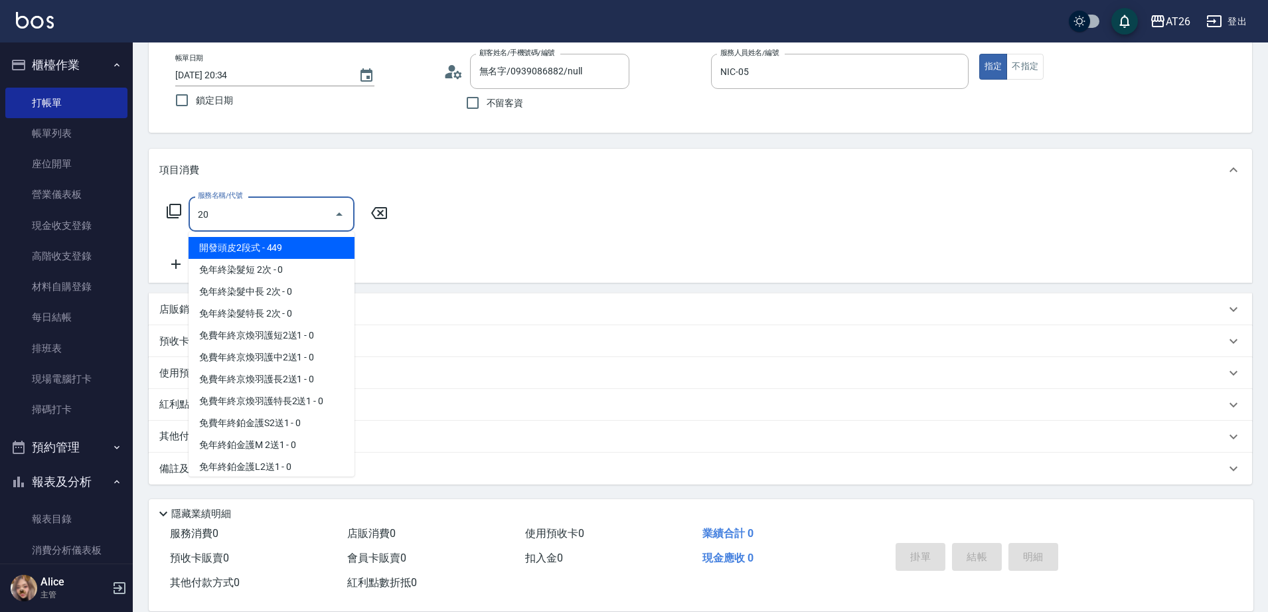
type input "201"
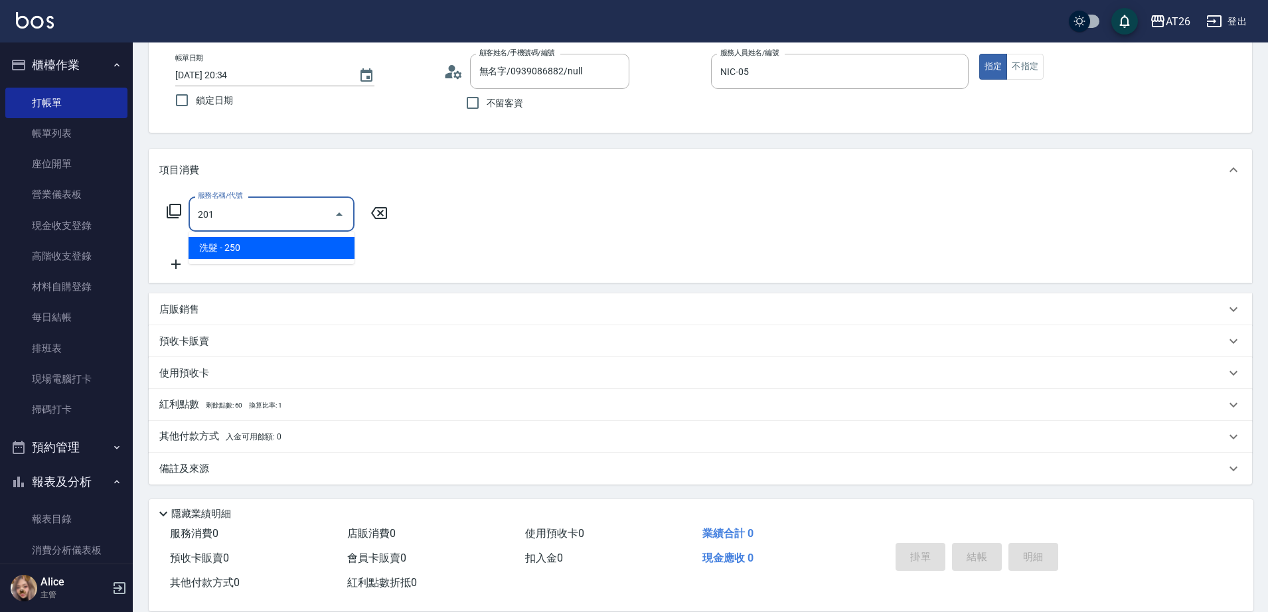
type input "20"
type input "洗髮(201)"
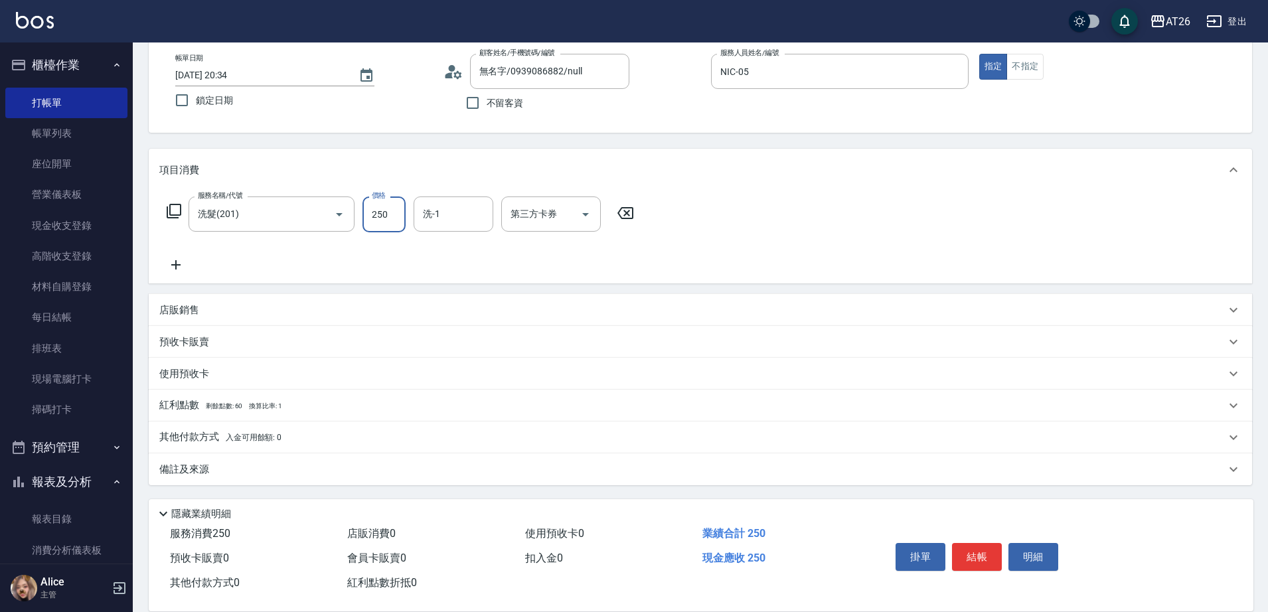
type input "5"
type input "0"
type input "500"
type input "50"
type input "500"
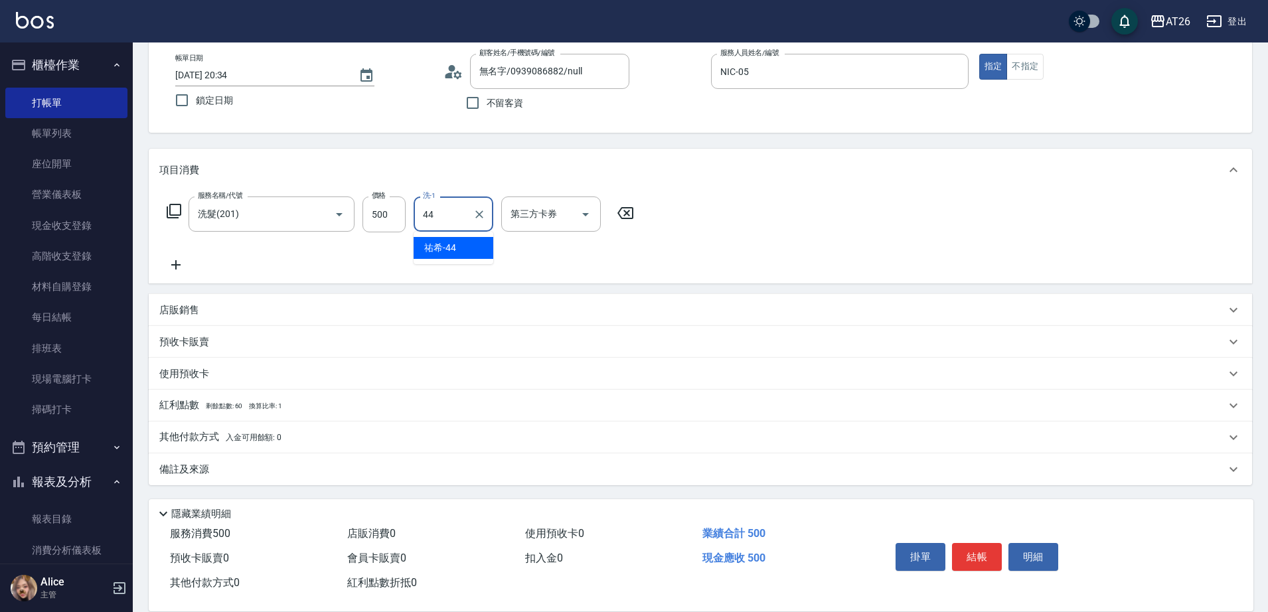
type input "[PERSON_NAME]-44"
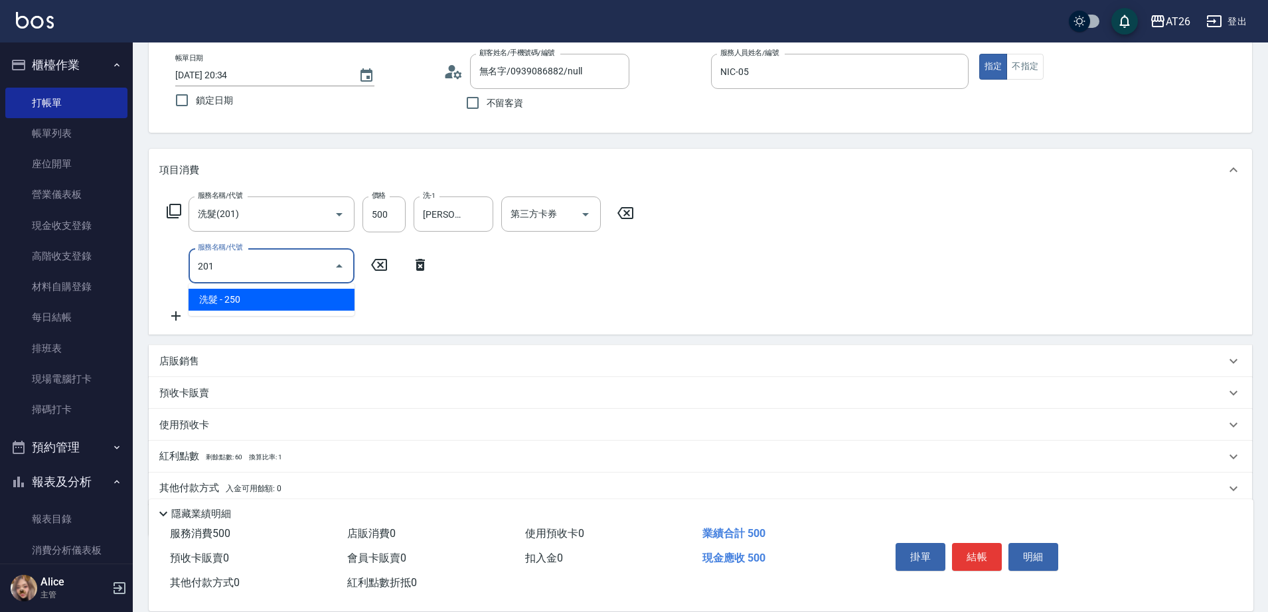
type input "201"
type input "70"
type input "洗髮(201)"
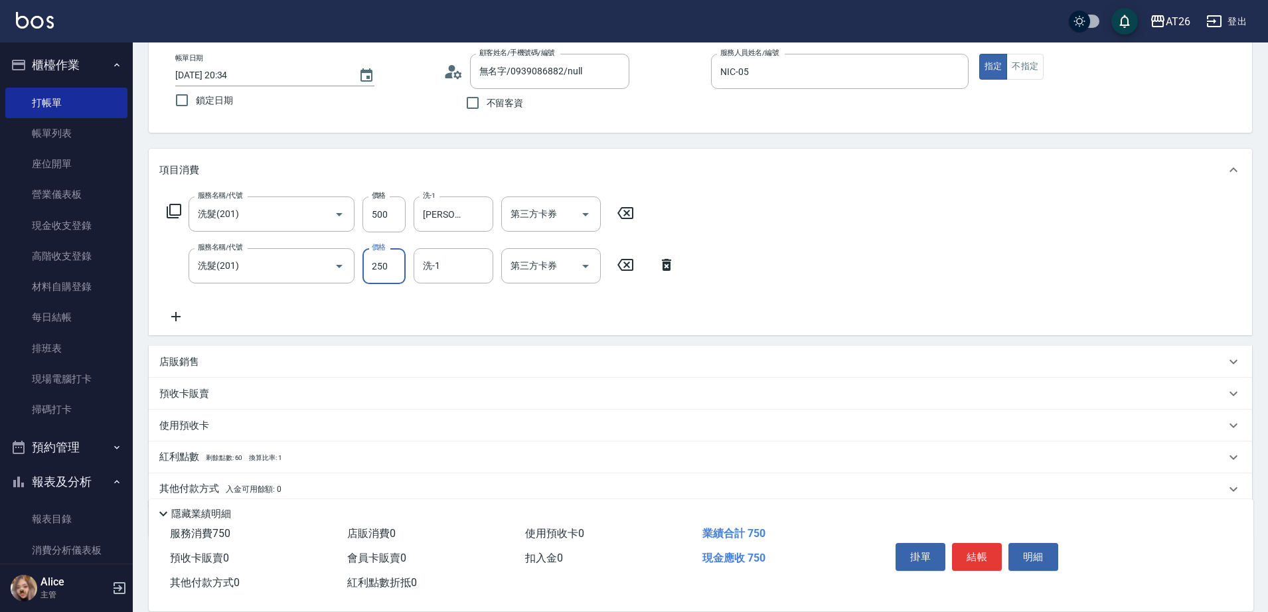
type input "4"
type input "50"
type input "400"
type input "90"
type input "400"
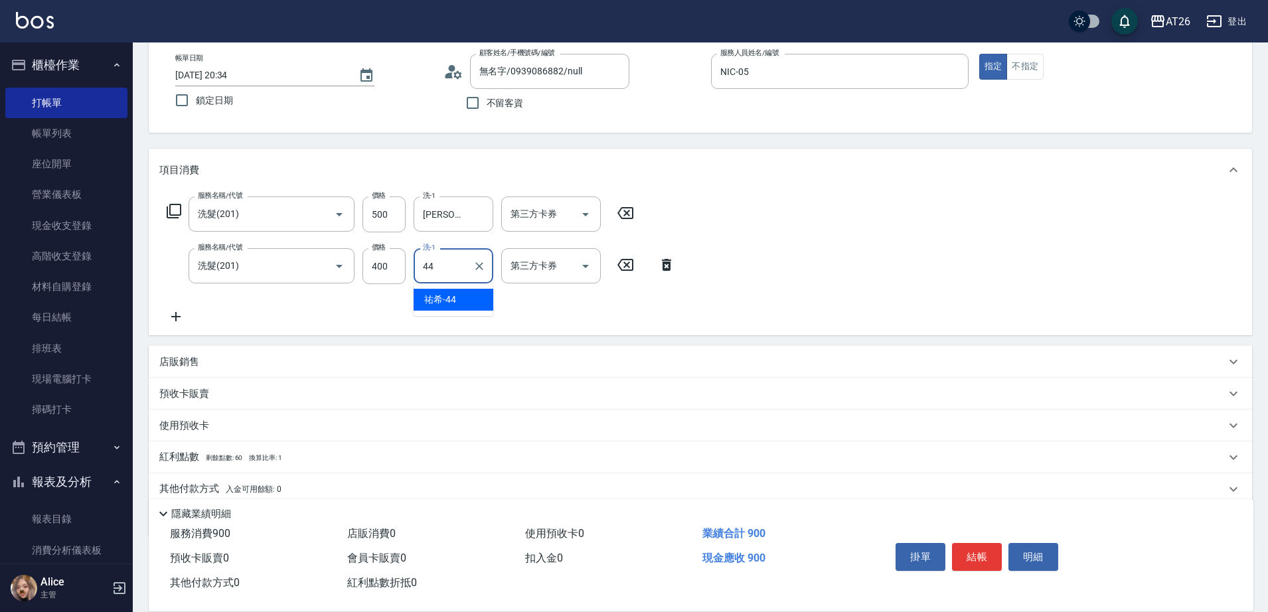
type input "[PERSON_NAME]-44"
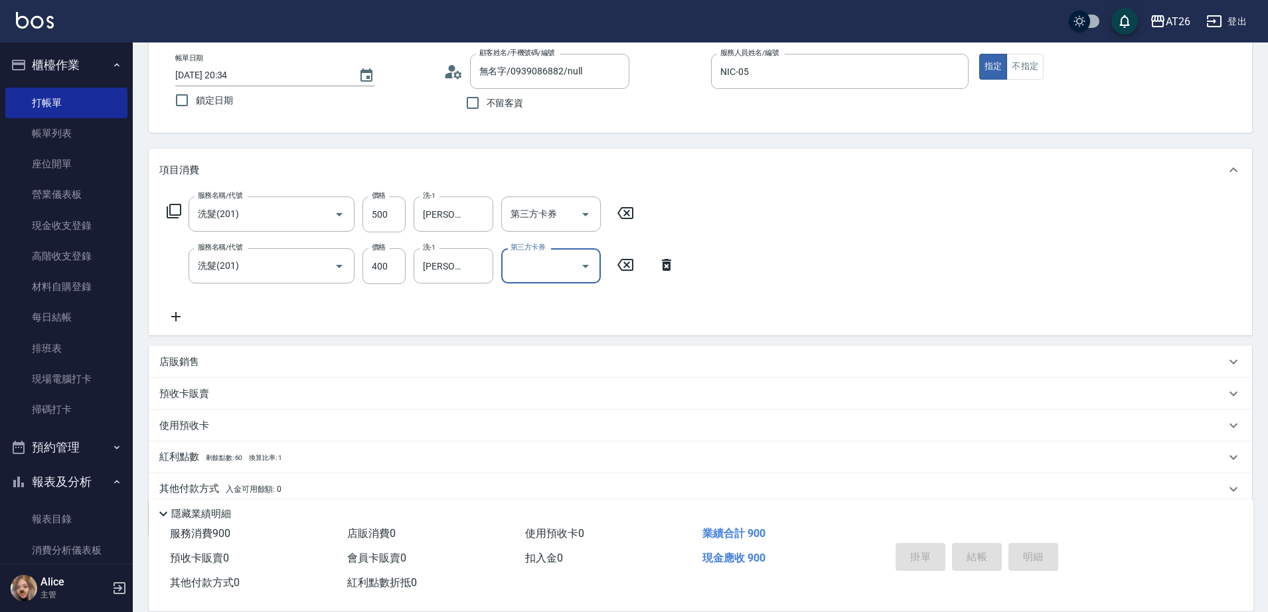
type input "0"
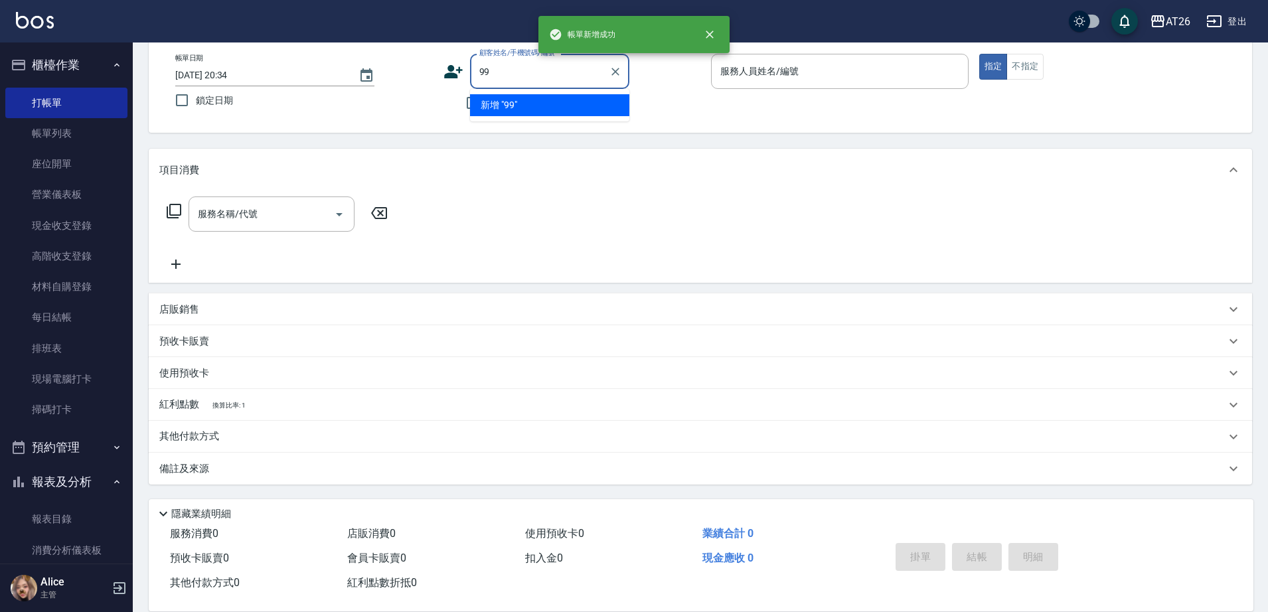
type input "99"
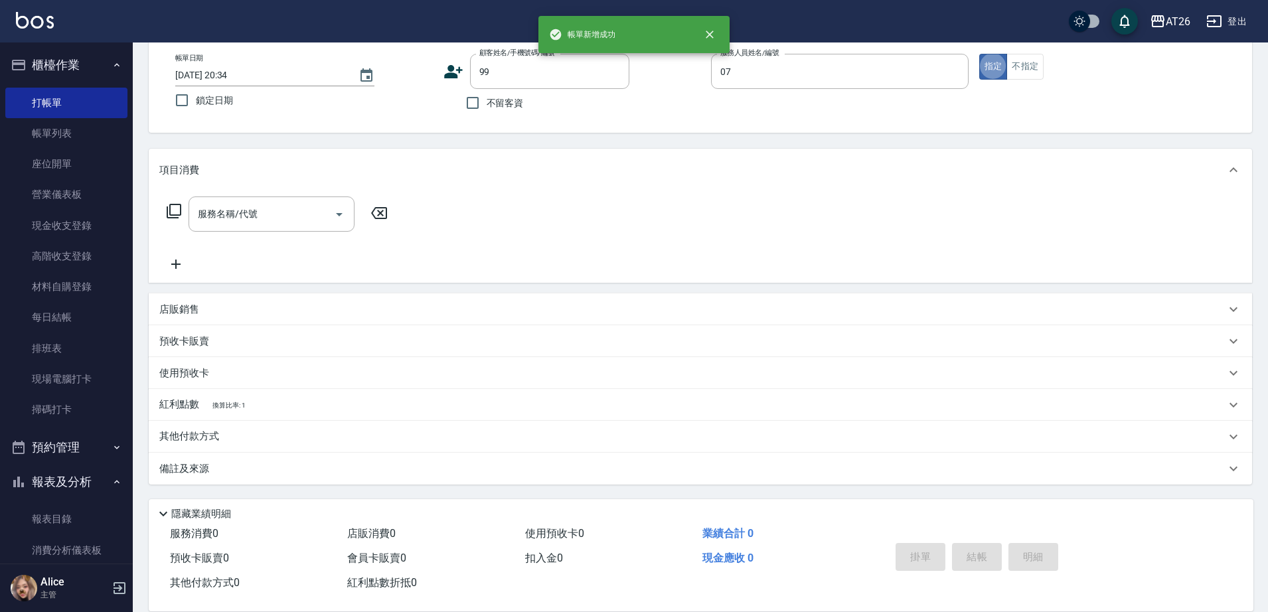
type input "[PERSON_NAME]-07"
type input "吳昊軒/99/880414"
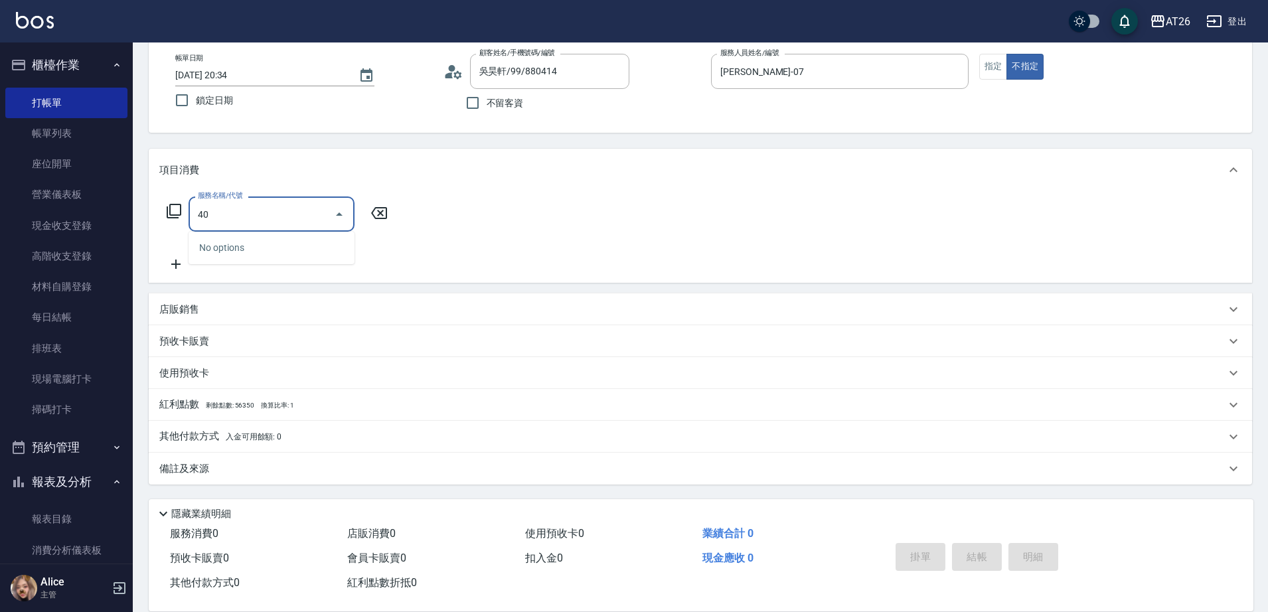
type input "401"
type input "20"
type input "剪髮(401)"
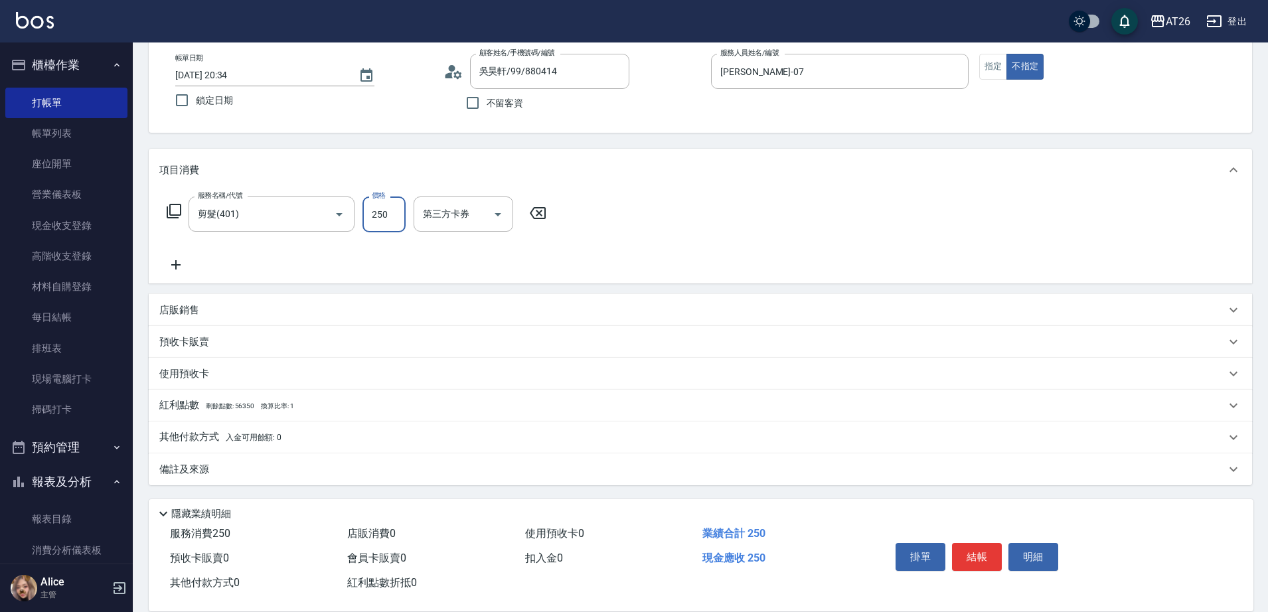
type input "0"
type input "599"
type input "50"
type input "0"
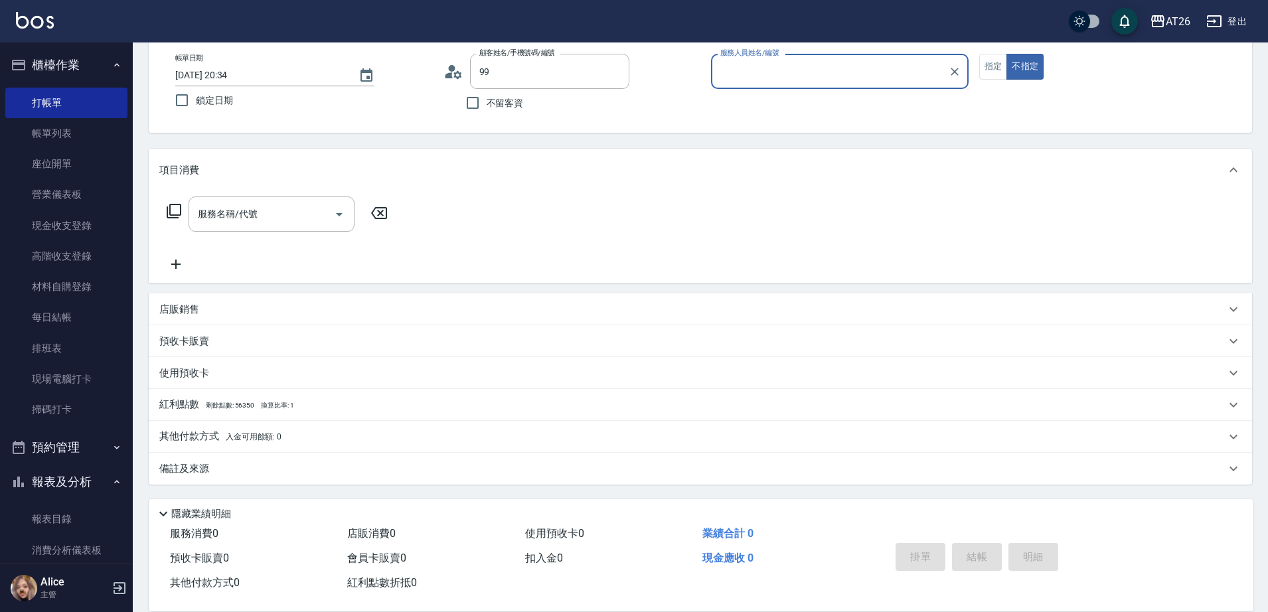
type input "吳昊軒/99/880414"
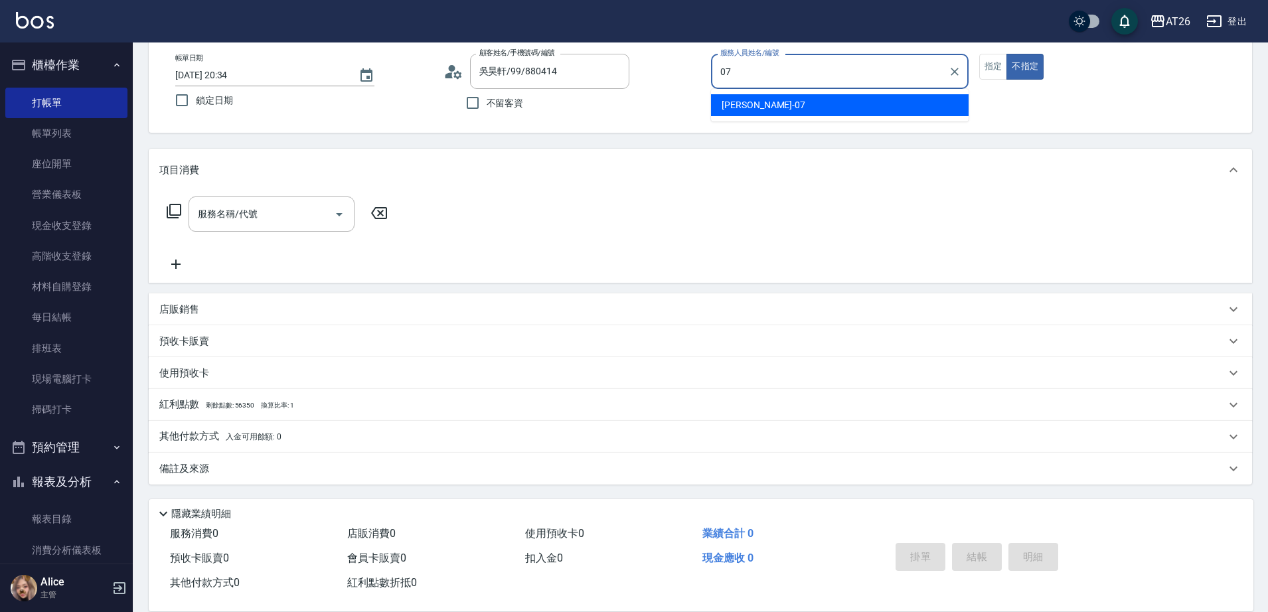
type input "[PERSON_NAME]-07"
type button "false"
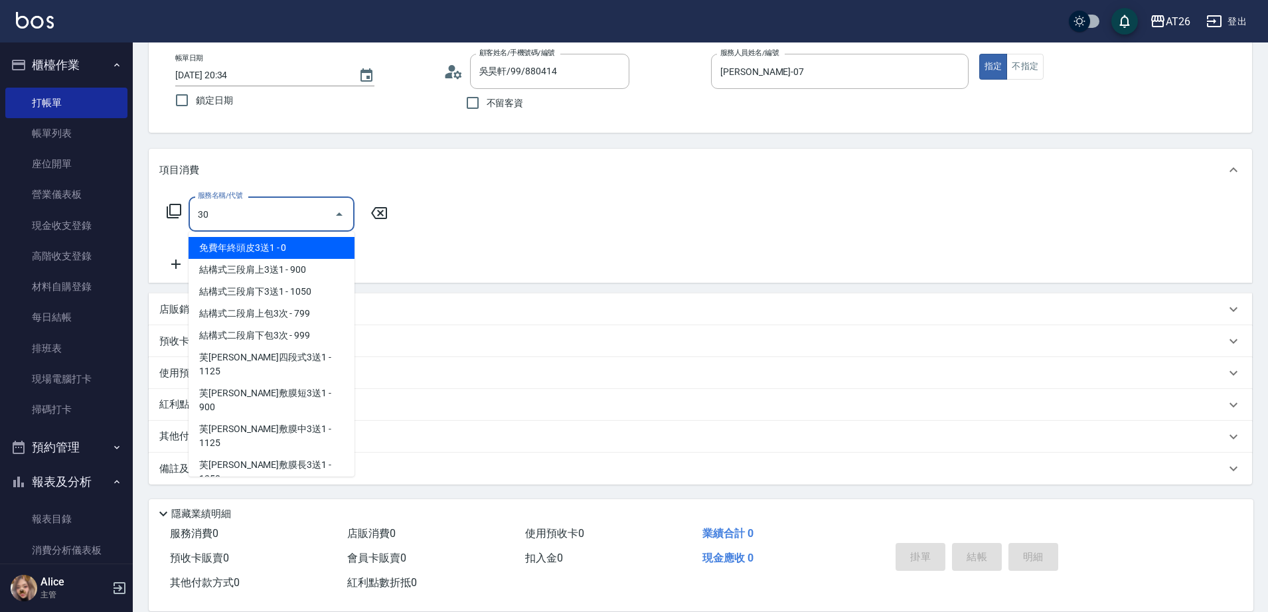
type input "301"
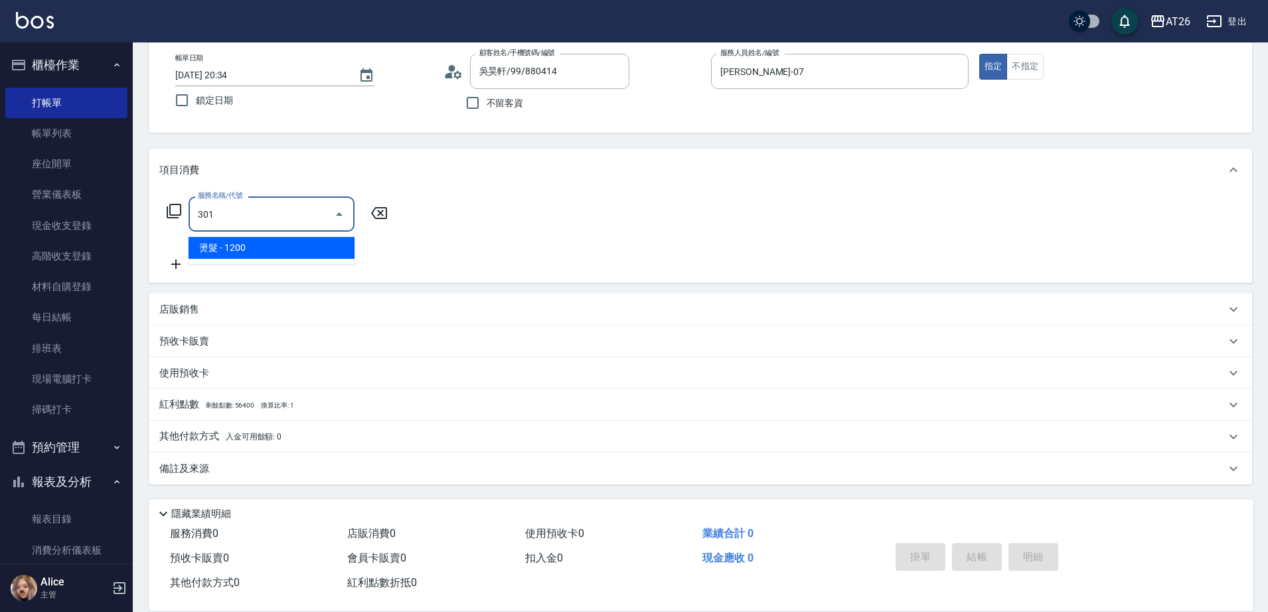
type input "120"
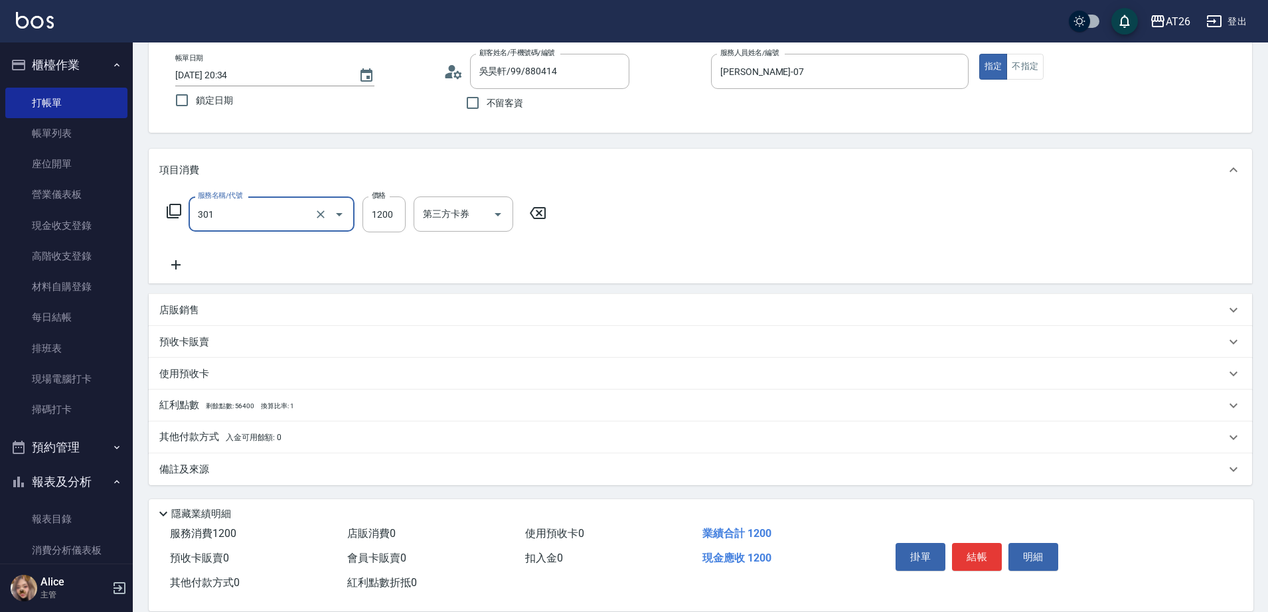
type input "燙髮(301)"
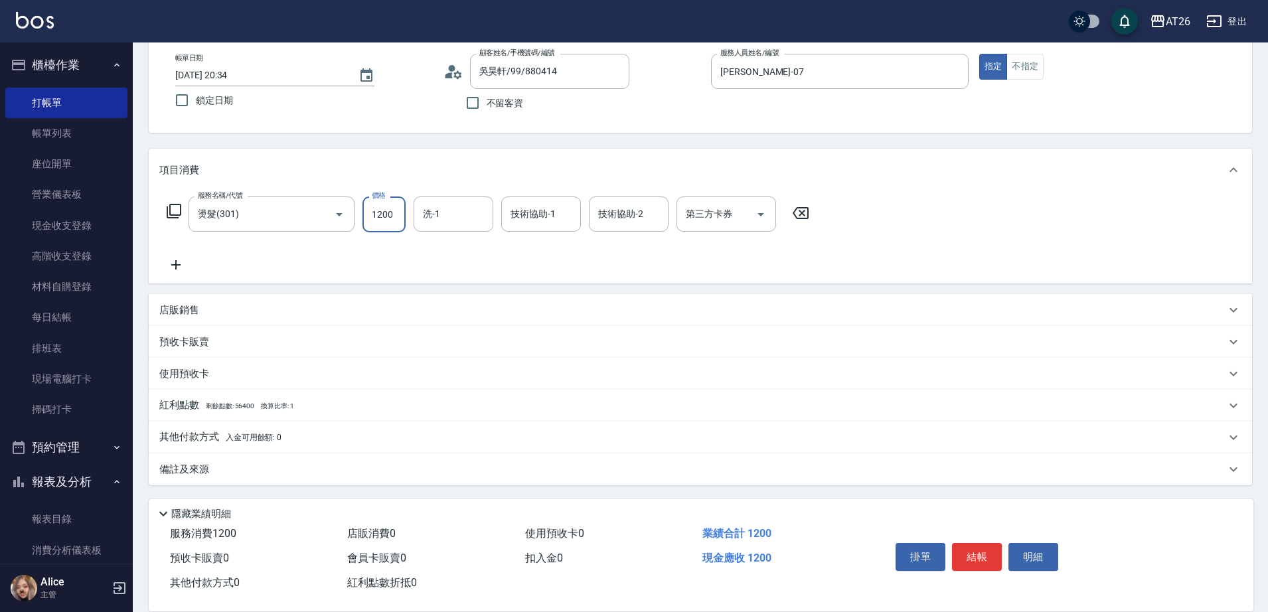
type input "0"
type input "290"
type input "20"
type input "2900"
type input "290"
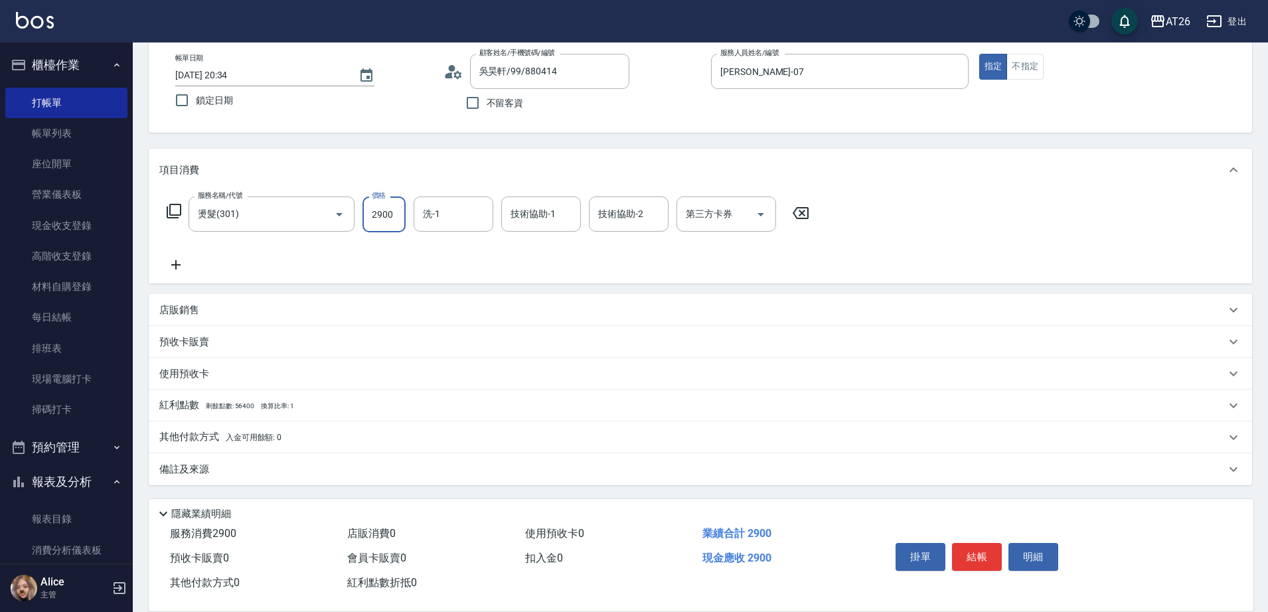
type input "2900"
type input "41"
click at [445, 206] on input "洗-1" at bounding box center [454, 213] width 68 height 23
type input "Tammy-47"
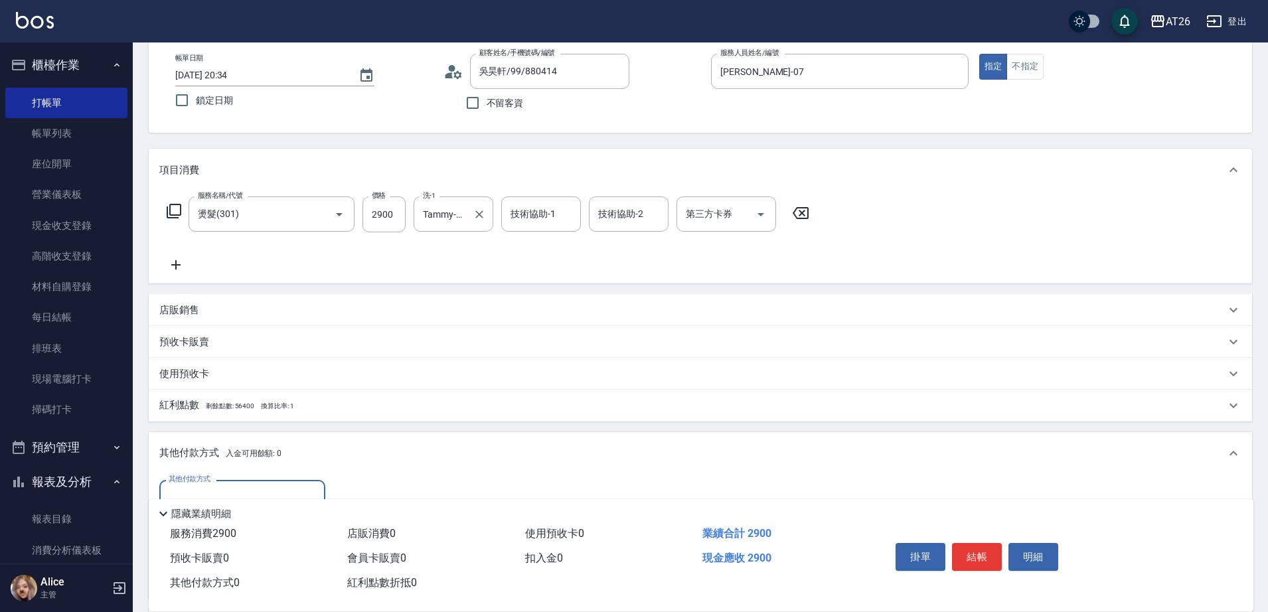
scroll to position [0, 0]
type input "信用卡"
type input "2"
type input "280"
type input "290"
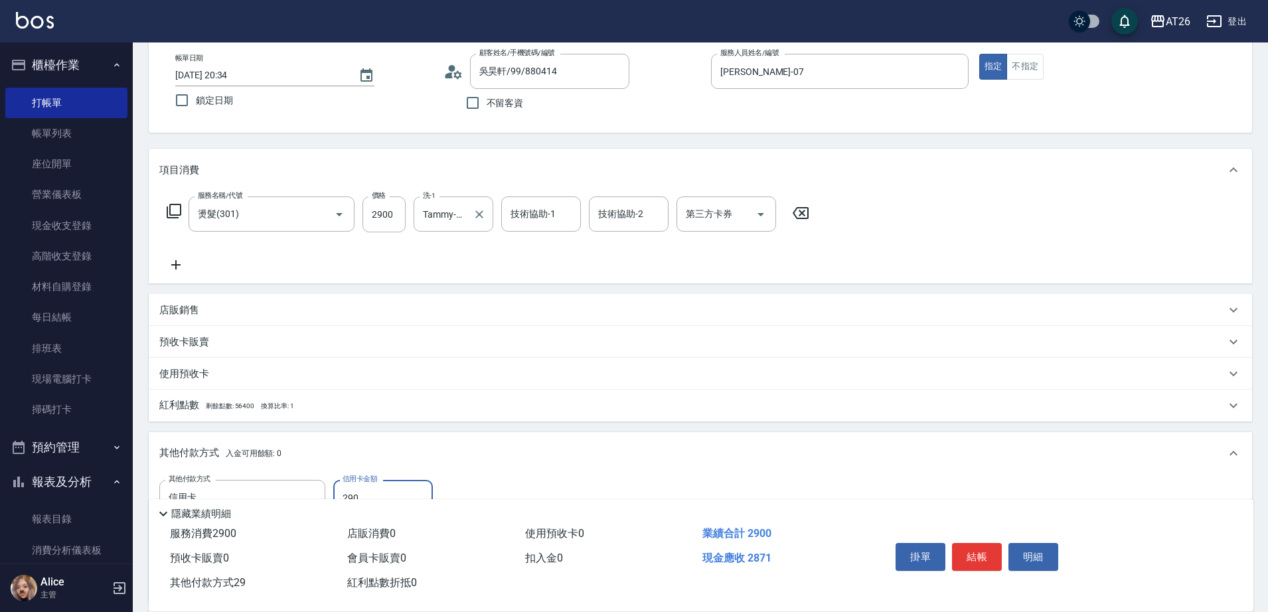
type input "260"
type input "2900"
type input "0"
type input "[DATE] 20:35"
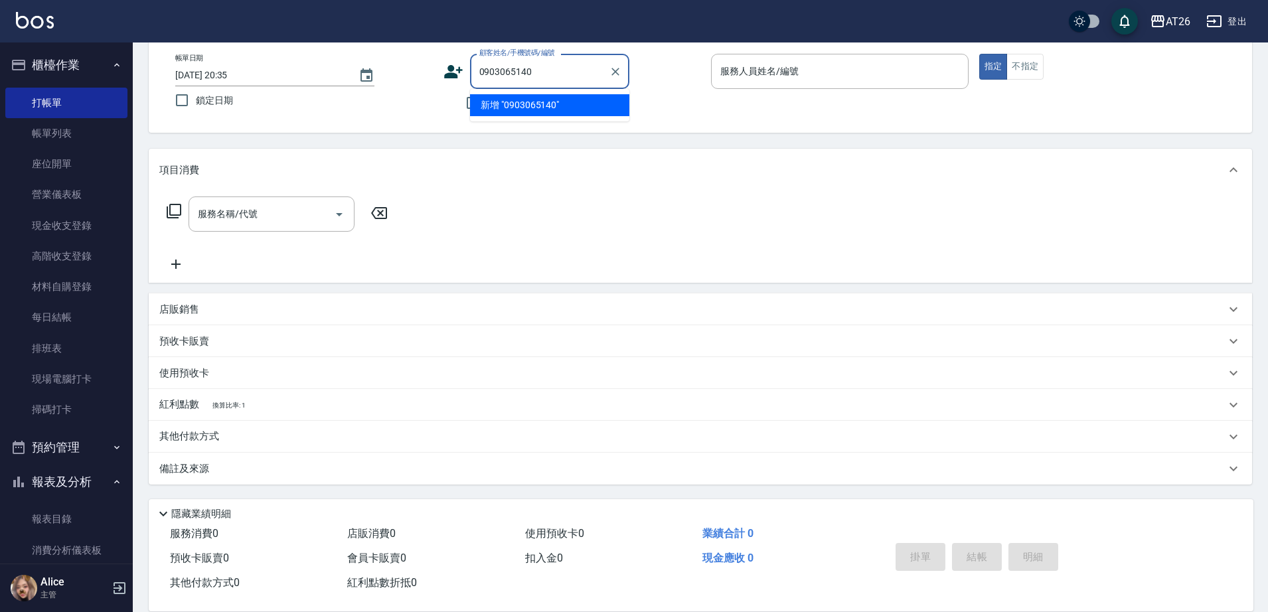
type input "0903065140"
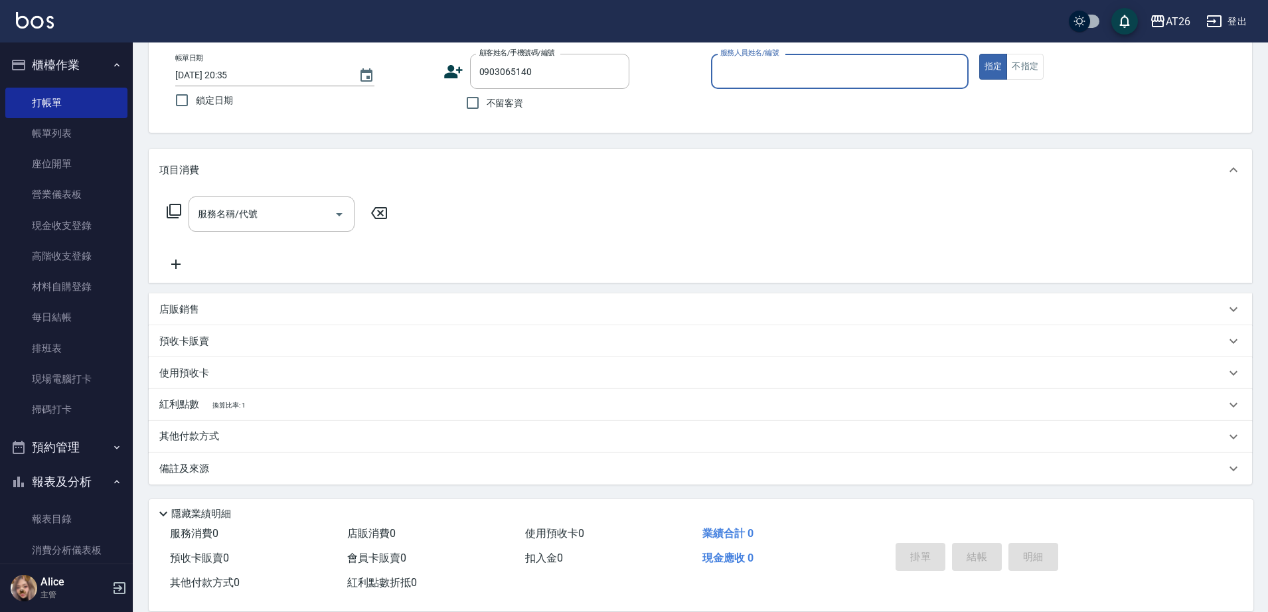
type input "0"
type input "無名字/0903065140/null"
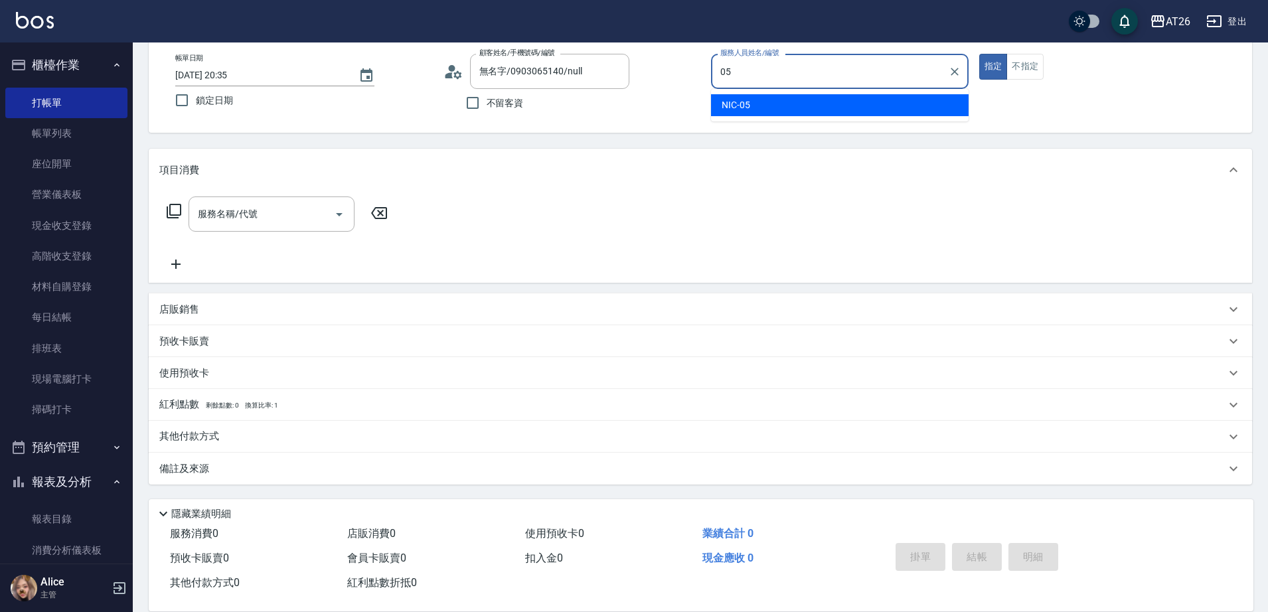
type input "NIC-05"
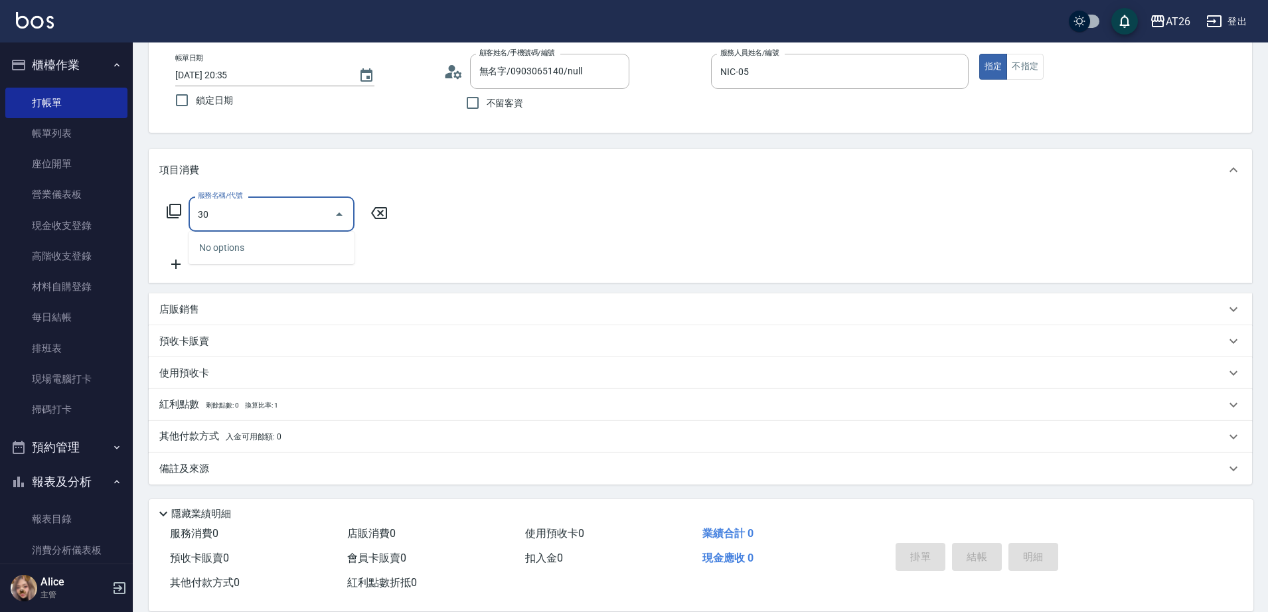
type input "301"
type input "120"
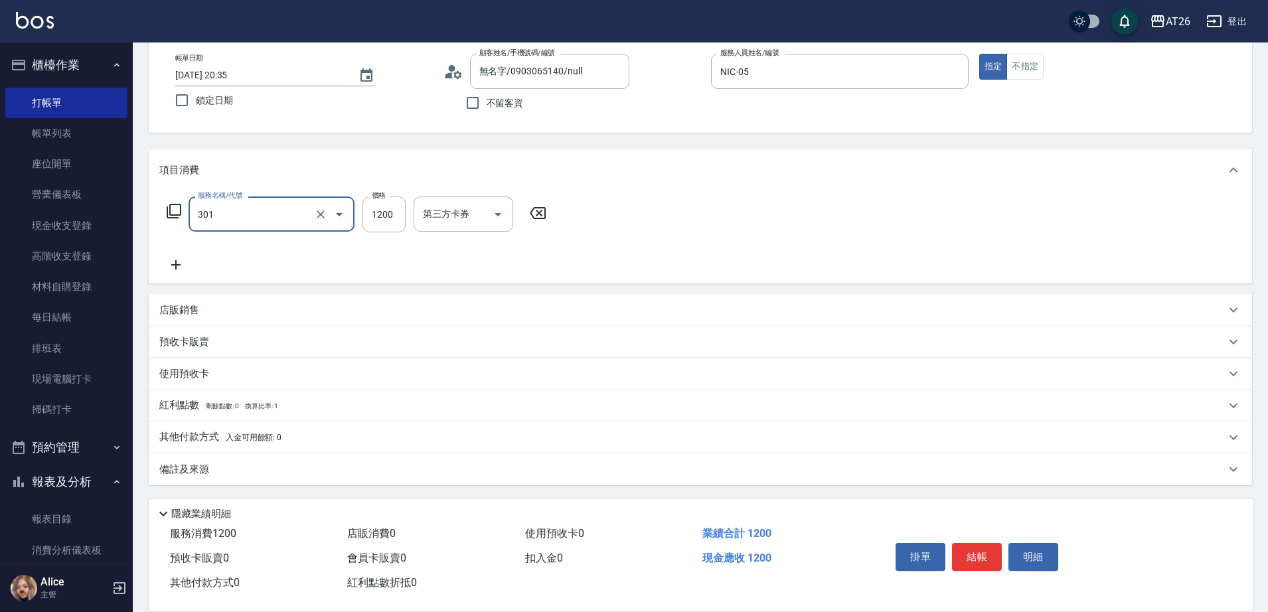
type input "燙髮(301)"
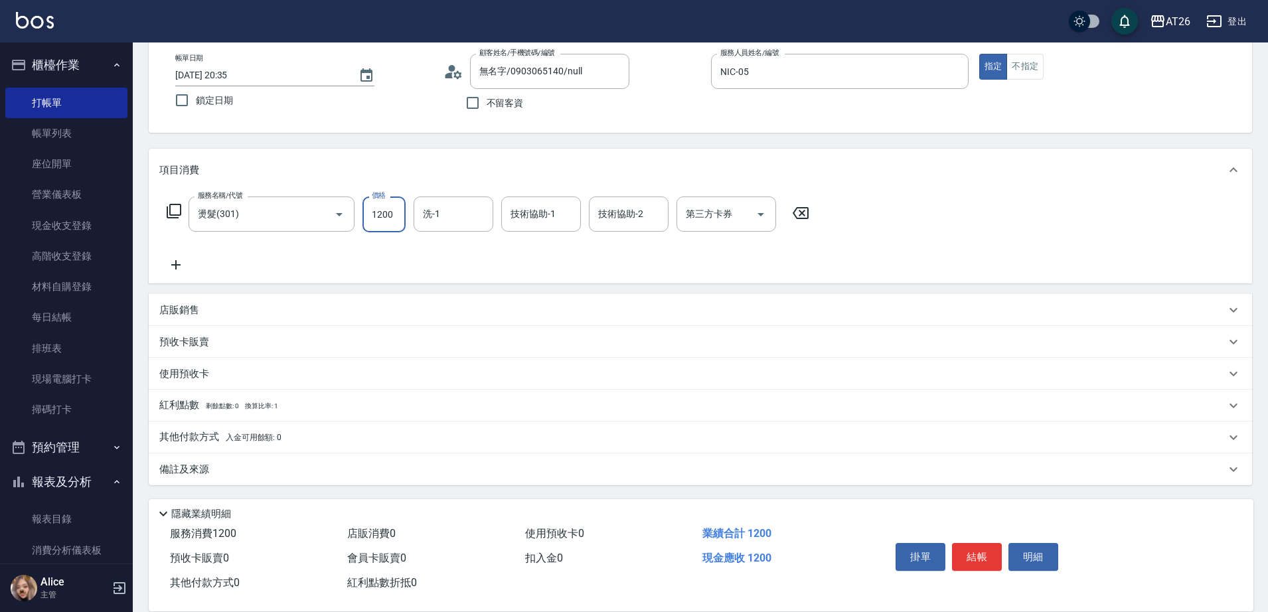
type input "0"
type input "280"
type input "20"
type input "2800"
type input "280"
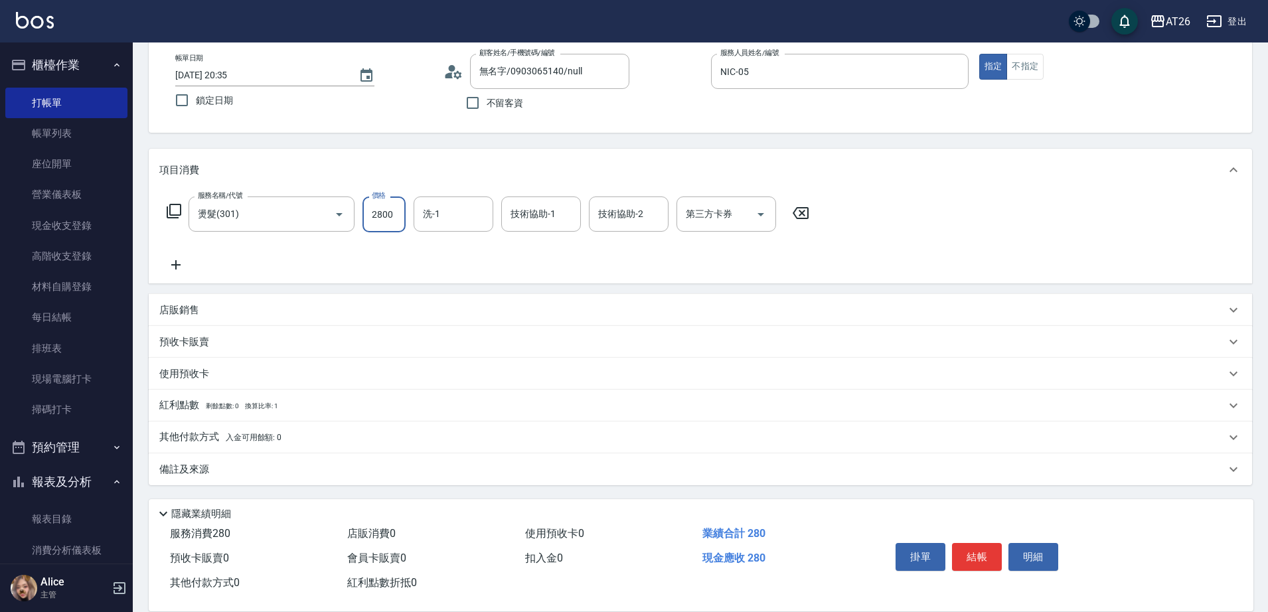
type input "2800"
type input "[PERSON_NAME]-44"
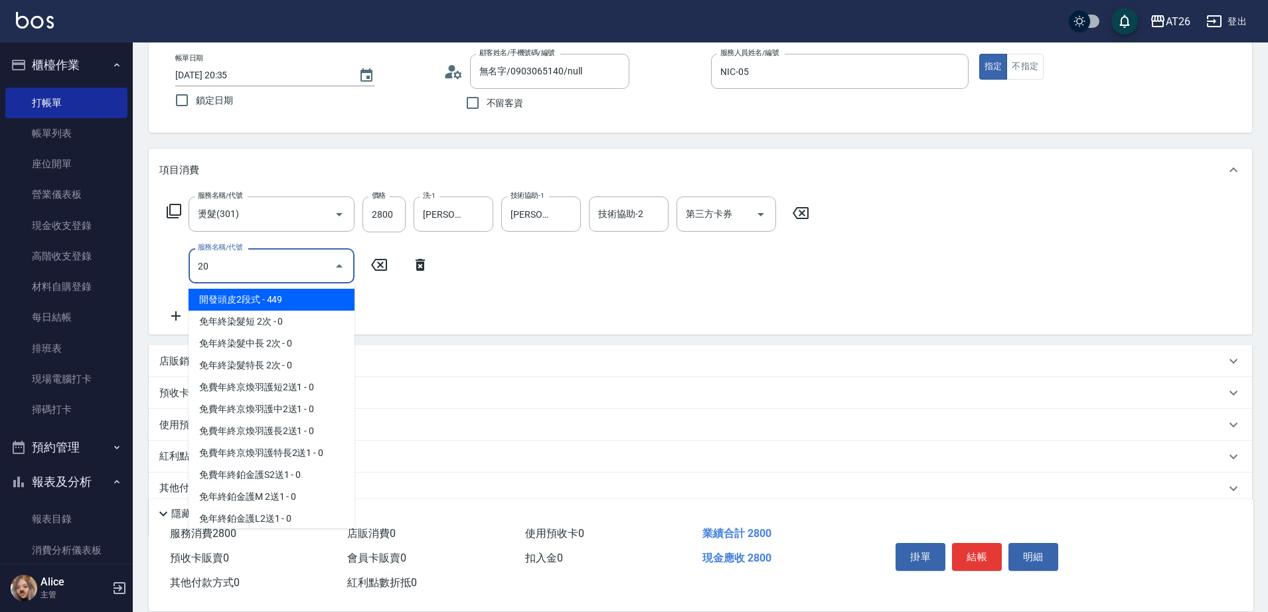
type input "201"
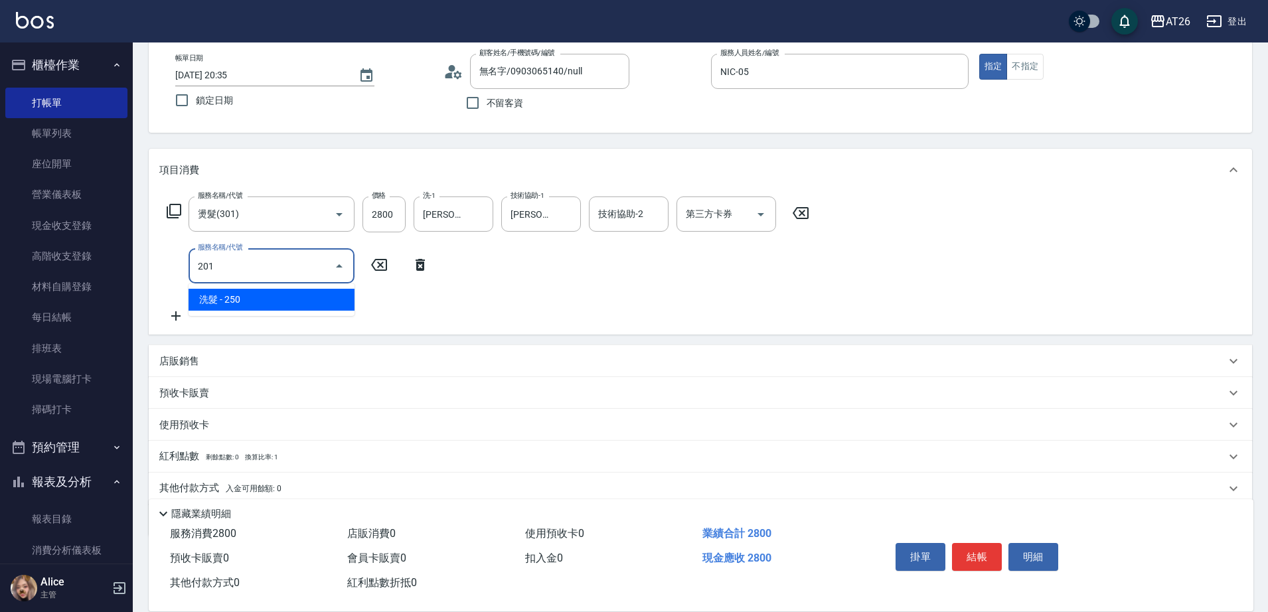
type input "300"
type input "洗髮(201)"
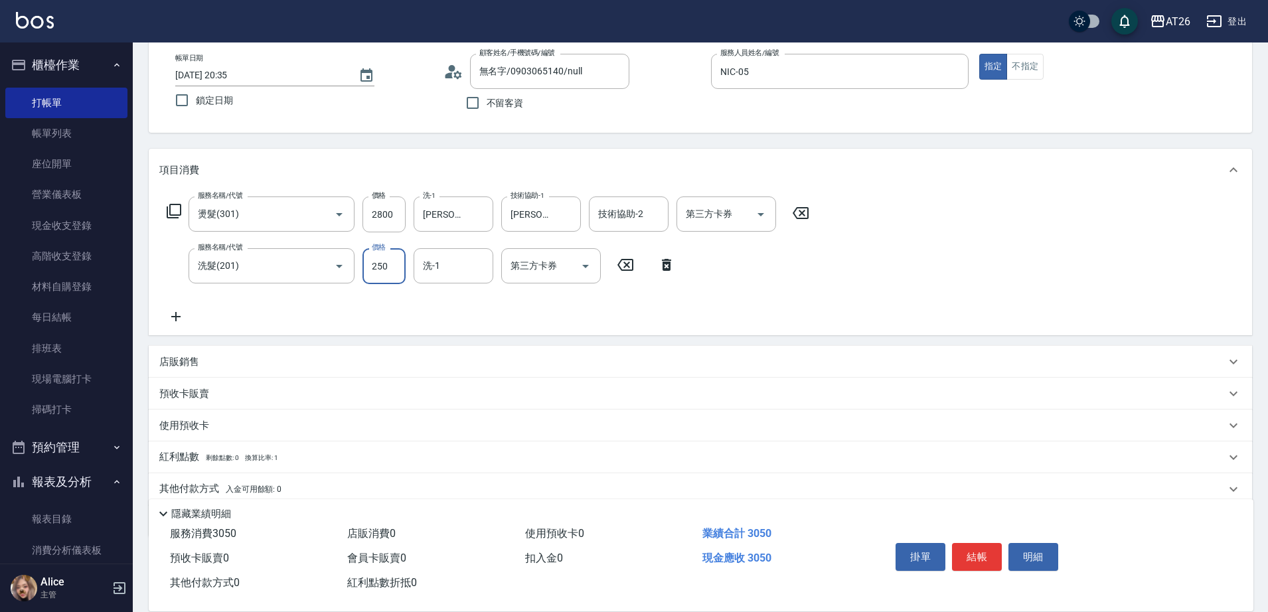
type input "0"
type input "280"
type input "0"
type input "Tammy-47"
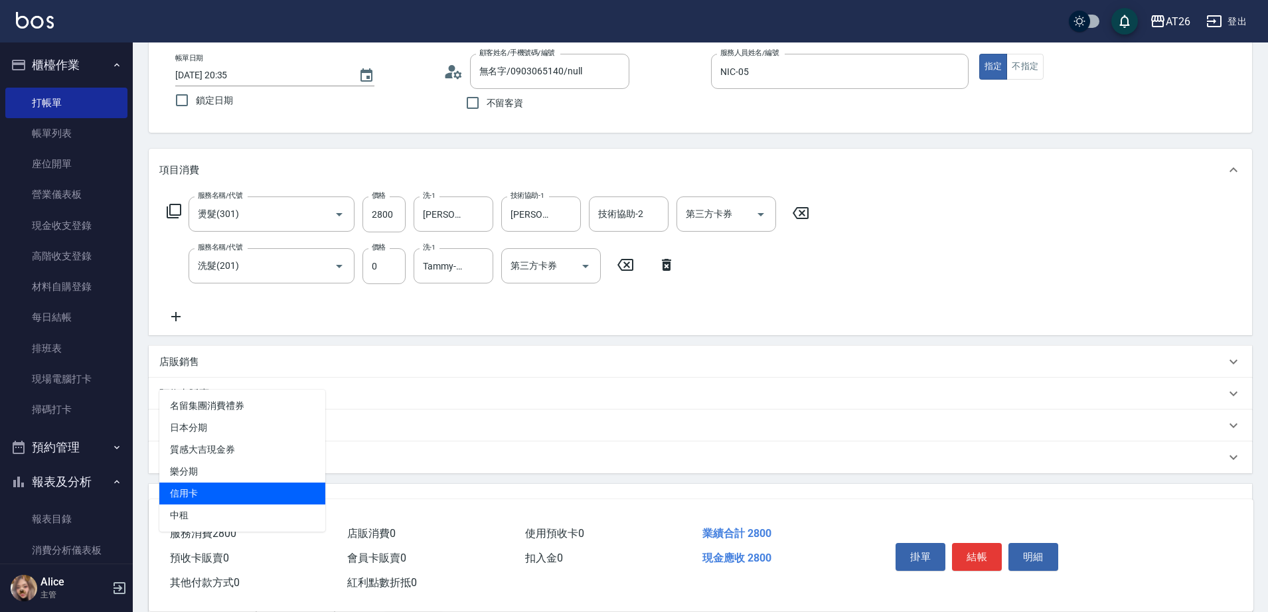
type input "信用卡"
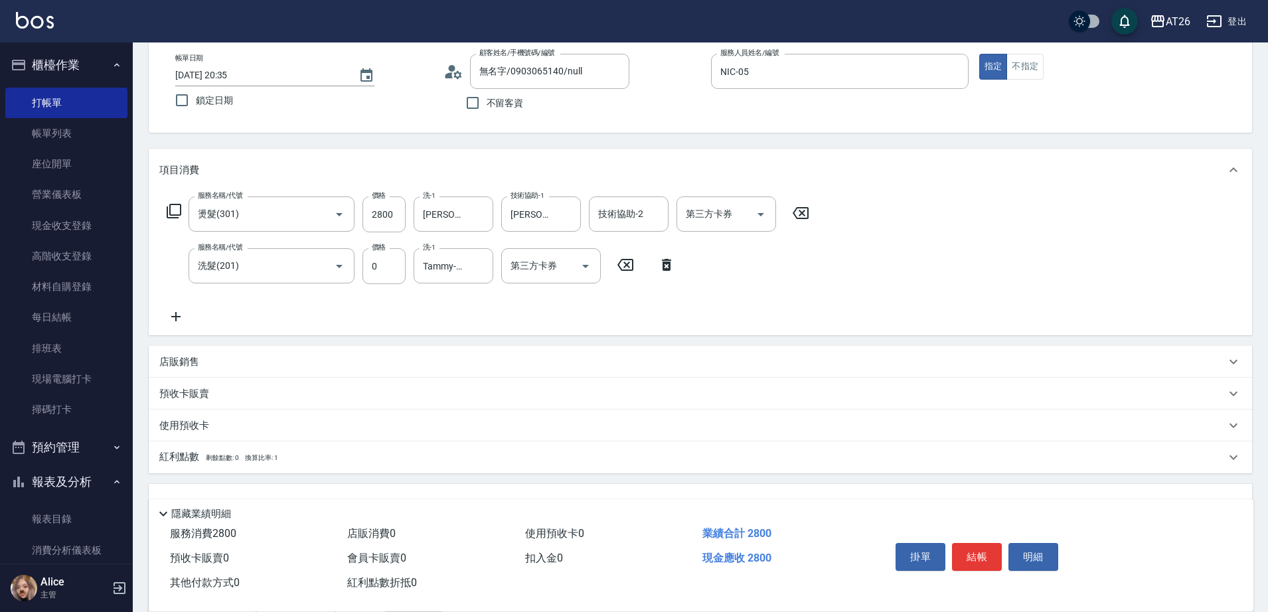
type input "2"
type input "270"
type input "280"
type input "250"
type input "2800"
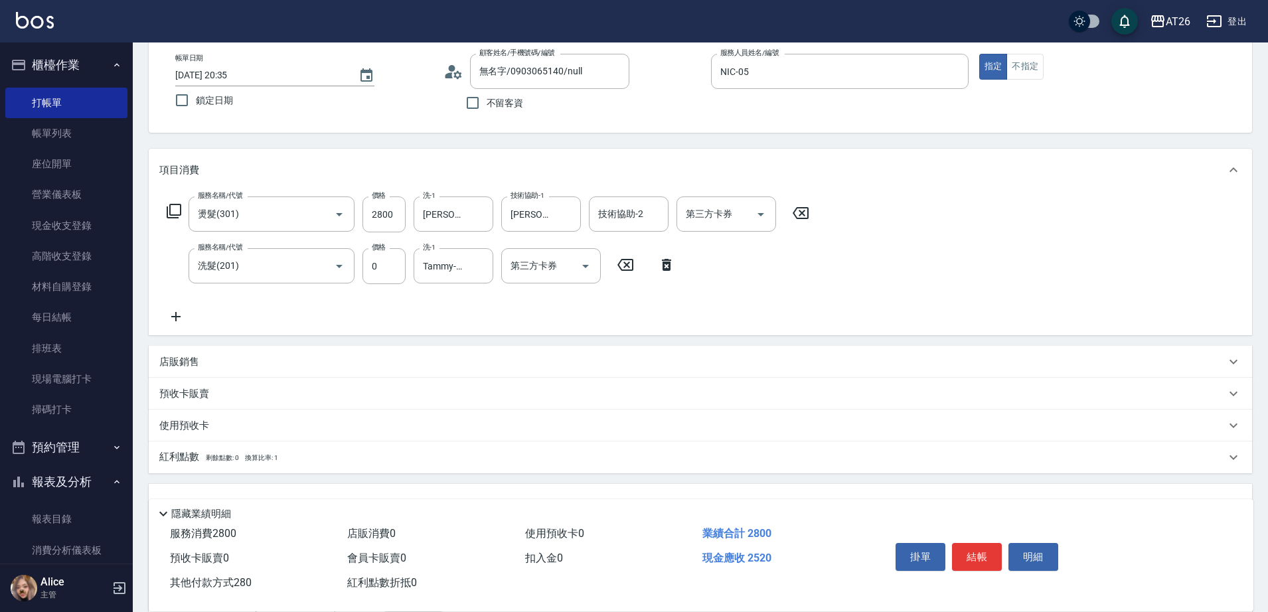
type input "0"
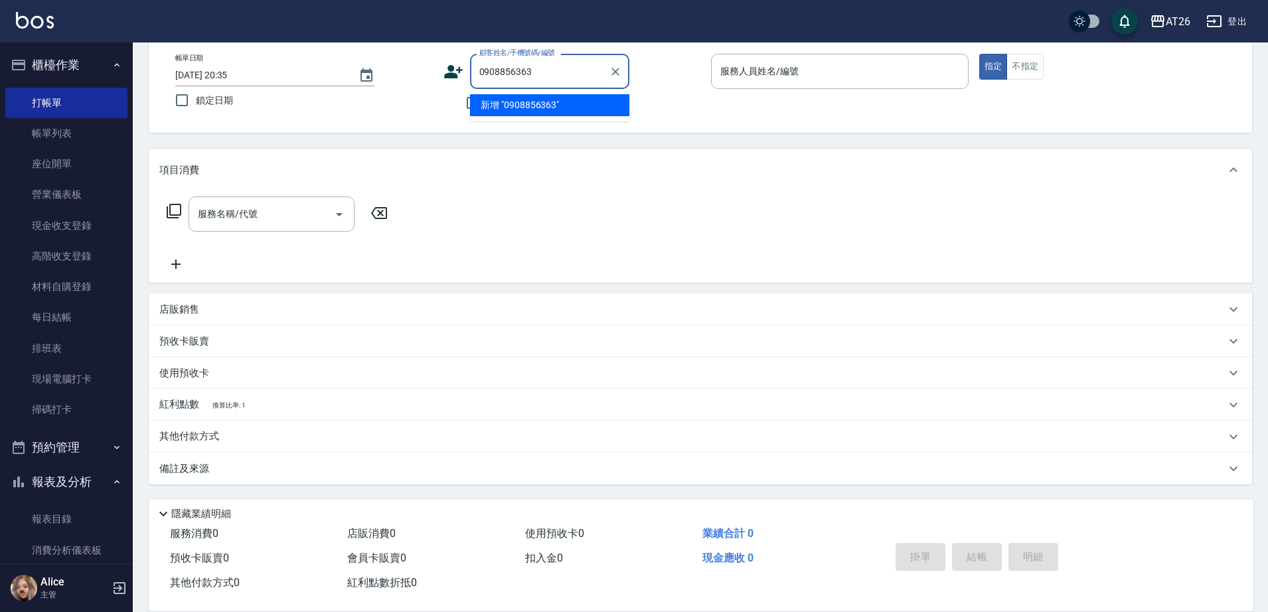
type input "0908856363"
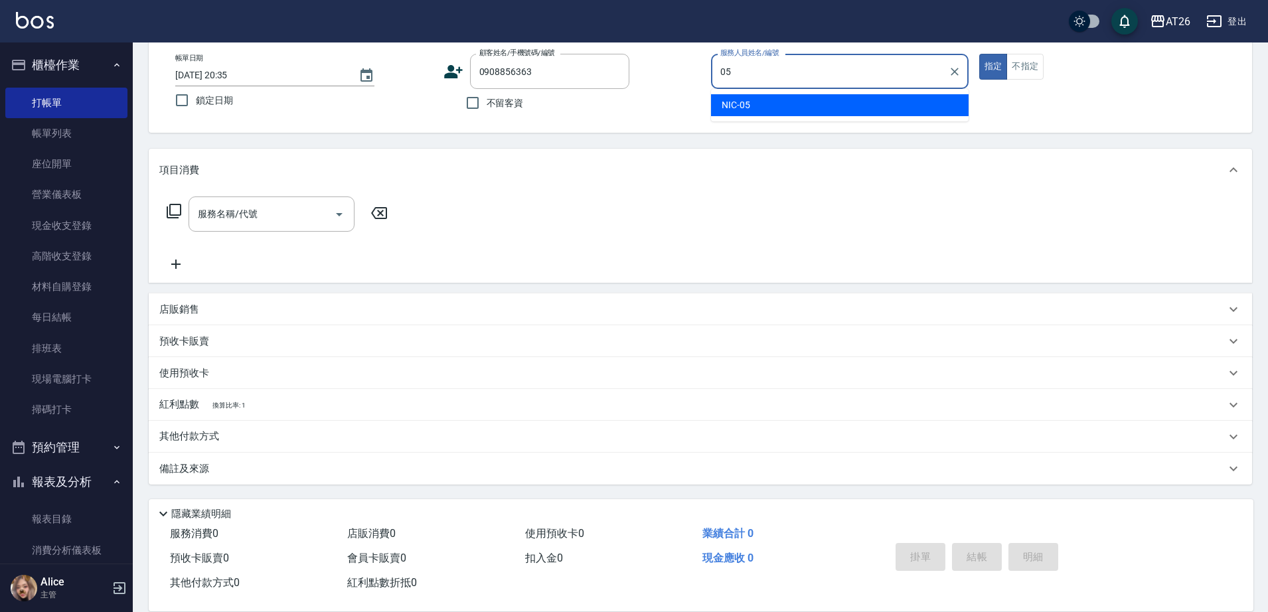
type input "NIC-05"
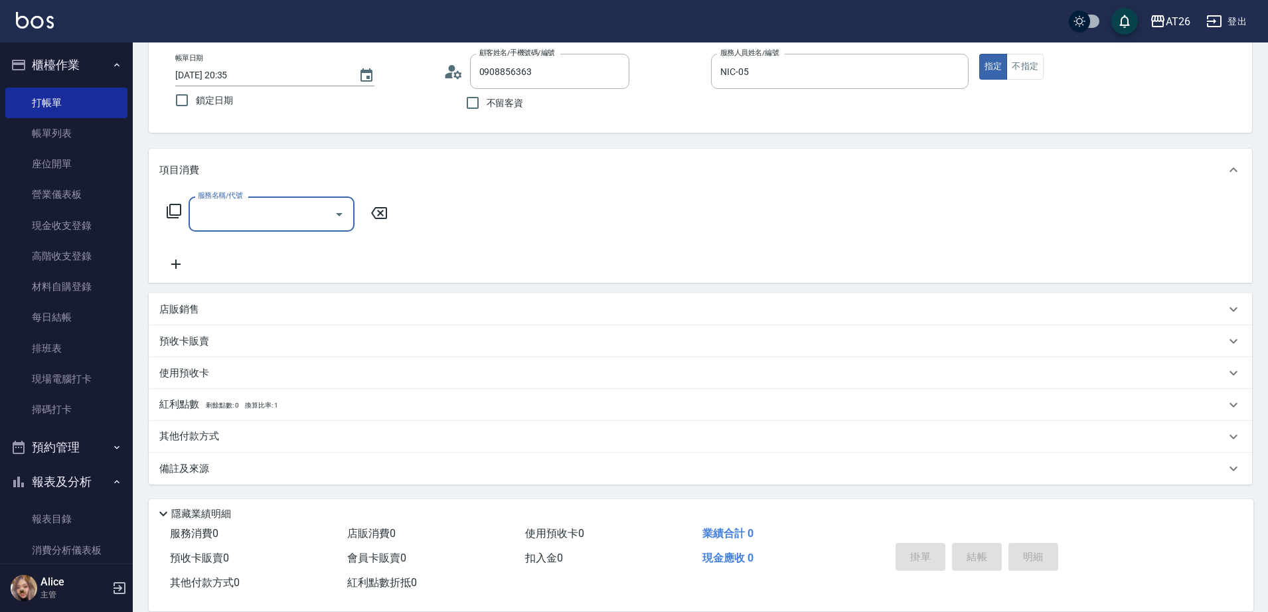
type input "新客人 姓名未設定/0908856363/null"
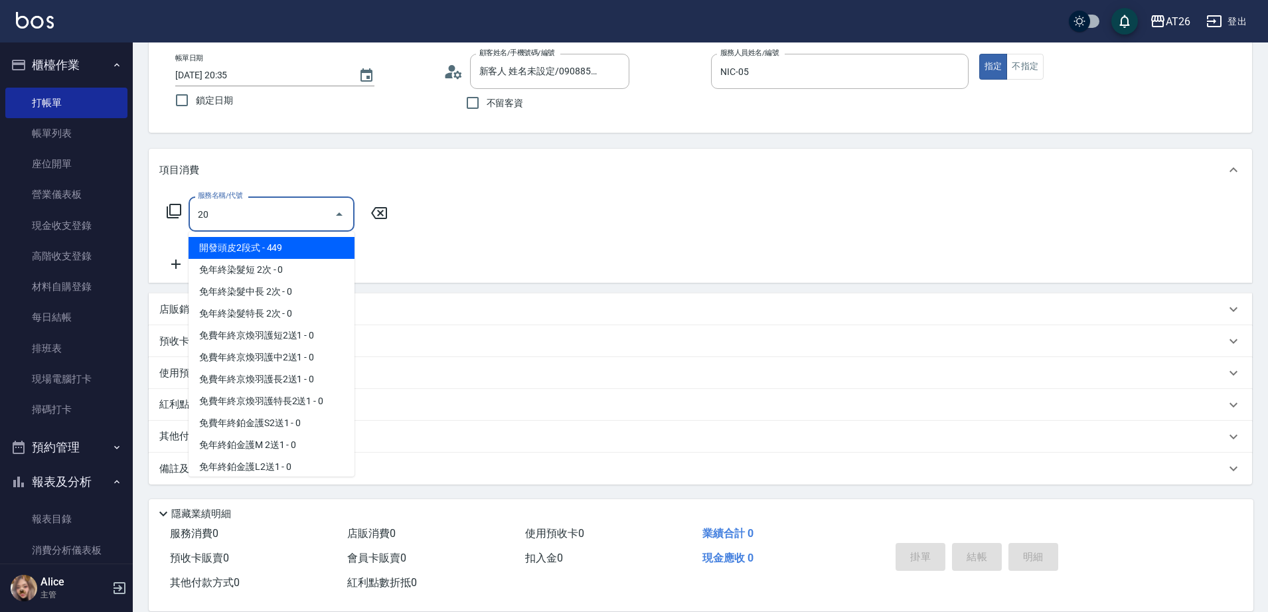
type input "201"
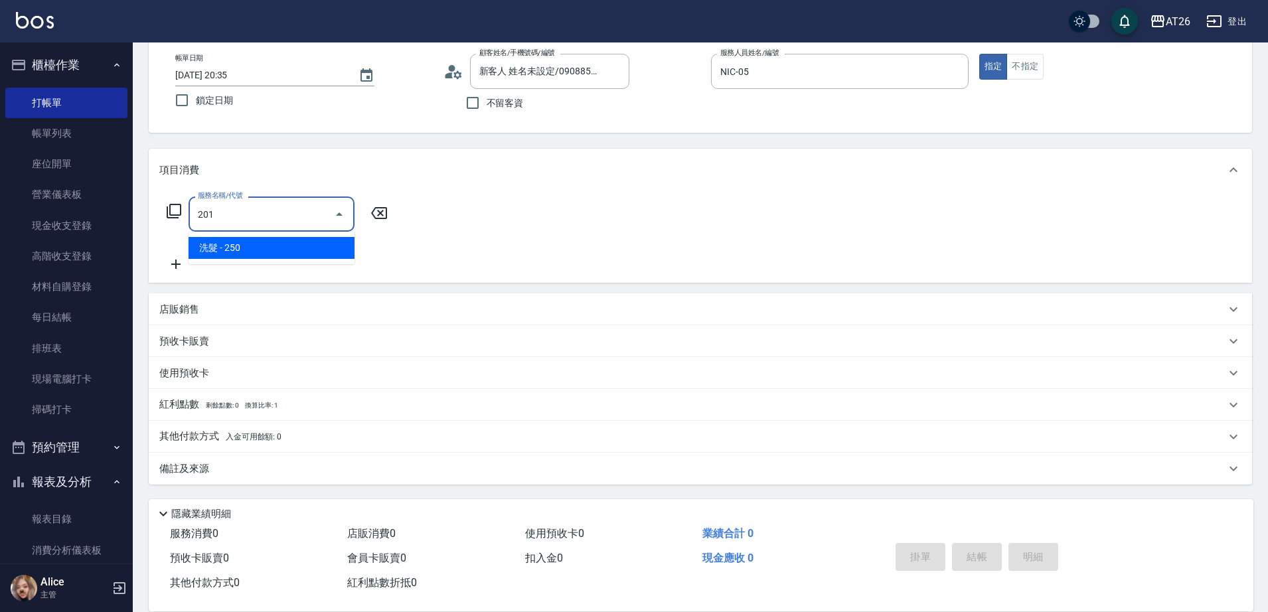
type input "20"
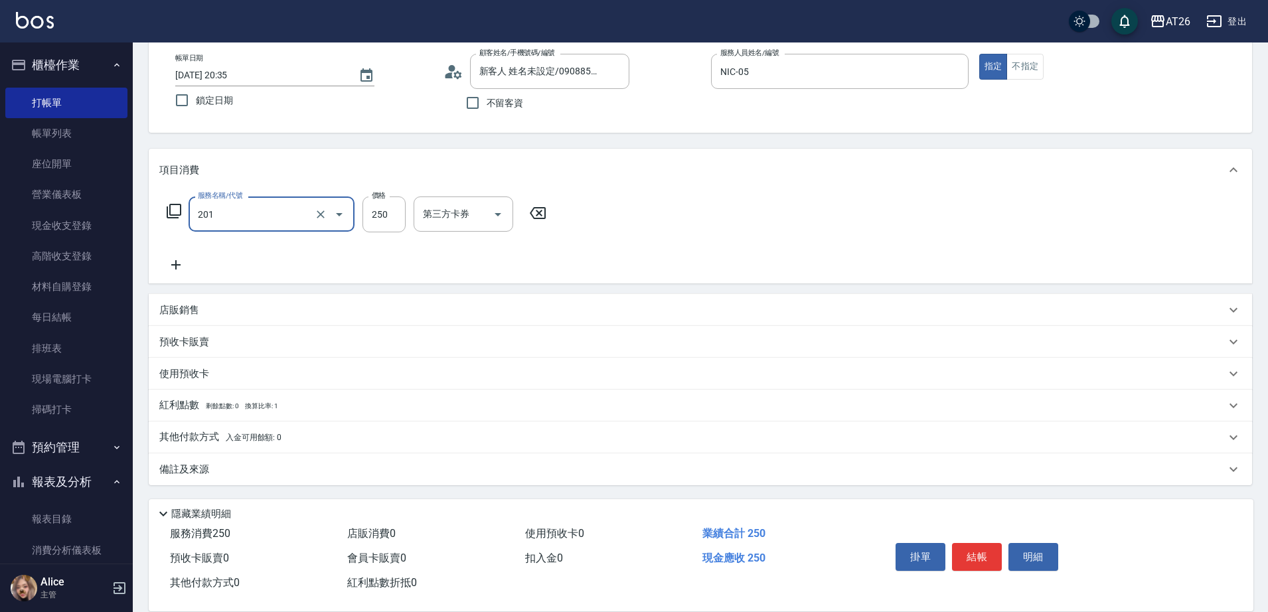
type input "洗髮(201)"
type input "3"
type input "0"
type input "350"
type input "30"
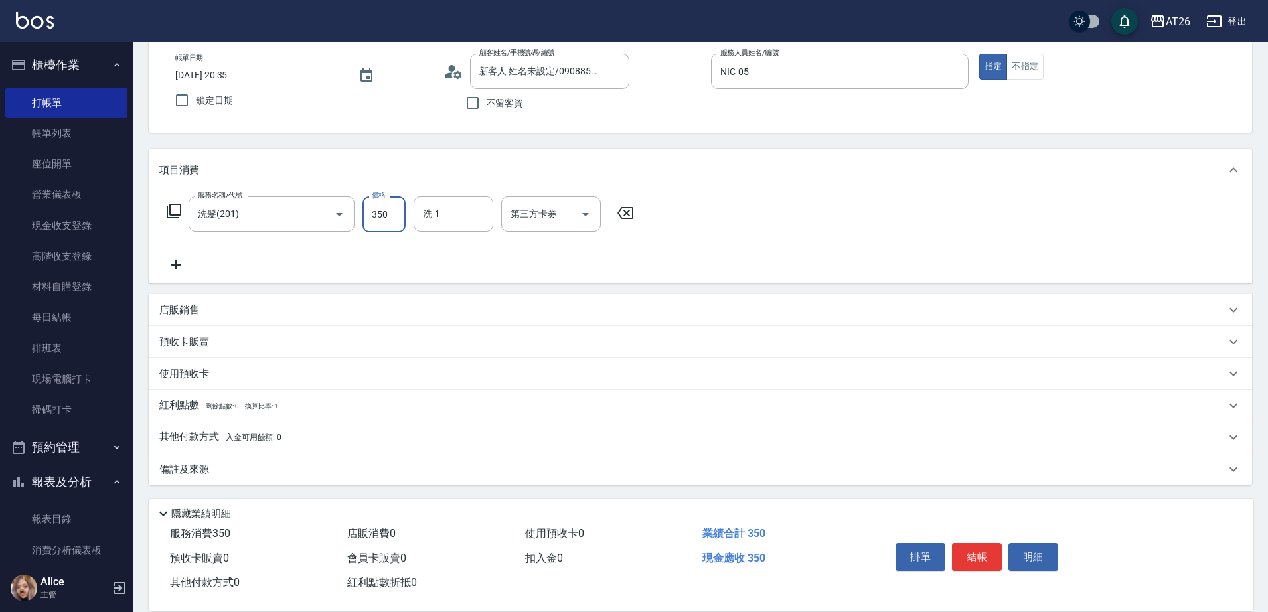
type input "350"
type input "[PERSON_NAME]-44"
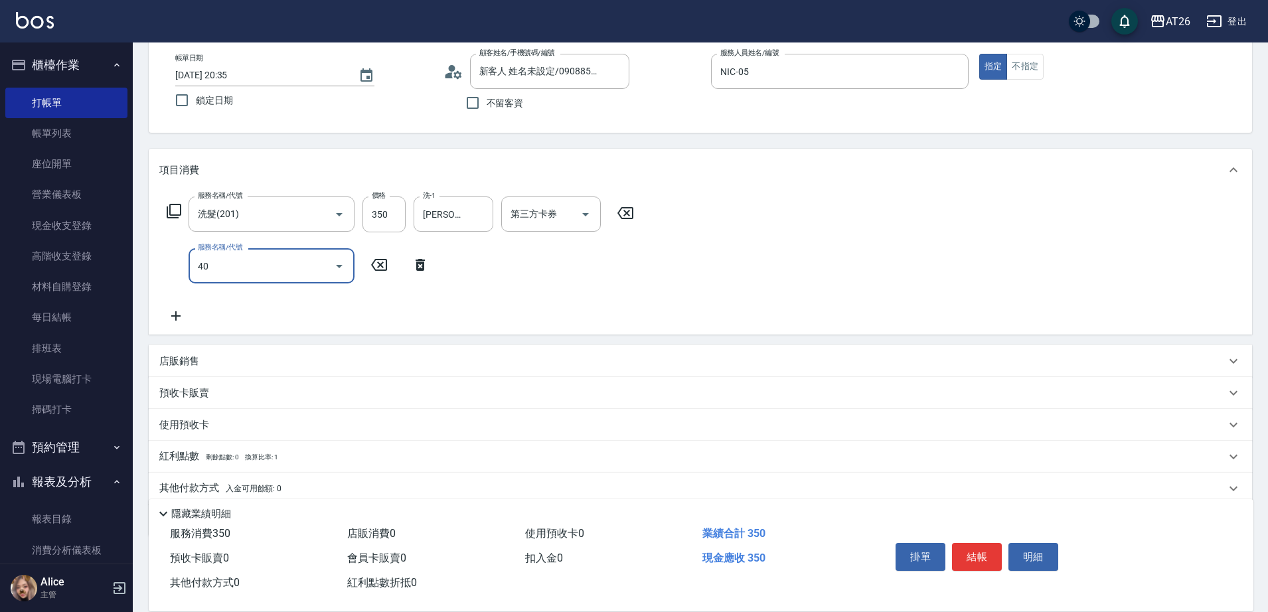
type input "401"
type input "60"
type input "剪髮(401)"
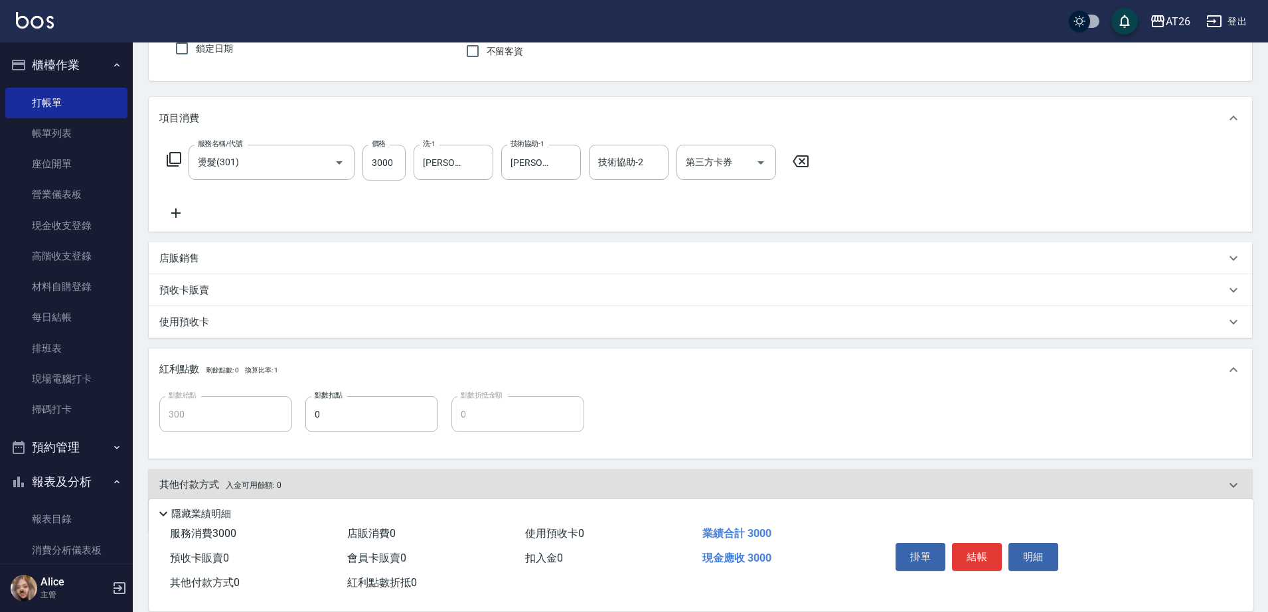
scroll to position [169, 0]
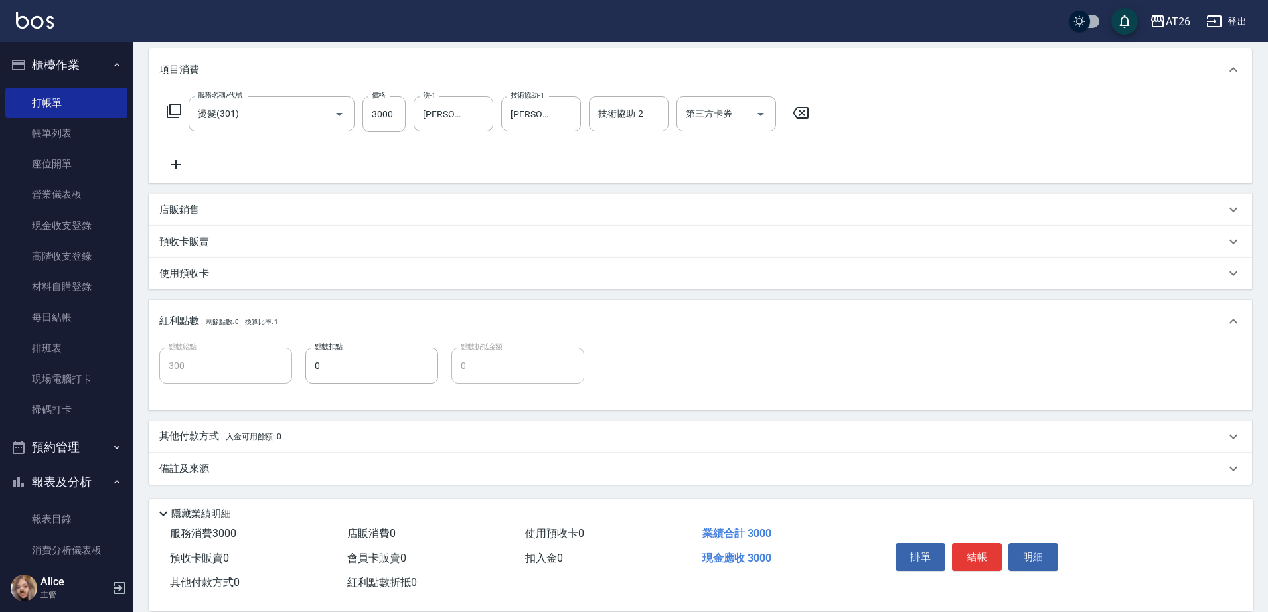
click at [281, 421] on div "其他付款方式 入金可用餘額: 0 其他付款方式 其他付款方式 入金剩餘： 0元 0 ​ 整筆扣入金 0元 異動入金" at bounding box center [700, 437] width 1103 height 32
click at [283, 422] on div "其他付款方式 入金可用餘額: 0" at bounding box center [700, 437] width 1103 height 32
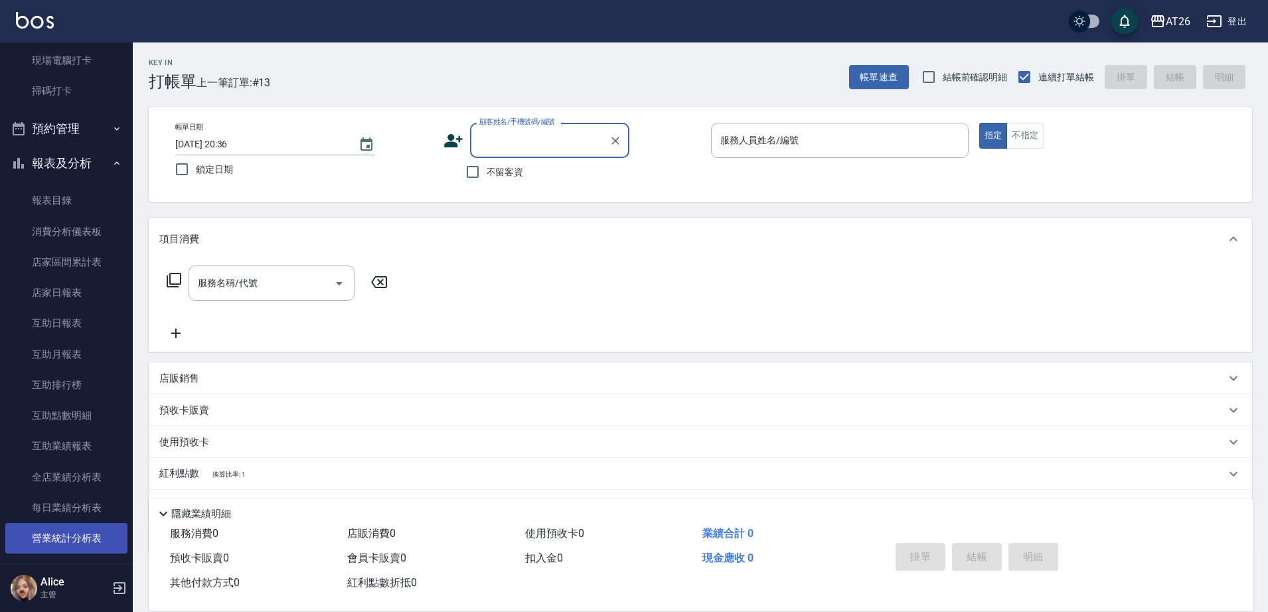
scroll to position [415, 0]
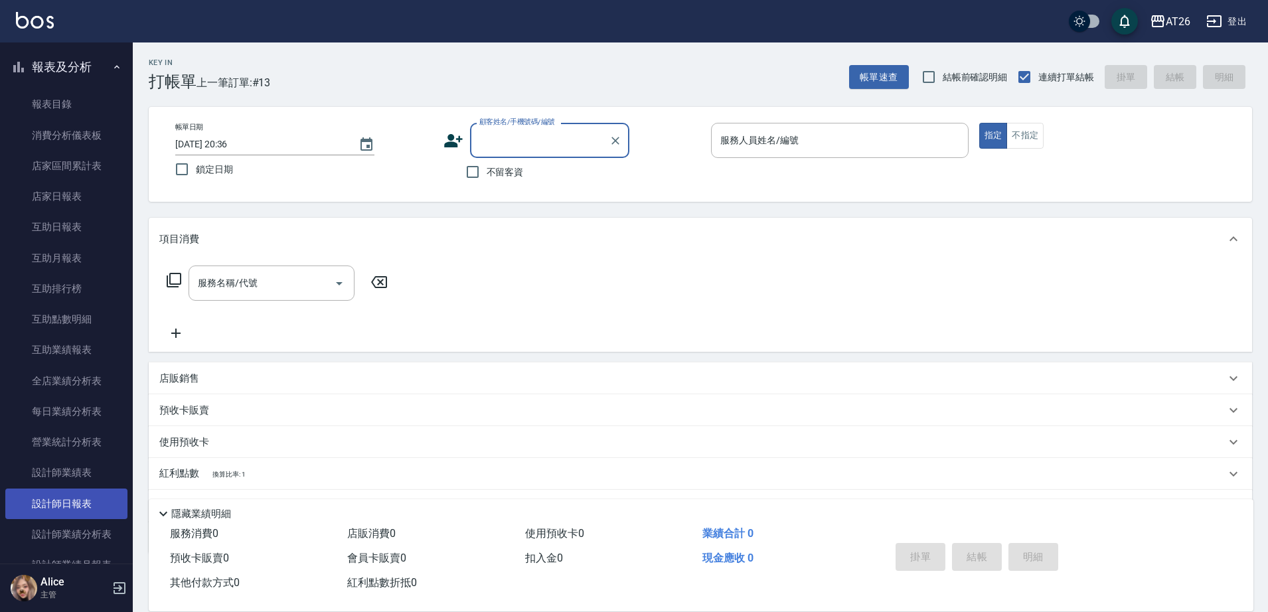
click at [73, 504] on link "設計師日報表" at bounding box center [66, 504] width 122 height 31
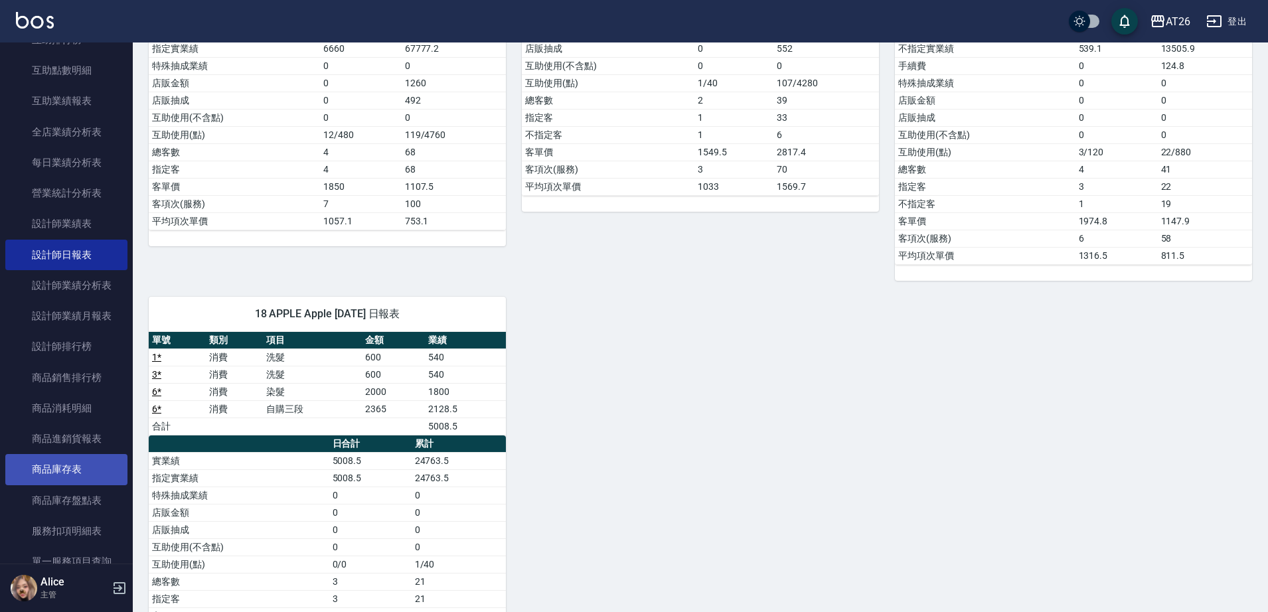
scroll to position [747, 0]
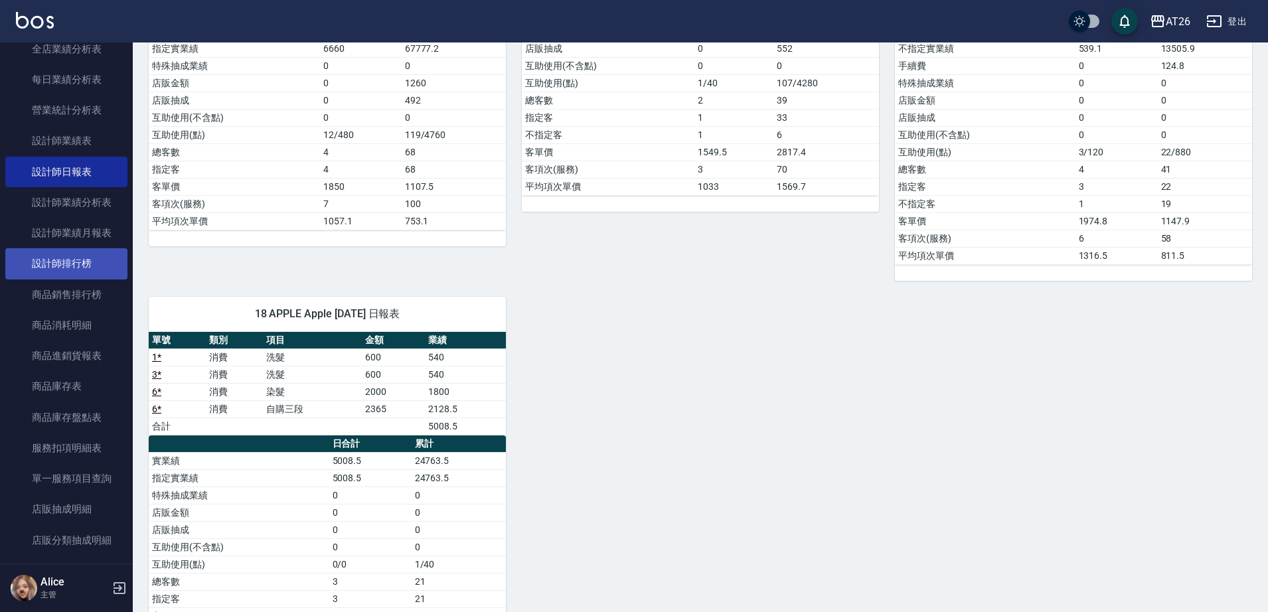
click at [100, 266] on link "設計師排行榜" at bounding box center [66, 263] width 122 height 31
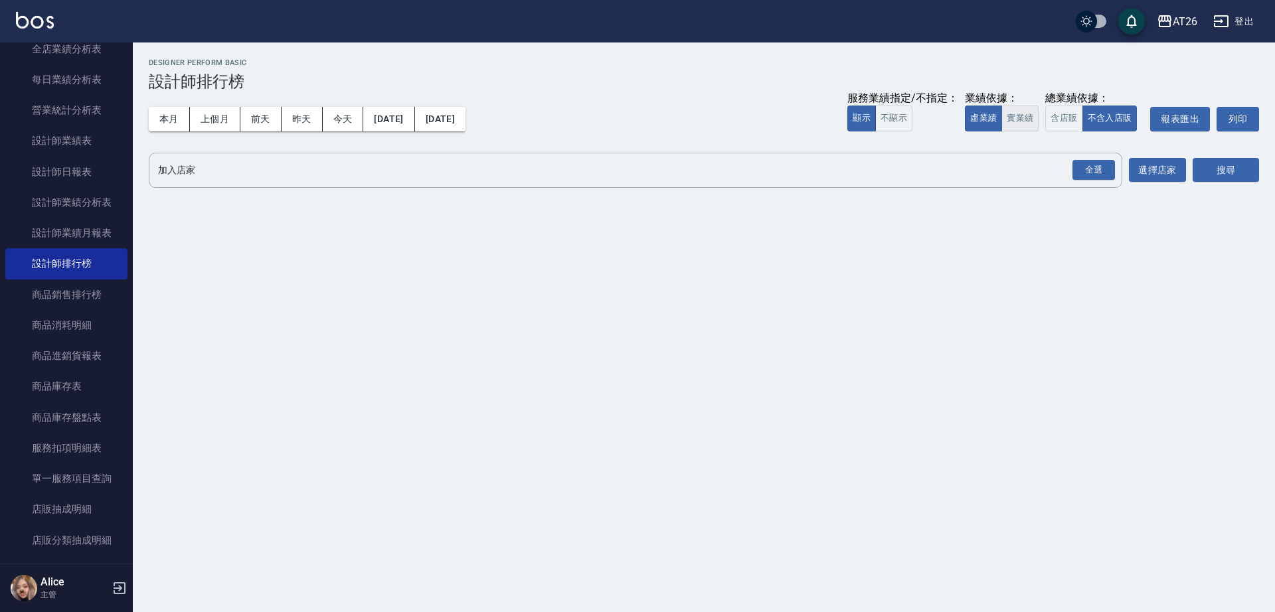
drag, startPoint x: 1019, startPoint y: 101, endPoint x: 1017, endPoint y: 120, distance: 19.4
click at [1018, 118] on div "業績依據： 虛業績 實業績" at bounding box center [1002, 112] width 74 height 40
click at [1017, 121] on button "實業績" at bounding box center [1019, 119] width 37 height 26
click at [1087, 173] on div "全選" at bounding box center [1093, 170] width 42 height 21
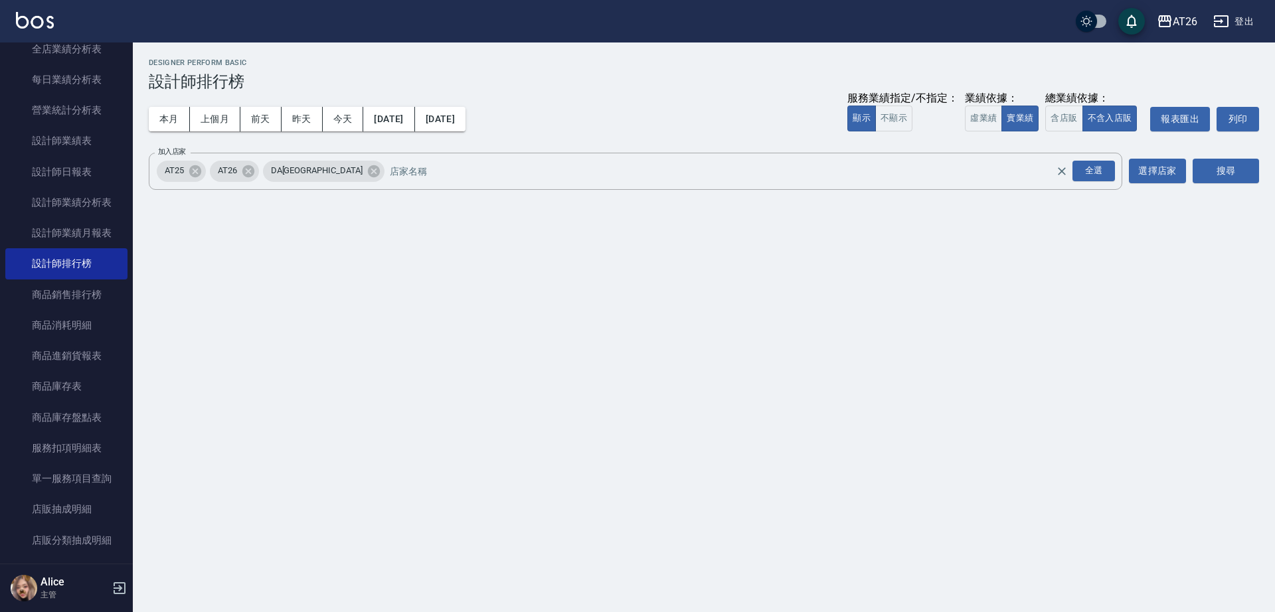
click at [1223, 183] on div "搜尋" at bounding box center [1225, 171] width 66 height 37
click at [1215, 169] on button "搜尋" at bounding box center [1225, 171] width 66 height 25
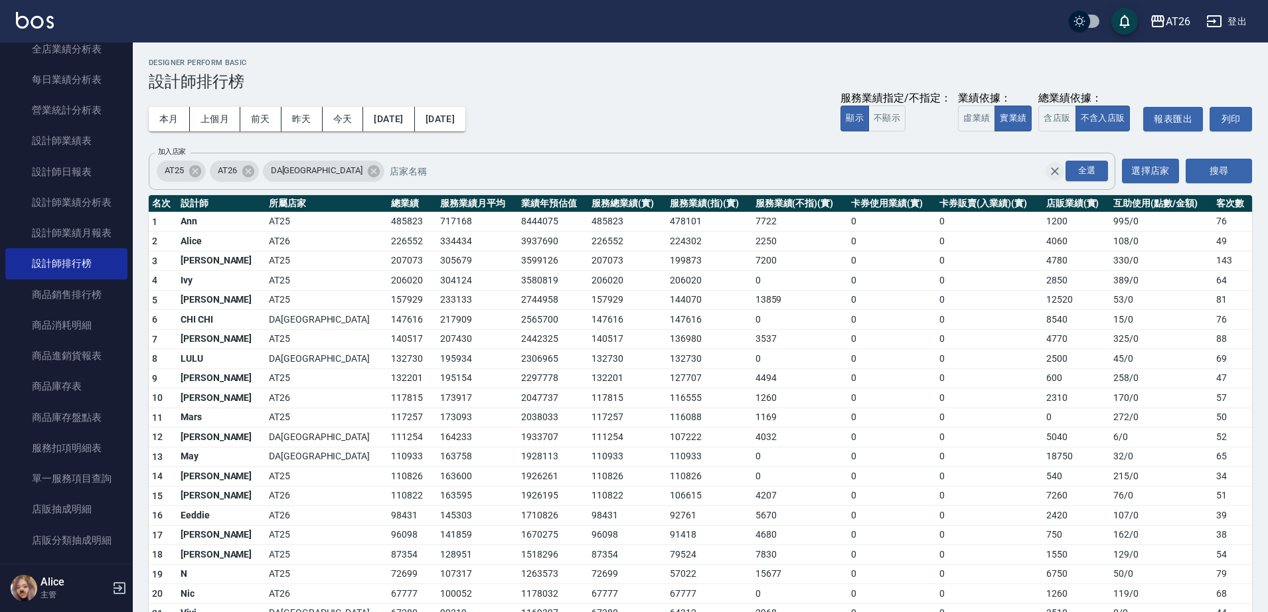
click at [1046, 169] on button "Clear" at bounding box center [1055, 171] width 19 height 19
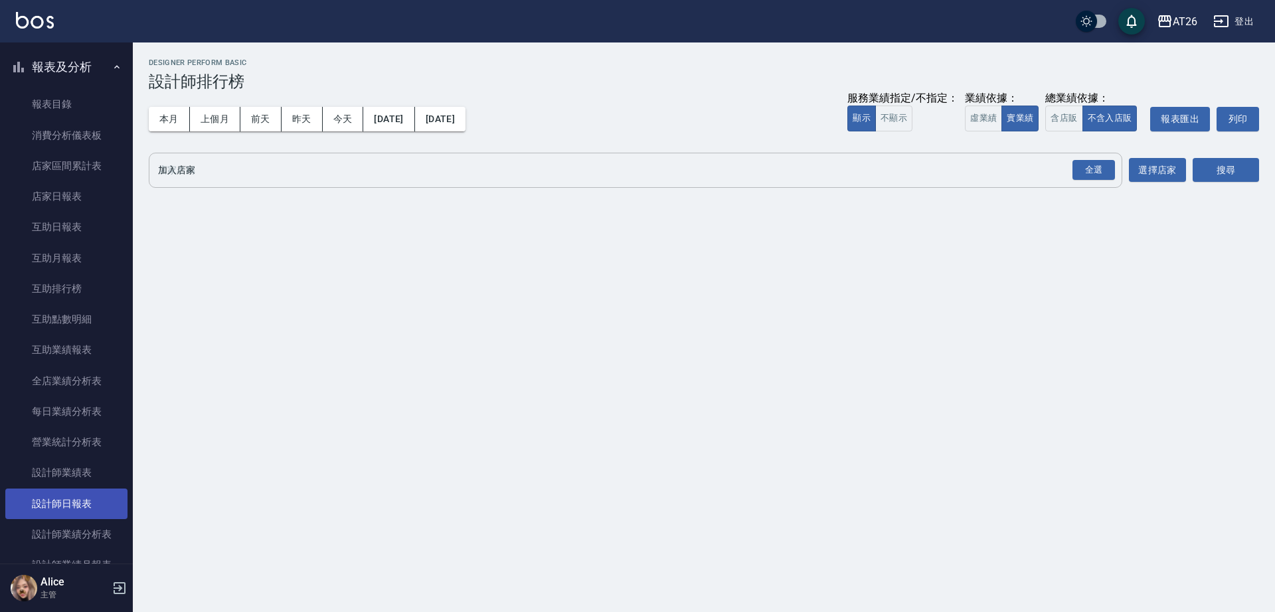
scroll to position [498, 0]
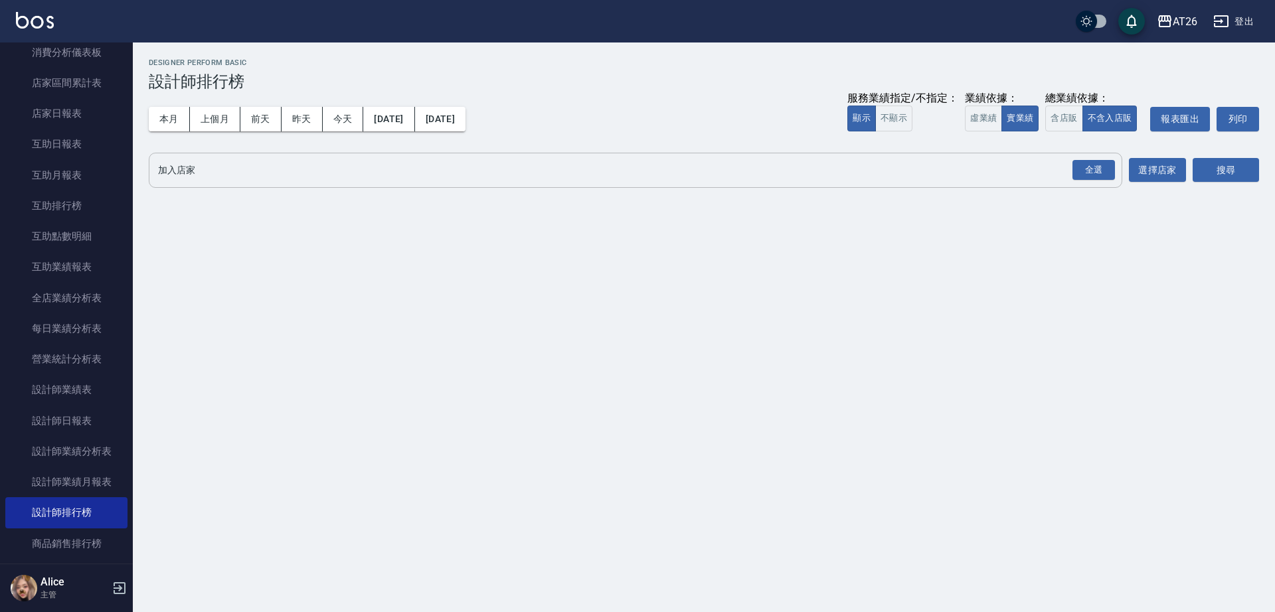
click at [811, 157] on div "全選 加入店家" at bounding box center [635, 170] width 973 height 35
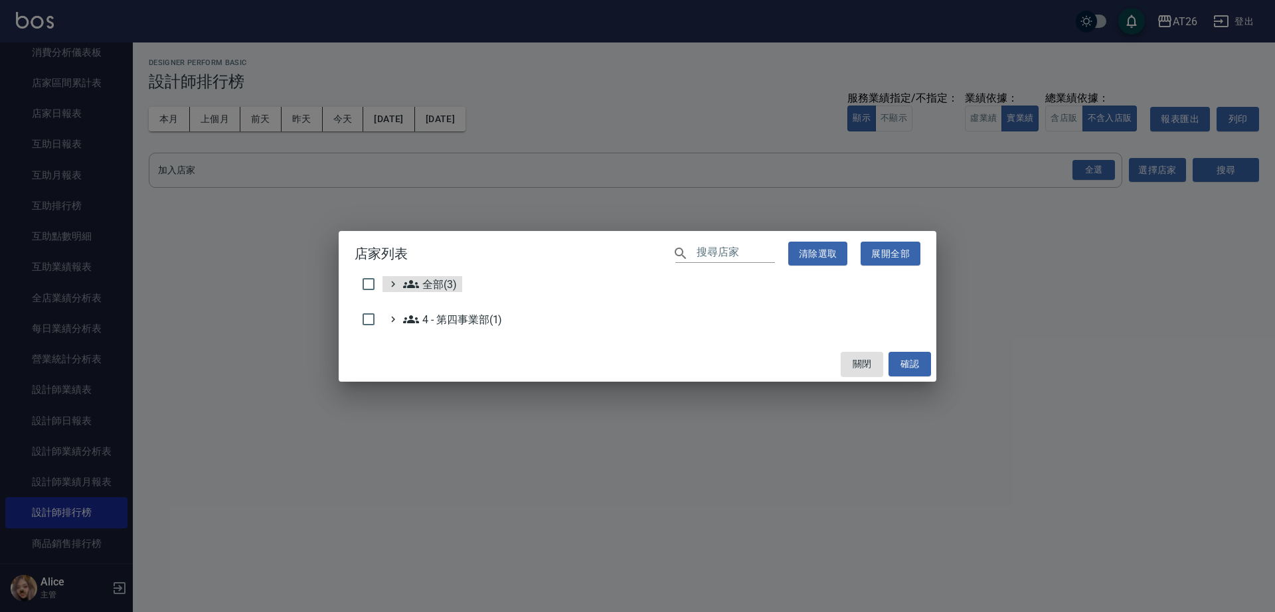
click at [464, 308] on ul "全部(3) 4 - 第四事業部(1)" at bounding box center [638, 304] width 566 height 57
click at [463, 319] on 第四事業部\(1\) "4 - 第四事業部(1)" at bounding box center [452, 319] width 99 height 16
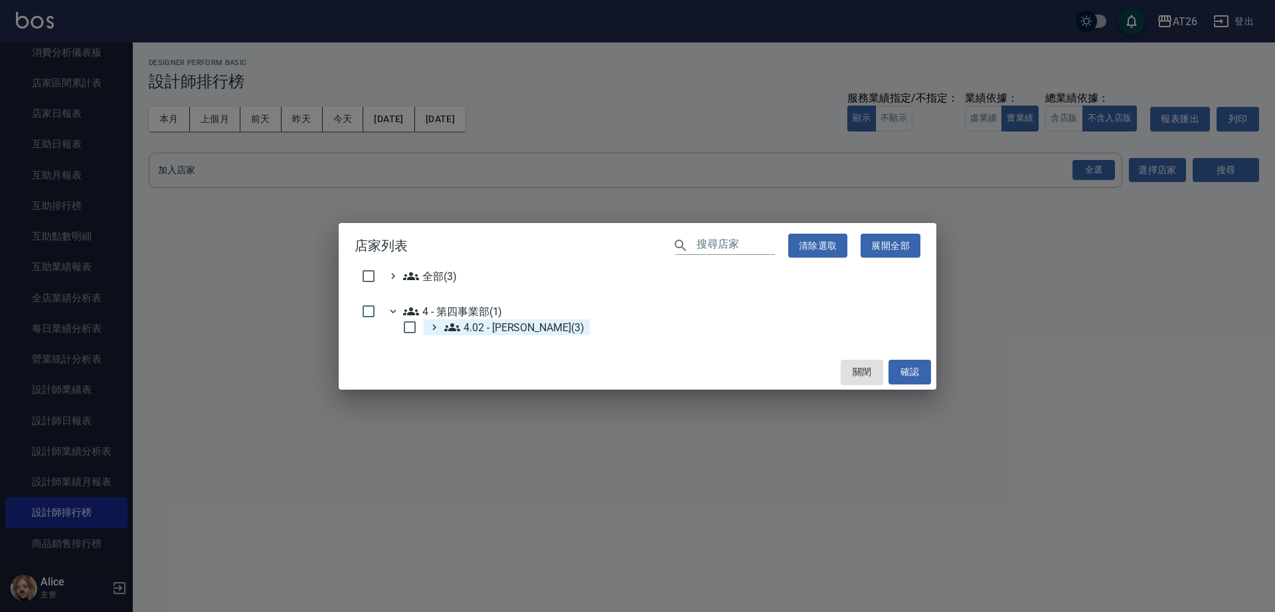
click at [452, 323] on icon at bounding box center [452, 327] width 16 height 16
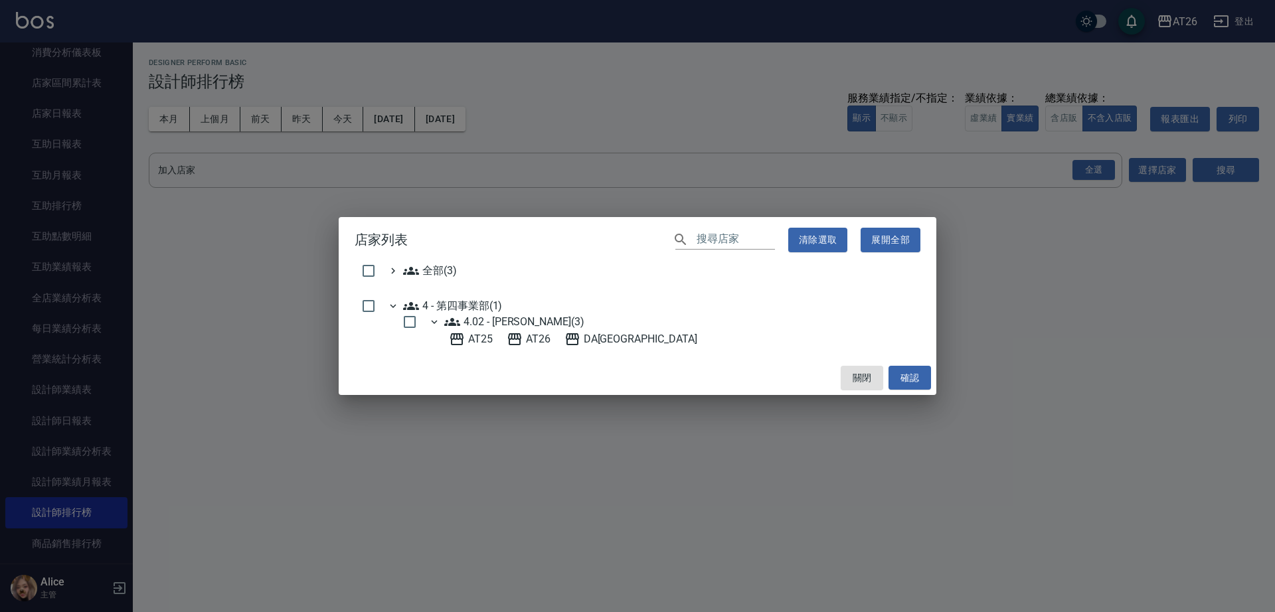
click at [542, 325] on div "4.02 - [PERSON_NAME](3)" at bounding box center [507, 322] width 166 height 16
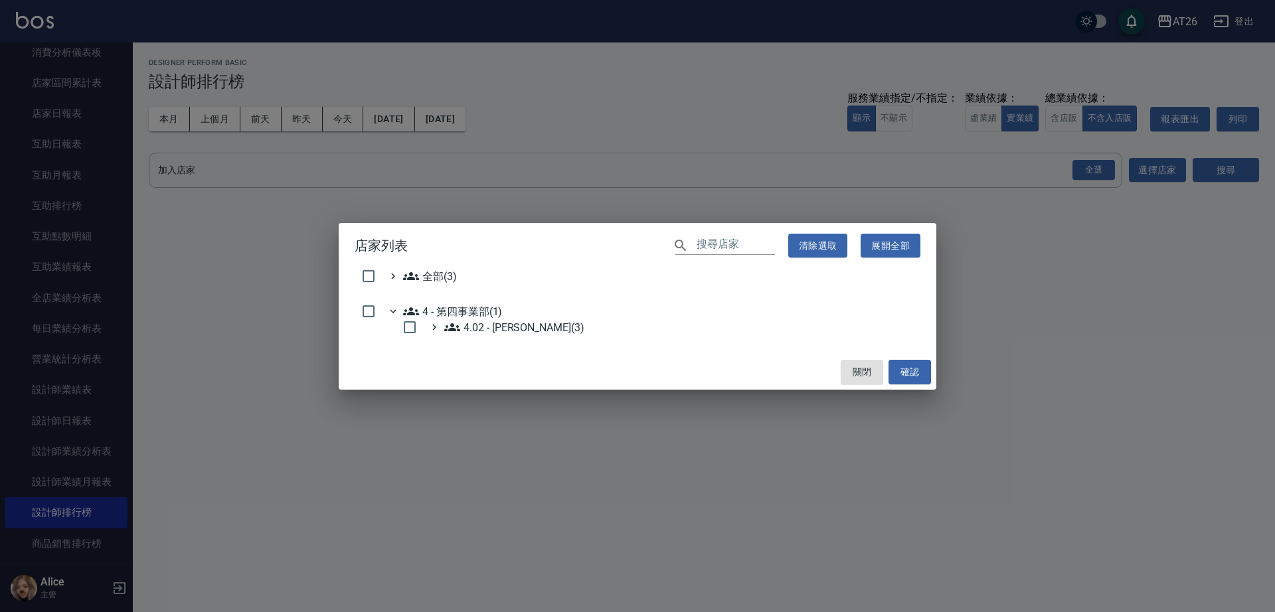
click at [536, 335] on div "4.02 - [PERSON_NAME](3)" at bounding box center [493, 330] width 194 height 22
click at [501, 312] on 第四事業部\(1\) "4 - 第四事業部(1)" at bounding box center [452, 311] width 99 height 16
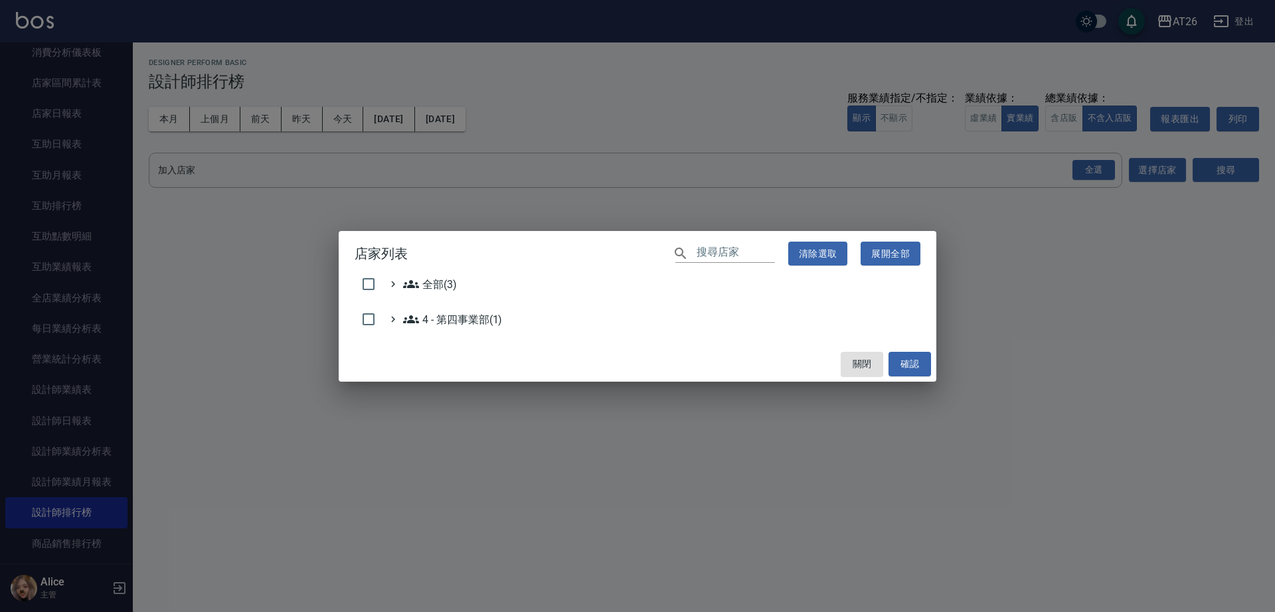
click at [515, 334] on div "全部(3) 4 - 第四事業部(1)" at bounding box center [637, 311] width 597 height 70
click at [407, 268] on h2 "店家列表 ​ 清除選取 展開全部" at bounding box center [637, 254] width 597 height 46
click at [426, 283] on span "全部(3)" at bounding box center [430, 284] width 54 height 16
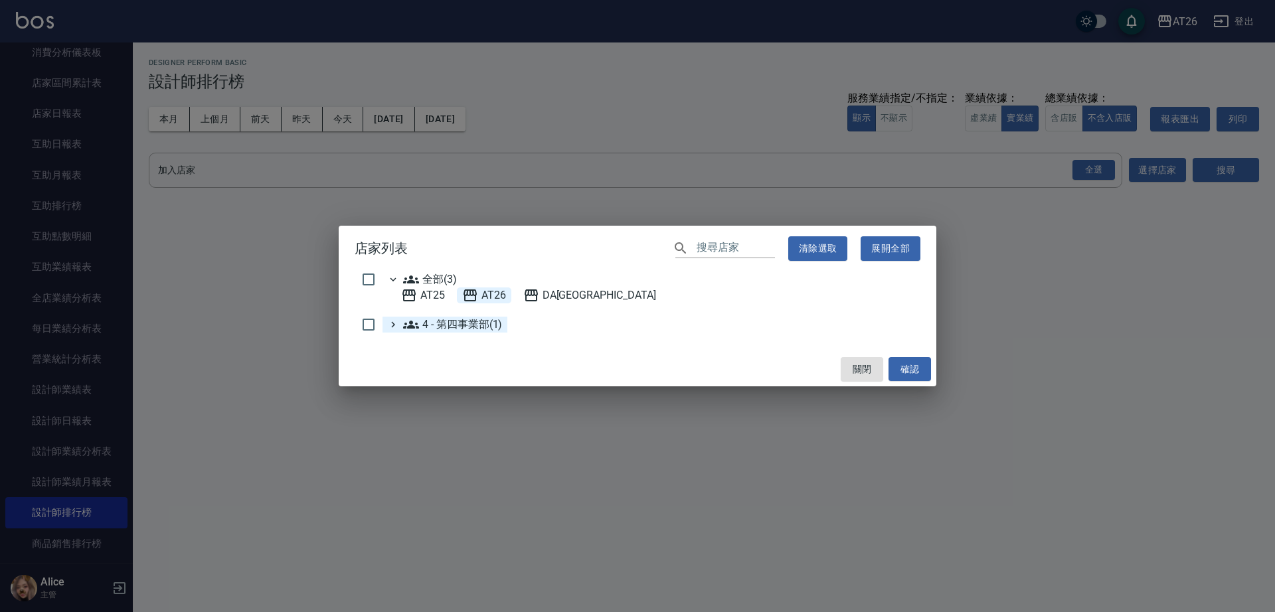
click at [495, 288] on span "AT26" at bounding box center [484, 295] width 44 height 16
click at [903, 372] on button "確認" at bounding box center [909, 369] width 42 height 25
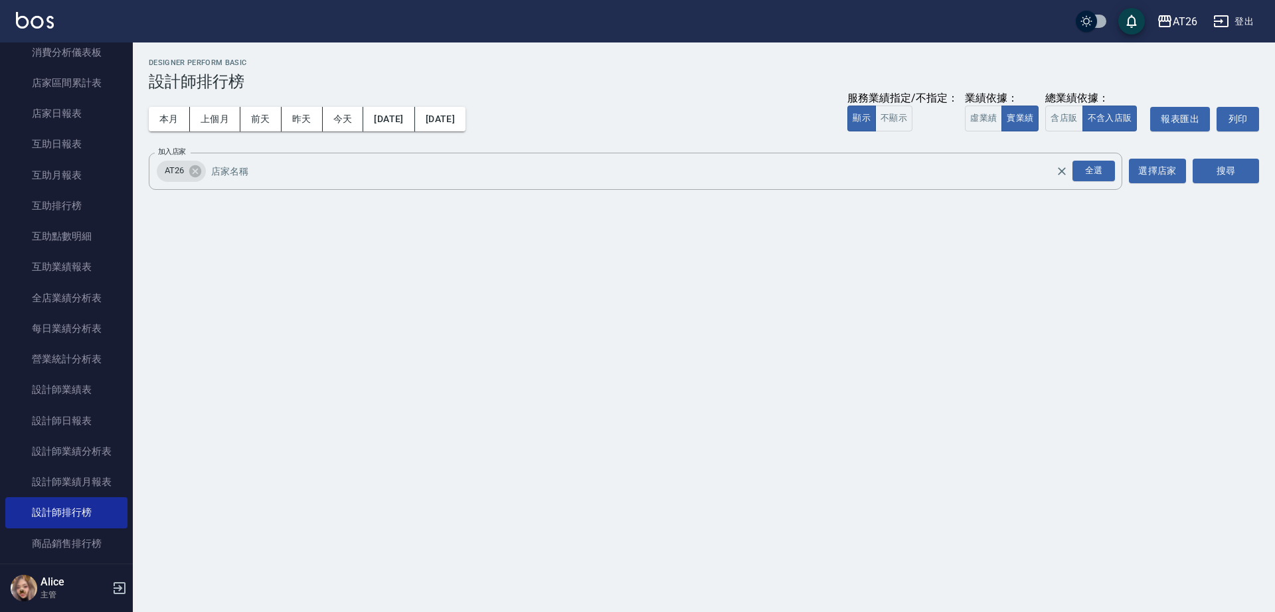
click at [1227, 157] on div "搜尋" at bounding box center [1225, 171] width 66 height 37
click at [1224, 174] on button "搜尋" at bounding box center [1225, 171] width 66 height 25
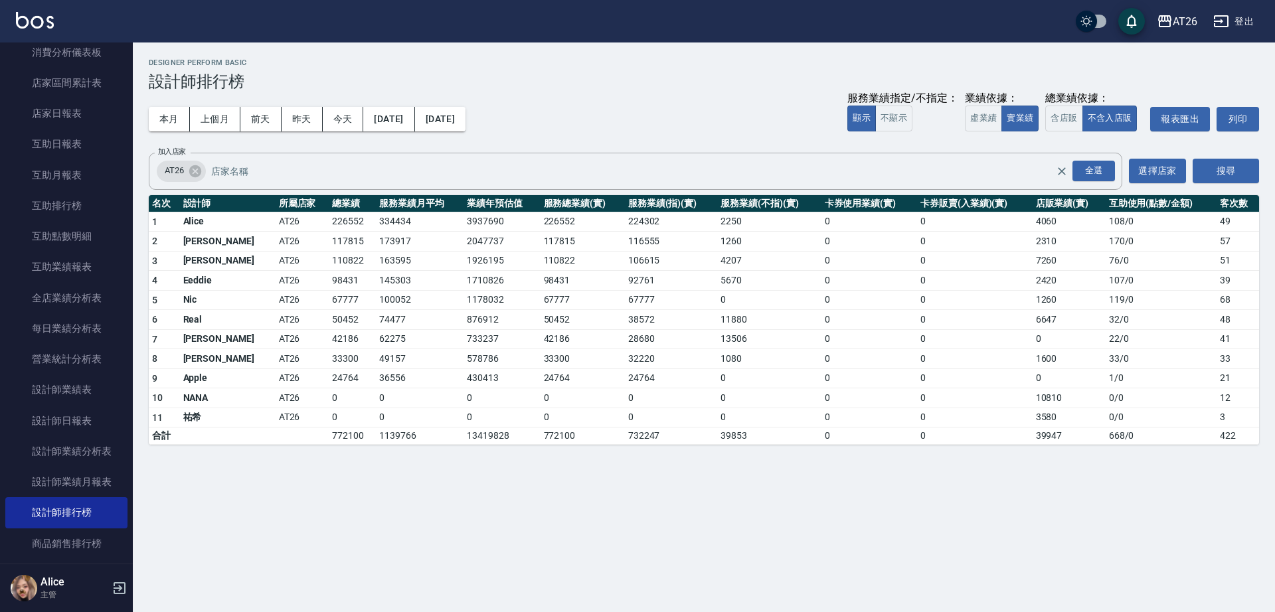
click at [696, 554] on div "AT26 [DATE] - [DATE] 設計師排行榜 列印時間： [DATE][PHONE_NUMBER]:38 Designer Perform Basi…" at bounding box center [637, 306] width 1275 height 612
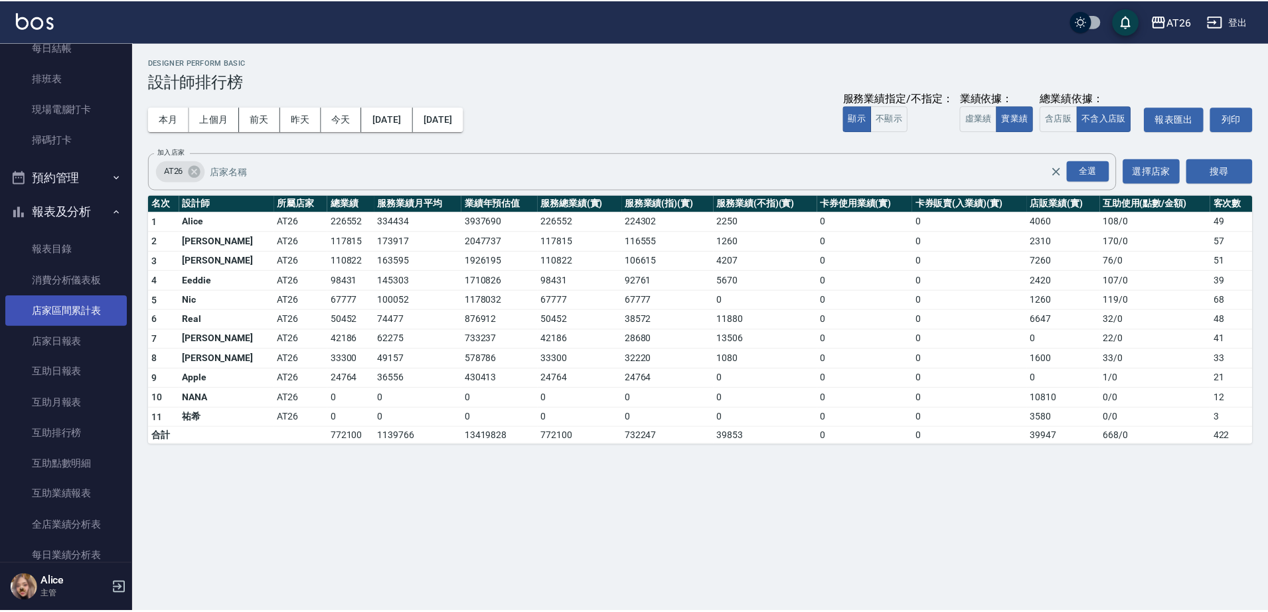
scroll to position [249, 0]
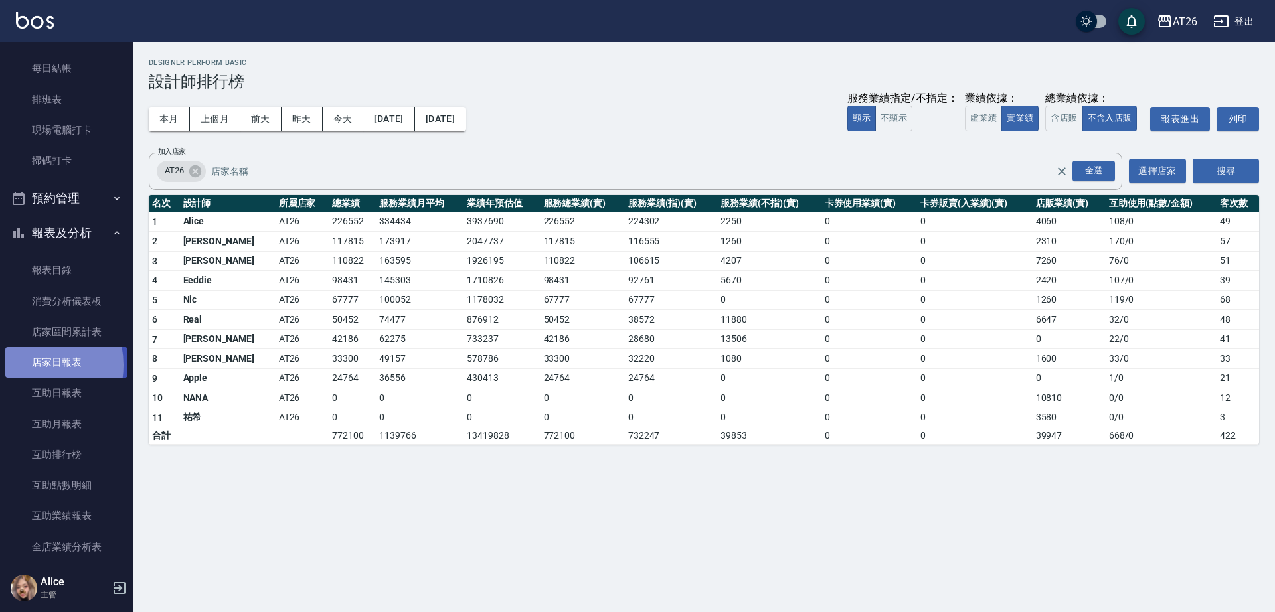
click at [29, 365] on link "店家日報表" at bounding box center [66, 362] width 122 height 31
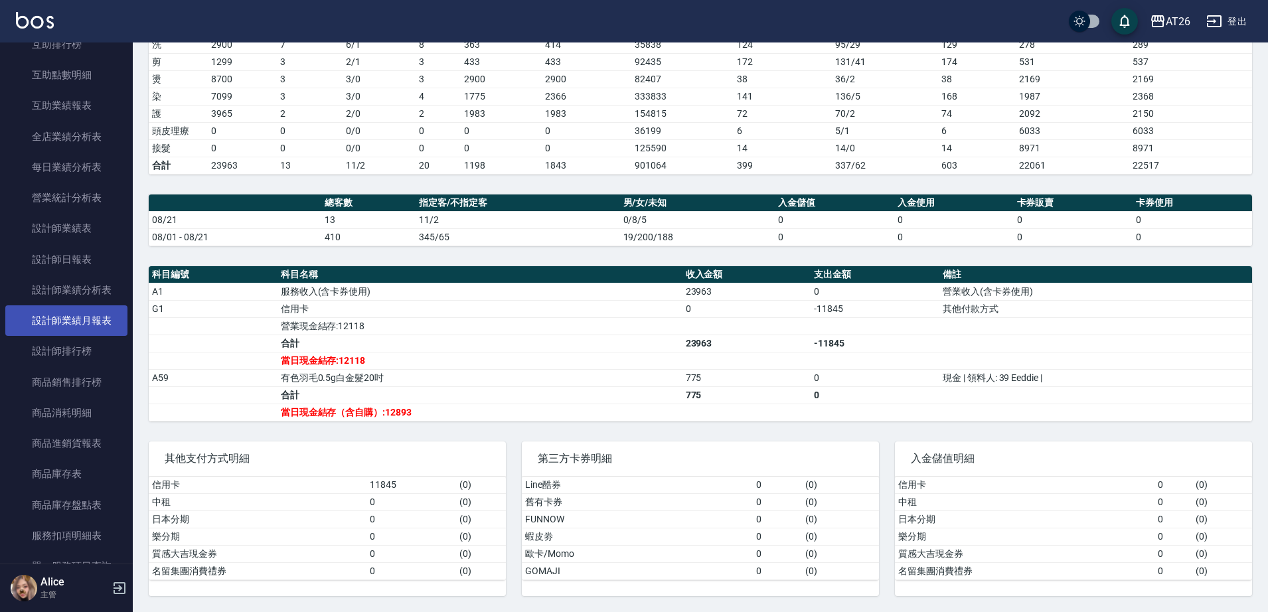
scroll to position [664, 0]
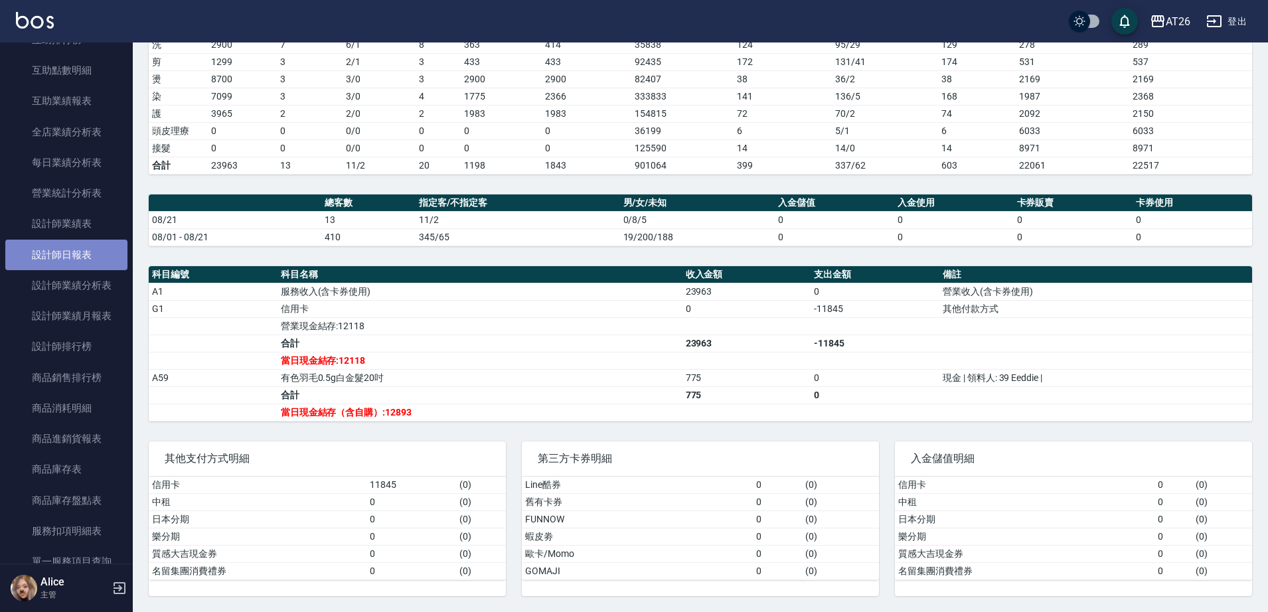
click at [68, 252] on link "設計師日報表" at bounding box center [66, 255] width 122 height 31
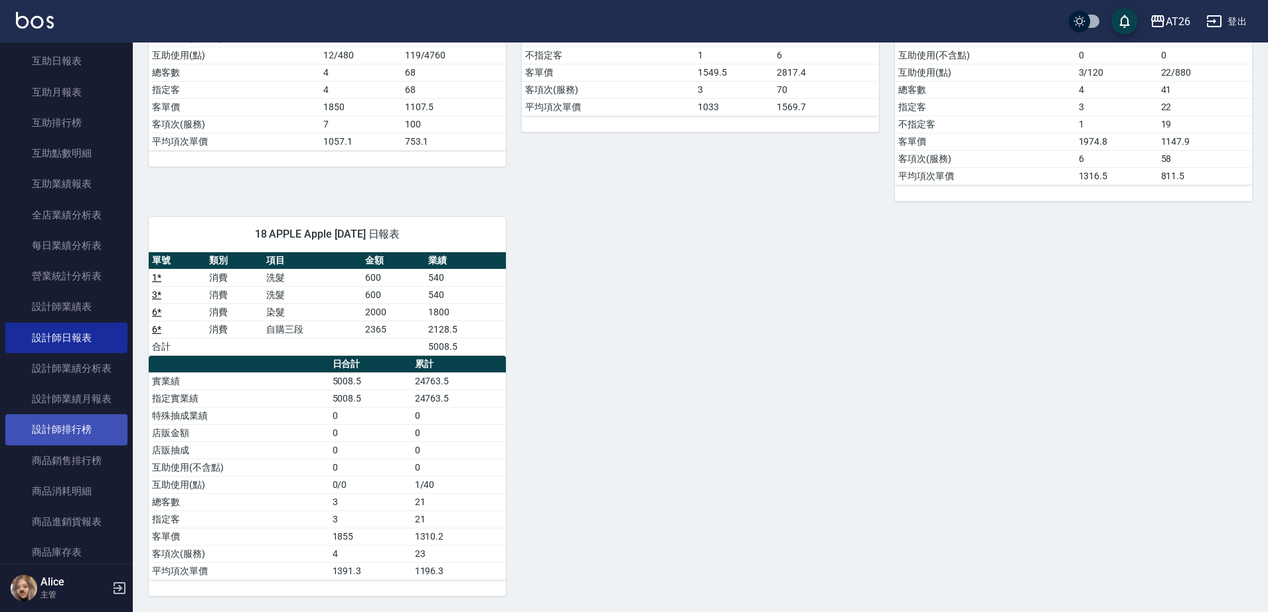
scroll to position [415, 0]
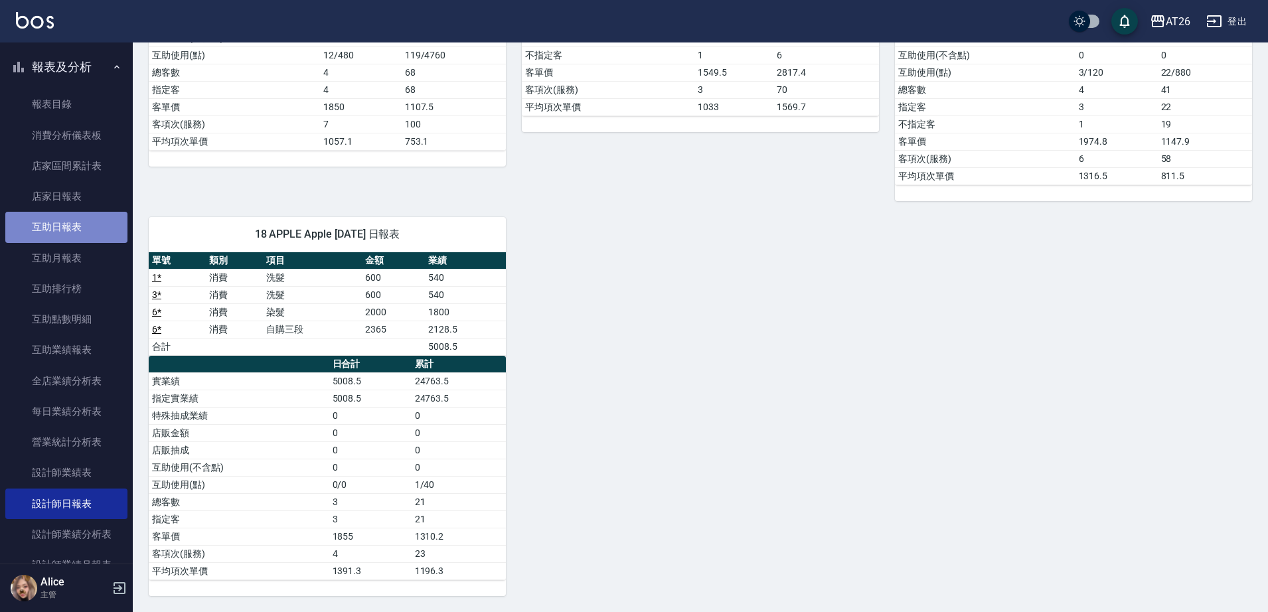
click at [77, 234] on link "互助日報表" at bounding box center [66, 227] width 122 height 31
